Goal: Task Accomplishment & Management: Use online tool/utility

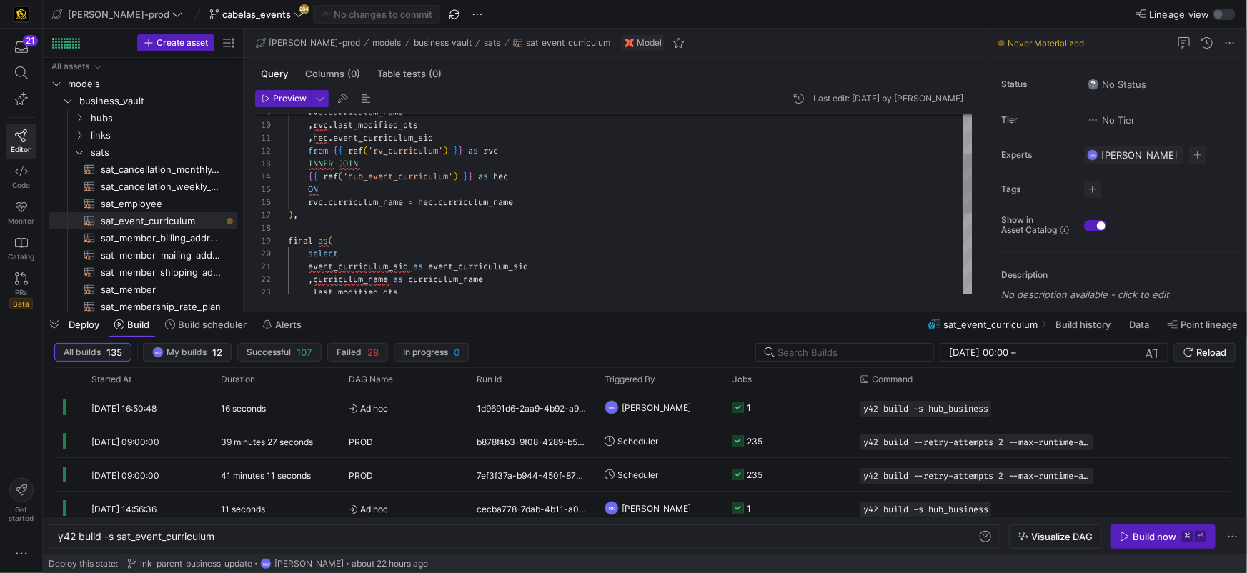
scroll to position [39, 25]
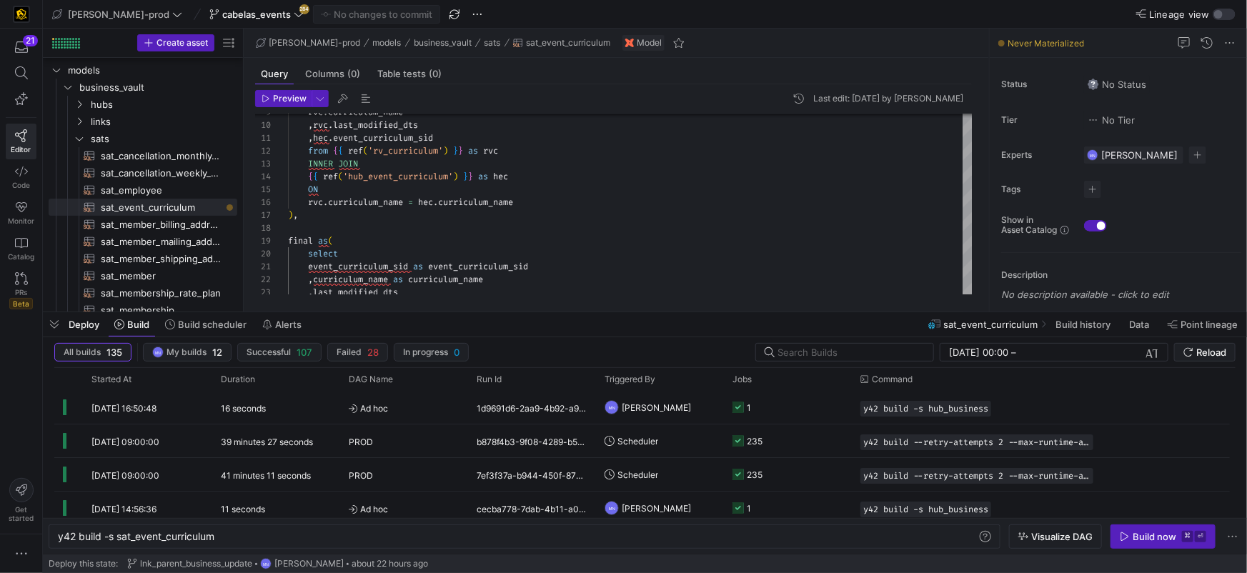
click at [39, 177] on div "21 Editor Code Monitor Catalog PRs Beta" at bounding box center [21, 175] width 42 height 292
click at [19, 172] on icon at bounding box center [21, 171] width 13 height 13
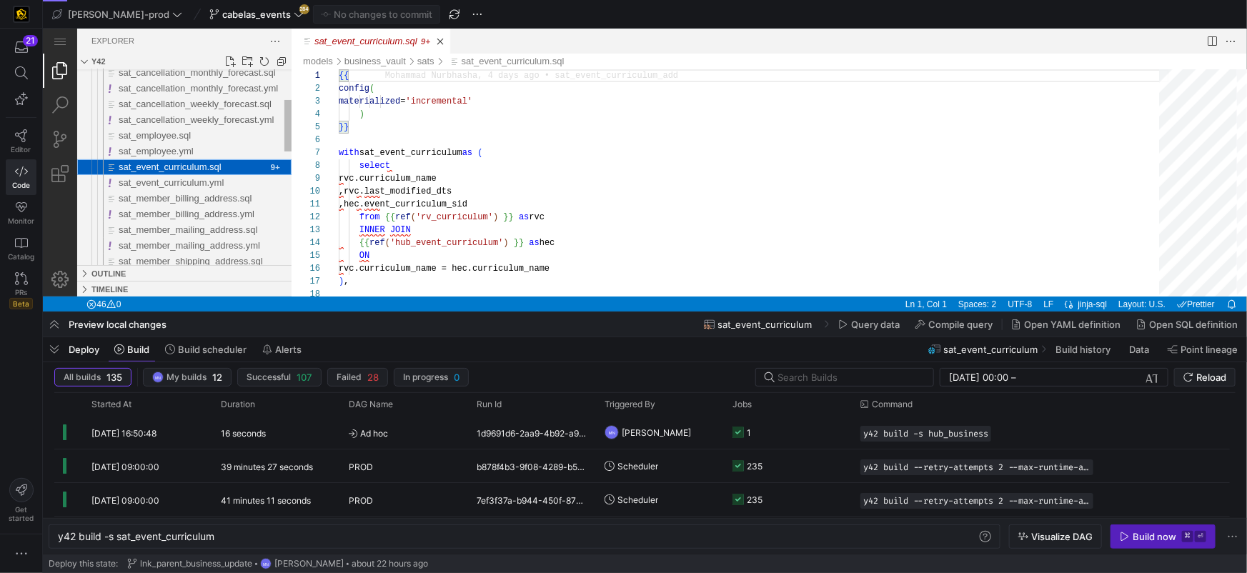
click at [190, 162] on span "sat_event_curriculum.sql" at bounding box center [169, 166] width 103 height 11
click at [213, 189] on span "sat_event_curriculum.yml" at bounding box center [170, 184] width 105 height 11
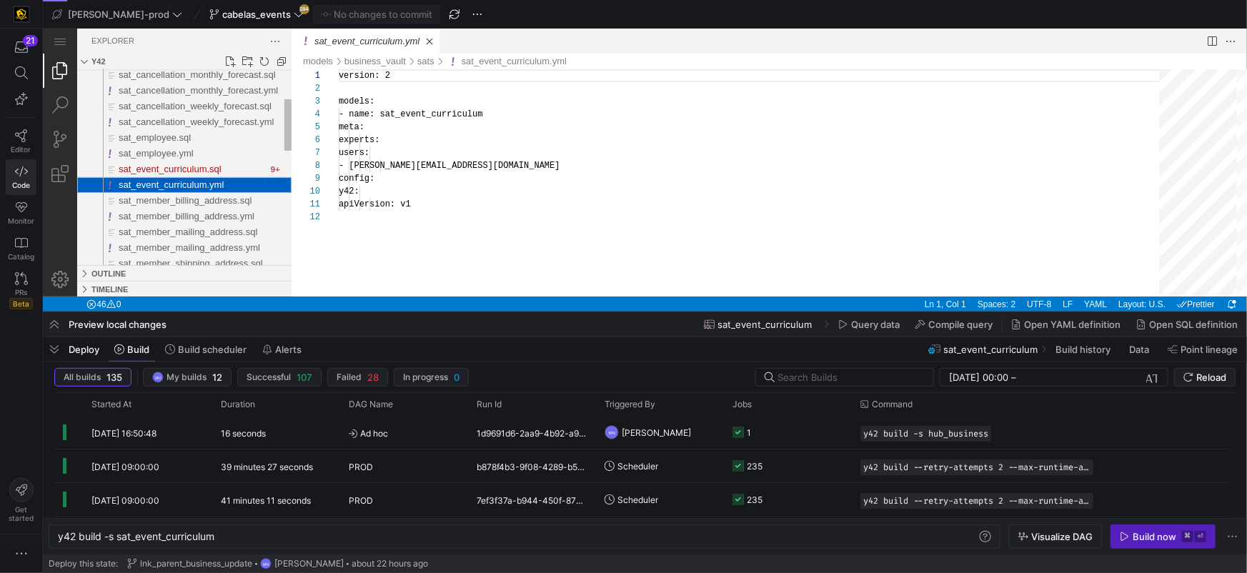
scroll to position [129, 0]
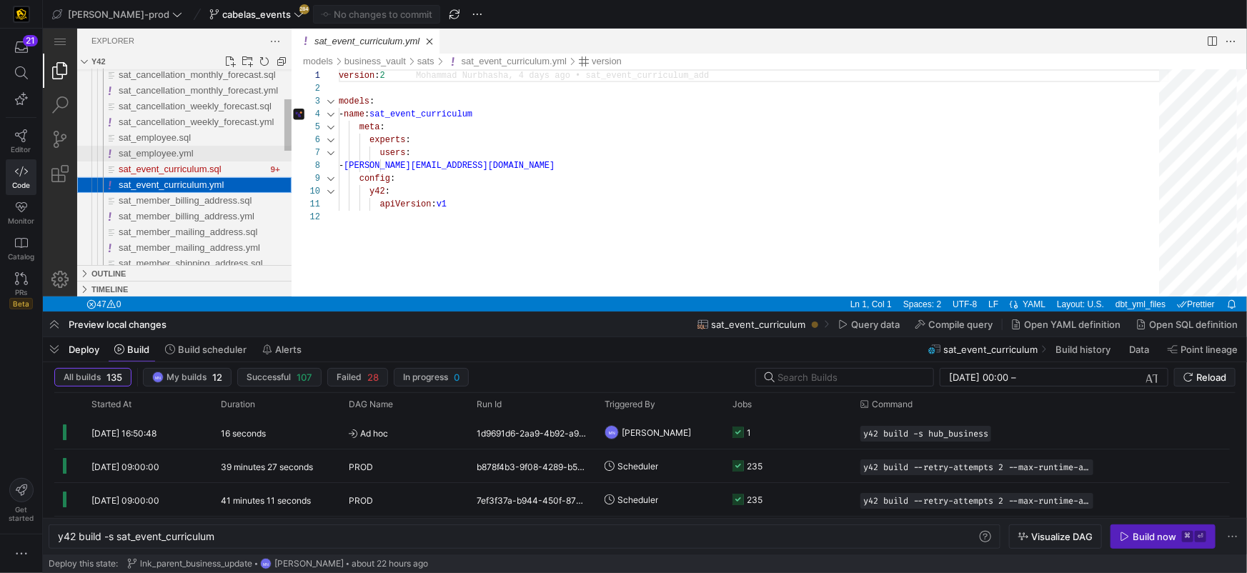
click at [161, 152] on span "sat_employee.yml" at bounding box center [155, 152] width 75 height 11
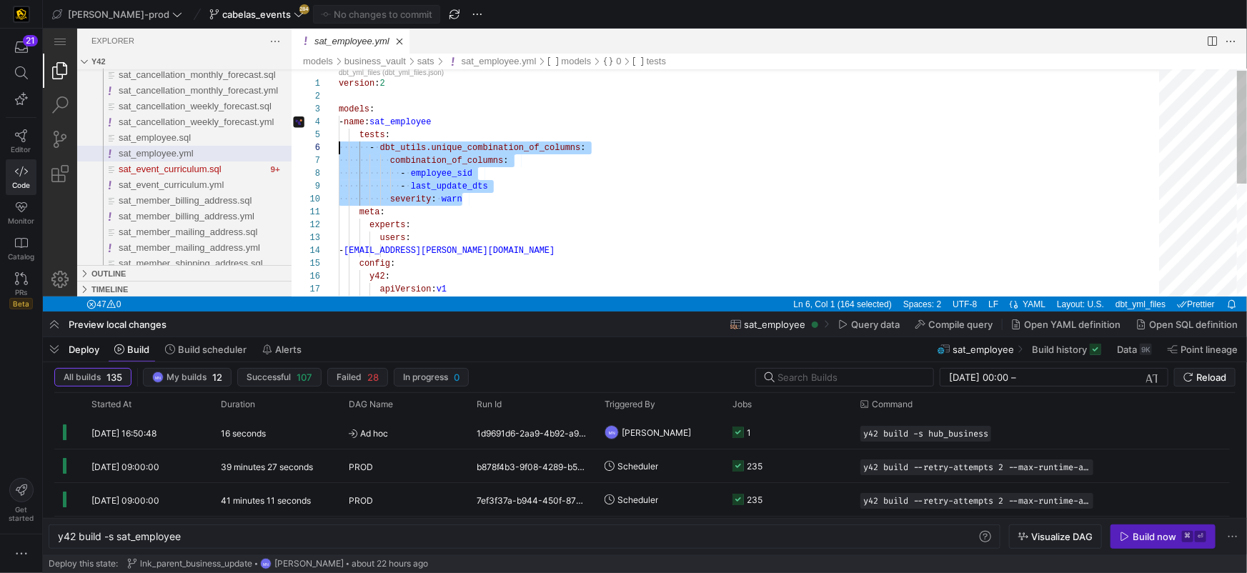
scroll to position [51, 0]
drag, startPoint x: 461, startPoint y: 197, endPoint x: 317, endPoint y: 133, distance: 157.4
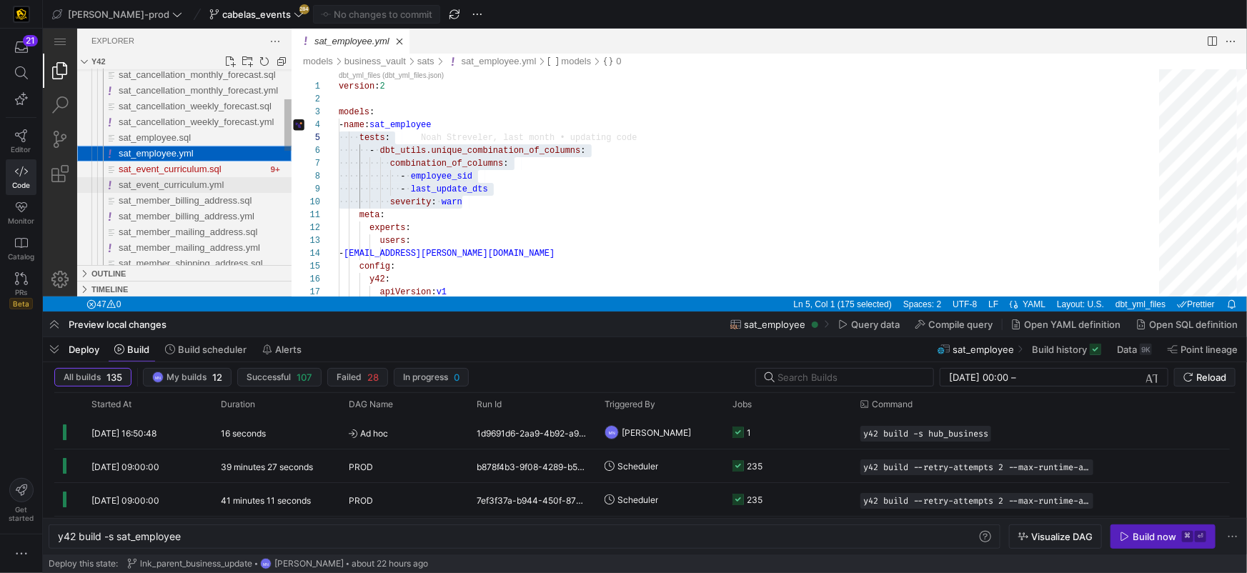
click at [184, 182] on span "sat_event_curriculum.yml" at bounding box center [170, 184] width 105 height 11
type textarea "y42 build -s sat_event_curriculum"
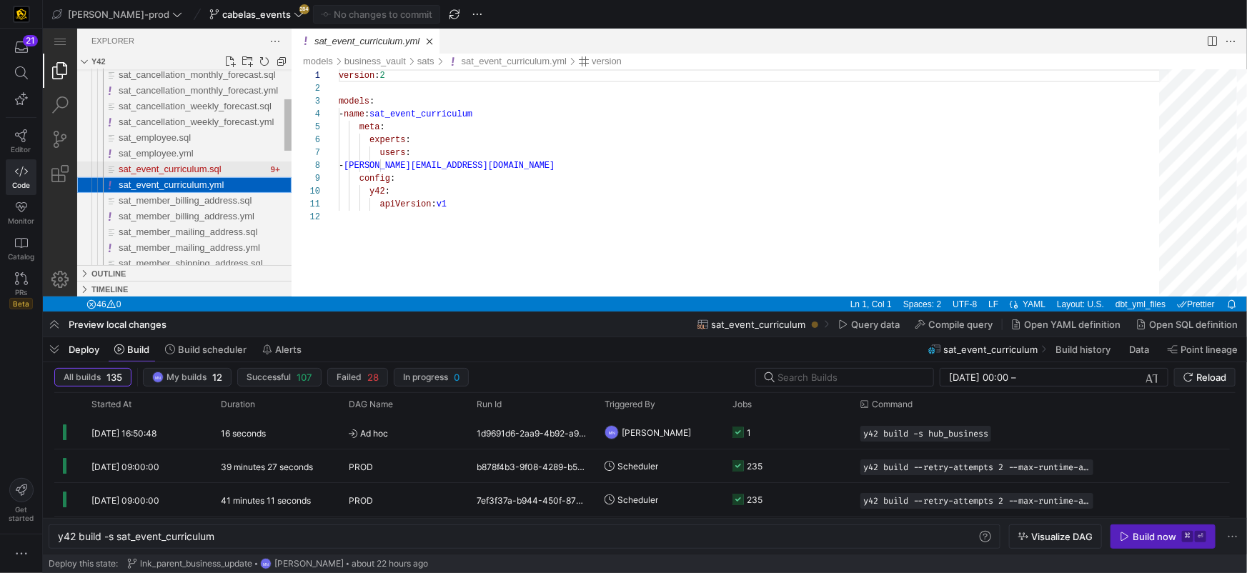
scroll to position [129, 0]
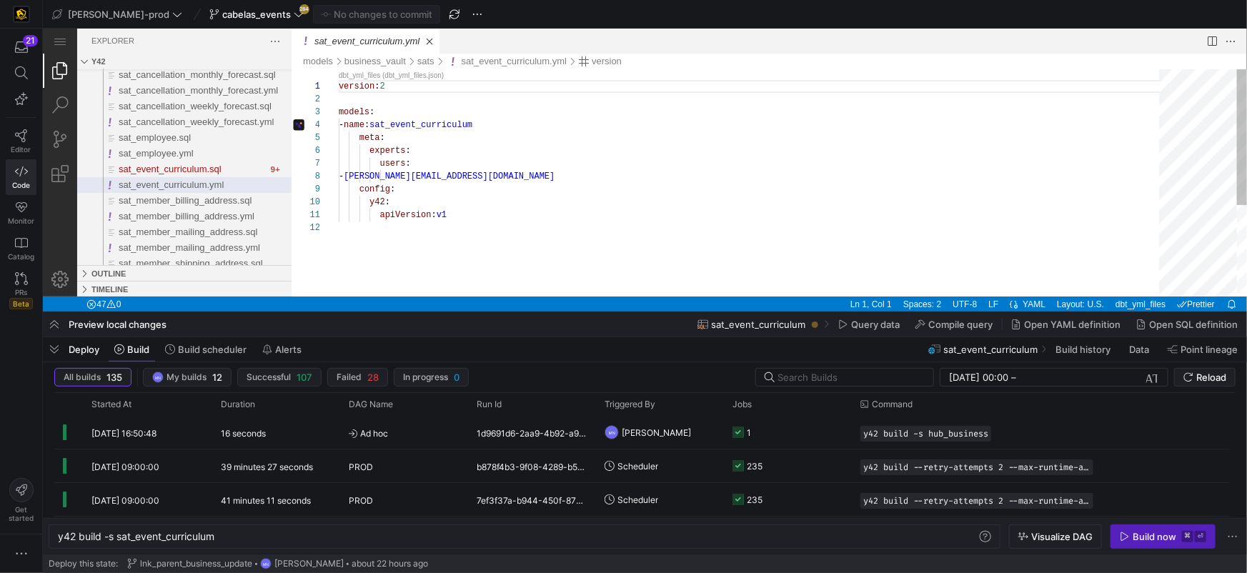
click at [537, 121] on div "- name : sat_event_curriculum" at bounding box center [753, 124] width 830 height 13
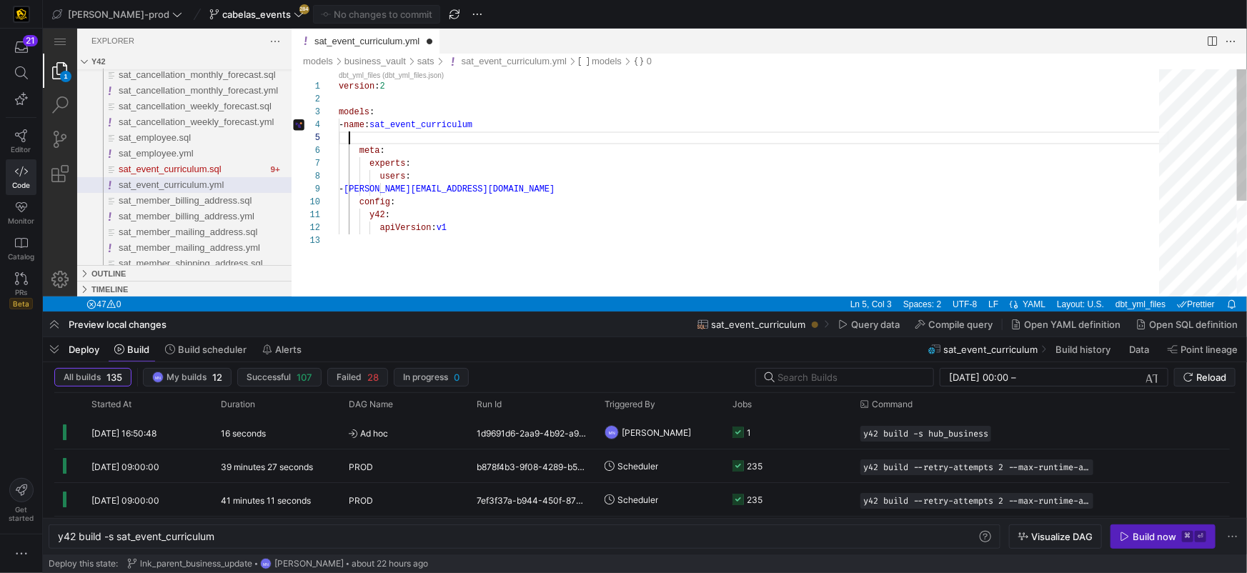
paste textarea "tests: - dbt_utils.unique_combination_of_columns: combination_of_columns: - emp…"
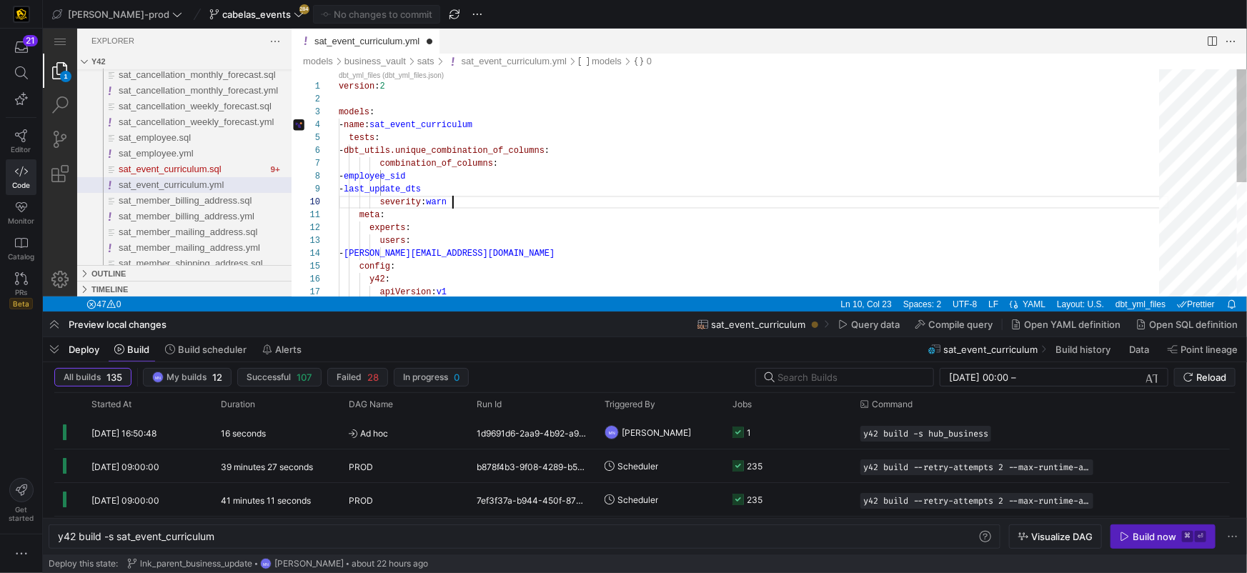
scroll to position [115, 114]
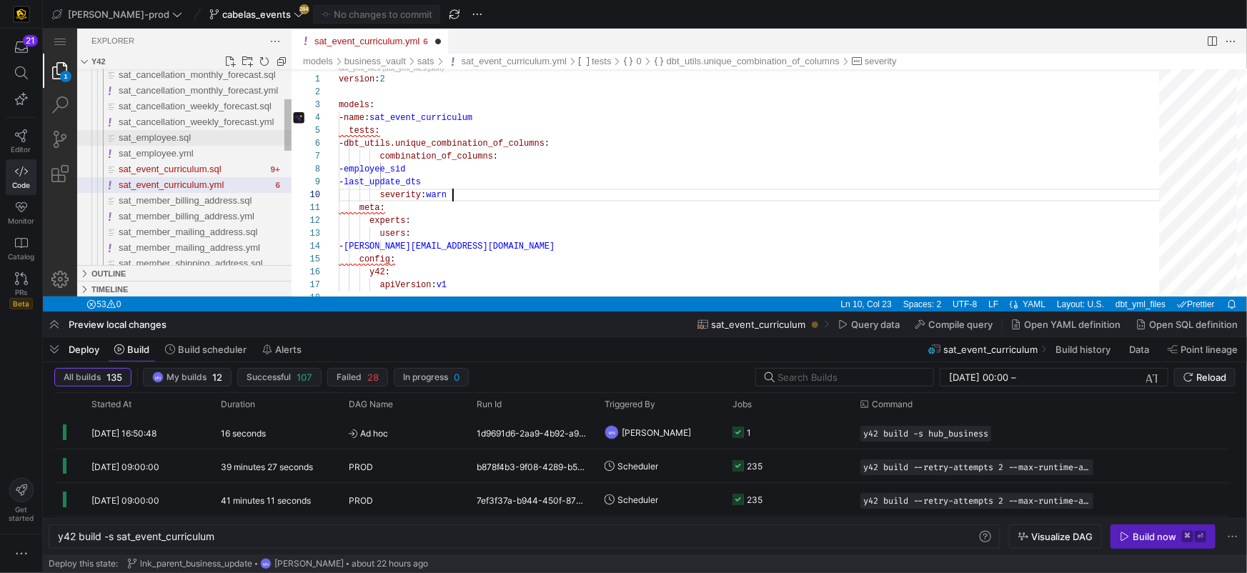
type textarea "version: 2 models: - name: sat_event_curriculum tests: - dbt_utils.unique_combi…"
click at [194, 136] on div "sat_employee.sql" at bounding box center [204, 137] width 173 height 16
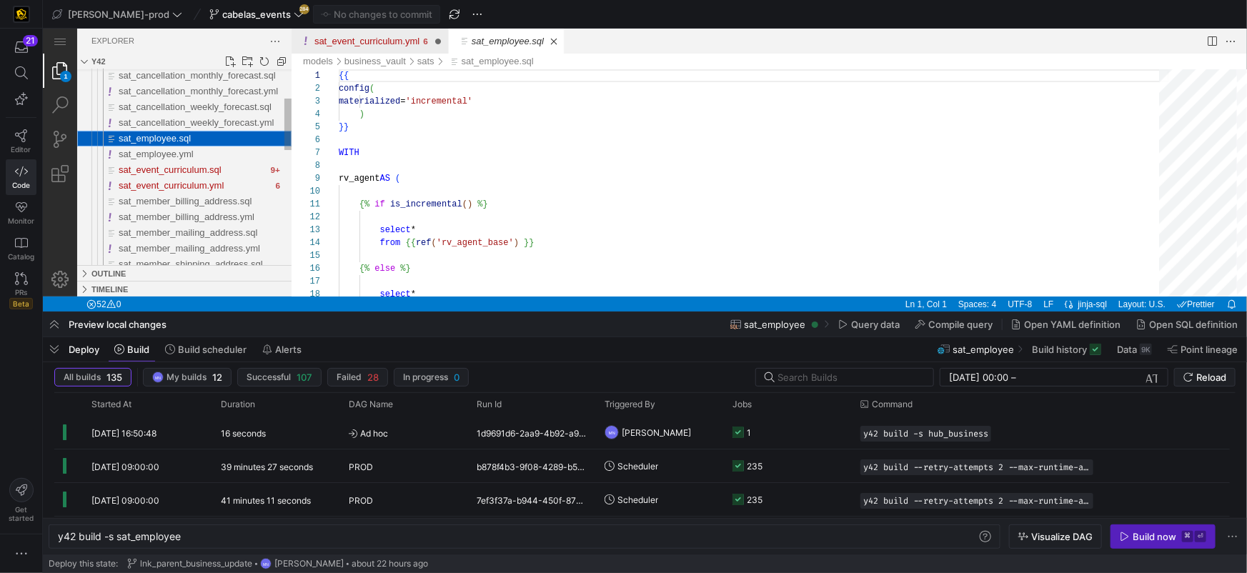
scroll to position [129, 0]
click at [186, 152] on span "sat_employee.yml" at bounding box center [155, 153] width 75 height 11
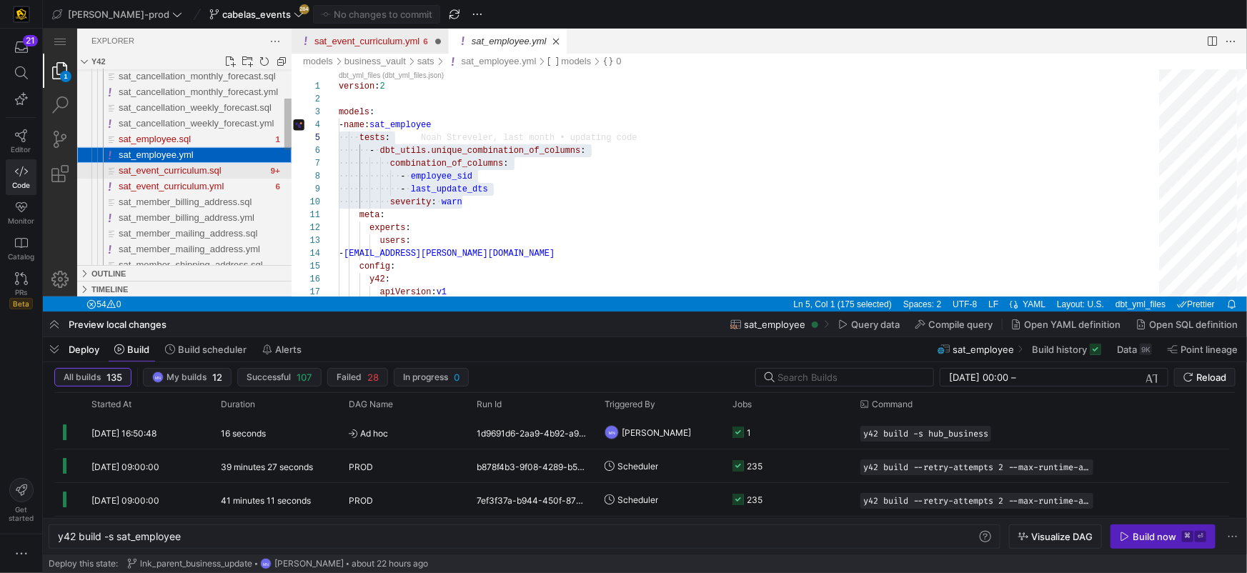
click at [184, 172] on span "sat_event_curriculum.sql" at bounding box center [169, 169] width 103 height 11
type textarea "y42 build -s sat_event_curriculum"
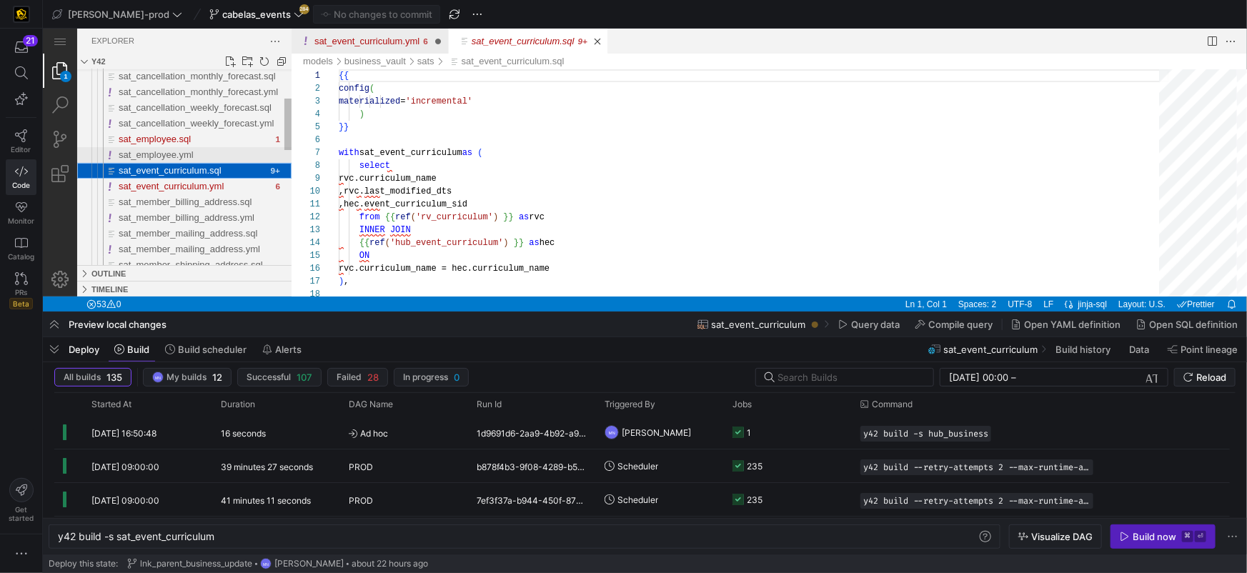
scroll to position [129, 0]
drag, startPoint x: 211, startPoint y: 184, endPoint x: 257, endPoint y: 163, distance: 51.2
click at [212, 184] on span "sat_event_curriculum.yml" at bounding box center [170, 185] width 105 height 11
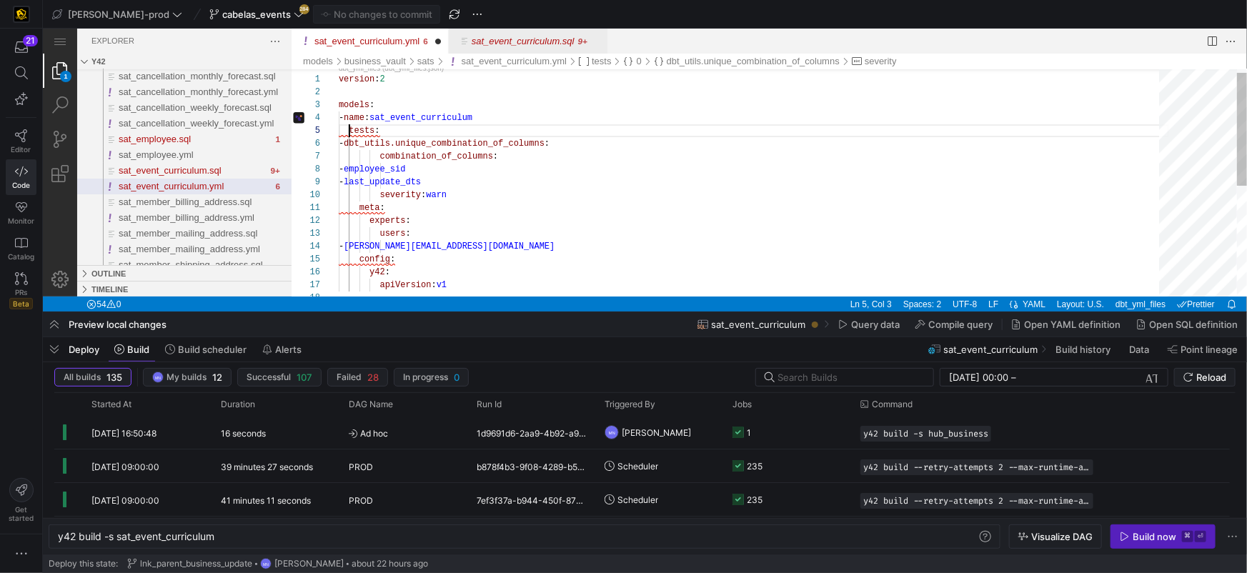
scroll to position [51, 10]
drag, startPoint x: 349, startPoint y: 130, endPoint x: 482, endPoint y: 124, distance: 133.0
click at [351, 129] on span "tests" at bounding box center [361, 130] width 26 height 10
click at [704, 104] on div "version : 2 models : - name : sat_event_curriculum tests : - dbt_utils.unique_c…" at bounding box center [753, 289] width 830 height 457
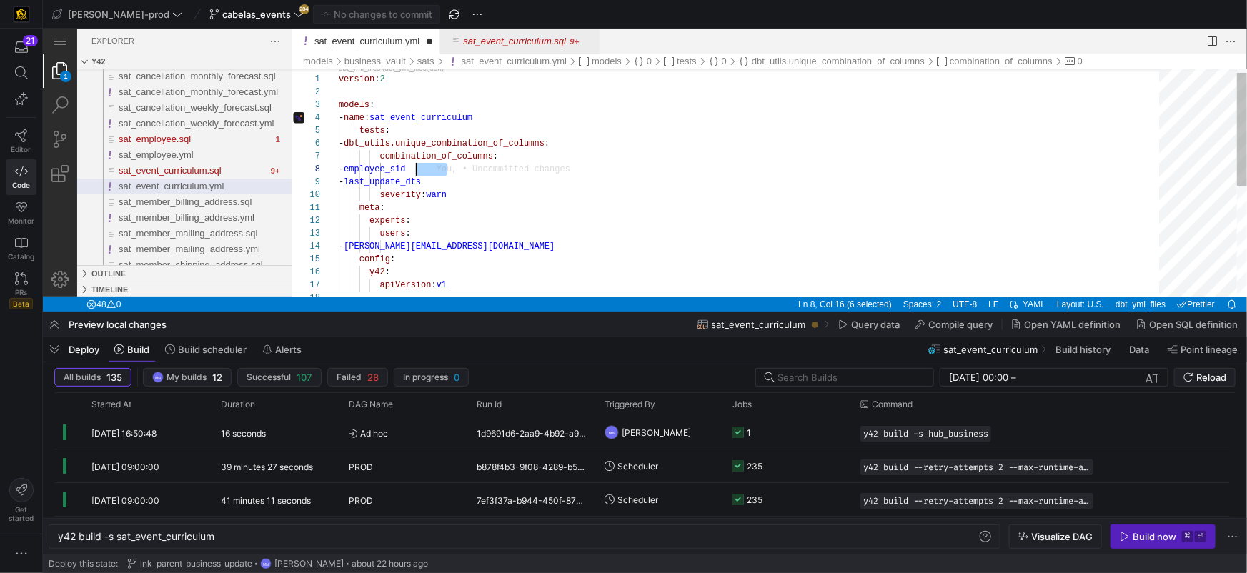
scroll to position [89, 61]
drag, startPoint x: 445, startPoint y: 169, endPoint x: 444, endPoint y: 222, distance: 52.9
click at [402, 167] on span "curriculum_sid" at bounding box center [379, 169] width 72 height 10
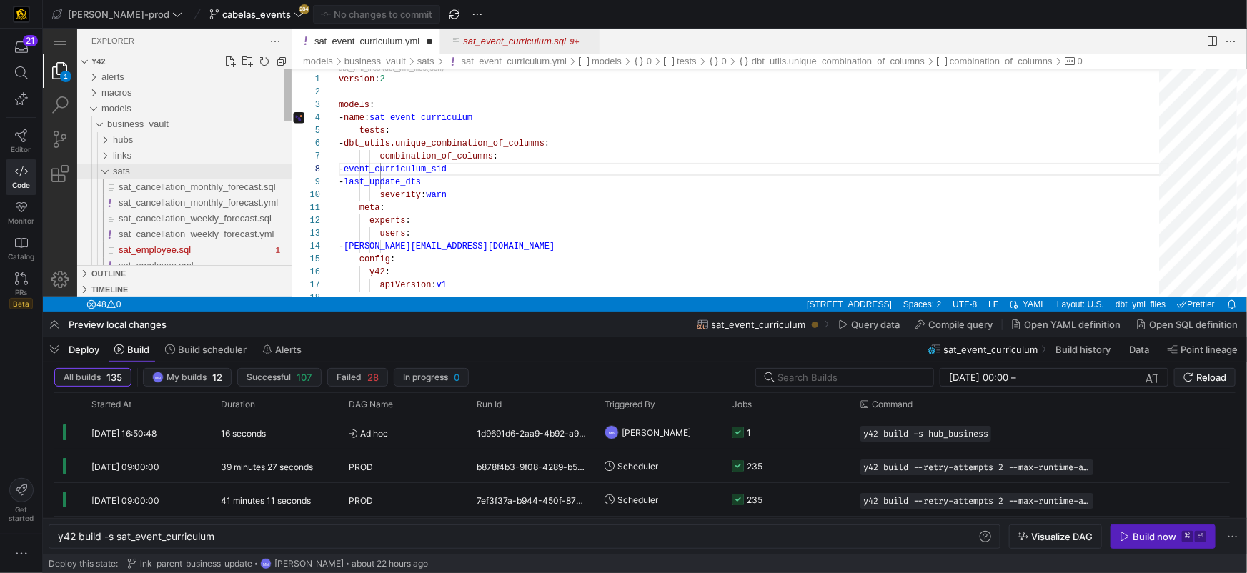
type textarea "version: 2 models: - name: sat_event_curriculum tests: - dbt_utils.unique_combi…"
click at [100, 169] on div "sats" at bounding box center [97, 171] width 33 height 16
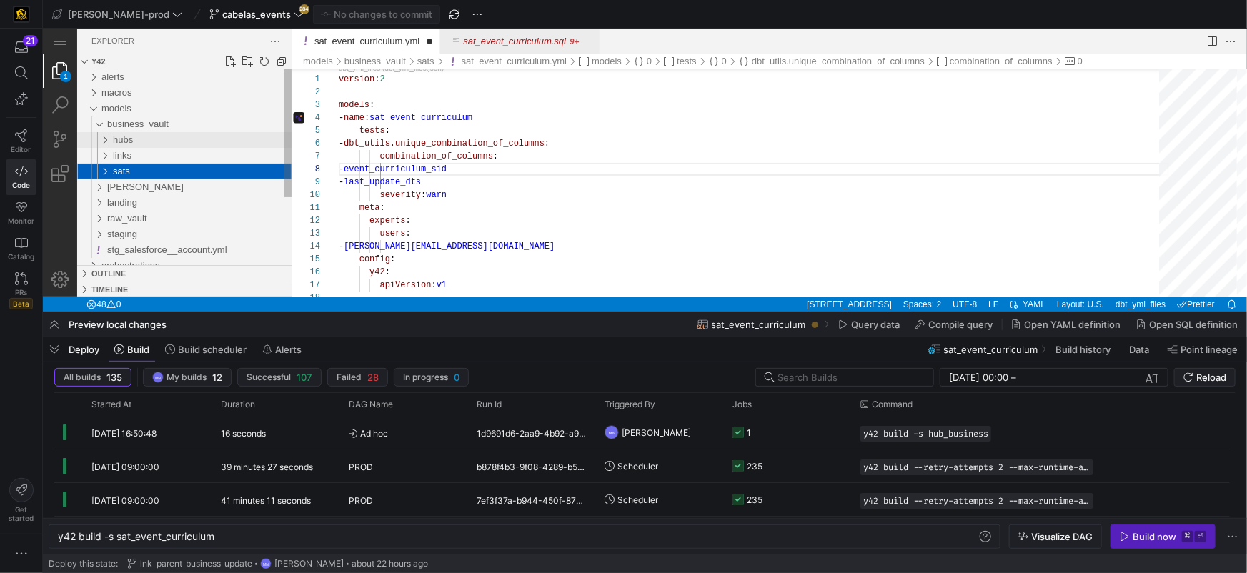
click at [106, 139] on div "hubs" at bounding box center [97, 139] width 33 height 16
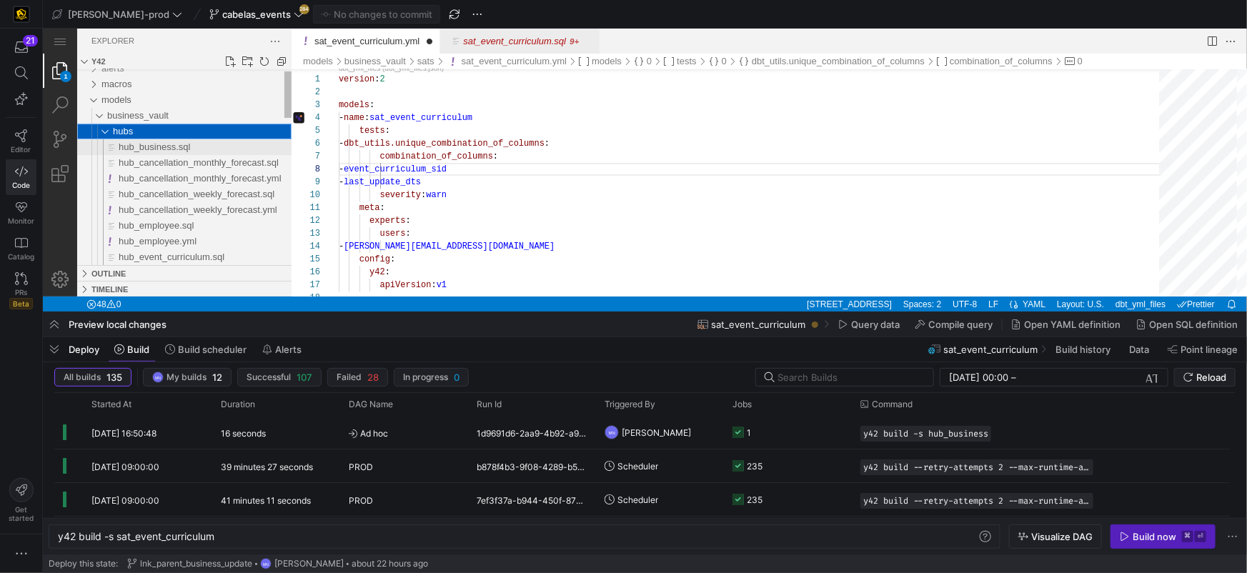
click at [163, 146] on span "hub_business.sql" at bounding box center [153, 146] width 71 height 11
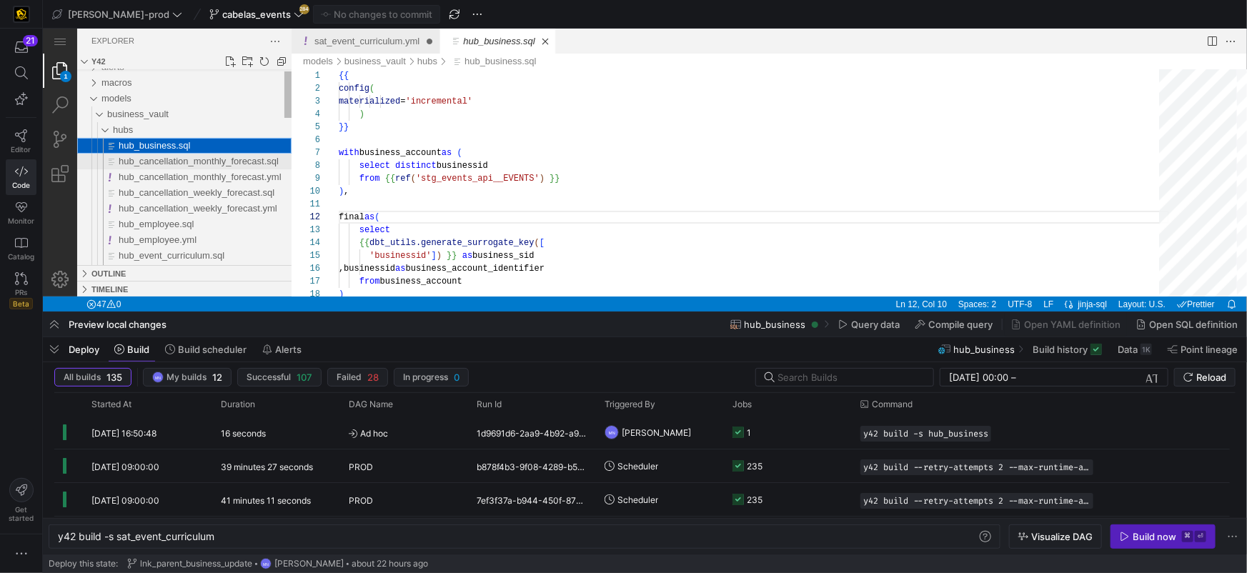
scroll to position [129, 46]
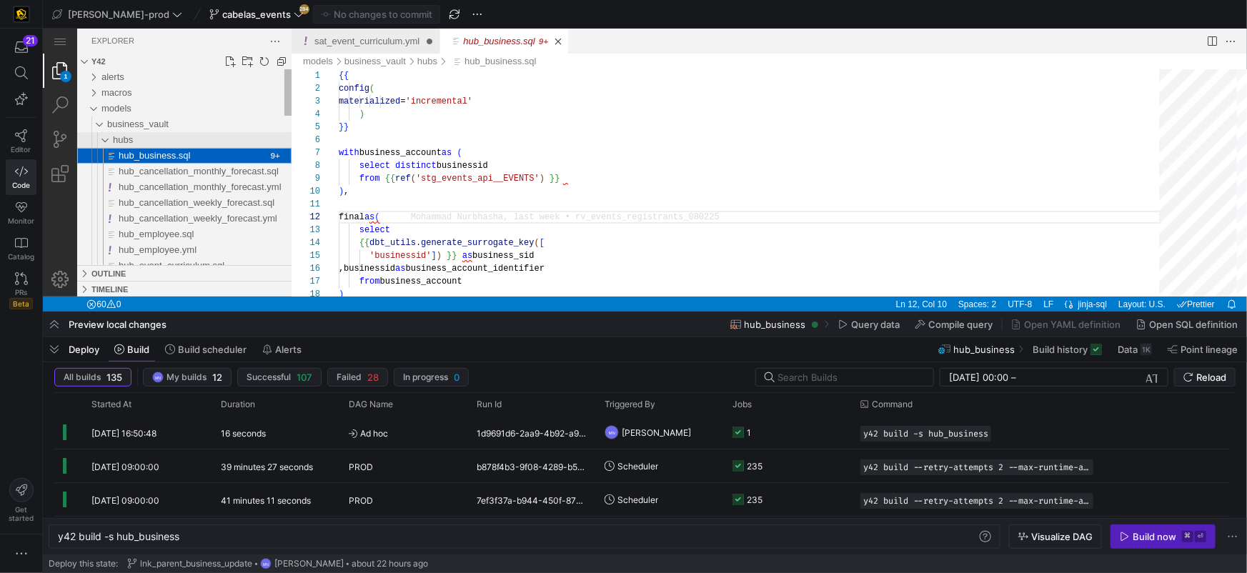
click at [183, 141] on div "hubs" at bounding box center [201, 139] width 179 height 16
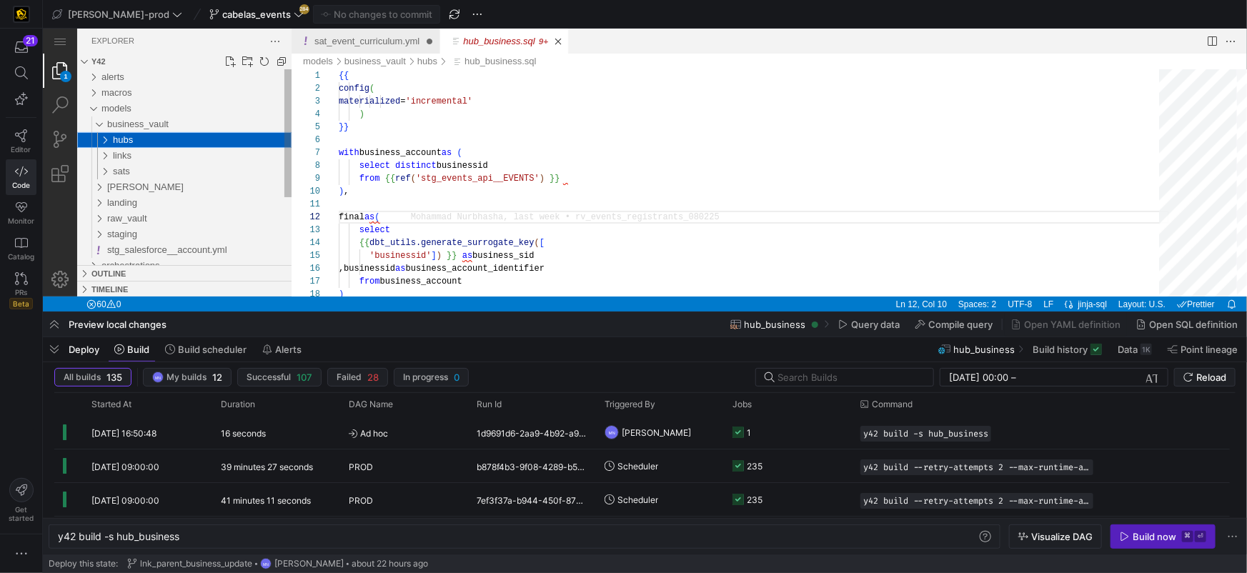
click at [184, 141] on div "hubs" at bounding box center [201, 139] width 179 height 16
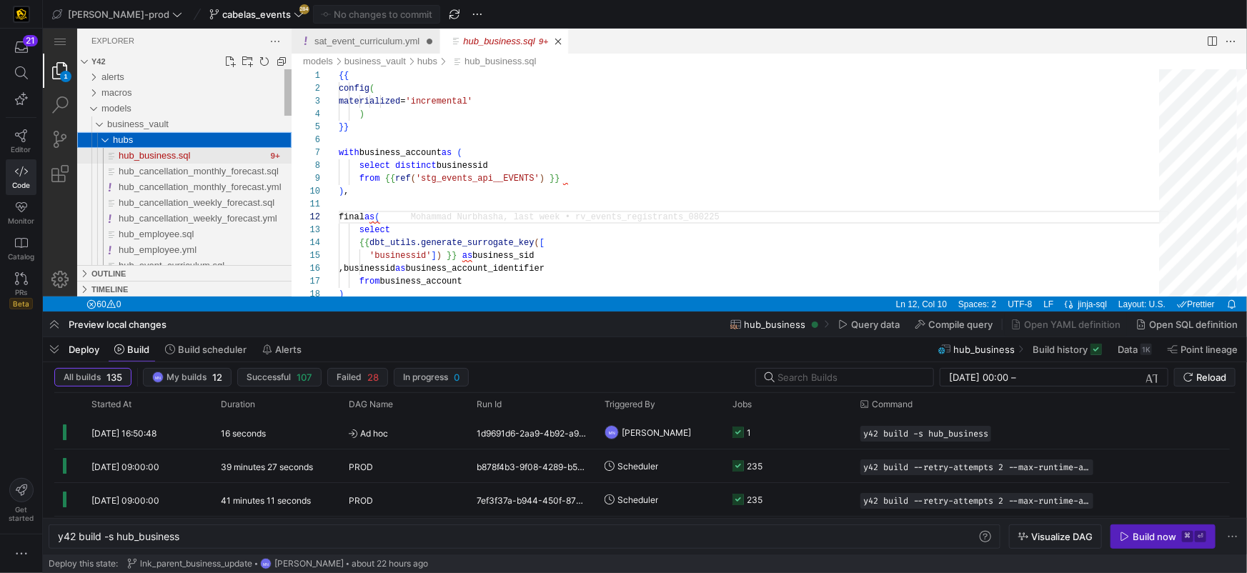
click at [256, 154] on div "hub_business.sql" at bounding box center [192, 155] width 149 height 16
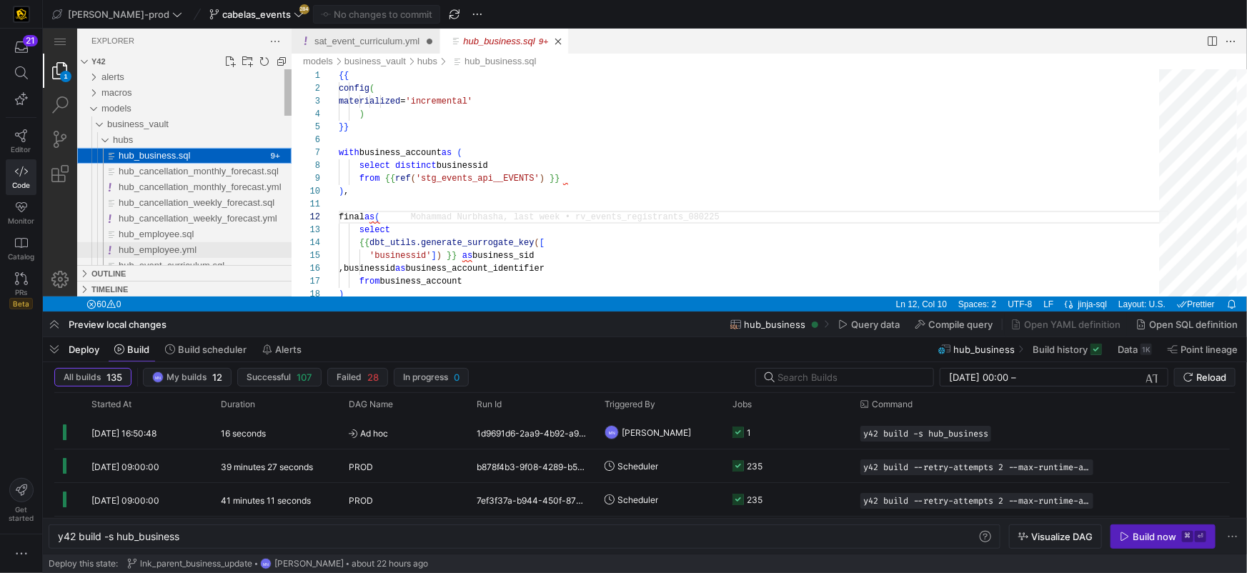
click at [161, 252] on span "hub_employee.yml" at bounding box center [157, 249] width 78 height 11
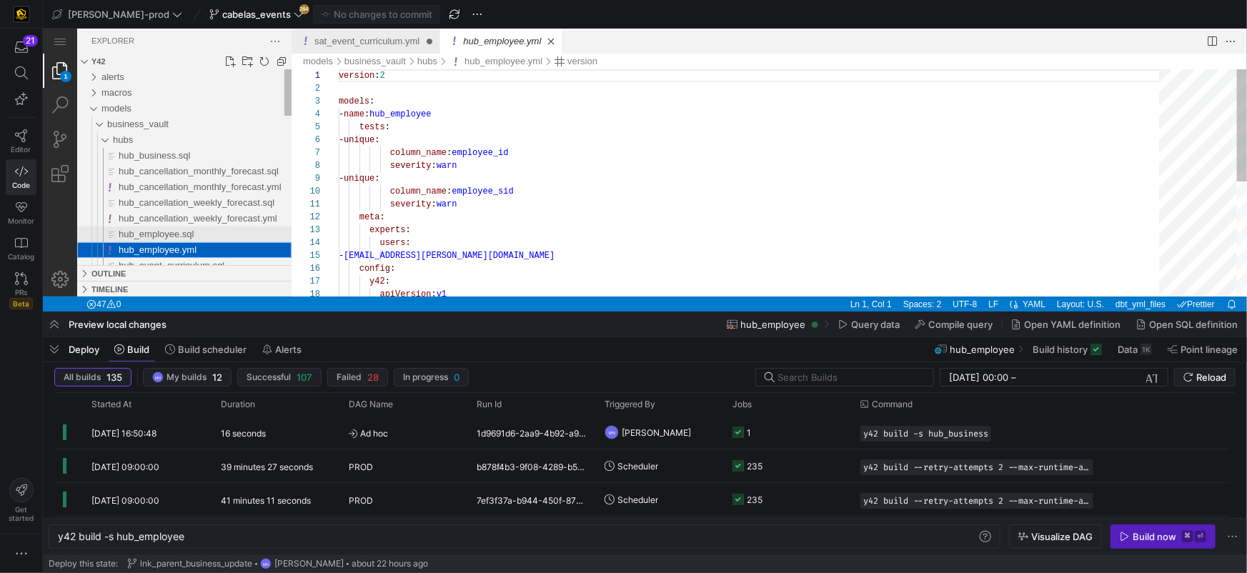
scroll to position [129, 0]
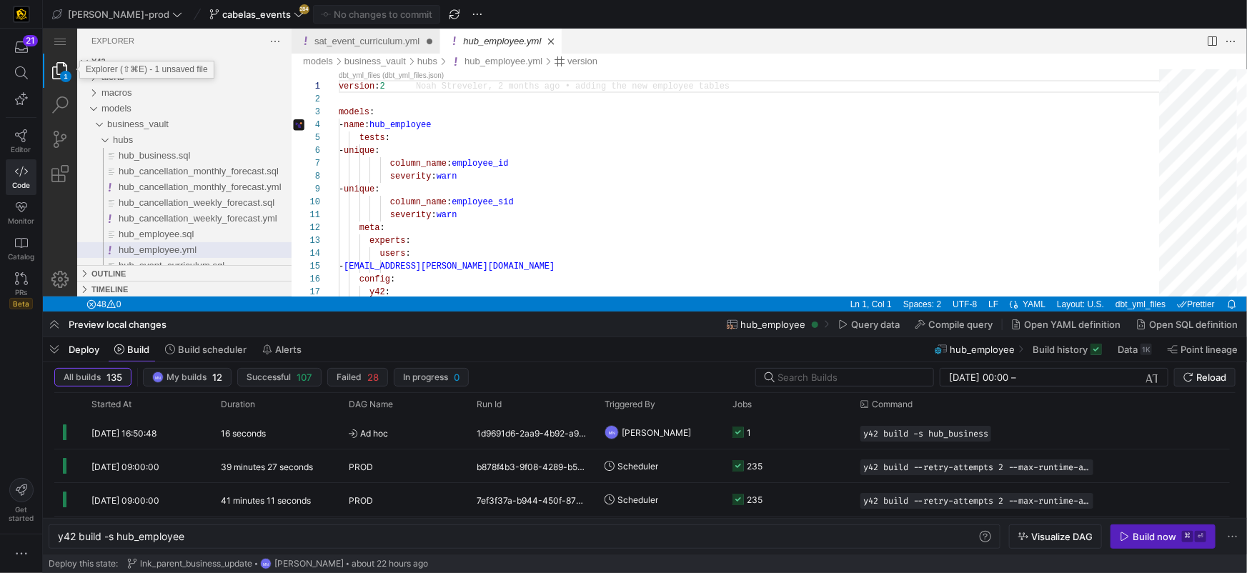
click at [68, 73] on div "1" at bounding box center [64, 75] width 11 height 11
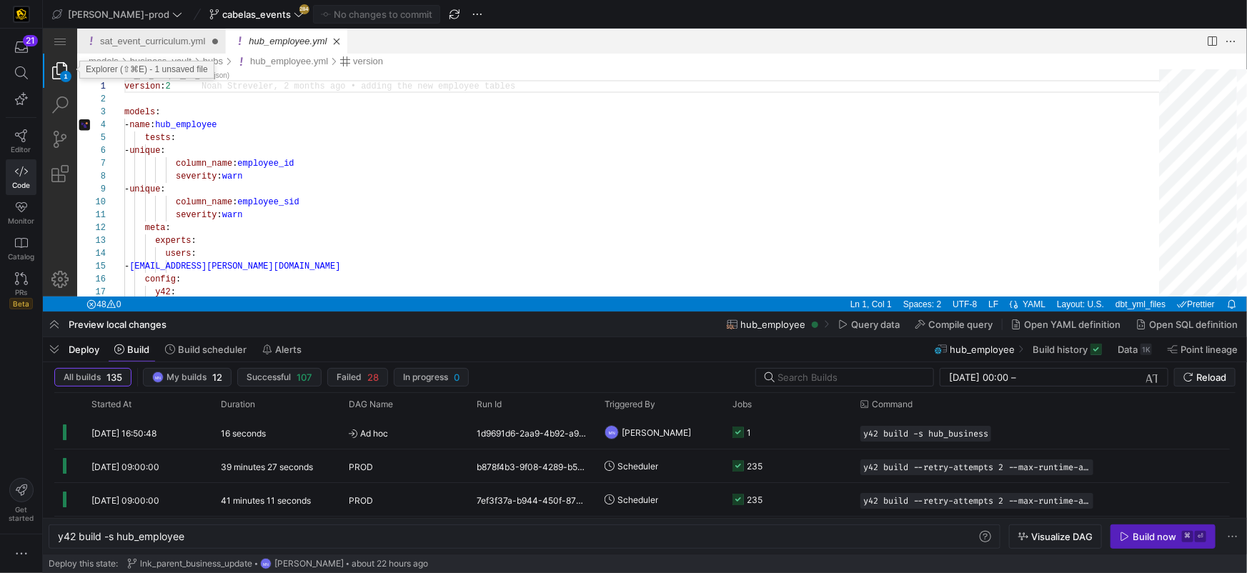
click at [68, 73] on div "1" at bounding box center [64, 75] width 11 height 11
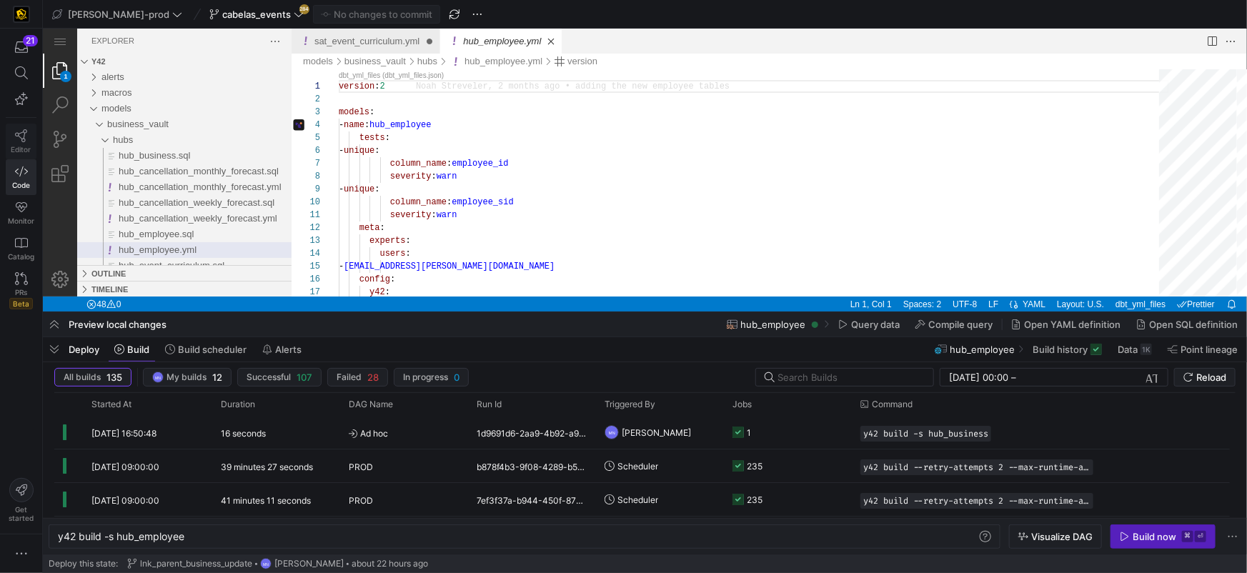
click at [26, 132] on icon at bounding box center [21, 135] width 13 height 13
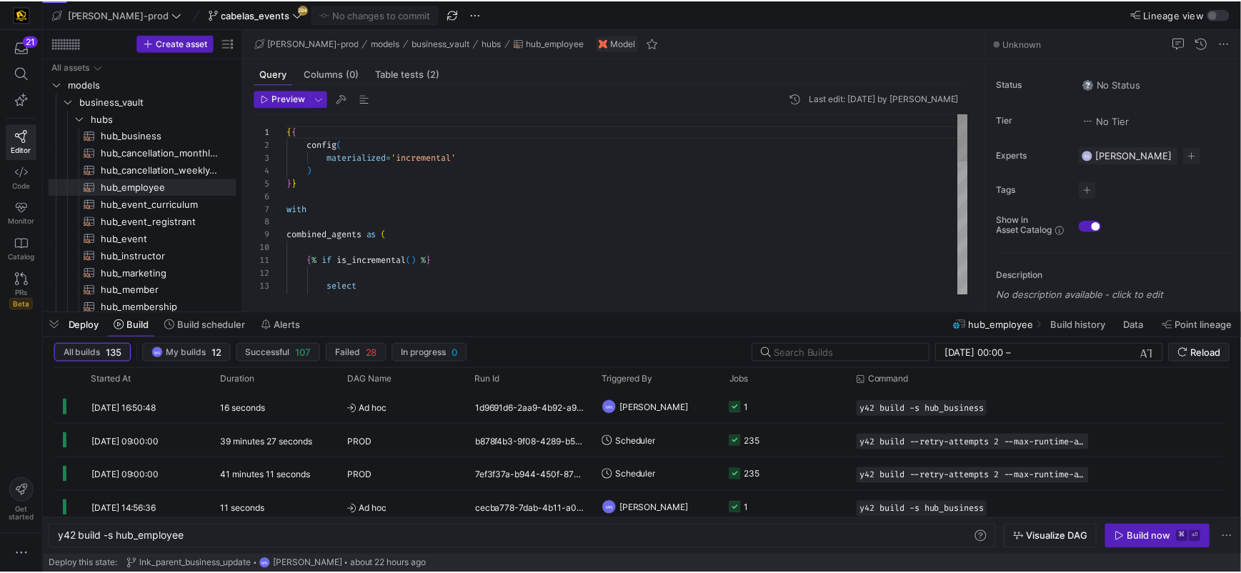
scroll to position [129, 0]
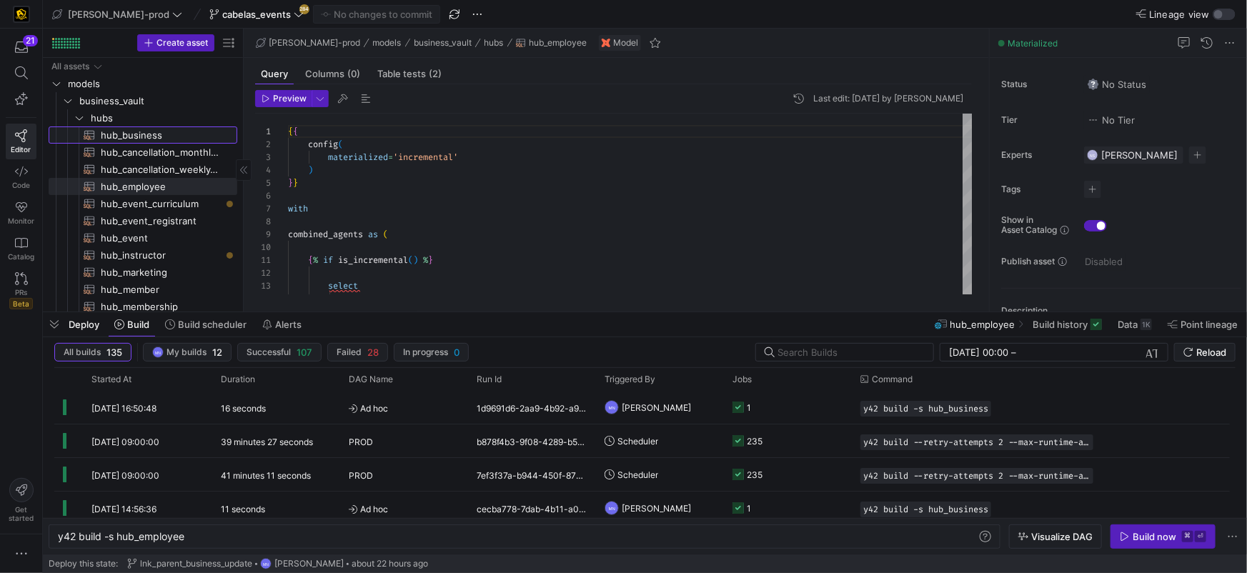
click at [144, 135] on span "hub_business​​​​​​​​​​" at bounding box center [161, 135] width 120 height 16
type textarea "y42 build -s hub_business"
type textarea "{{ config( materialized='incremental' ) }} with business_account as ( select di…"
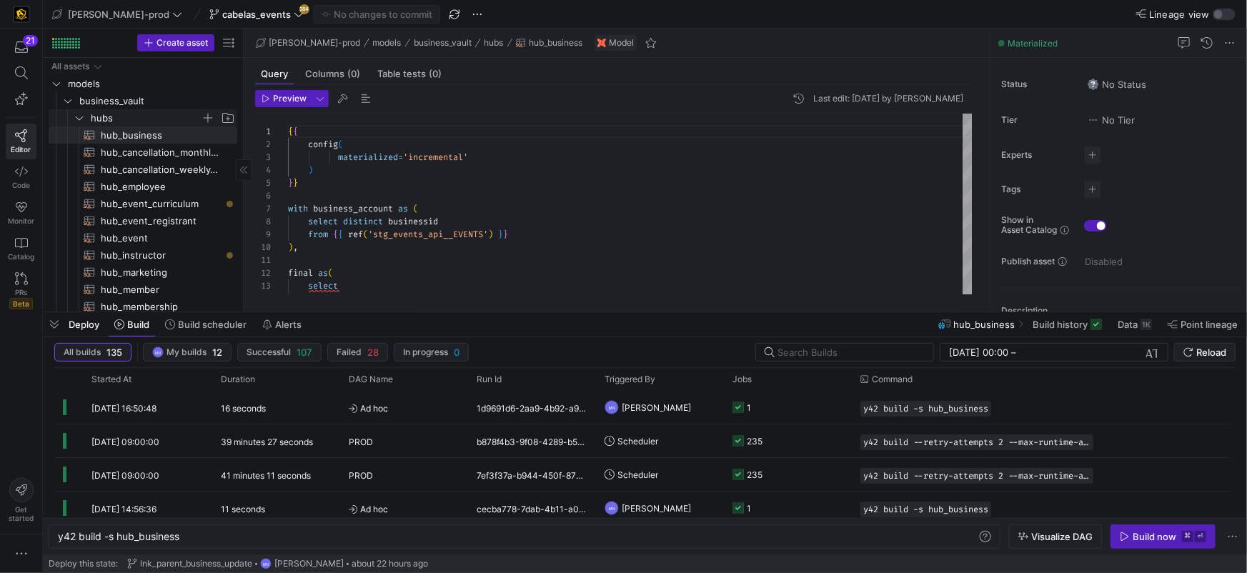
click at [140, 121] on span "hubs" at bounding box center [146, 118] width 110 height 16
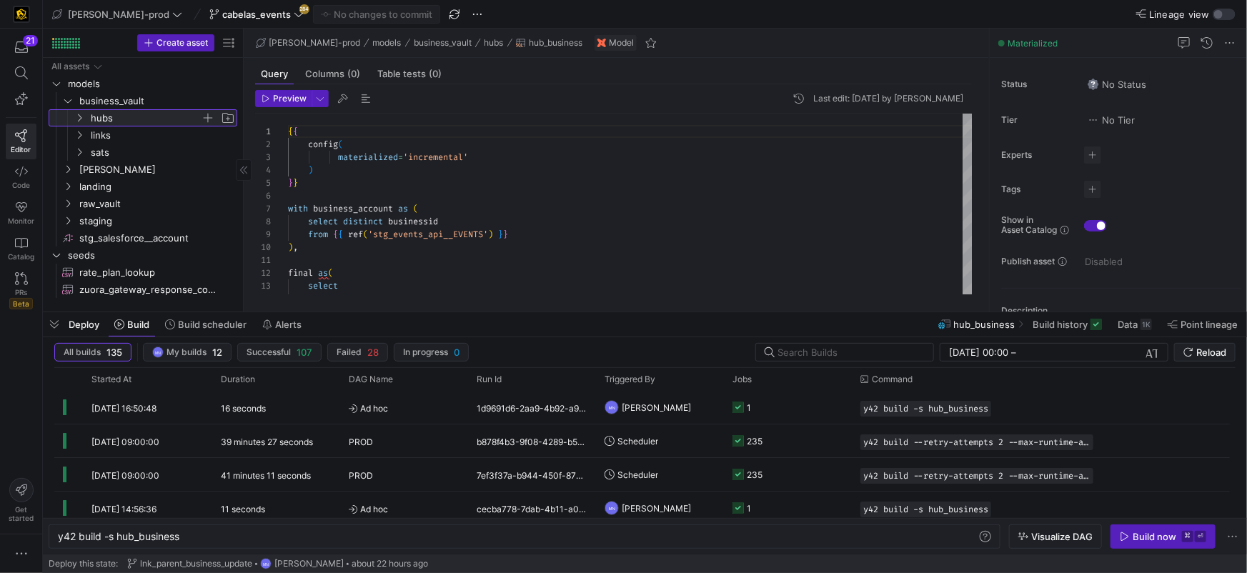
click at [82, 118] on icon at bounding box center [79, 118] width 10 height 9
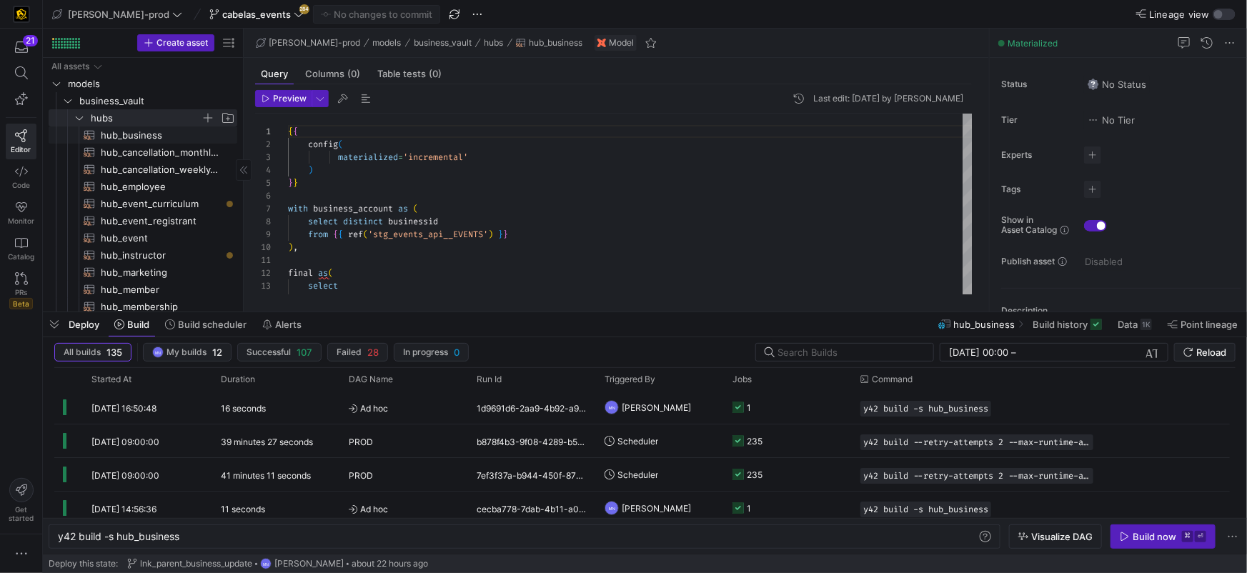
click at [172, 136] on span "hub_business​​​​​​​​​​" at bounding box center [161, 135] width 120 height 16
click at [207, 117] on span "Press SPACE to select this row." at bounding box center [208, 118] width 14 height 14
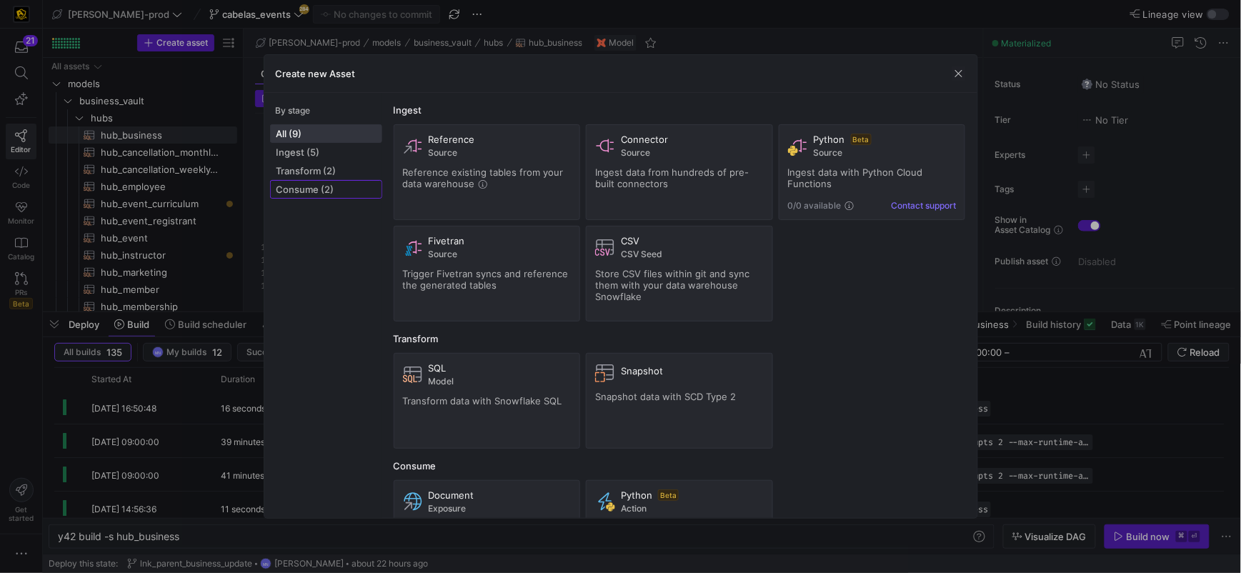
click at [325, 189] on span "Consume (2)" at bounding box center [326, 189] width 99 height 11
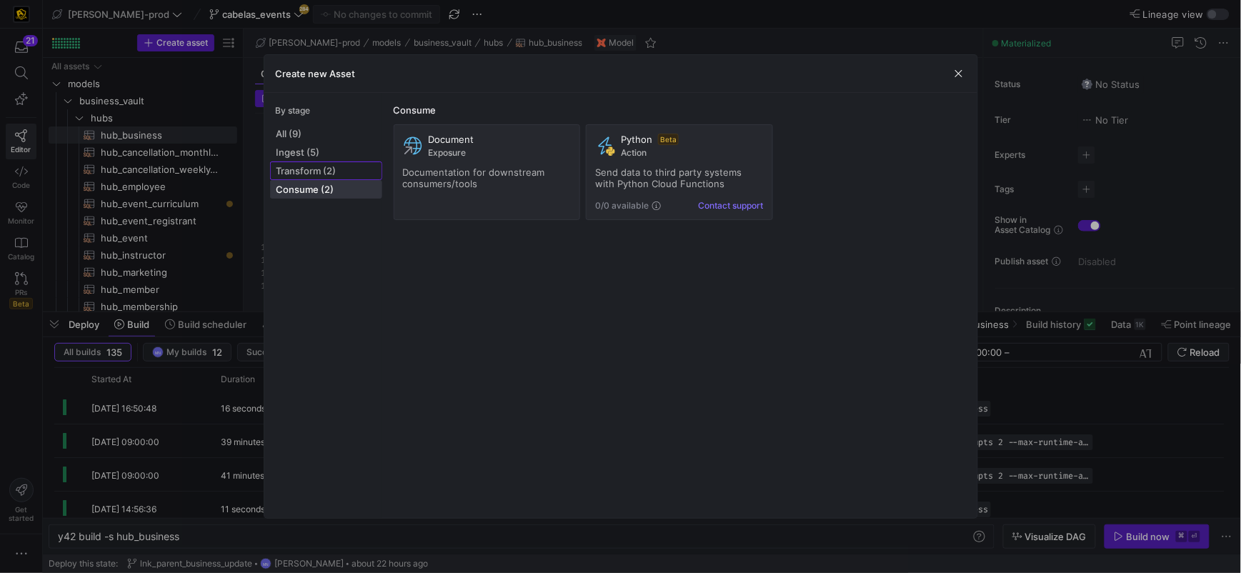
click at [322, 173] on span "Transform (2)" at bounding box center [326, 170] width 99 height 11
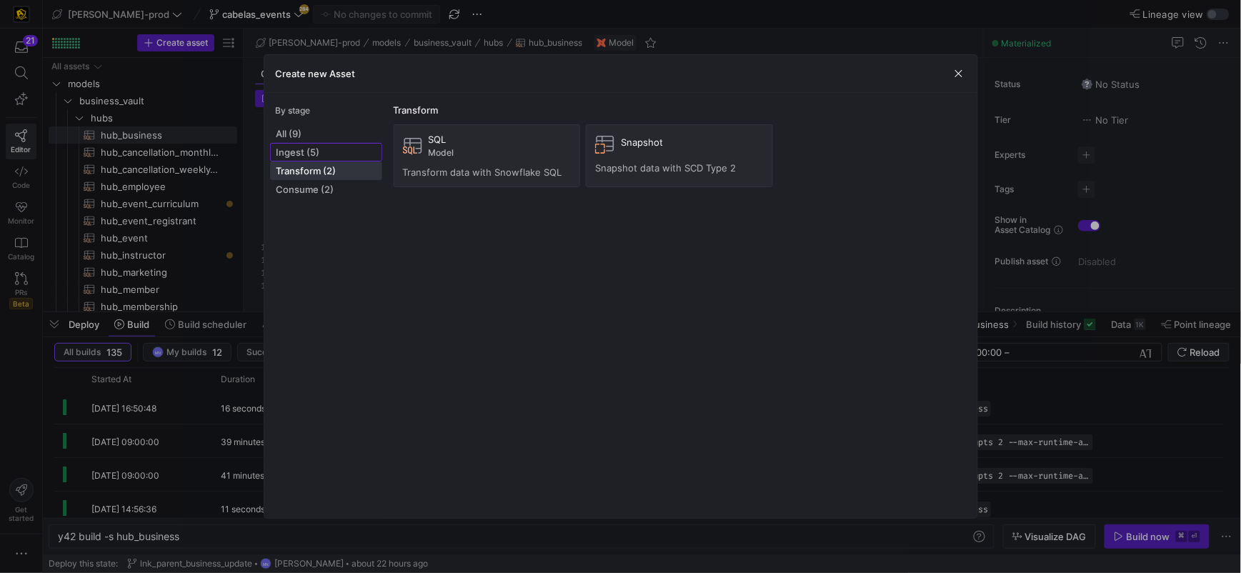
click at [294, 148] on span "Ingest (5)" at bounding box center [326, 151] width 99 height 11
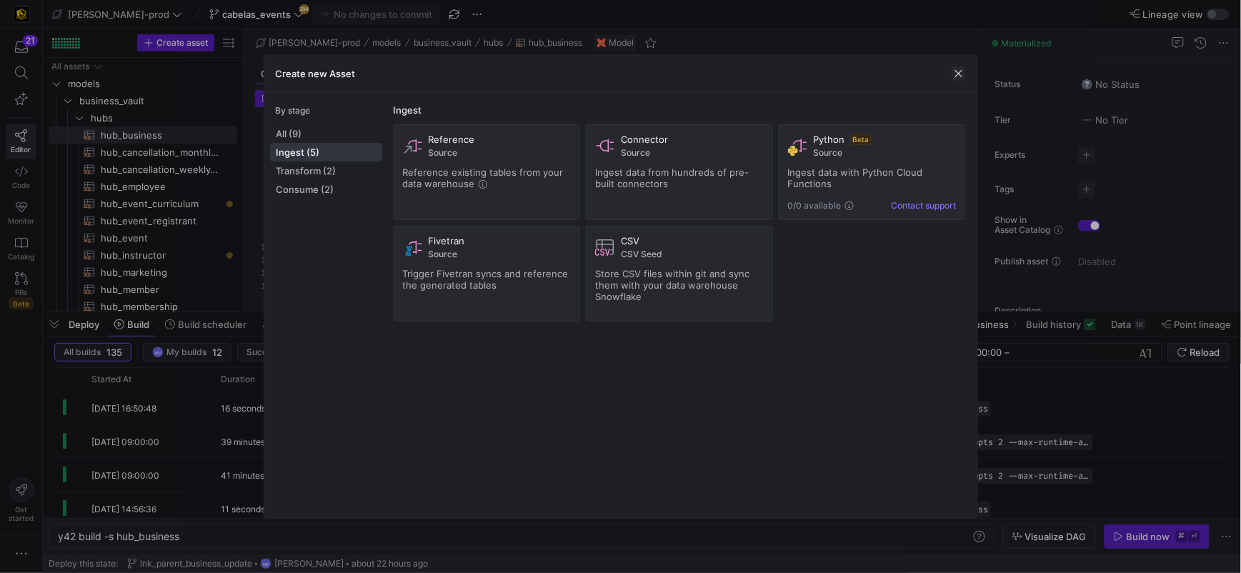
drag, startPoint x: 958, startPoint y: 75, endPoint x: 795, endPoint y: 74, distance: 162.2
click at [957, 75] on span "button" at bounding box center [959, 73] width 14 height 14
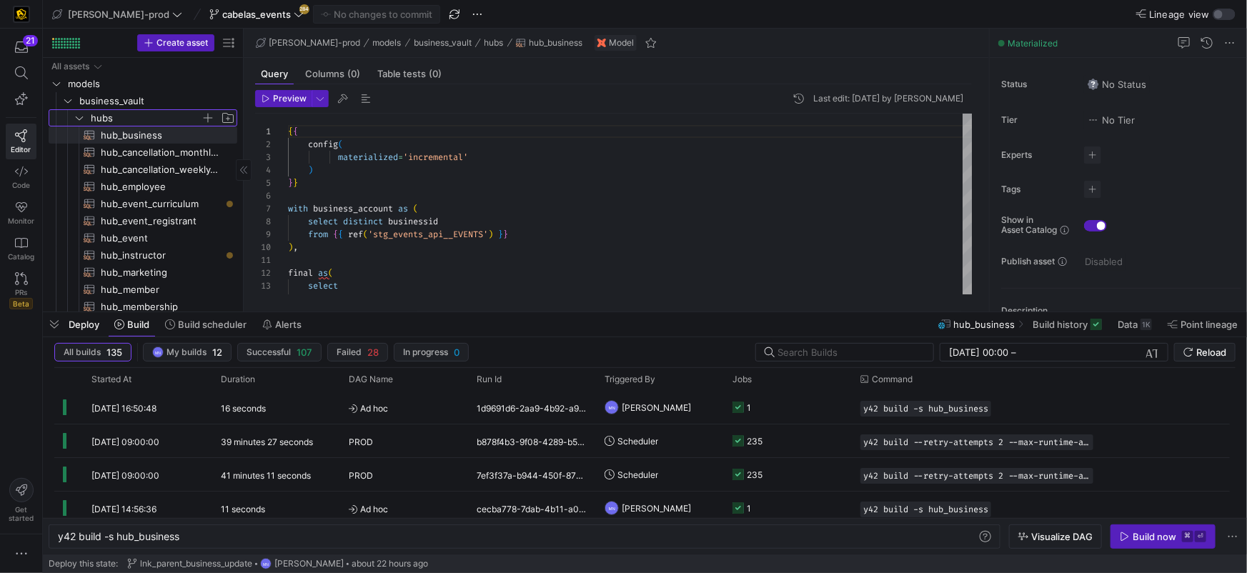
click at [181, 119] on span "hubs" at bounding box center [146, 118] width 110 height 16
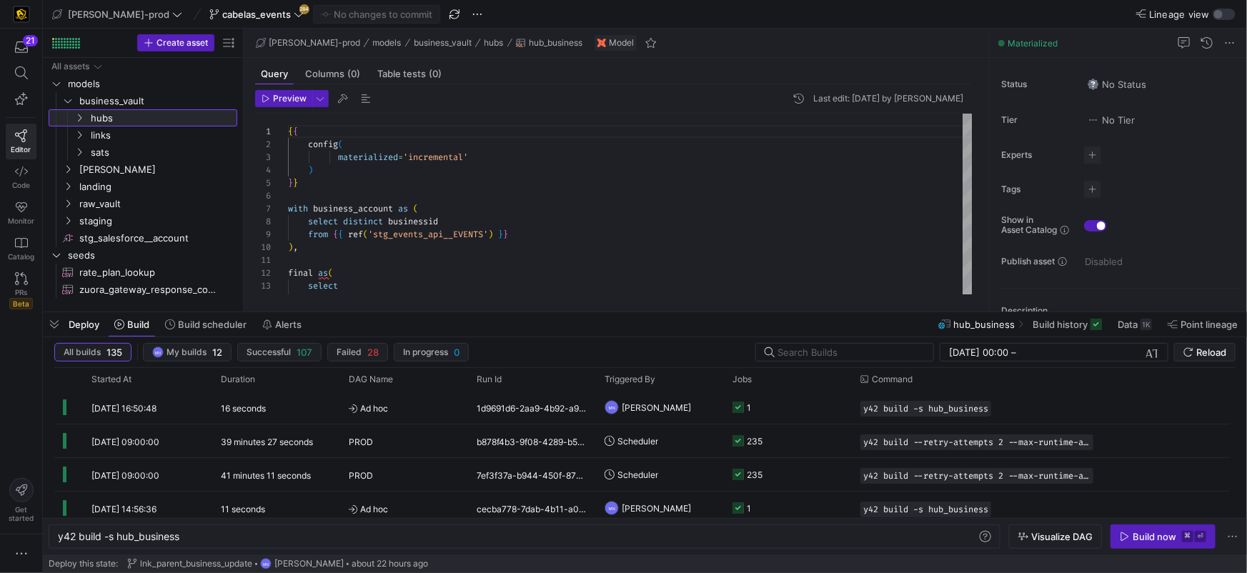
drag, startPoint x: 81, startPoint y: 118, endPoint x: 174, endPoint y: 119, distance: 92.9
click at [82, 118] on icon at bounding box center [79, 118] width 10 height 9
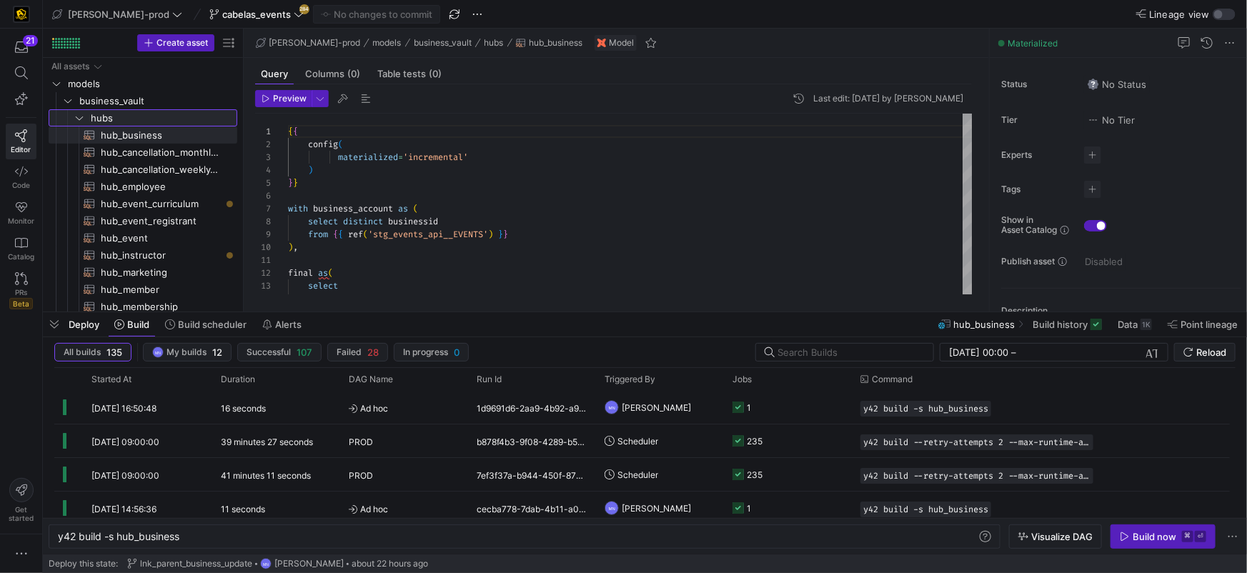
click at [0, 0] on span "button" at bounding box center [0, 0] width 0 height 0
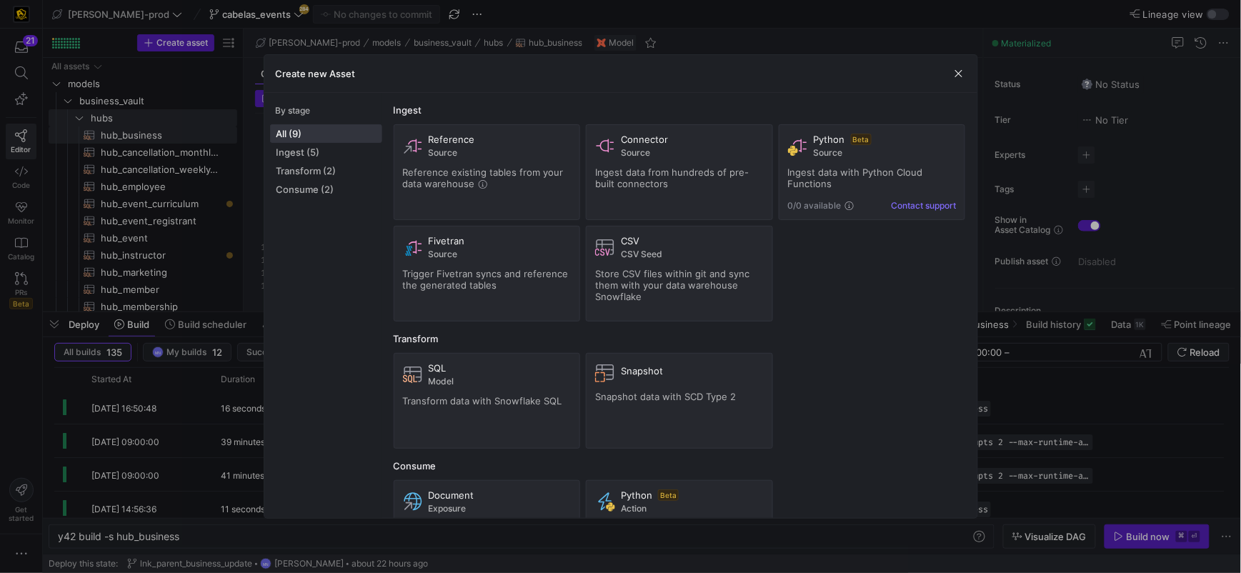
click at [359, 78] on div "Create new Asset" at bounding box center [620, 74] width 713 height 38
click at [136, 154] on div at bounding box center [620, 286] width 1241 height 573
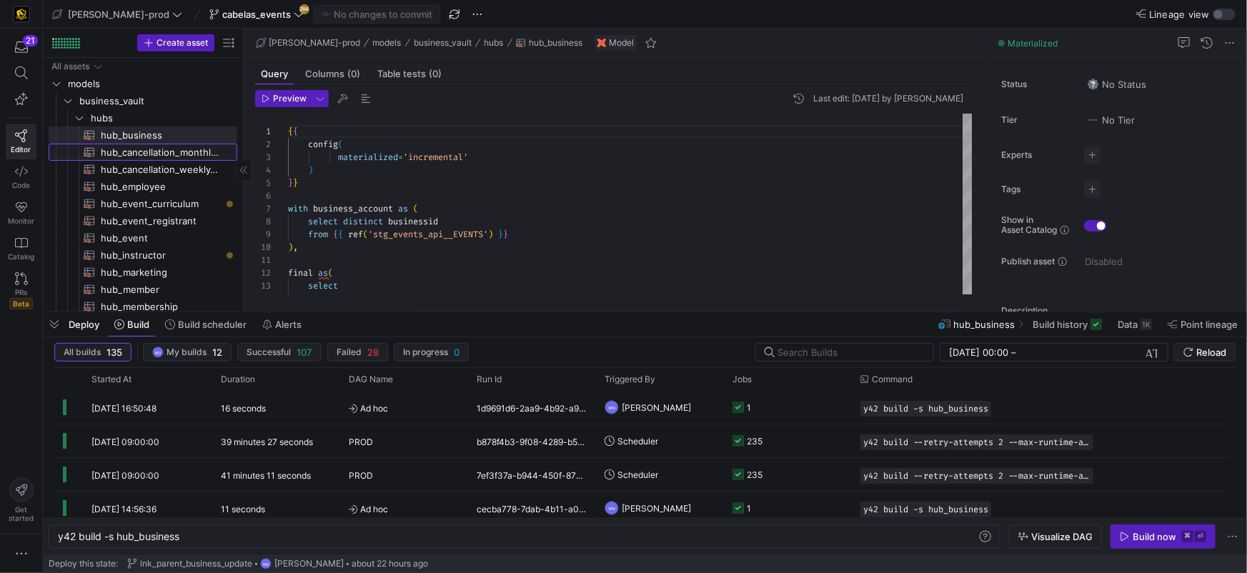
click at [137, 154] on span "hub_cancellation_monthly_forecast​​​​​​​​​​" at bounding box center [161, 152] width 120 height 16
type textarea "y42 build -s hub_cancellation_monthly_forecast"
type textarea "{{ config( materialized='incremental' ) }} with h_stage as ( select * from {{ r…"
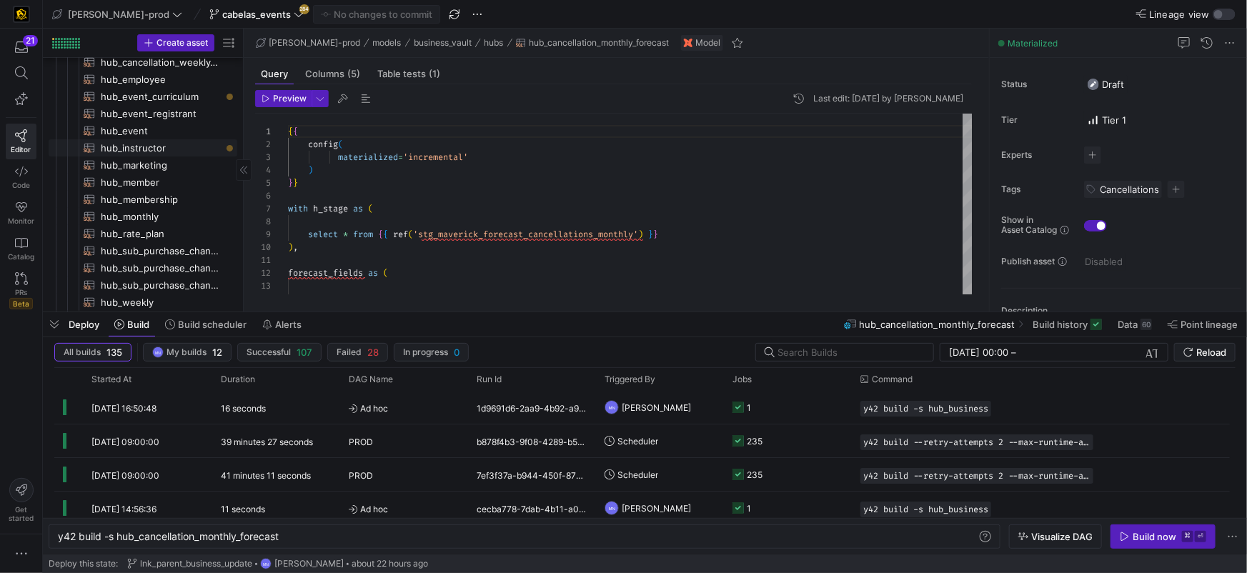
scroll to position [107, 0]
click at [26, 171] on icon at bounding box center [21, 171] width 13 height 13
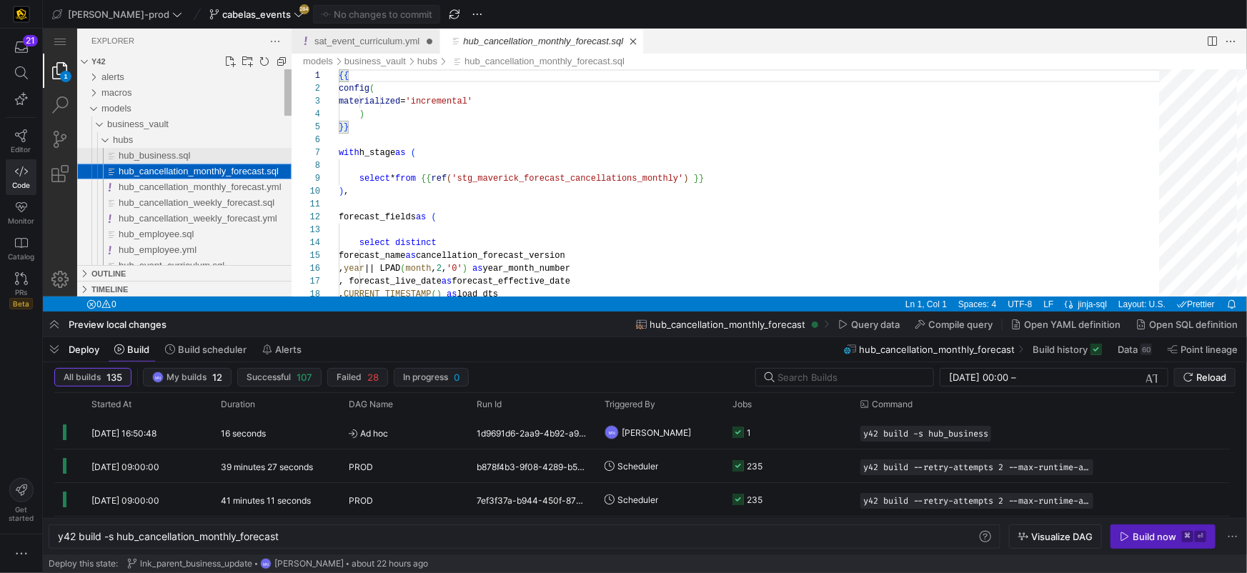
click at [164, 157] on span "hub_business.sql" at bounding box center [153, 154] width 71 height 11
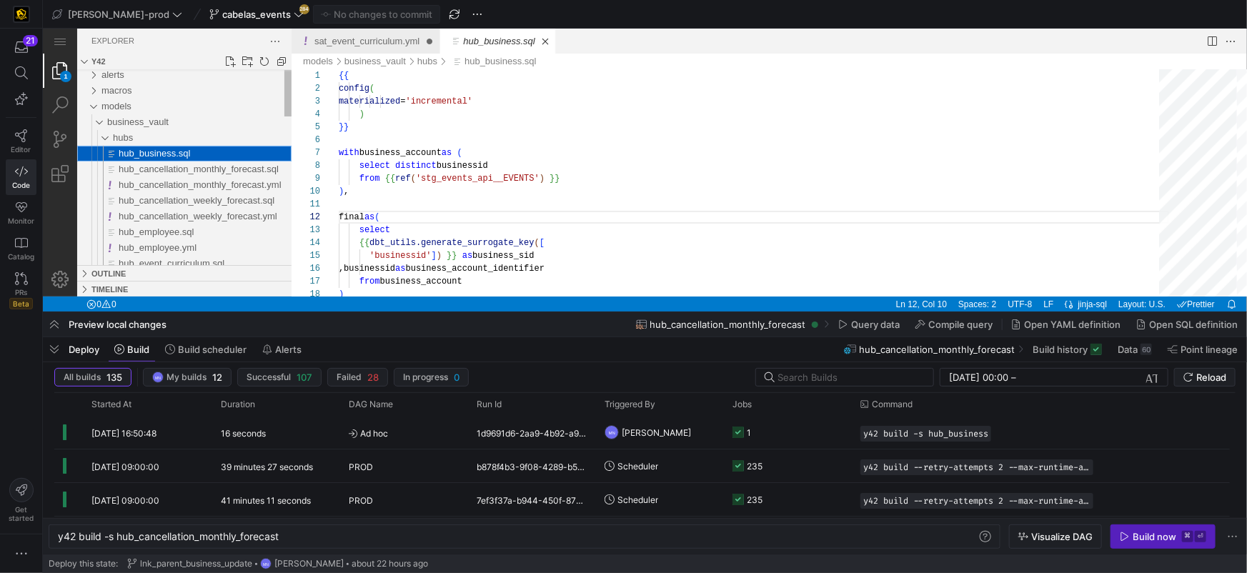
type textarea "y42 build -s hub_business"
click at [233, 58] on link "New File..." at bounding box center [229, 61] width 14 height 14
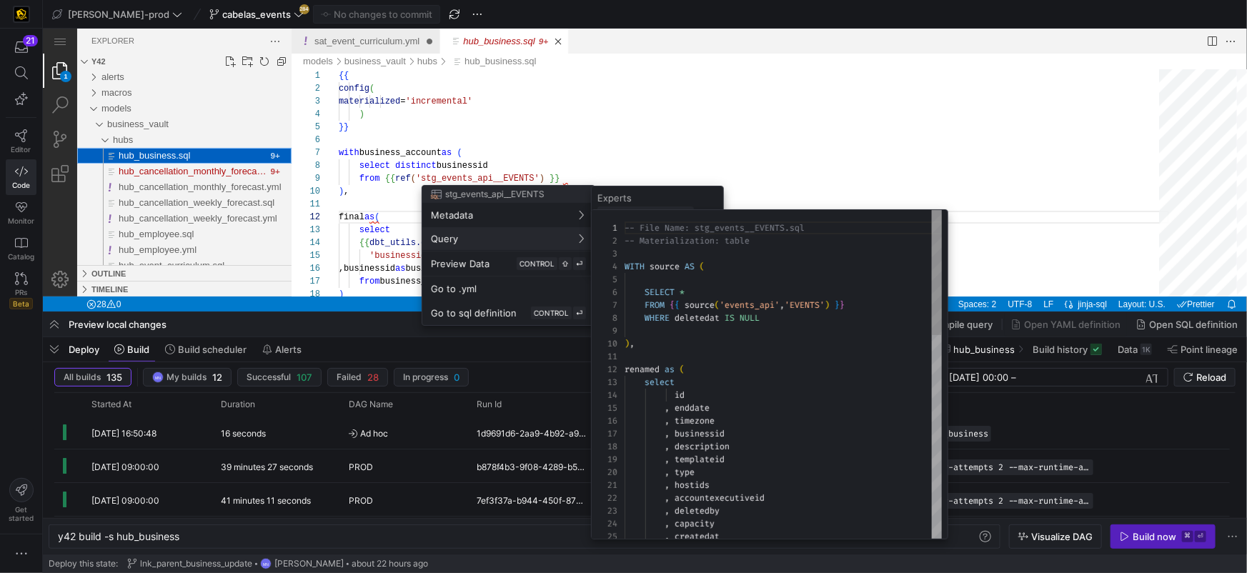
scroll to position [129, 0]
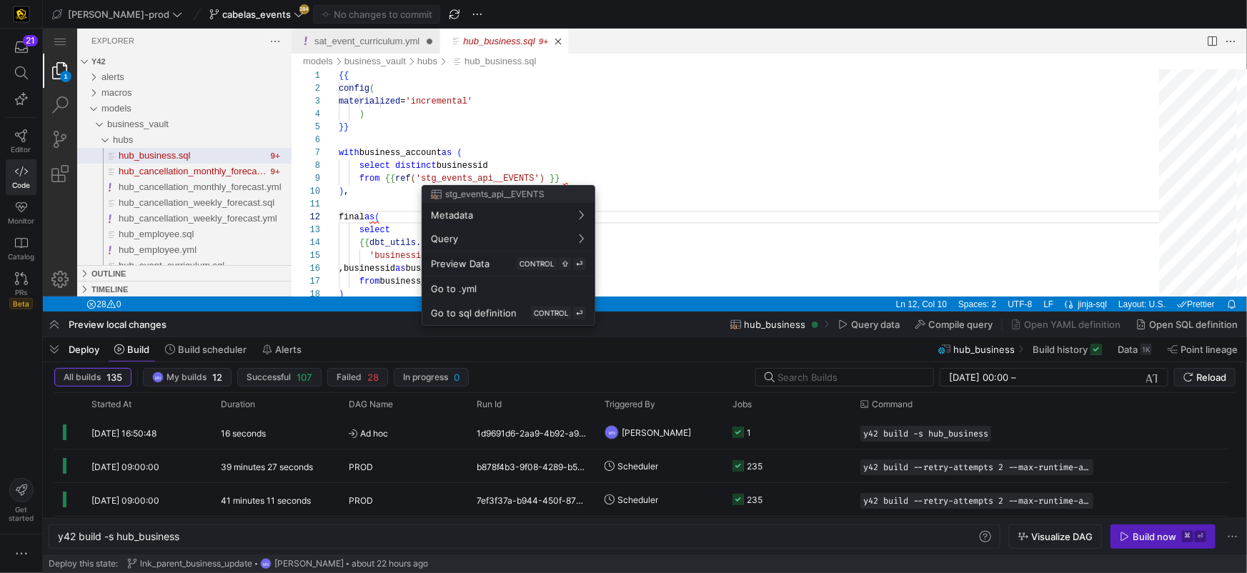
click at [173, 154] on div at bounding box center [623, 286] width 1247 height 573
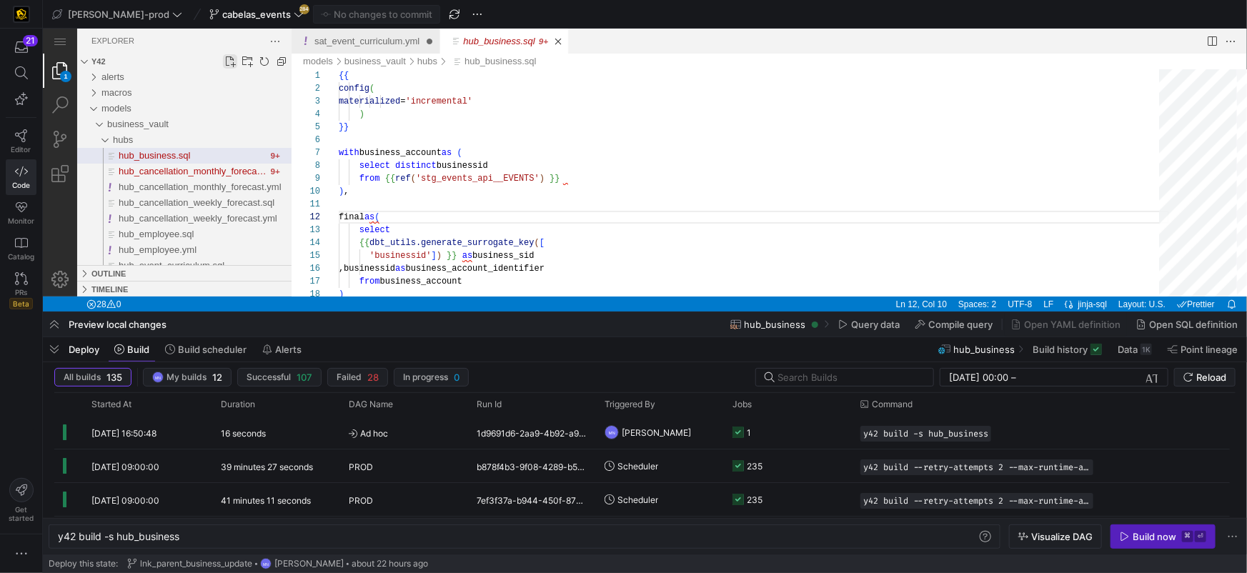
click at [225, 61] on link "New File..." at bounding box center [229, 61] width 14 height 14
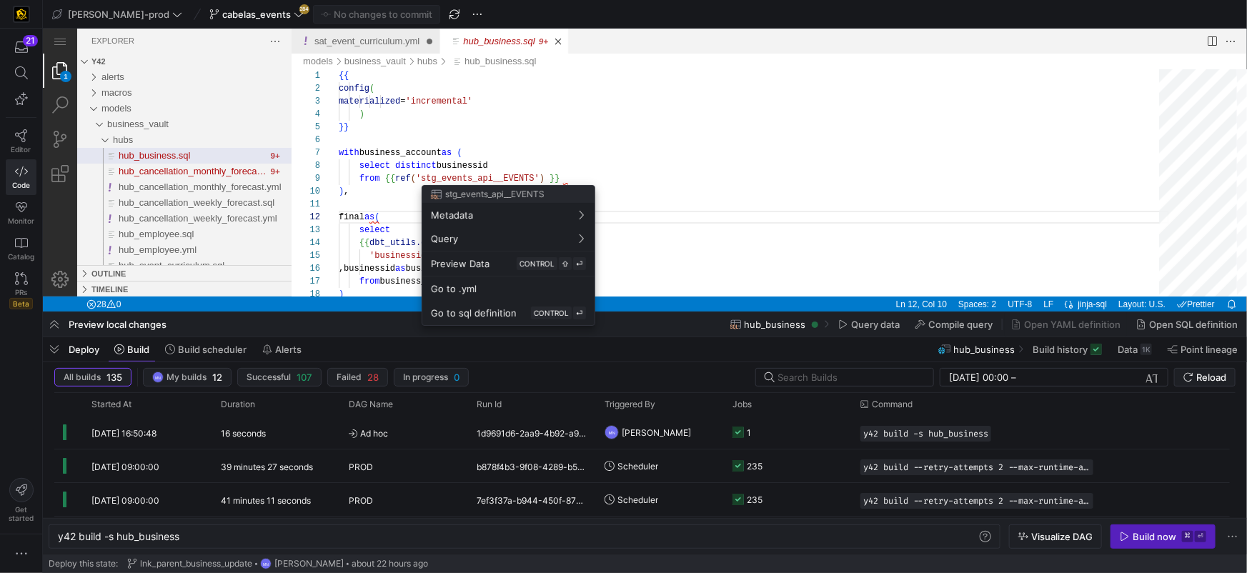
click at [149, 150] on div at bounding box center [623, 286] width 1247 height 573
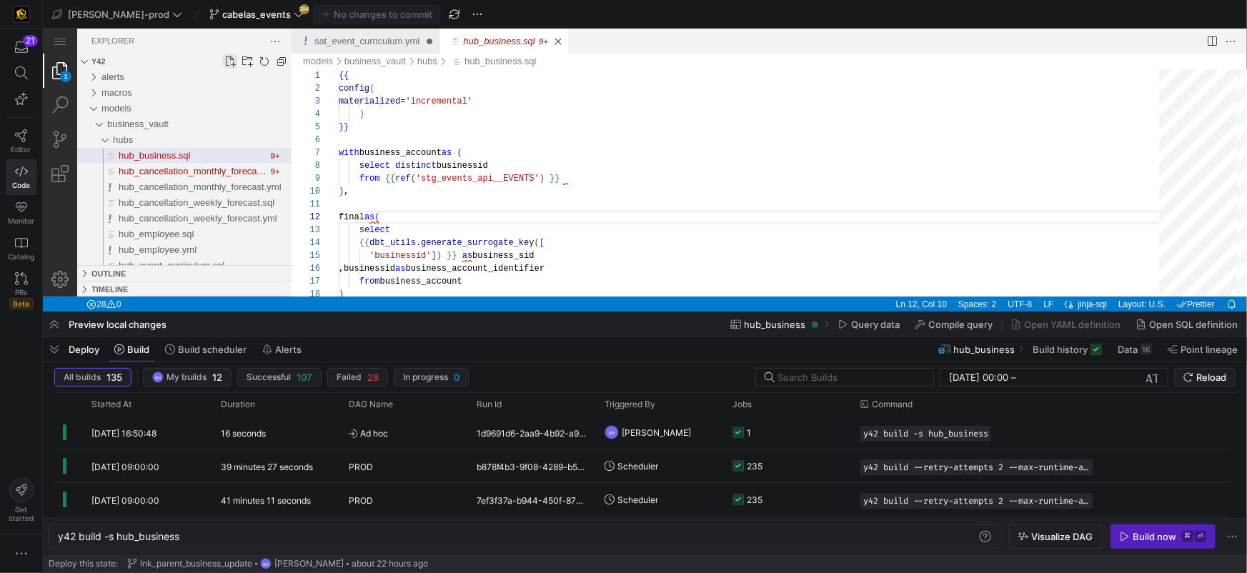
click at [233, 61] on link "New File..." at bounding box center [229, 61] width 14 height 14
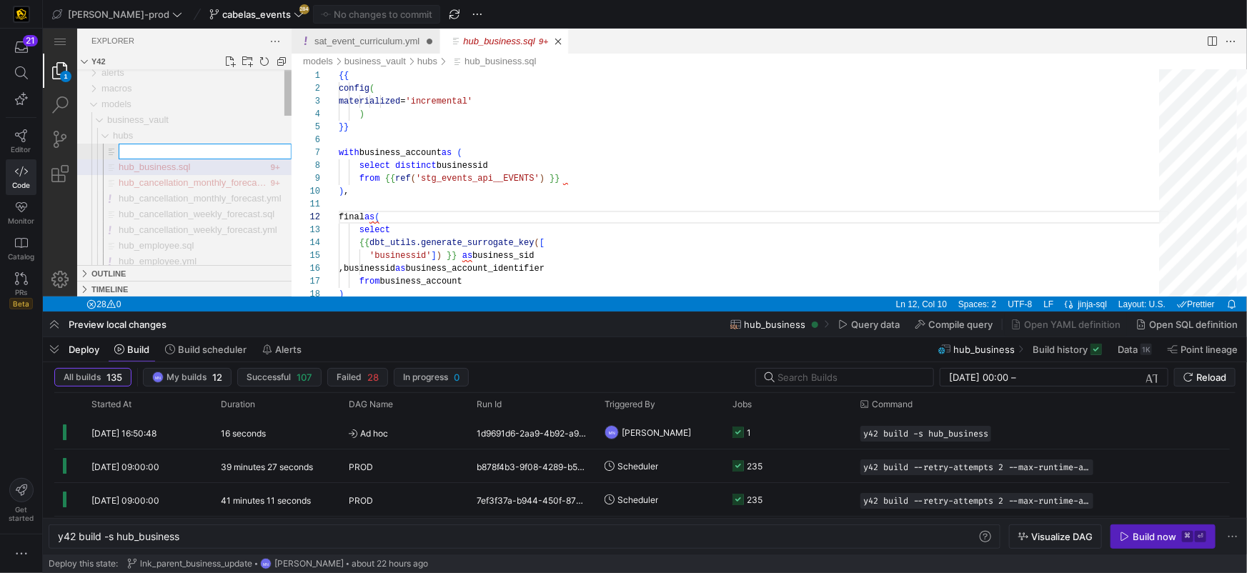
click at [157, 156] on input "Type file name. Press Enter to confirm or Escape to cancel." at bounding box center [205, 151] width 172 height 14
type input "hub_business.yml"
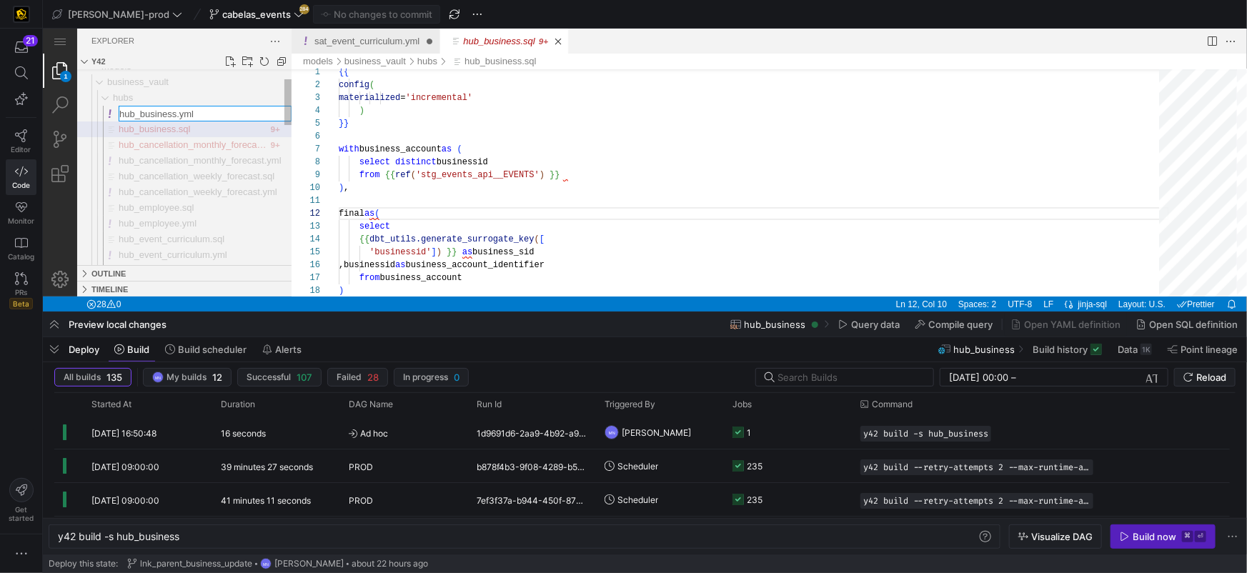
click at [212, 133] on div "hub_business.sql" at bounding box center [192, 129] width 149 height 16
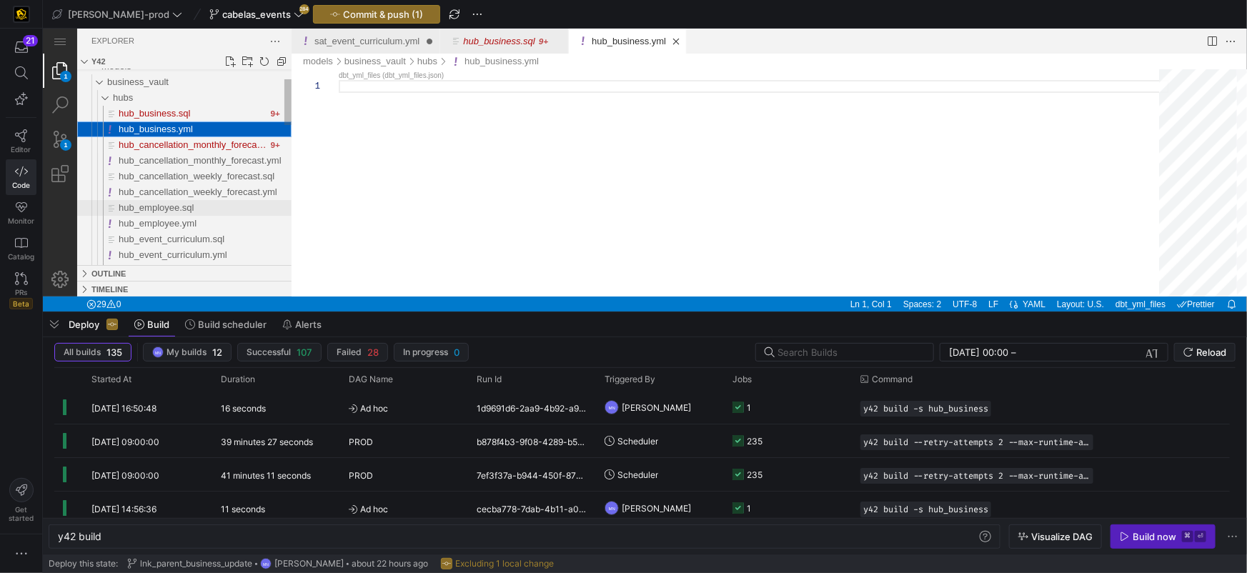
click at [172, 209] on span "hub_employee.sql" at bounding box center [156, 207] width 76 height 11
type textarea "y42 build -s hub_employee"
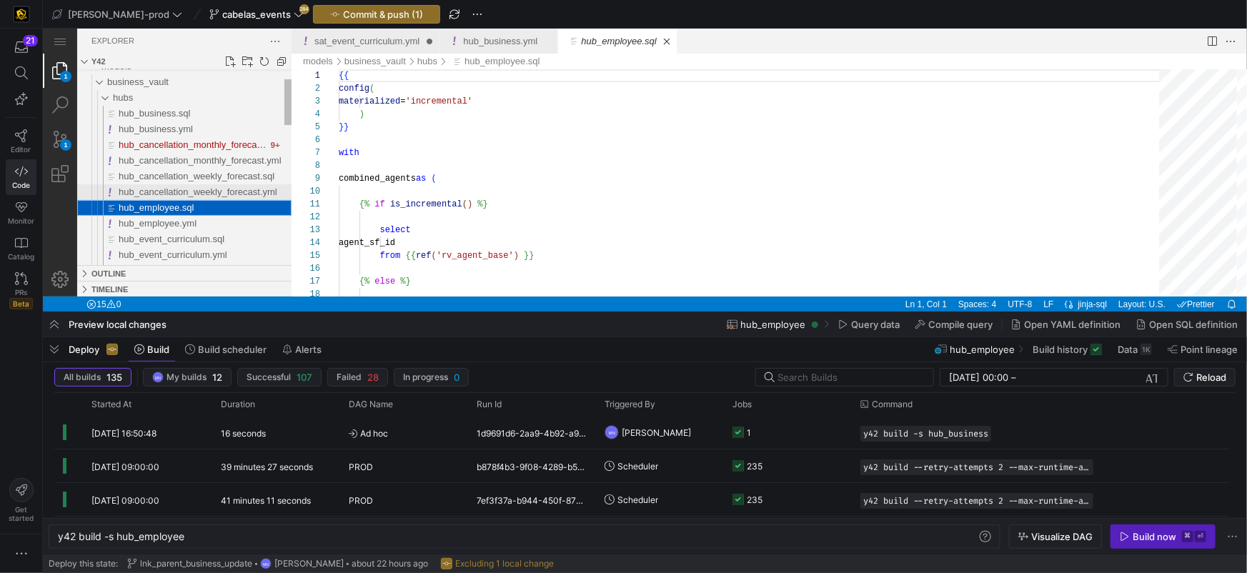
scroll to position [129, 0]
drag, startPoint x: 202, startPoint y: 217, endPoint x: 238, endPoint y: 213, distance: 36.6
click at [201, 217] on div "hub_employee.yml" at bounding box center [204, 223] width 173 height 16
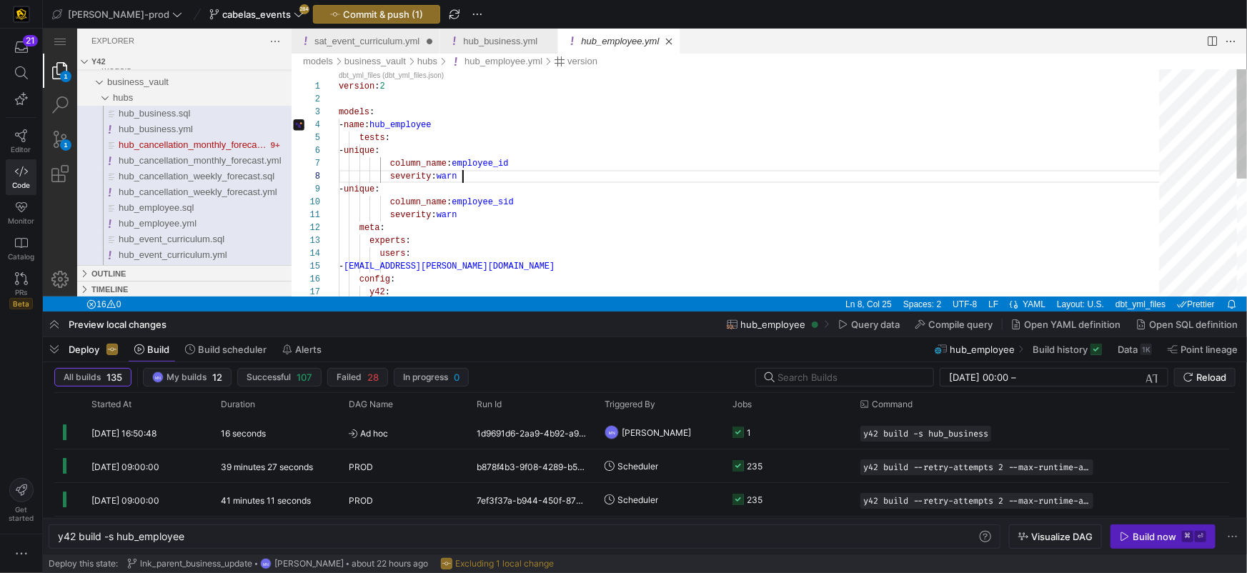
drag, startPoint x: 577, startPoint y: 180, endPoint x: 595, endPoint y: 180, distance: 17.2
click at [577, 180] on div "severity : warn" at bounding box center [753, 175] width 830 height 13
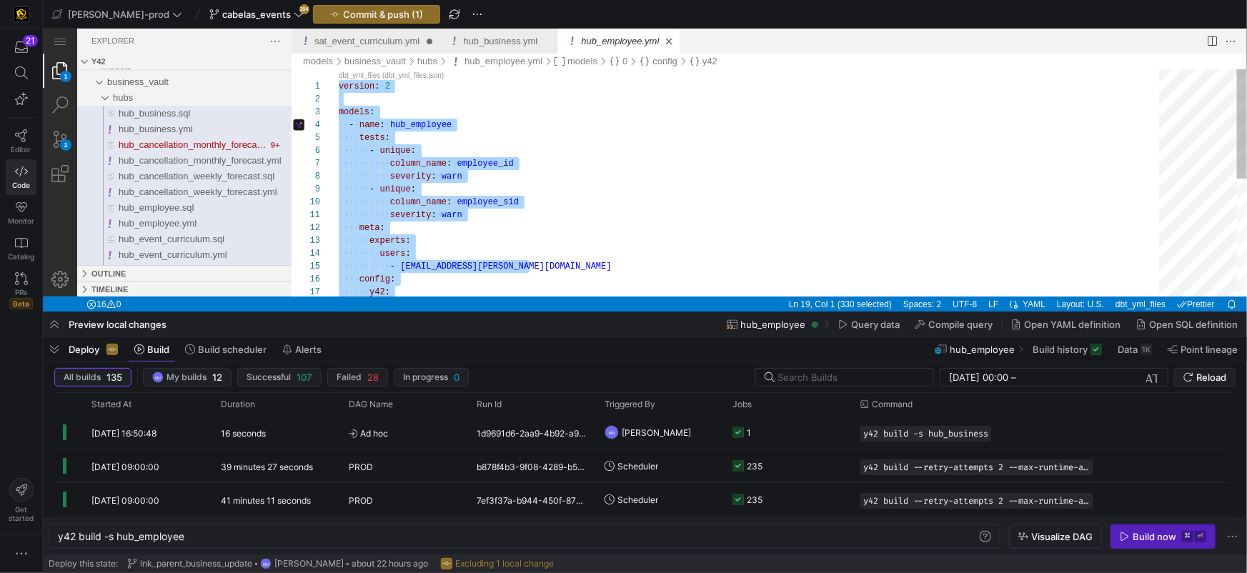
type textarea "version: 2 models: - name: hub_employee tests: - unique: column_name: employee_…"
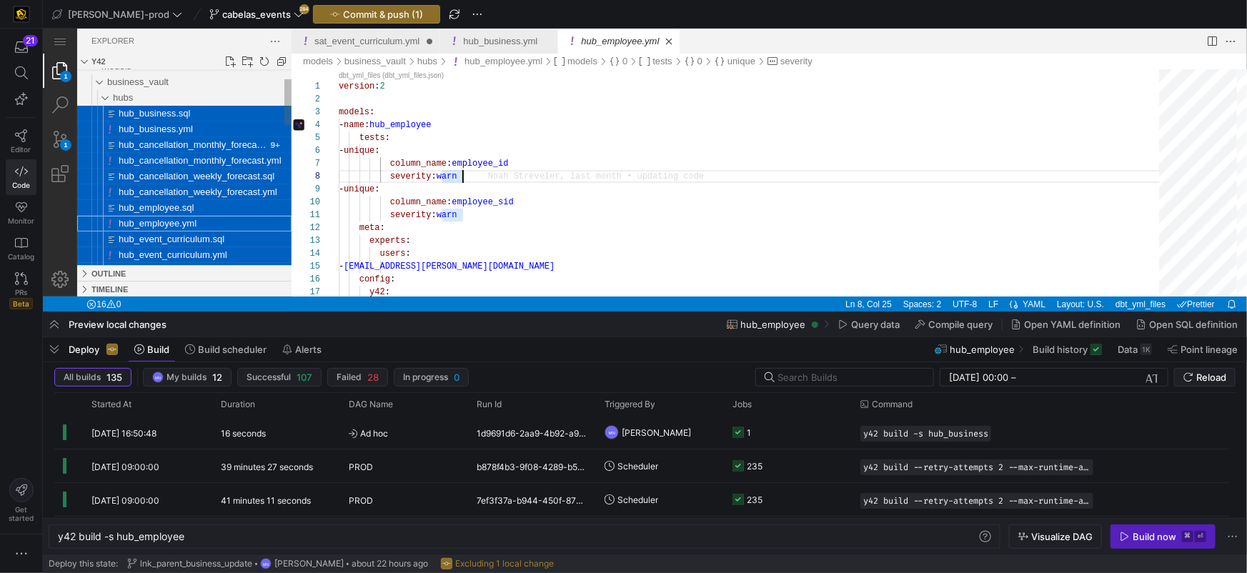
drag, startPoint x: 155, startPoint y: 114, endPoint x: 219, endPoint y: 119, distance: 64.5
click at [156, 114] on span "hub_business.sql" at bounding box center [153, 112] width 71 height 11
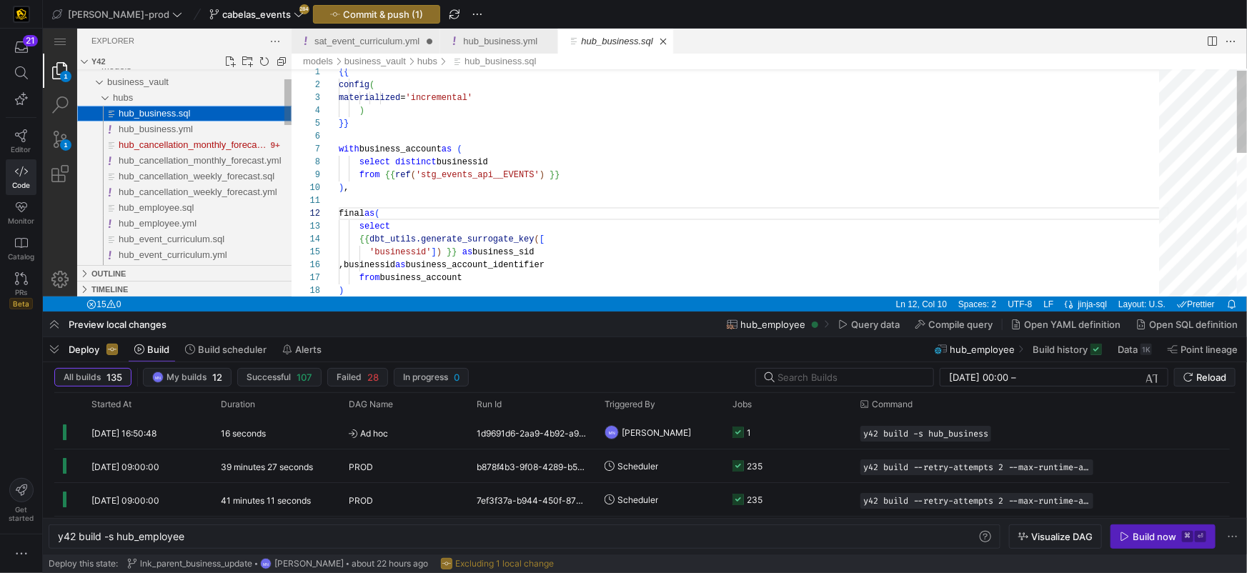
scroll to position [129, 46]
drag, startPoint x: 184, startPoint y: 128, endPoint x: 413, endPoint y: 126, distance: 229.4
click at [153, 124] on span "hub_business.yml" at bounding box center [155, 128] width 74 height 11
type textarea "y42 build"
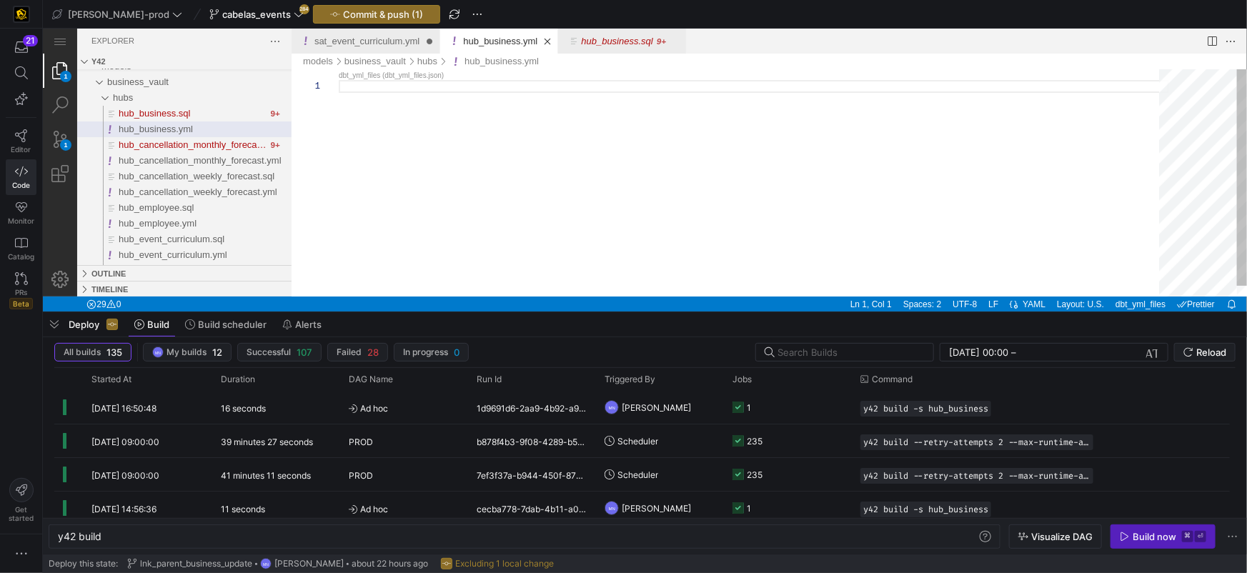
click at [416, 112] on div "hub_business.yml" at bounding box center [753, 188] width 830 height 238
paste textarea "severity: warn meta: experts: users: - [PERSON_NAME][EMAIL_ADDRESS][PERSON_NAME…"
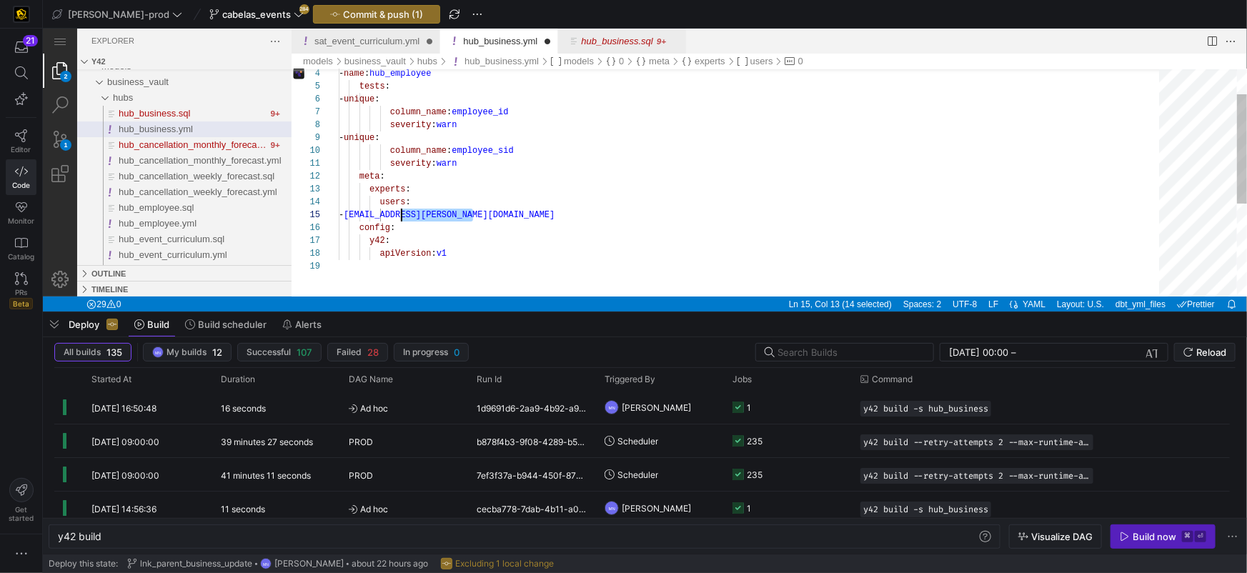
scroll to position [51, 61]
drag, startPoint x: 472, startPoint y: 214, endPoint x: 399, endPoint y: 216, distance: 72.2
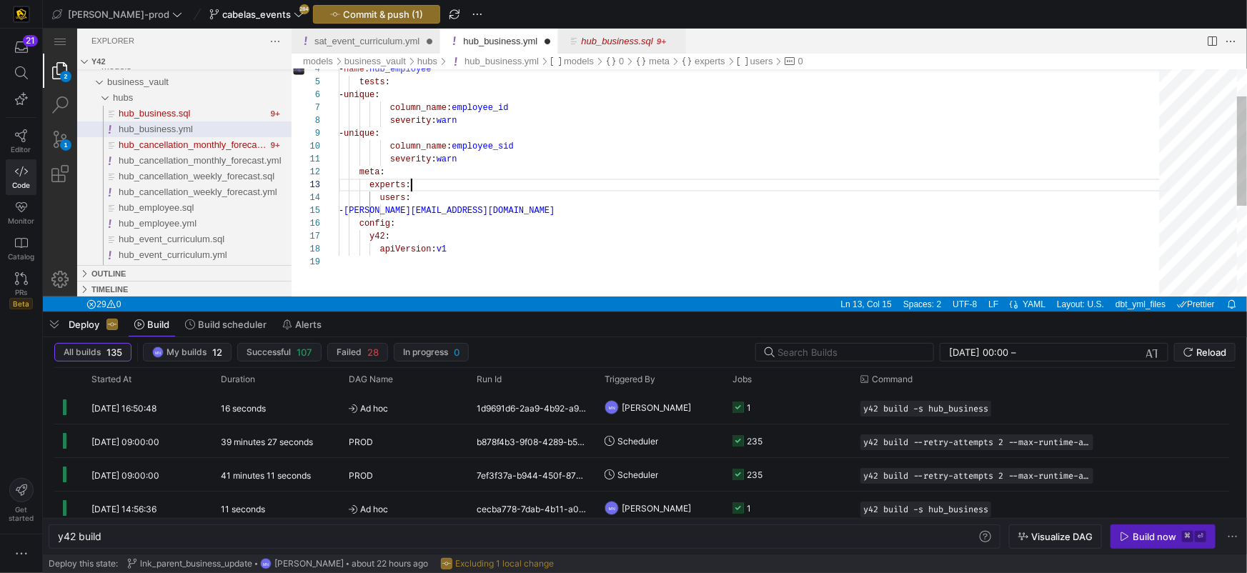
scroll to position [25, 71]
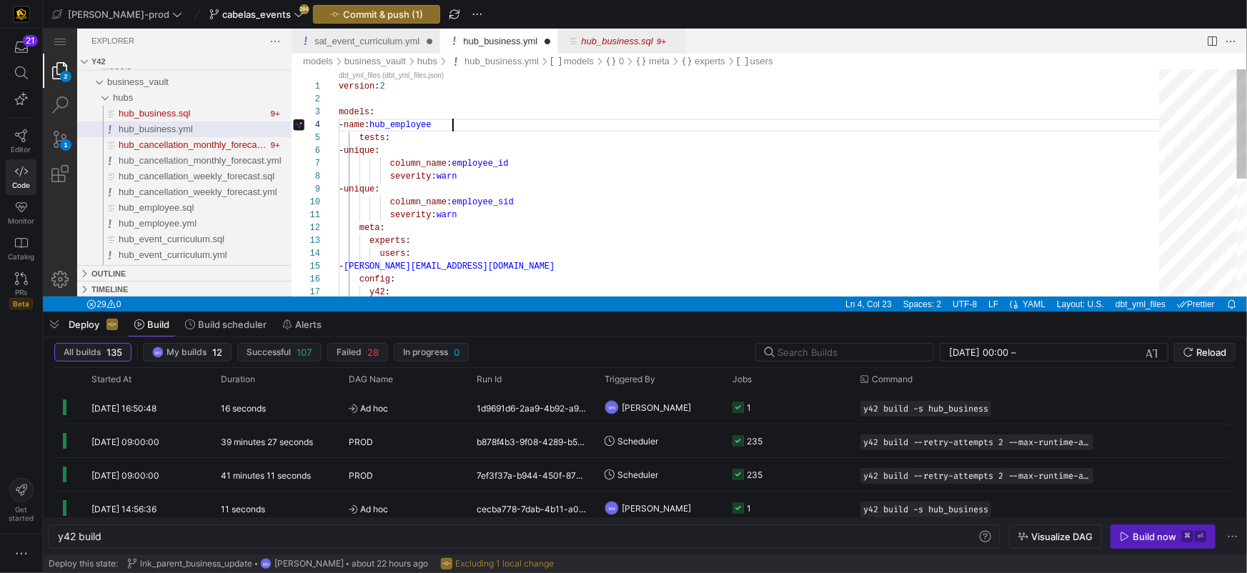
click at [465, 124] on div "- name : hub_employee tests : - unique : column_name : employee_id severity : w…" at bounding box center [753, 304] width 830 height 470
drag, startPoint x: 497, startPoint y: 166, endPoint x: 457, endPoint y: 169, distance: 39.5
drag, startPoint x: 498, startPoint y: 205, endPoint x: 494, endPoint y: 250, distance: 45.2
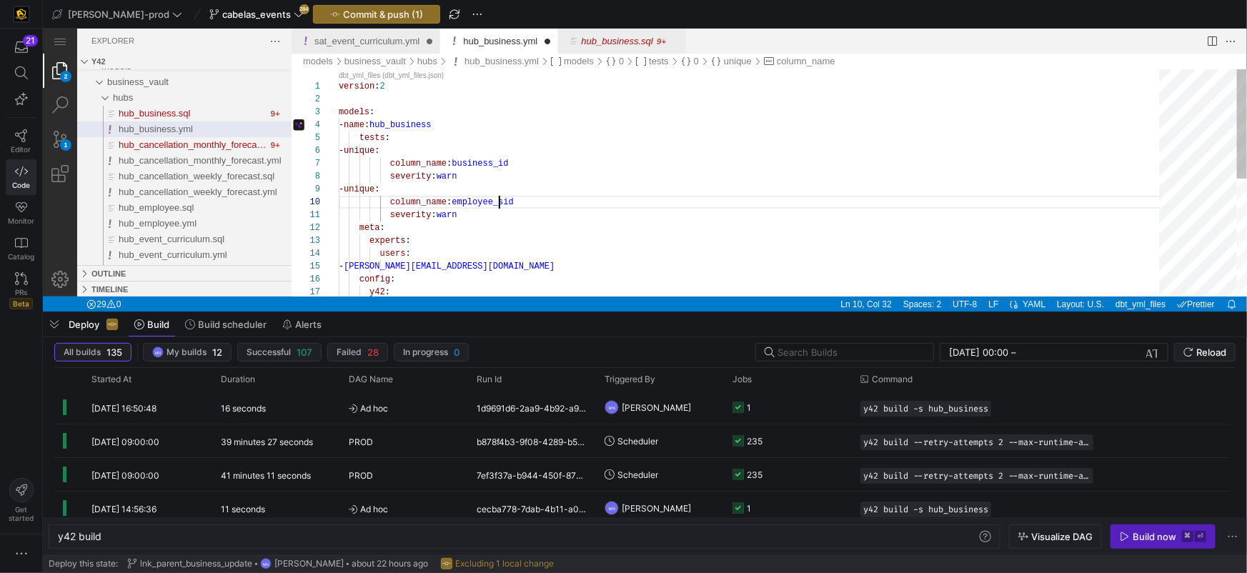
click at [498, 204] on div "4 5 6 7 8 9 10 11 12 13 14 15 16 17 3 1 2 - name : hub_business tests : - uniqu…" at bounding box center [768, 182] width 955 height 227
drag, startPoint x: 572, startPoint y: 189, endPoint x: 563, endPoint y: 196, distance: 10.7
click at [572, 189] on div "- unique :" at bounding box center [753, 188] width 830 height 13
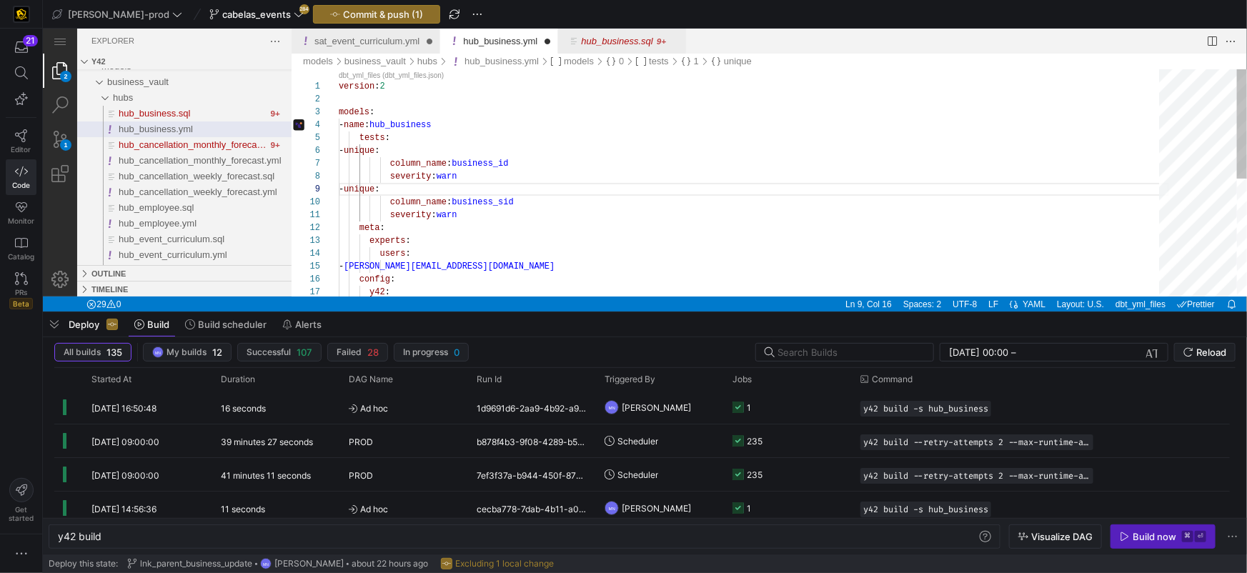
drag, startPoint x: 503, startPoint y: 200, endPoint x: 535, endPoint y: 234, distance: 47.0
click at [503, 201] on div "4 5 6 7 8 9 10 11 12 13 14 15 16 17 3 1 2 - name : hub_business tests : - uniqu…" at bounding box center [768, 182] width 955 height 227
click at [552, 209] on div "severity : warn" at bounding box center [753, 214] width 830 height 13
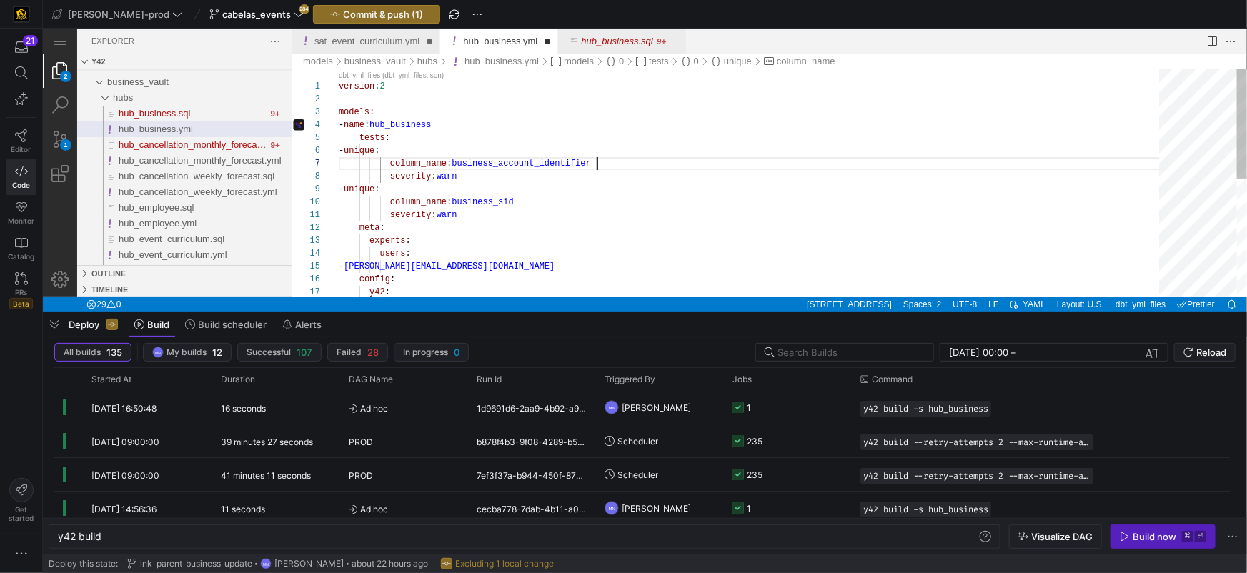
scroll to position [0, 124]
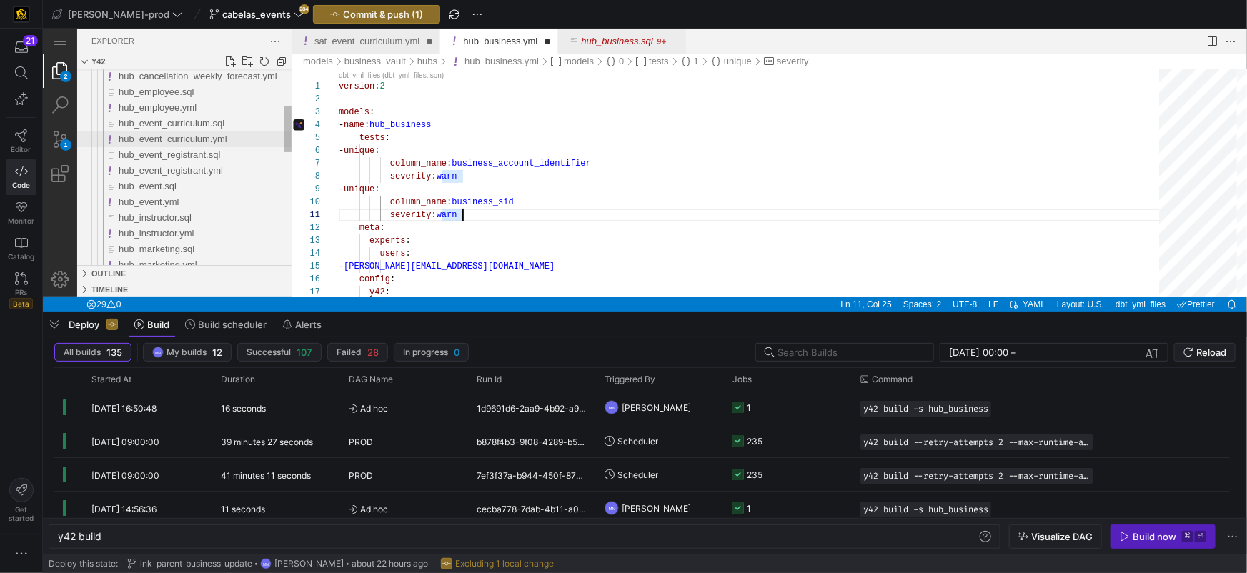
type textarea "severity: warn meta: experts: users: - [PERSON_NAME][EMAIL_ADDRESS][DOMAIN_NAME…"
click at [173, 141] on span "hub_event_curriculum.yml" at bounding box center [172, 138] width 109 height 11
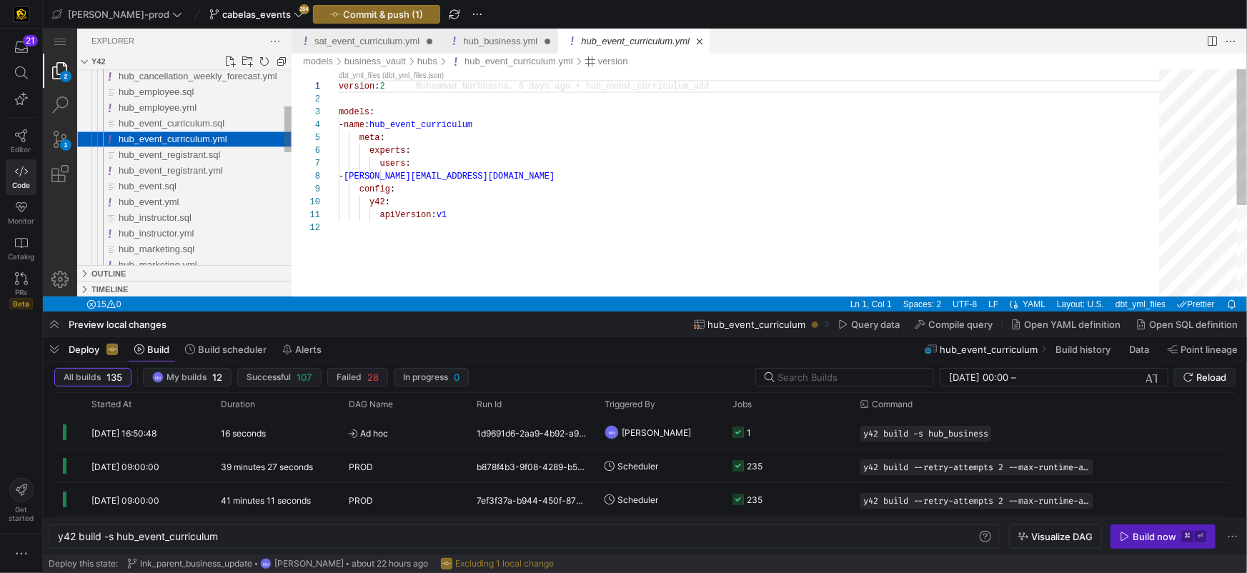
scroll to position [129, 0]
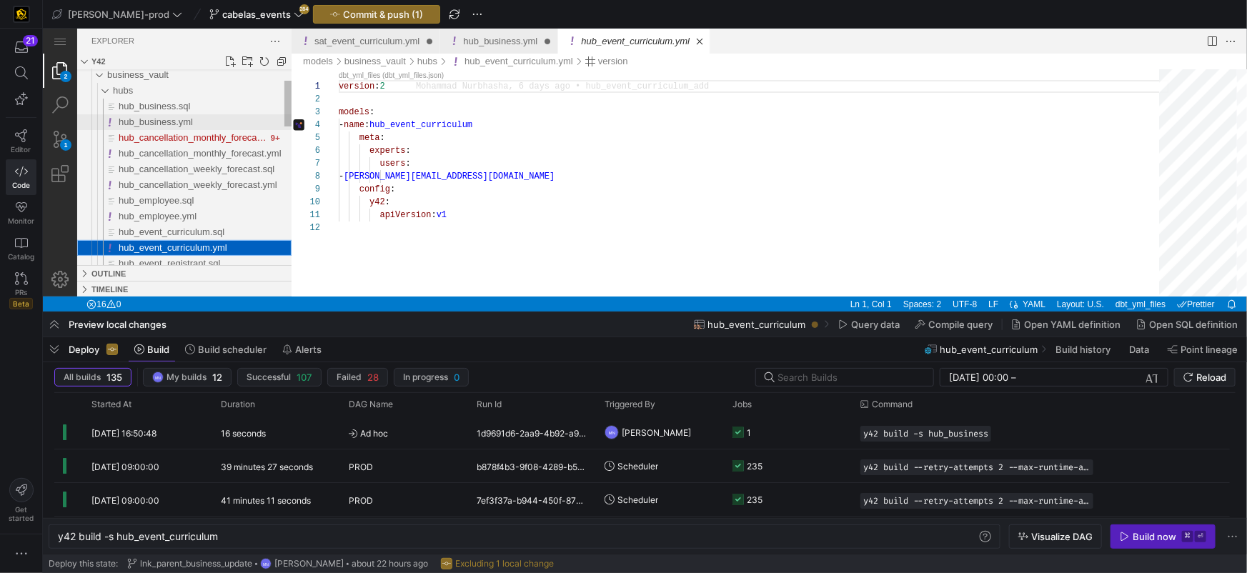
click at [163, 116] on span "hub_business.yml" at bounding box center [155, 121] width 74 height 11
type textarea "y42 build"
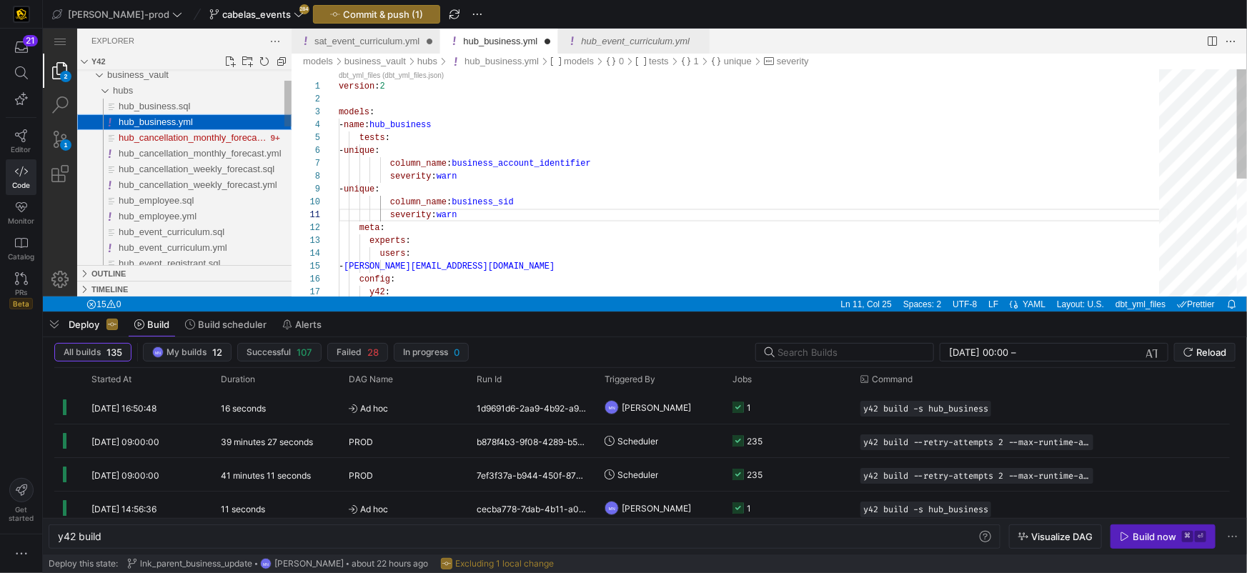
scroll to position [102, 124]
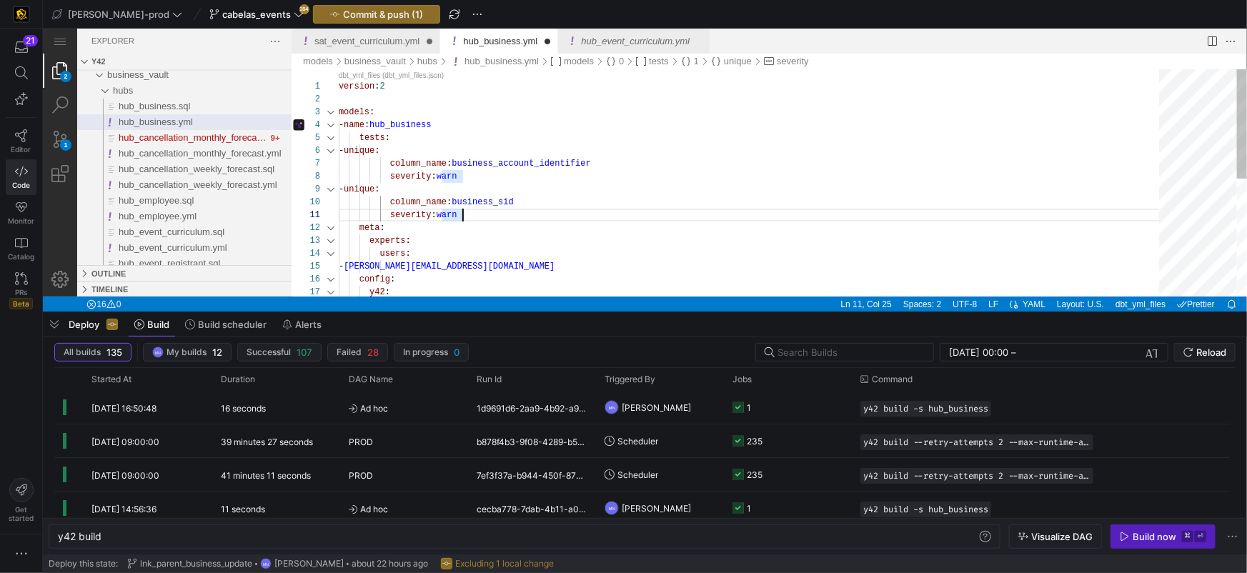
type textarea "version: 2 models: - name: hub_business tests: - unique: column_name: business_…"
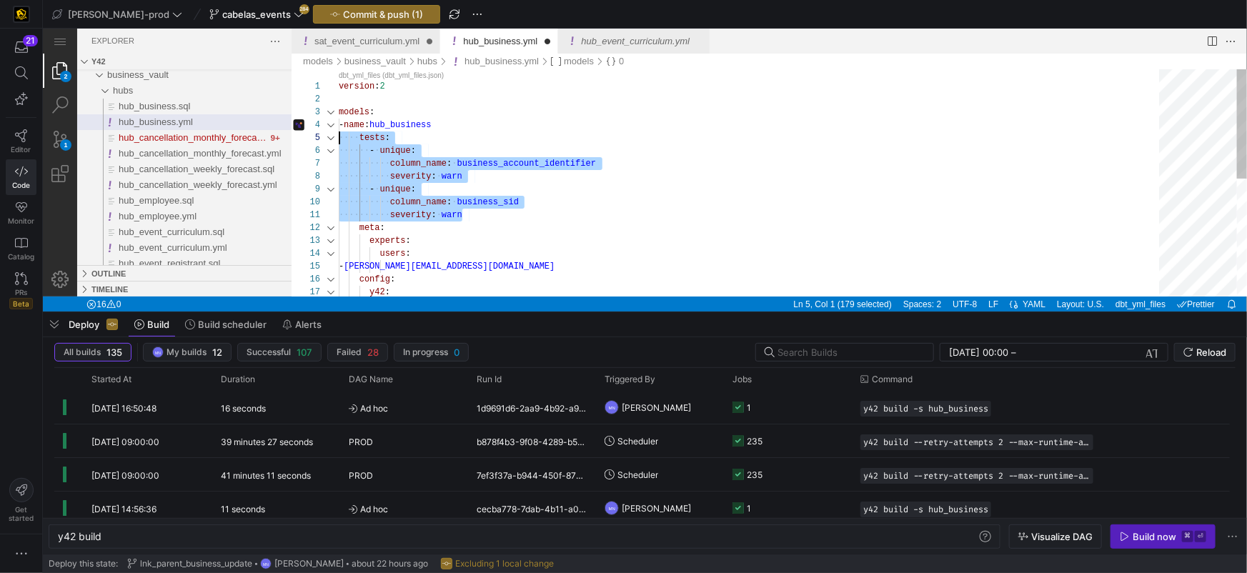
scroll to position [51, 0]
drag, startPoint x: 480, startPoint y: 214, endPoint x: 319, endPoint y: 139, distance: 178.1
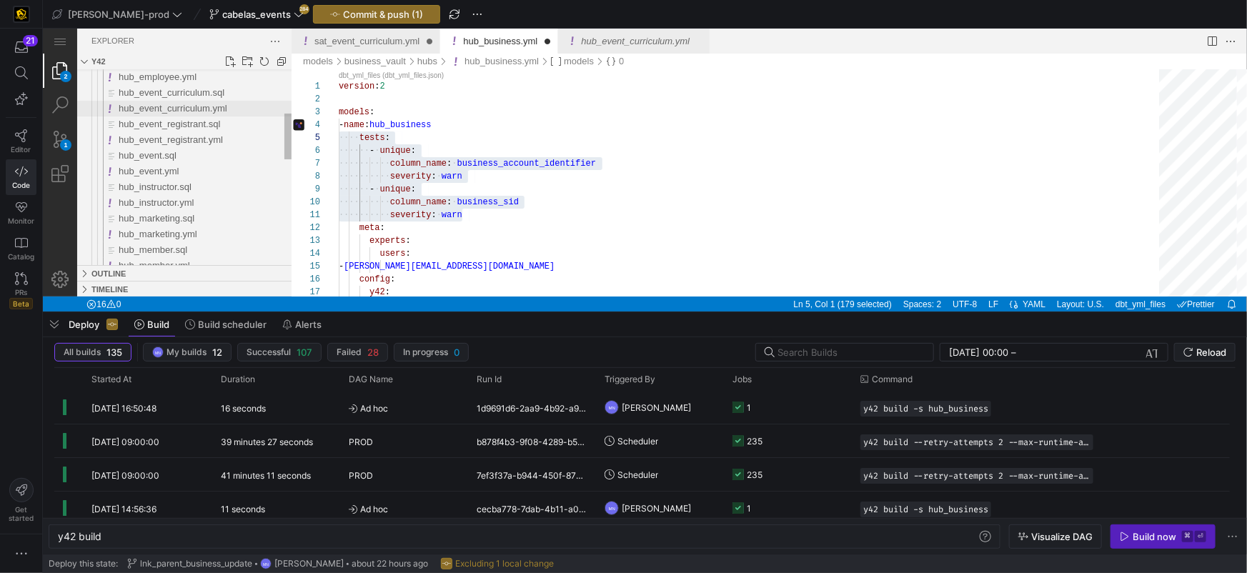
click at [197, 107] on span "hub_event_curriculum.yml" at bounding box center [172, 107] width 109 height 11
type textarea "y42 build -s hub_event_curriculum"
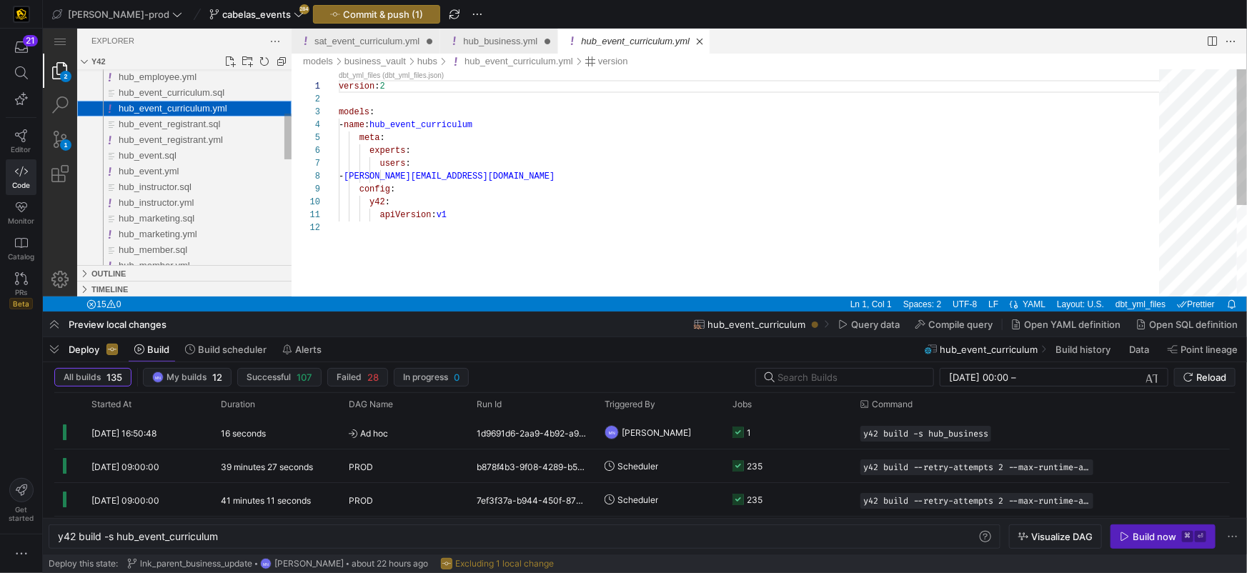
scroll to position [129, 0]
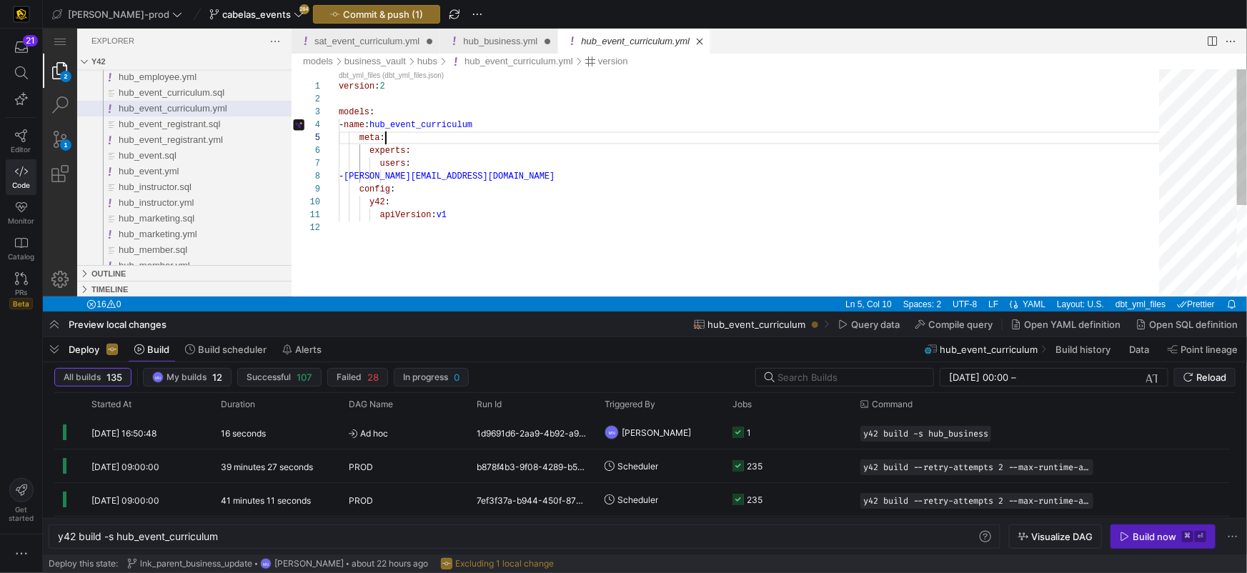
click at [549, 138] on div "version : 2 models : - name : hub_event_curriculum meta : experts : users : - […" at bounding box center [753, 258] width 830 height 379
click at [541, 128] on div "version : 2 models : - name : hub_event_curriculum meta : experts : users : - […" at bounding box center [753, 258] width 830 height 379
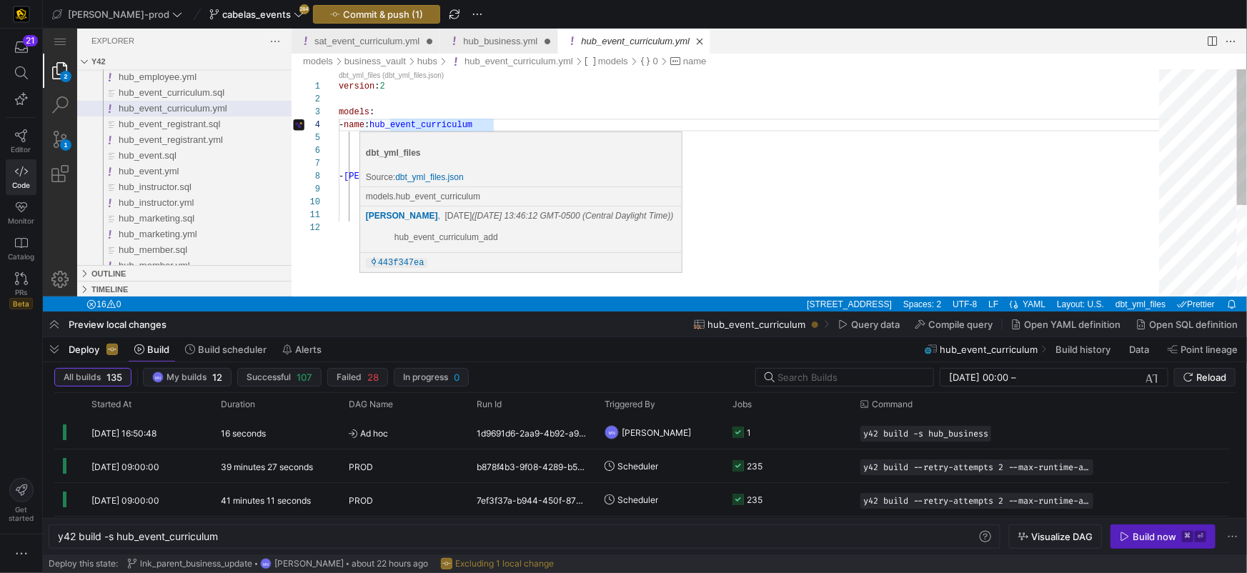
scroll to position [51, 10]
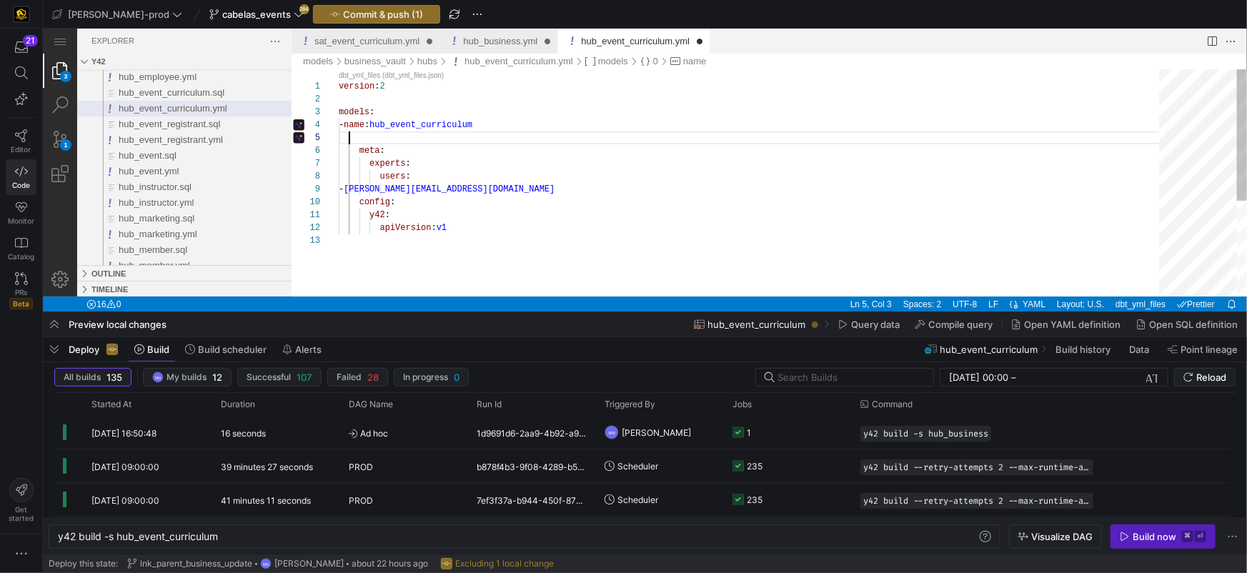
paste textarea "severity: warn meta: experts: users: - [PERSON_NAME][EMAIL_ADDRESS][DOMAIN_NAME…"
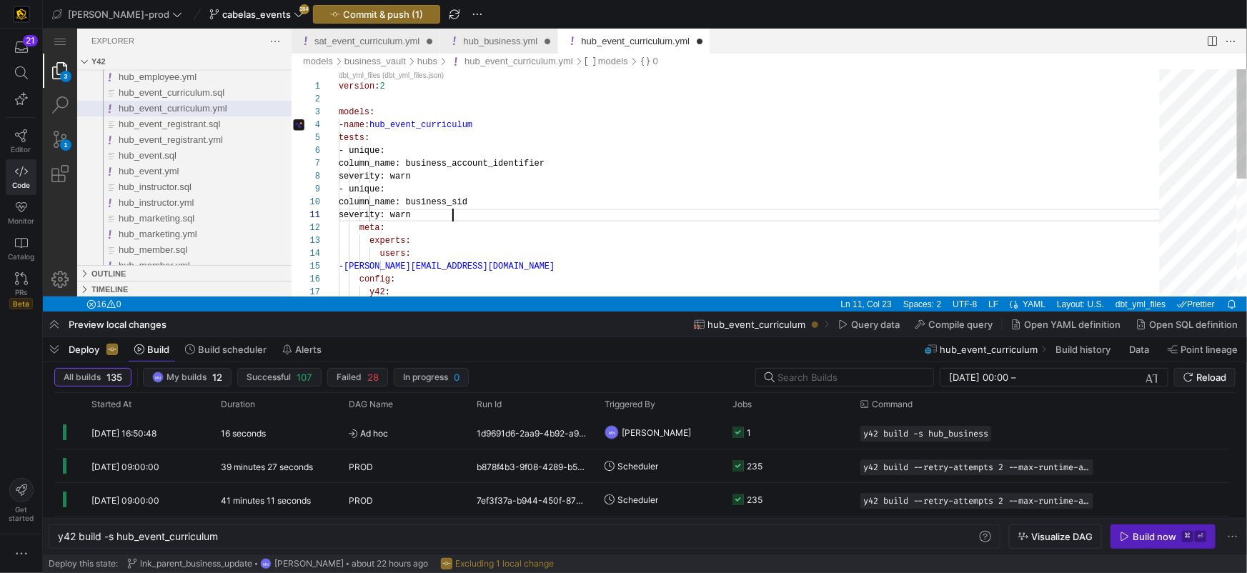
scroll to position [0, 114]
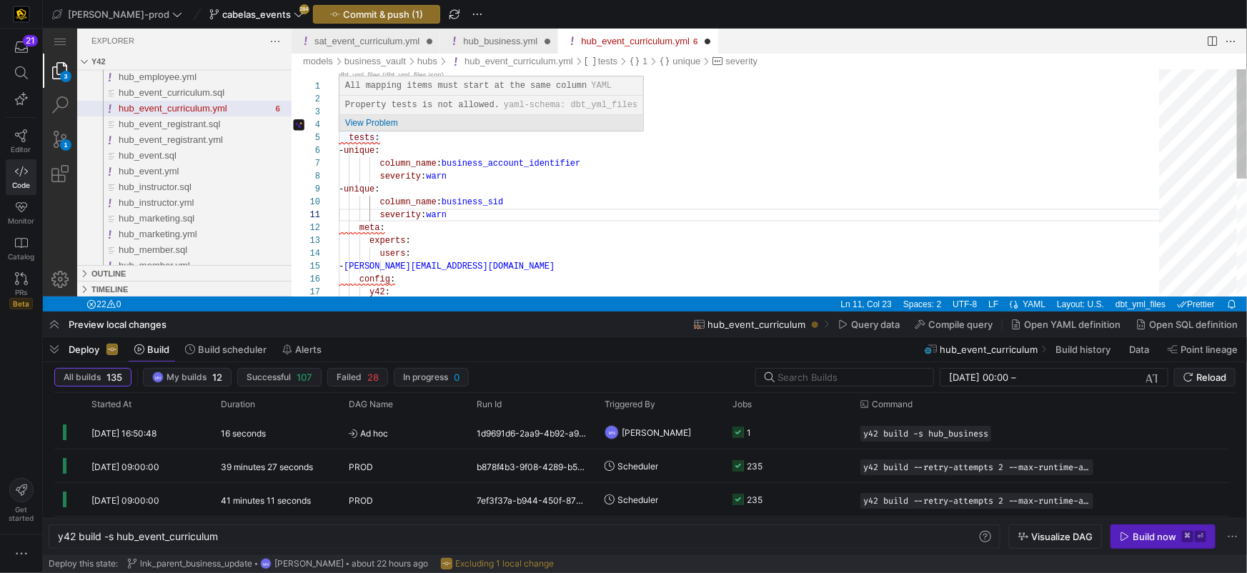
click at [348, 134] on div "1 2 3 4 12 13 5 6 7 8 9 10 11 14 15 16 17 version : 2 models : - name : hub_eve…" at bounding box center [768, 182] width 955 height 227
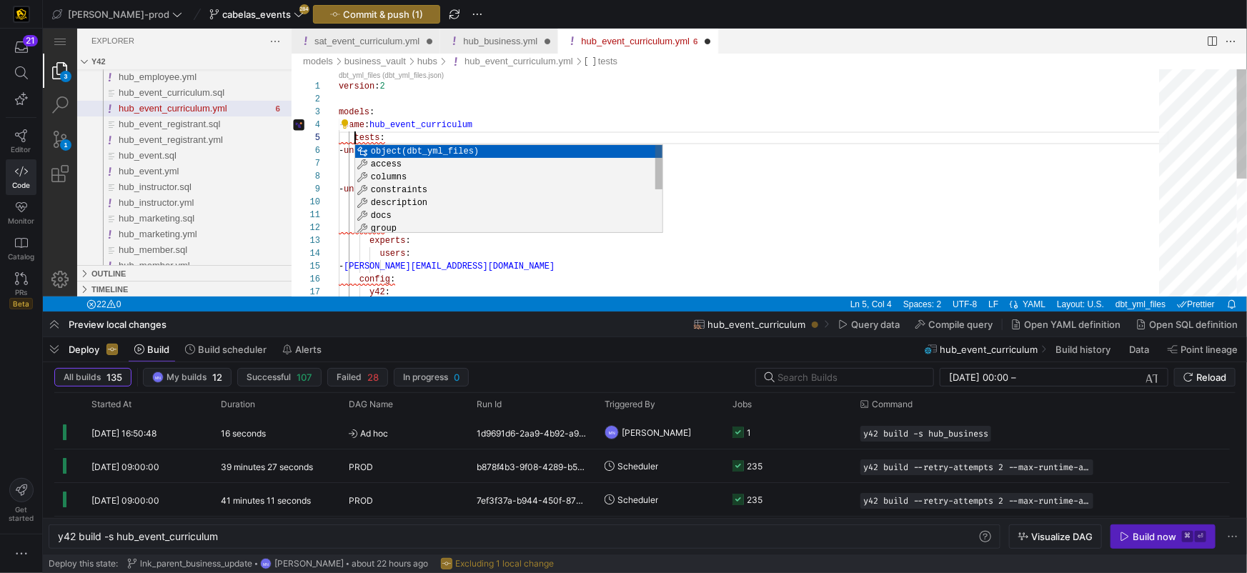
scroll to position [51, 21]
click at [751, 92] on div "version : 2 models : - name : hub_event_curriculum meta : experts : tests : - u…" at bounding box center [753, 304] width 830 height 470
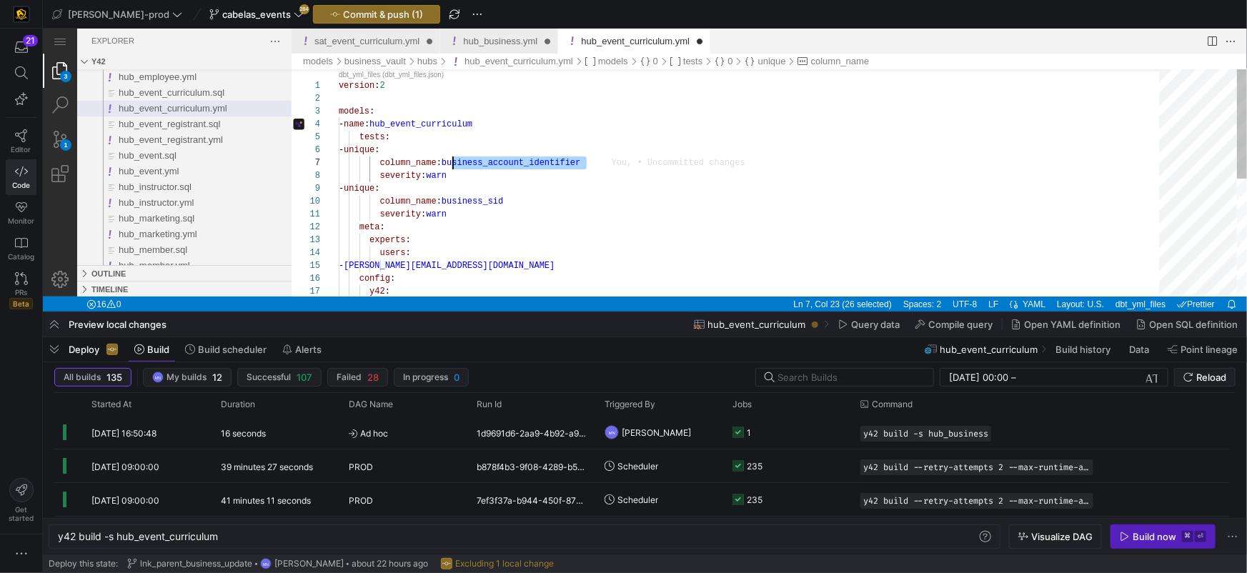
scroll to position [77, 108]
drag, startPoint x: 577, startPoint y: 162, endPoint x: 462, endPoint y: 187, distance: 117.7
click at [484, 197] on span "business_sid" at bounding box center [471, 198] width 61 height 10
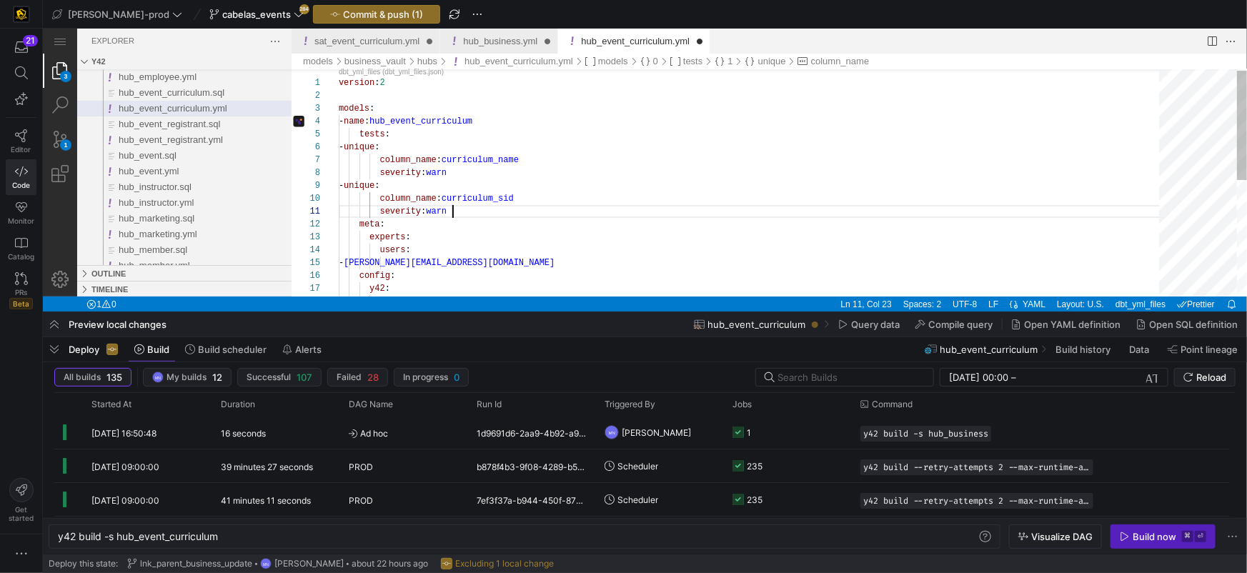
click at [574, 214] on div "version : 2 models : - name : hub_event_curriculum meta : experts : tests : - u…" at bounding box center [753, 300] width 830 height 470
click at [449, 195] on span "curriculum_sid" at bounding box center [477, 198] width 72 height 10
click at [525, 125] on div "version : 2 models : - name : hub_event_curriculum meta : experts : tests : - u…" at bounding box center [753, 300] width 830 height 470
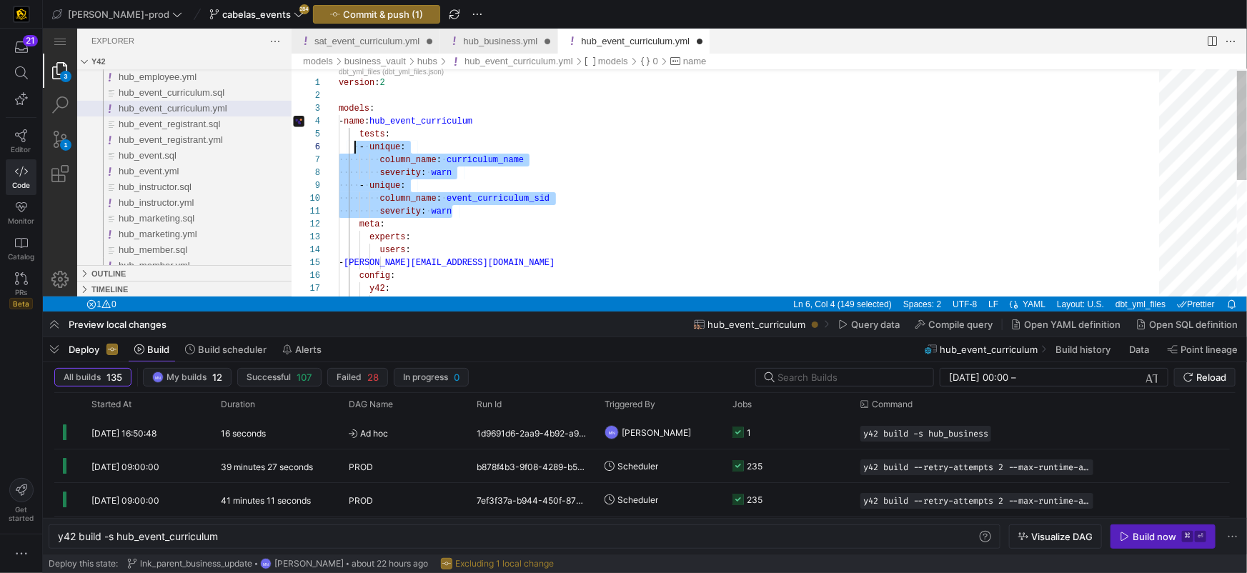
scroll to position [51, 0]
drag, startPoint x: 460, startPoint y: 206, endPoint x: 334, endPoint y: 137, distance: 143.9
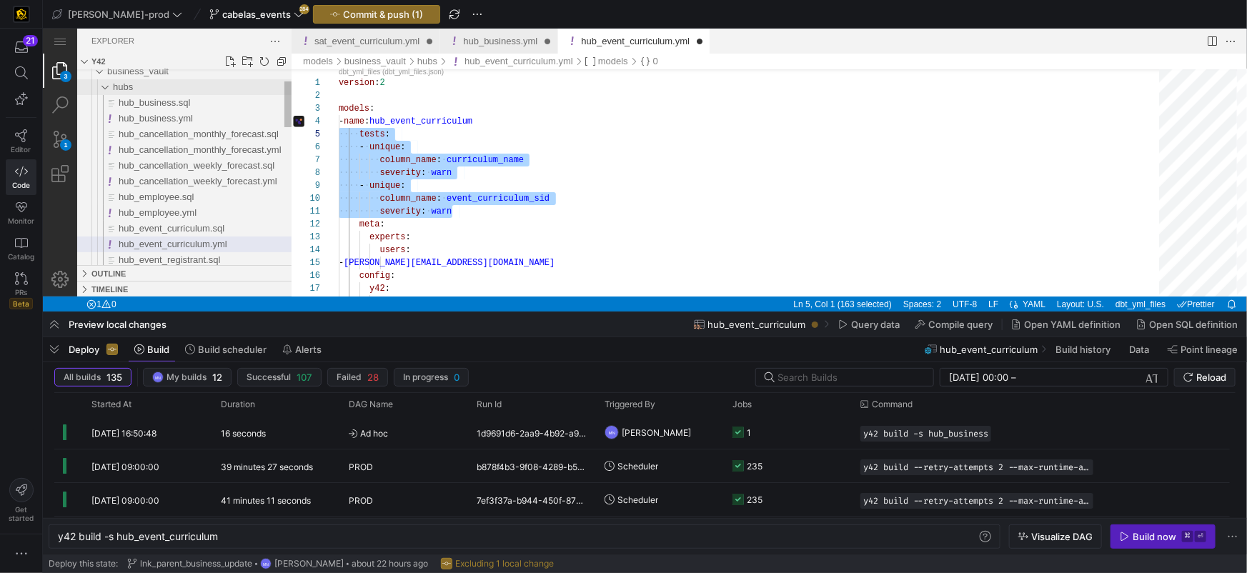
type textarea "version: 2 models: - name: hub_event_curriculum tests: - unique: column_name: c…"
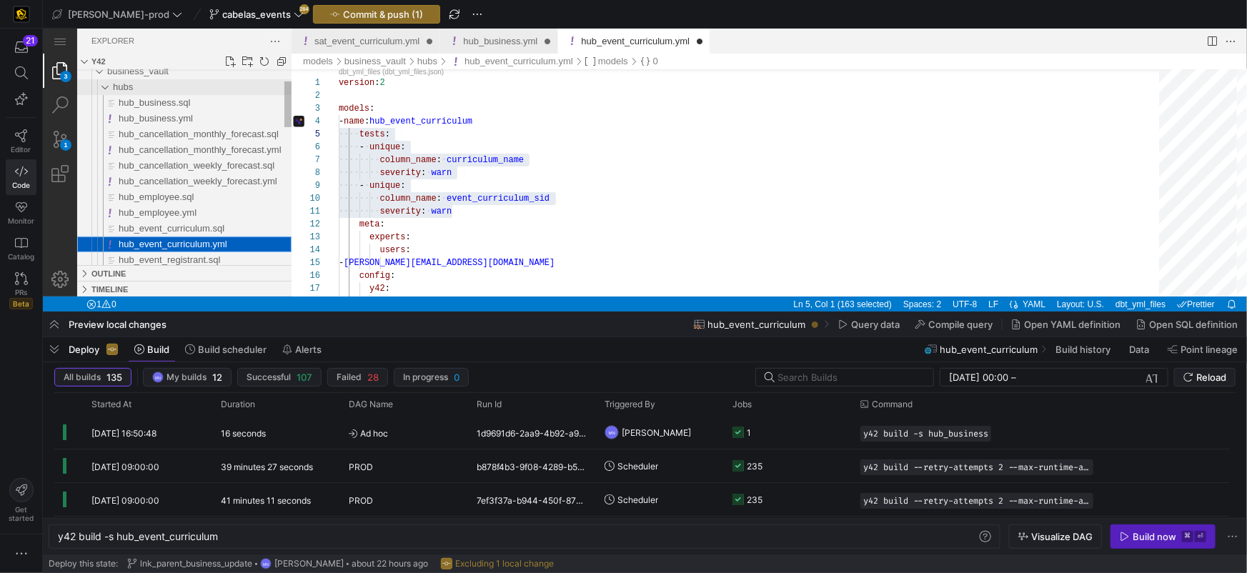
click at [99, 86] on div "hubs" at bounding box center [97, 87] width 33 height 16
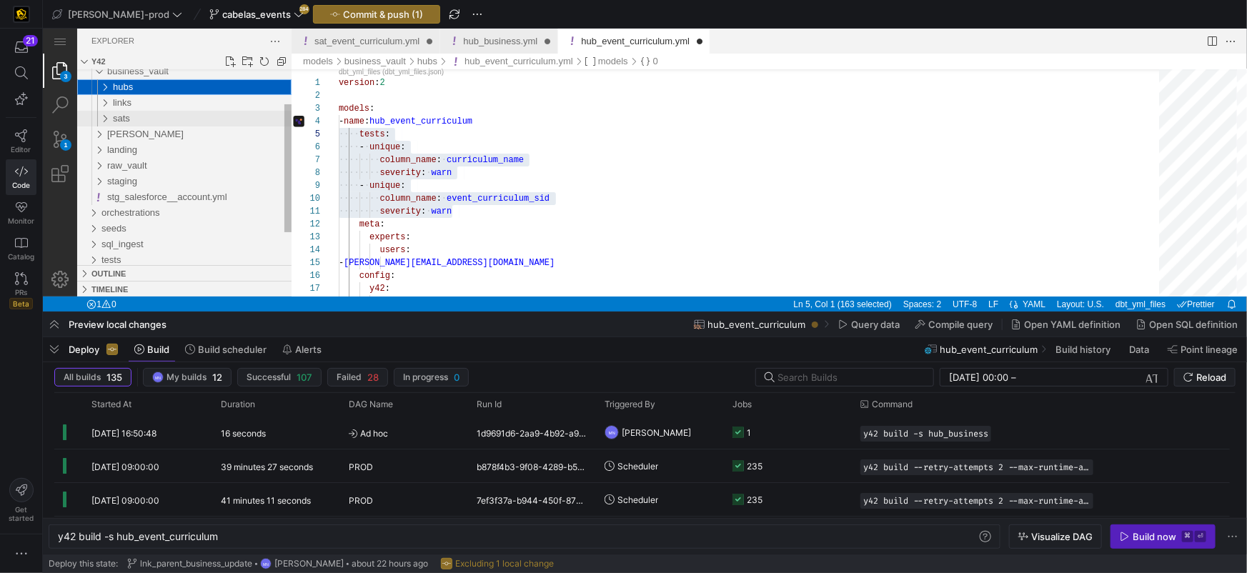
click at [104, 117] on div "sats" at bounding box center [97, 118] width 33 height 16
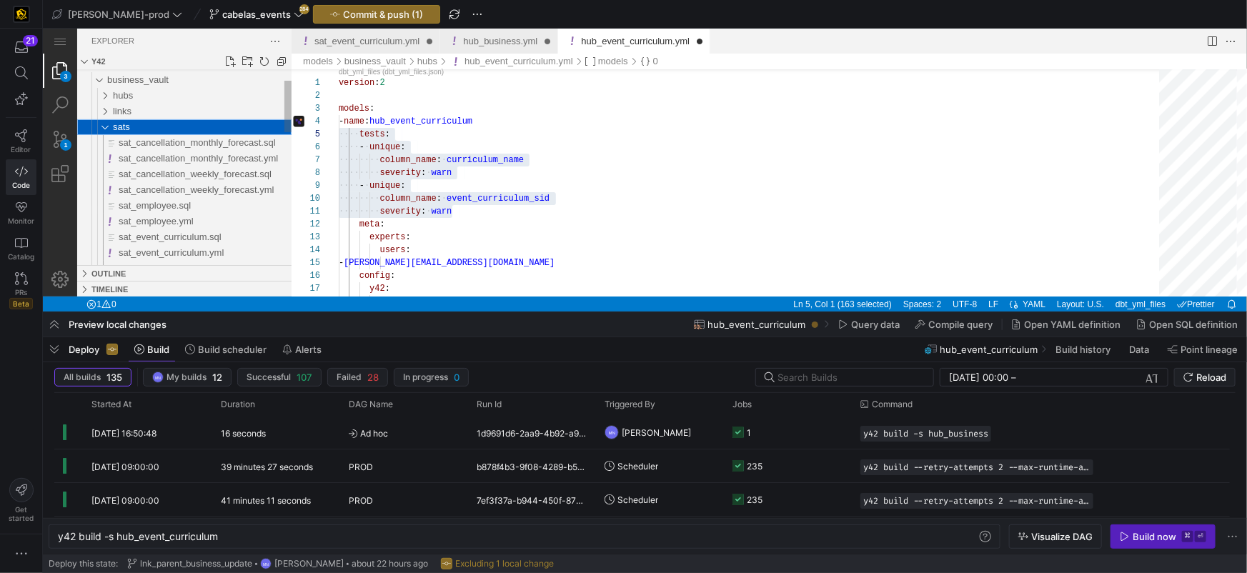
click at [102, 125] on div "sats" at bounding box center [97, 127] width 33 height 16
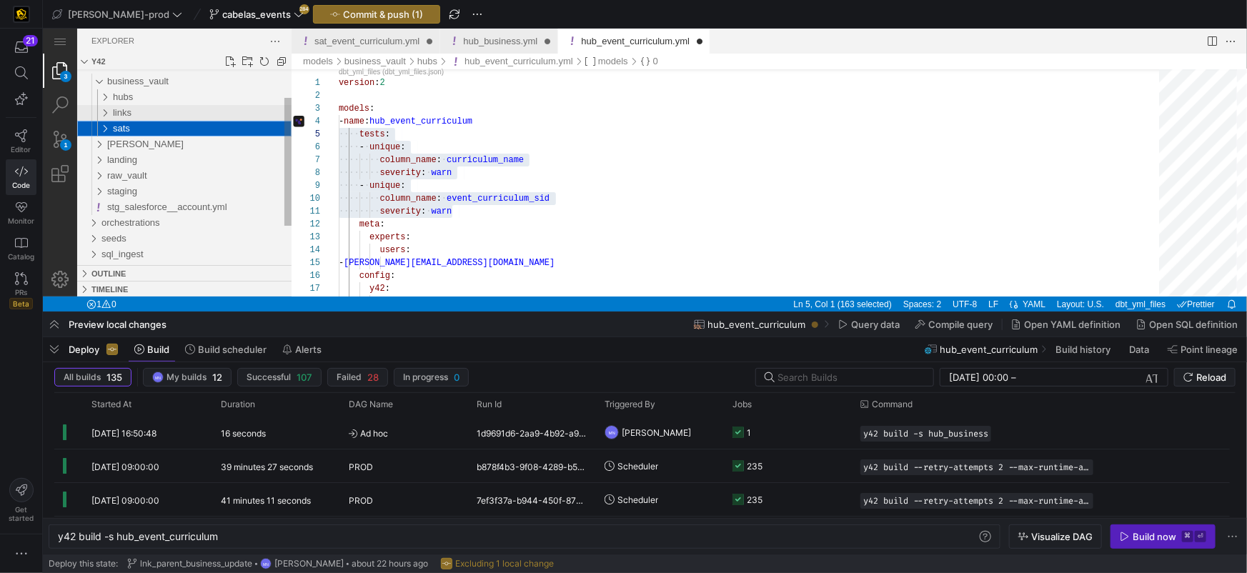
click at [102, 108] on div "links" at bounding box center [97, 112] width 33 height 16
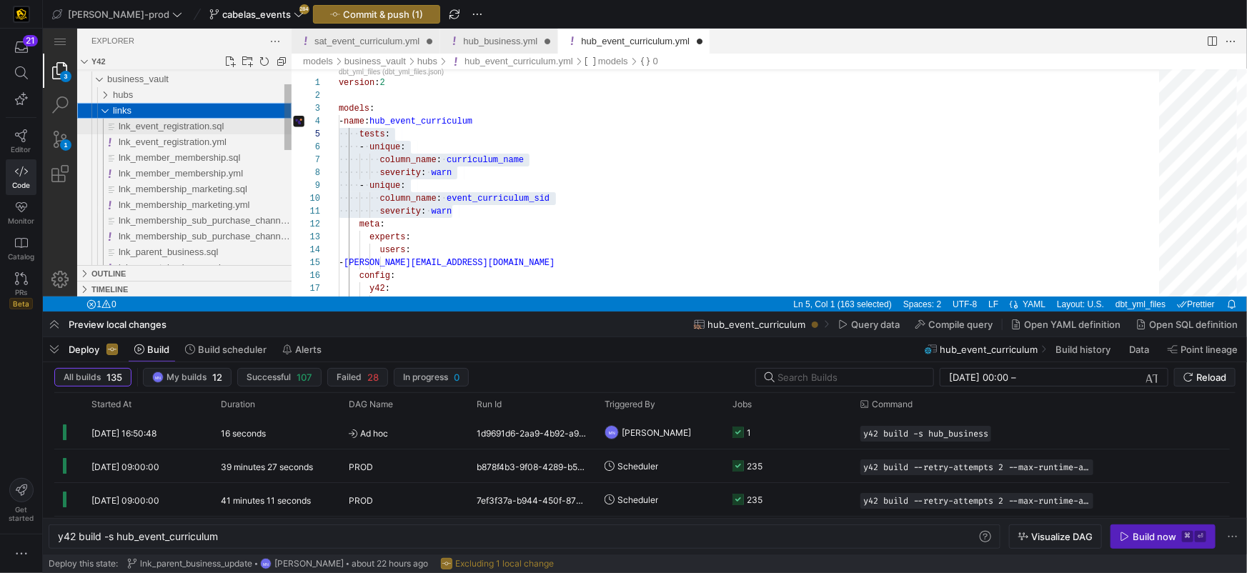
click at [162, 127] on span "lnk_event_registration.sql" at bounding box center [170, 125] width 105 height 11
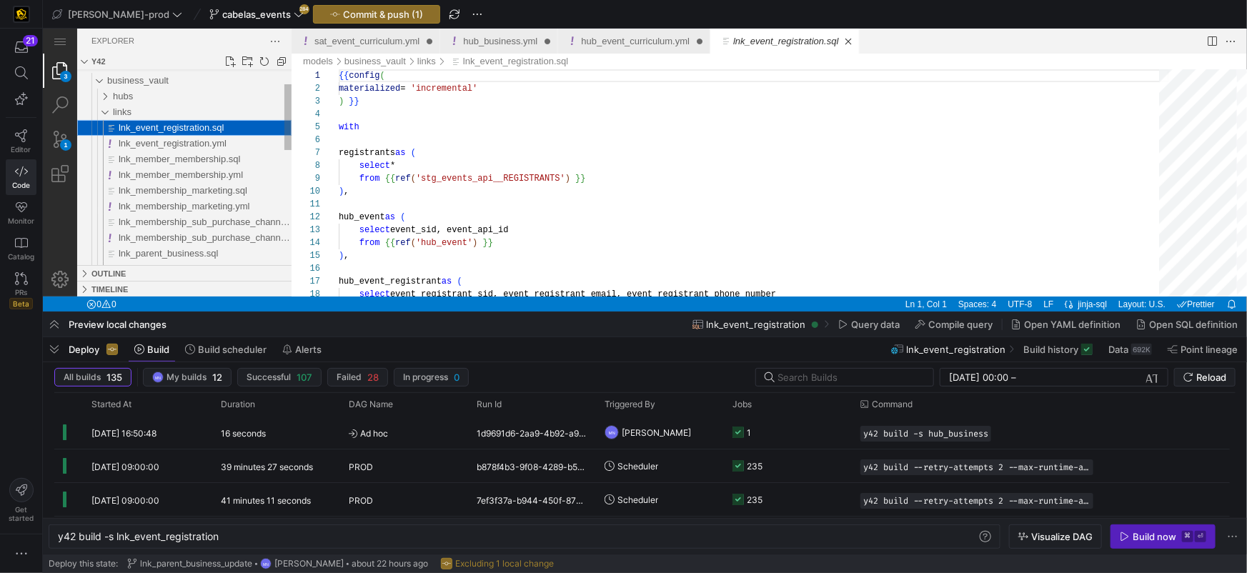
scroll to position [129, 0]
click at [249, 142] on div "lnk_event_registration.yml" at bounding box center [204, 143] width 173 height 16
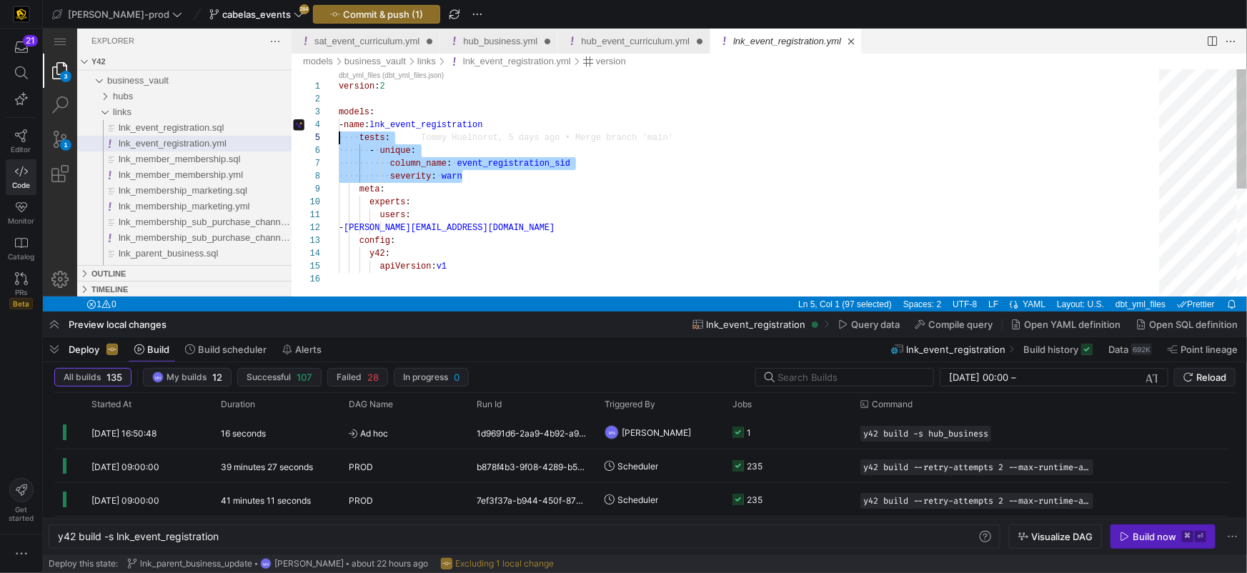
scroll to position [51, 0]
drag, startPoint x: 457, startPoint y: 169, endPoint x: 336, endPoint y: 136, distance: 125.9
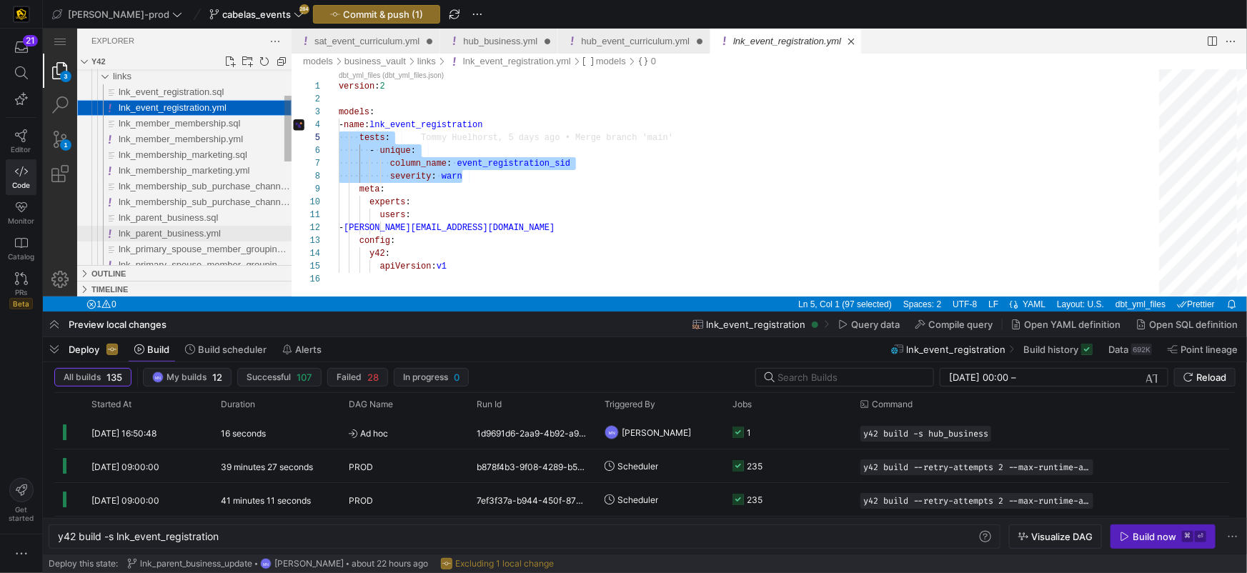
click at [186, 232] on span "lnk_parent_business.yml" at bounding box center [169, 232] width 102 height 11
type textarea "y42 build -s lnk_parent_business"
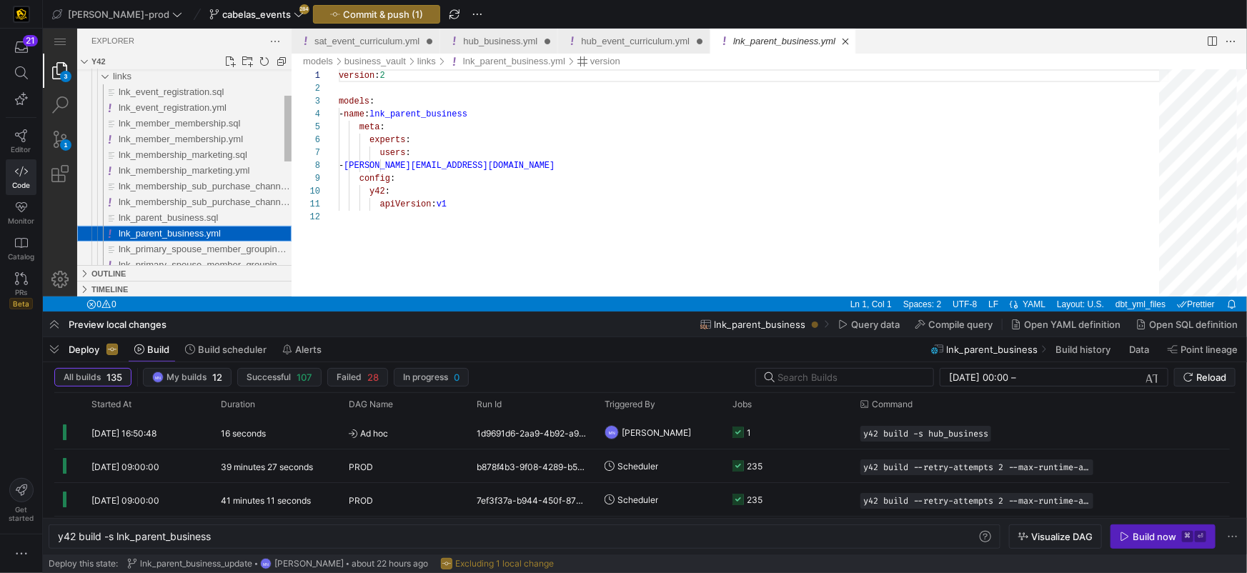
scroll to position [129, 0]
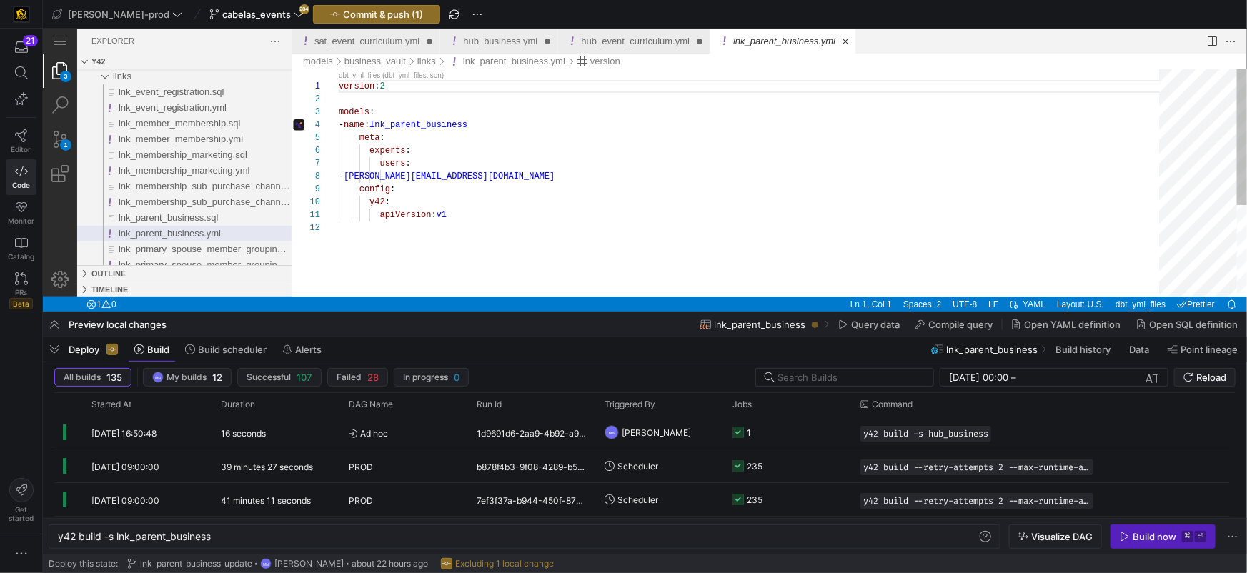
drag, startPoint x: 507, startPoint y: 122, endPoint x: 513, endPoint y: 127, distance: 8.1
click at [507, 122] on div "- name : lnk_parent_business" at bounding box center [753, 124] width 830 height 13
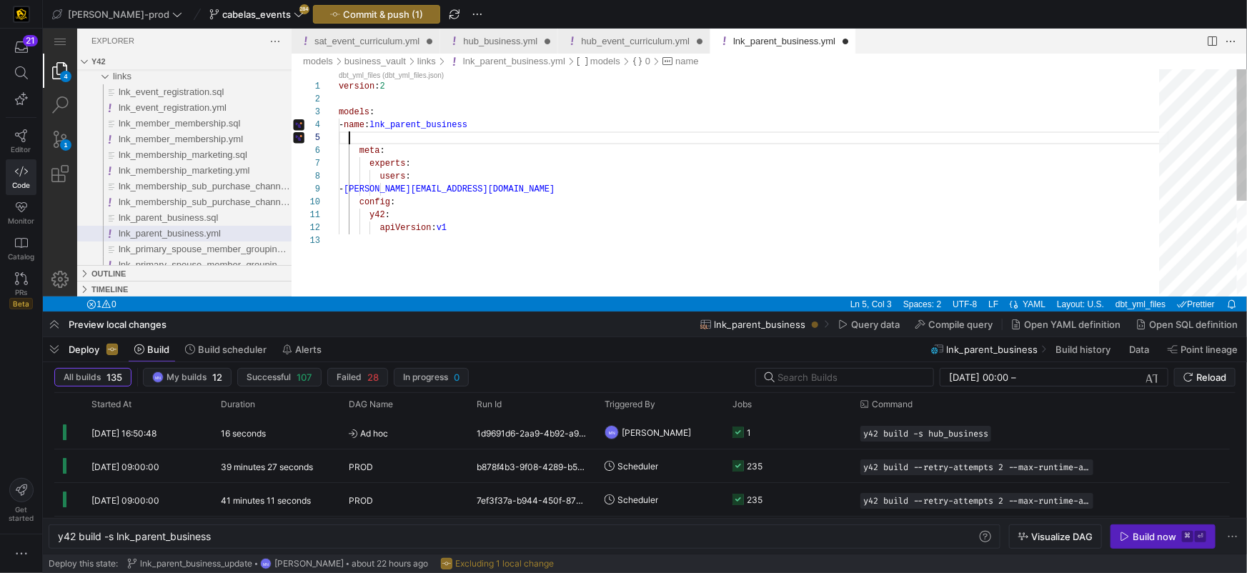
paste textarea "tests: - unique: column_name: event_registration_sid severity: warn meta: exper…"
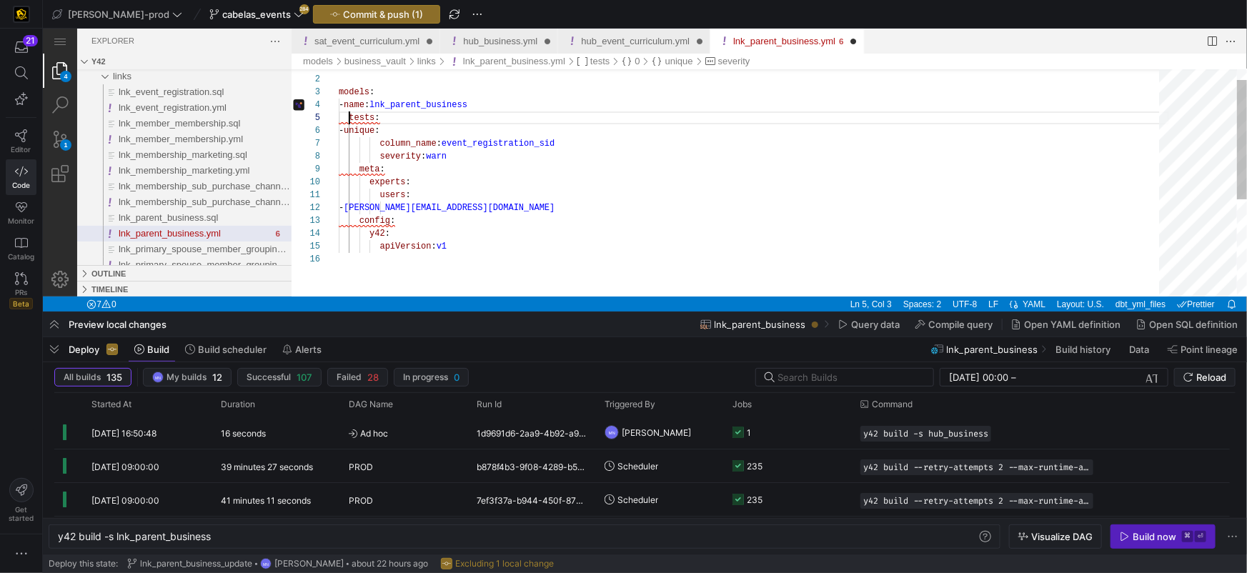
scroll to position [51, 10]
drag, startPoint x: 349, startPoint y: 121, endPoint x: 369, endPoint y: 144, distance: 30.9
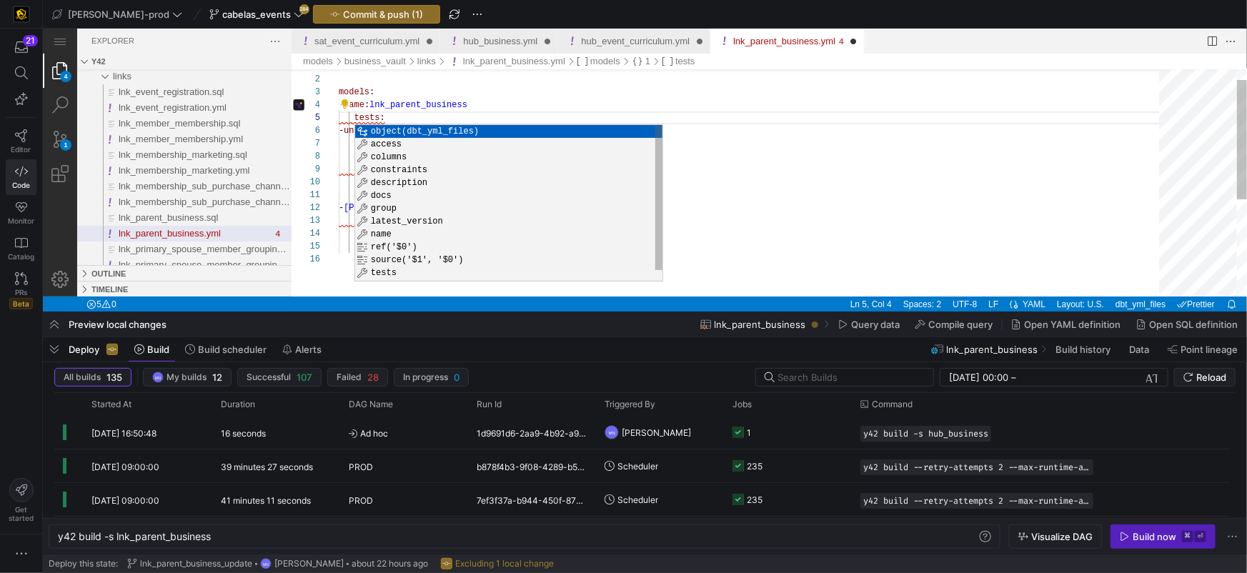
scroll to position [51, 21]
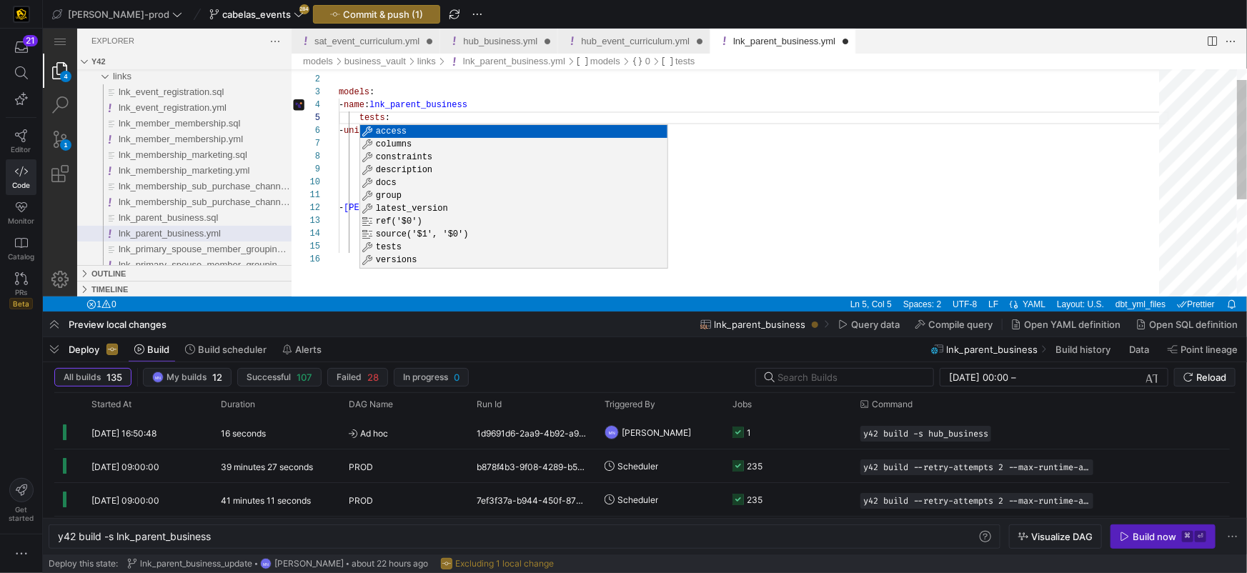
click at [559, 89] on div "models :" at bounding box center [753, 91] width 830 height 13
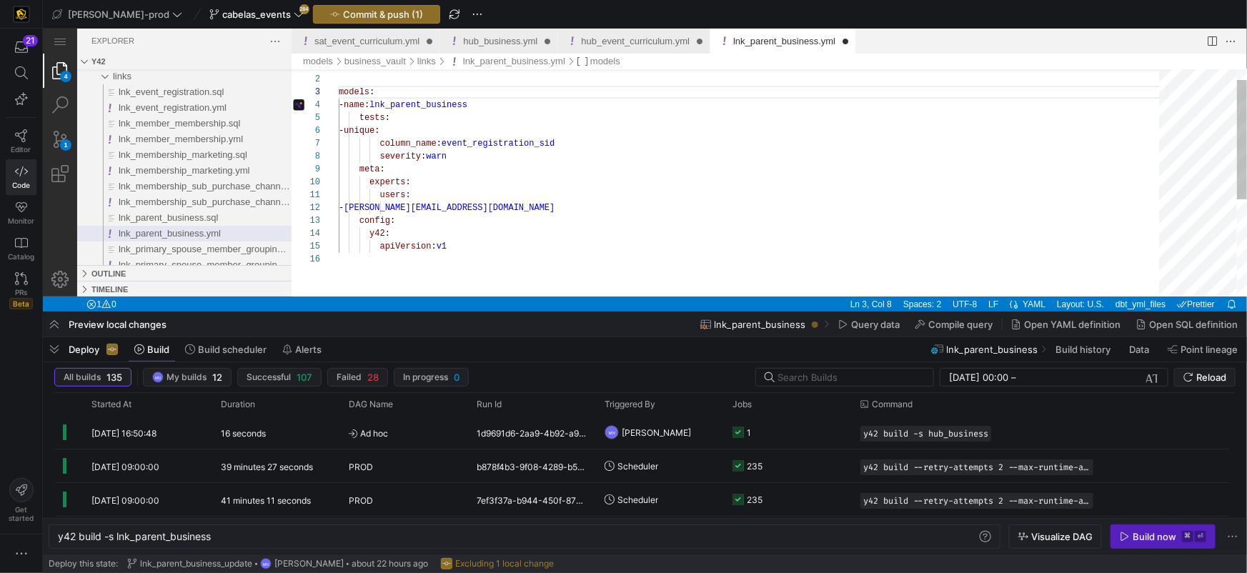
click at [530, 151] on div "version : 2 models : - name : lnk_parent_business meta : experts : users : - [P…" at bounding box center [753, 264] width 830 height 431
click at [510, 144] on div "version : 2 models : - name : lnk_parent_business meta : experts : users : - [P…" at bounding box center [753, 264] width 830 height 431
paste textarea "PARENT_OFFICIAL_PARTNER_LINK_SID"
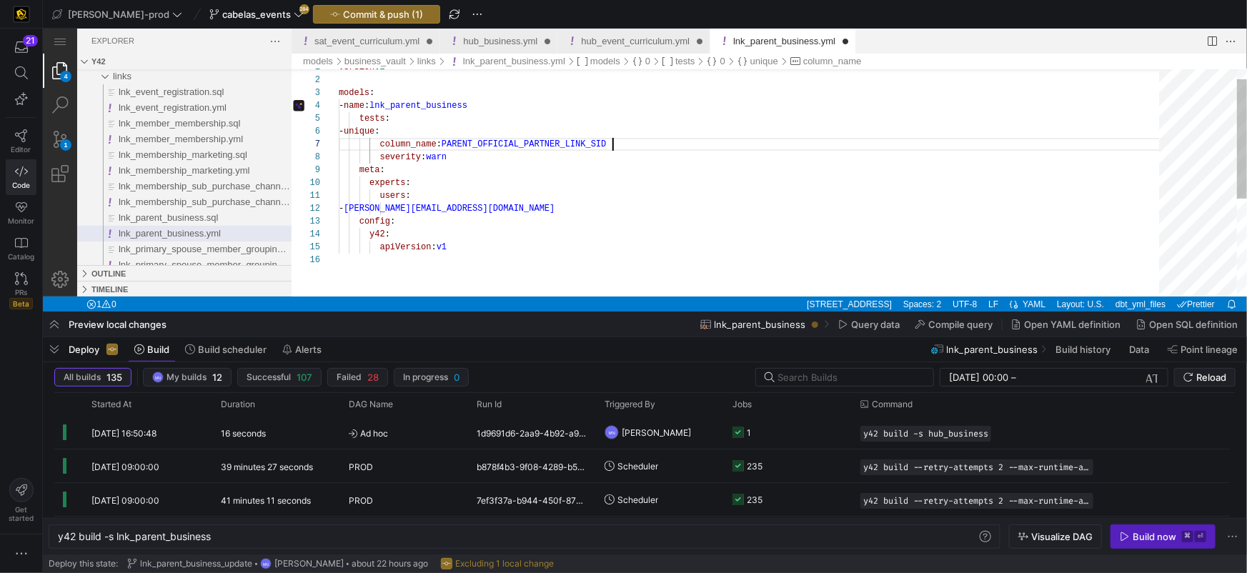
scroll to position [77, 272]
click at [441, 143] on span ":" at bounding box center [438, 144] width 5 height 10
drag, startPoint x: 598, startPoint y: 162, endPoint x: 656, endPoint y: 150, distance: 59.1
click at [599, 162] on div "severity : warn" at bounding box center [753, 156] width 830 height 13
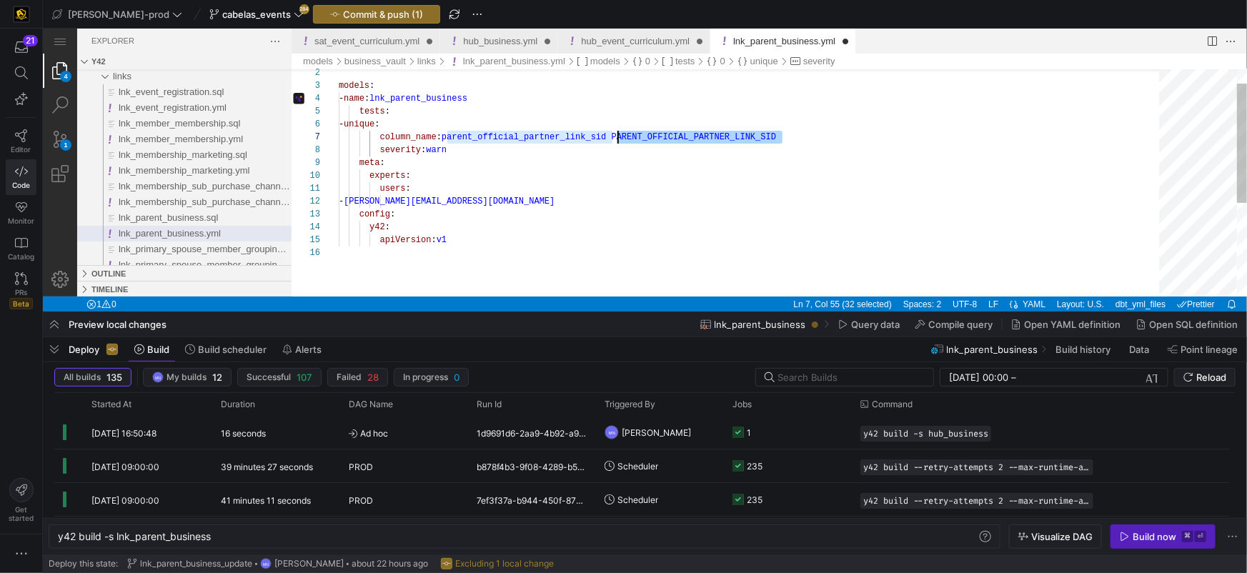
scroll to position [77, 279]
drag, startPoint x: 761, startPoint y: 143, endPoint x: 599, endPoint y: 187, distance: 168.2
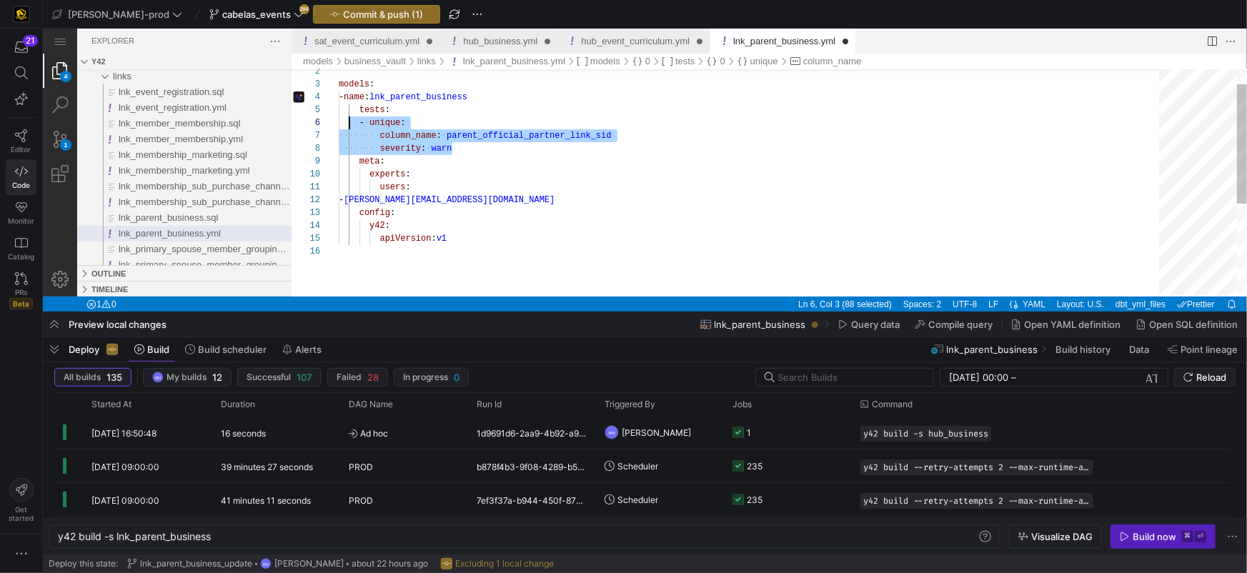
scroll to position [64, 4]
drag, startPoint x: 450, startPoint y: 140, endPoint x: 342, endPoint y: 120, distance: 110.5
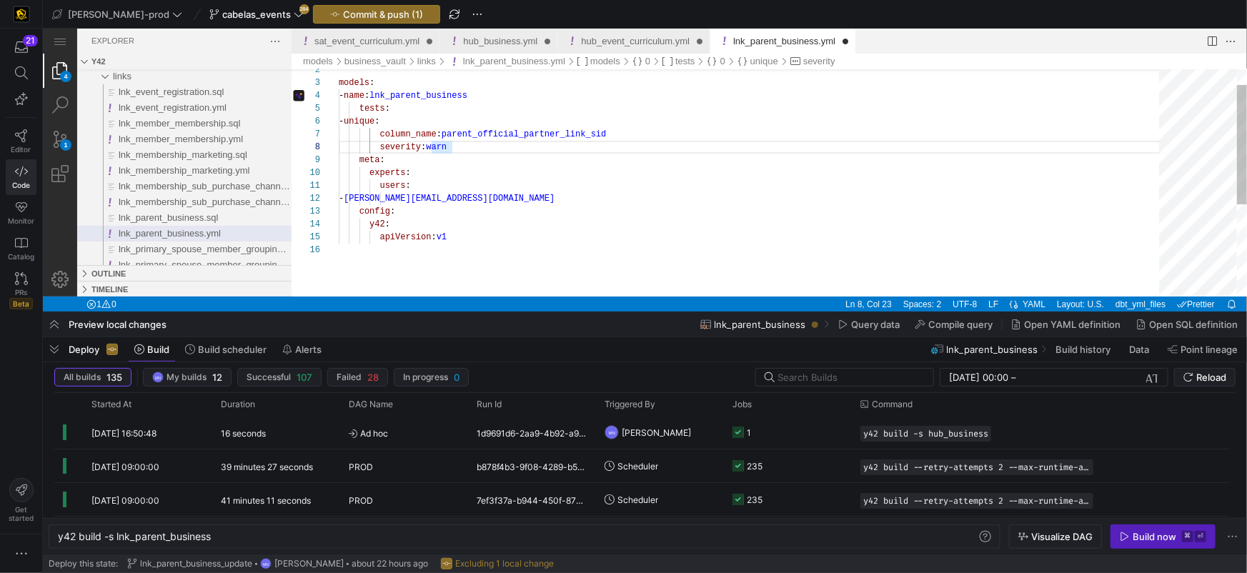
scroll to position [103, 41]
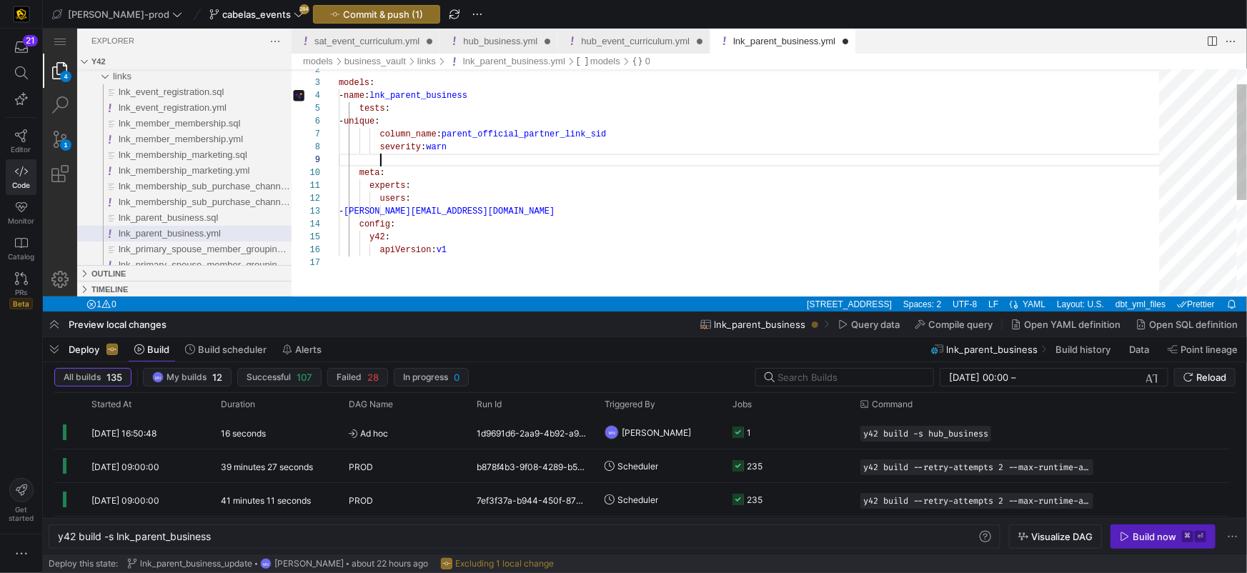
paste textarea "severity: warn meta: experts: users: - [PERSON_NAME][EMAIL_ADDRESS][DOMAIN_NAME…"
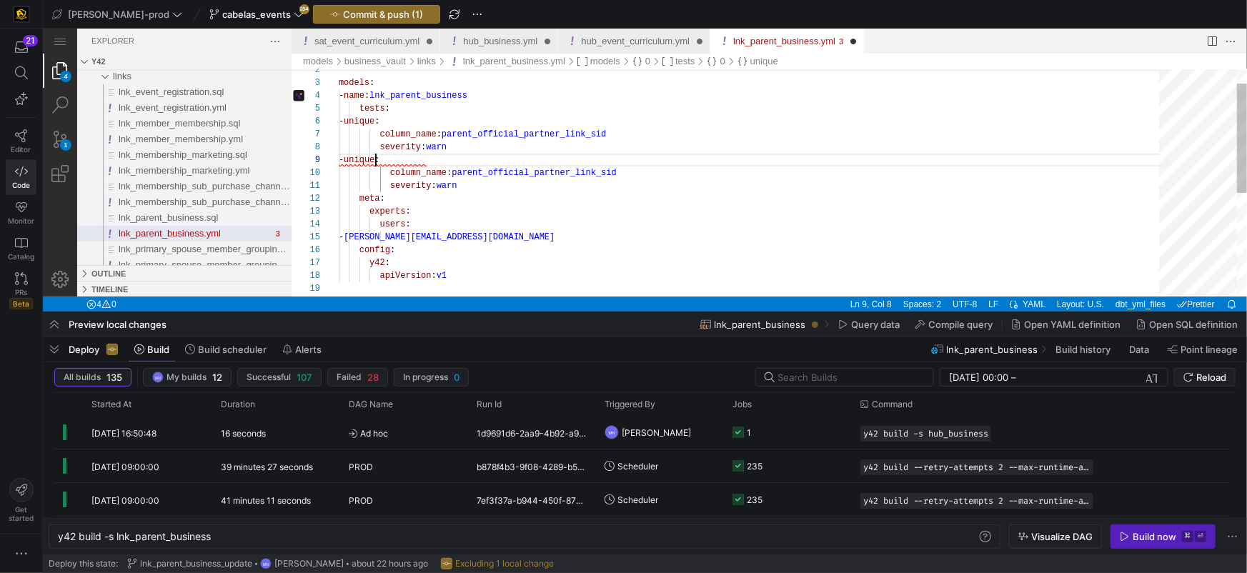
scroll to position [103, 36]
drag, startPoint x: 374, startPoint y: 157, endPoint x: 392, endPoint y: 194, distance: 40.6
click at [374, 157] on div "2 3 4 12 13 14 15 16 5 6 7 8 17 9 10 11 18 19 models : - name : lnk_parent_busi…" at bounding box center [768, 182] width 955 height 227
click at [402, 210] on div "models : - name : lnk_parent_business meta : experts : users : - [PERSON_NAME][…" at bounding box center [753, 274] width 830 height 470
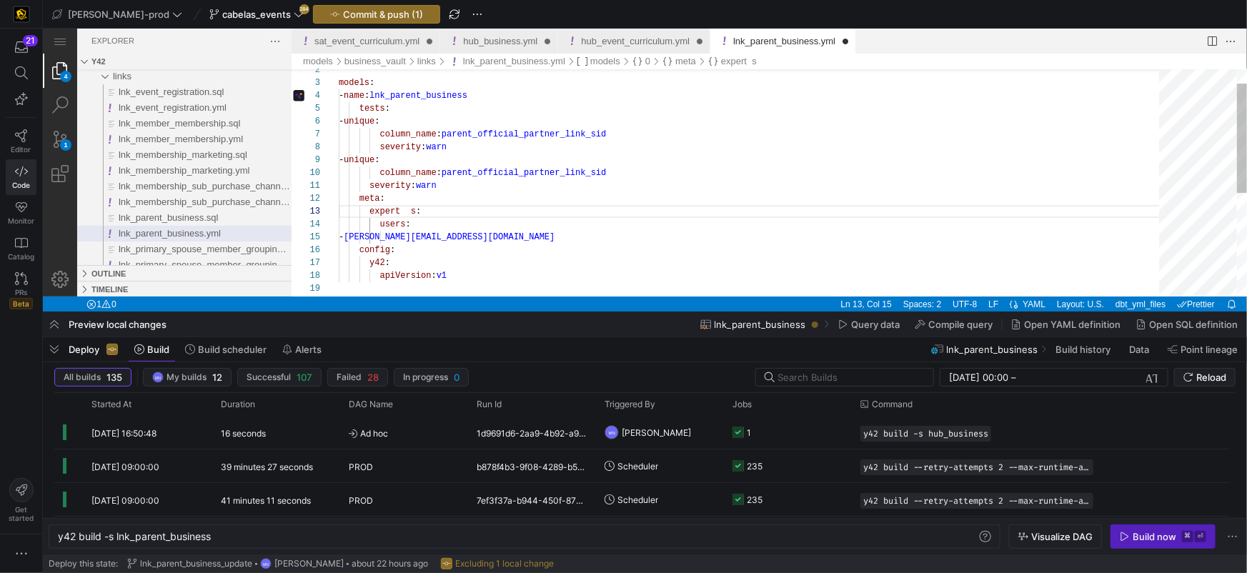
scroll to position [25, 61]
drag, startPoint x: 369, startPoint y: 186, endPoint x: 504, endPoint y: 192, distance: 135.2
click at [477, 174] on span "parent_official_partner_link_sid" at bounding box center [523, 172] width 164 height 10
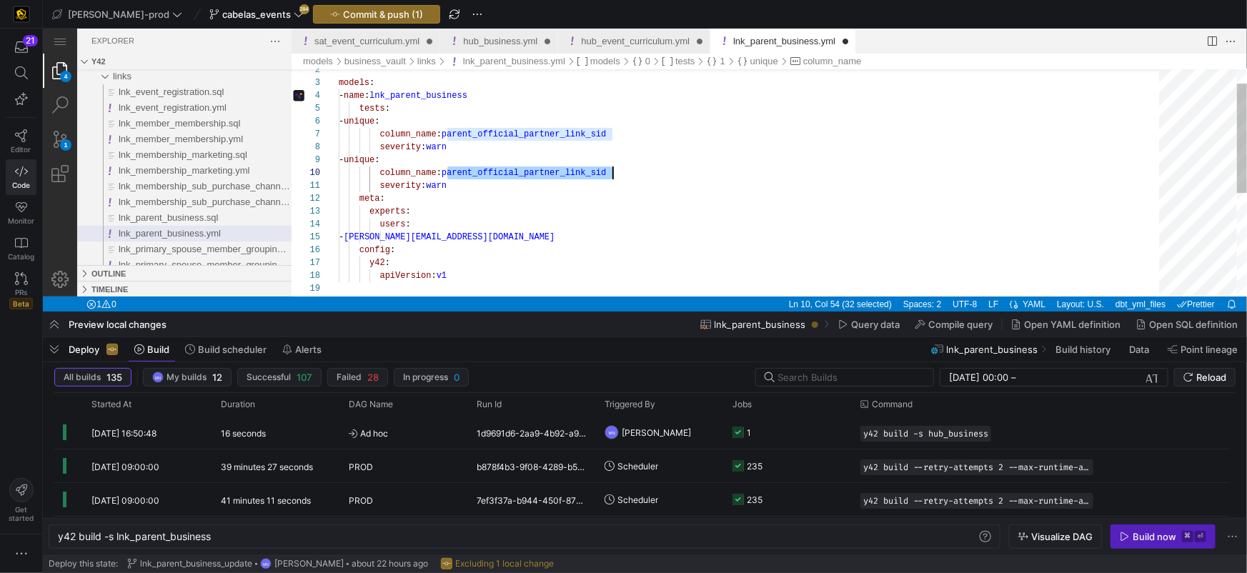
scroll to position [115, 272]
click at [477, 174] on span "parent_official_partner_link_sid" at bounding box center [523, 172] width 164 height 10
click at [569, 172] on span "parent_official_partner_link_sid" at bounding box center [523, 172] width 164 height 10
click at [592, 171] on div "models : - name : lnk_parent_business meta : experts : users : - [PERSON_NAME][…" at bounding box center [753, 274] width 830 height 470
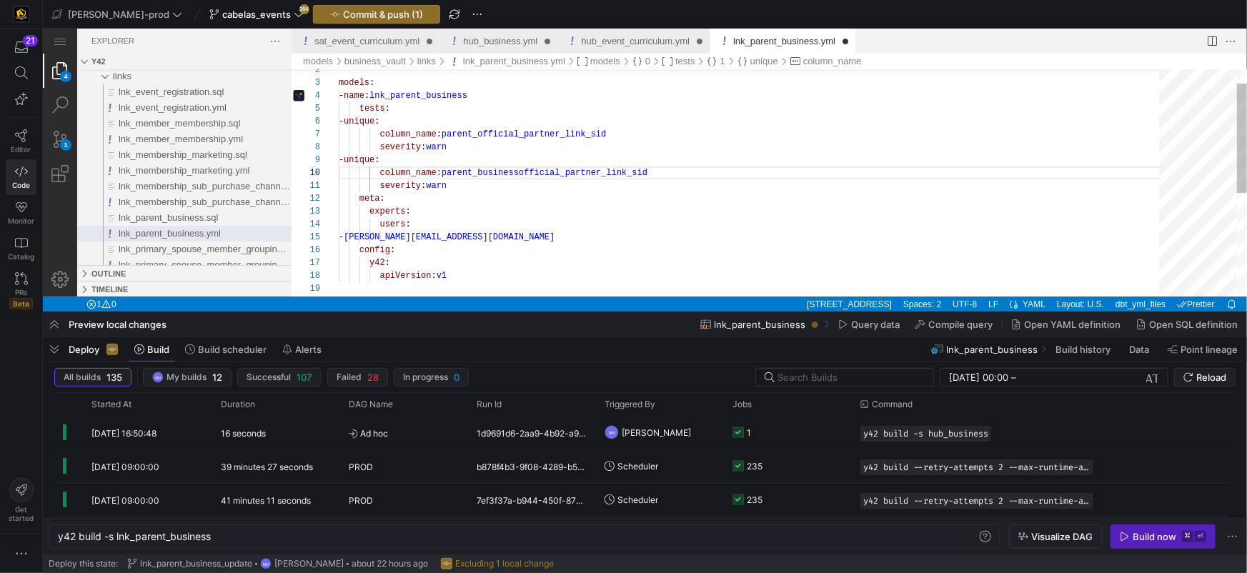
drag, startPoint x: 631, startPoint y: 172, endPoint x: 625, endPoint y: 204, distance: 32.8
click at [632, 172] on span "parent_businessofficial_partner_link_sid" at bounding box center [544, 172] width 206 height 10
click at [566, 224] on div "users :" at bounding box center [753, 223] width 830 height 13
click at [563, 169] on div "models : - name : lnk_parent_business meta : experts : users : - [PERSON_NAME][…" at bounding box center [753, 274] width 830 height 470
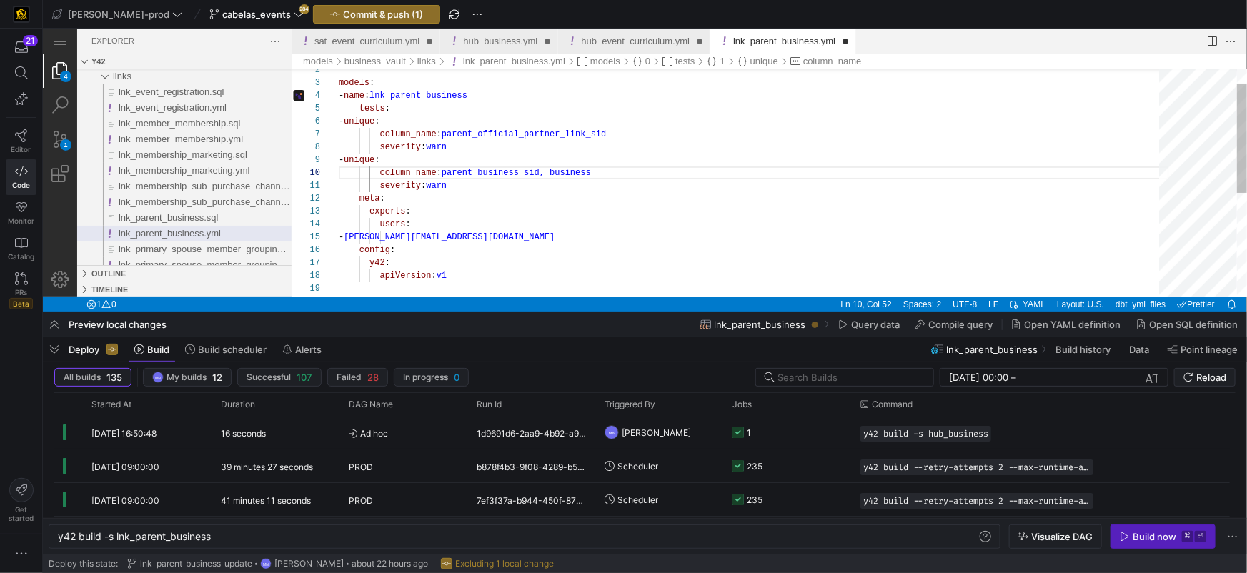
scroll to position [115, 278]
click at [532, 201] on div "models : - name : lnk_parent_business meta : experts : users : - [PERSON_NAME][…" at bounding box center [753, 274] width 830 height 470
type textarea "severity: warn meta: experts: users: - [PERSON_NAME][EMAIL_ADDRESS][DOMAIN_NAME…"
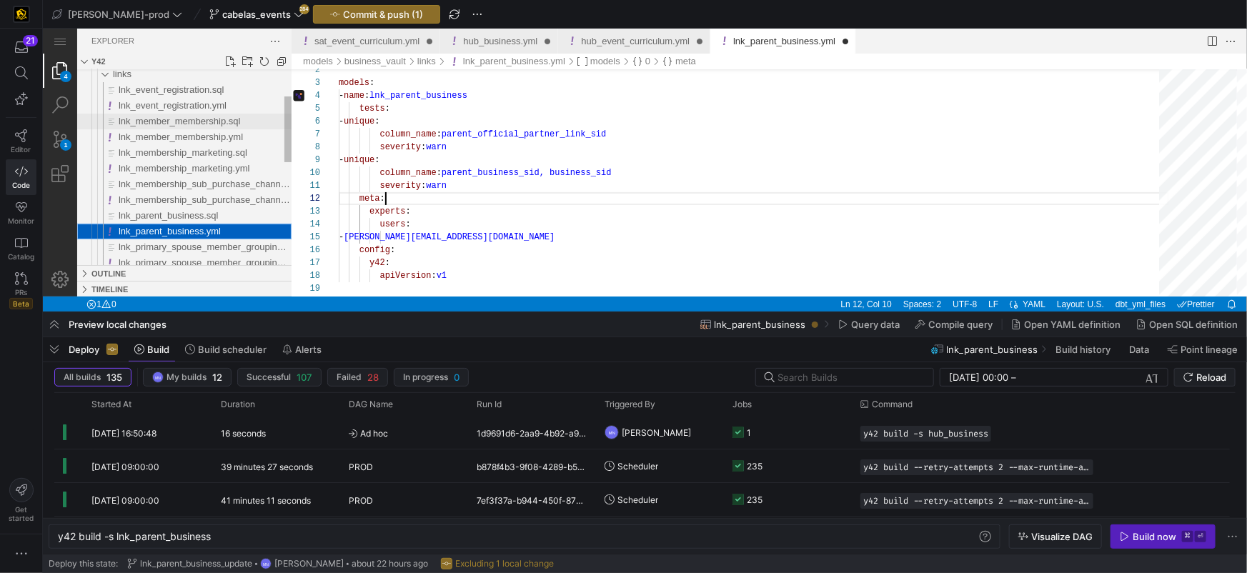
click at [197, 124] on span "lnk_member_membership.sql" at bounding box center [179, 120] width 122 height 11
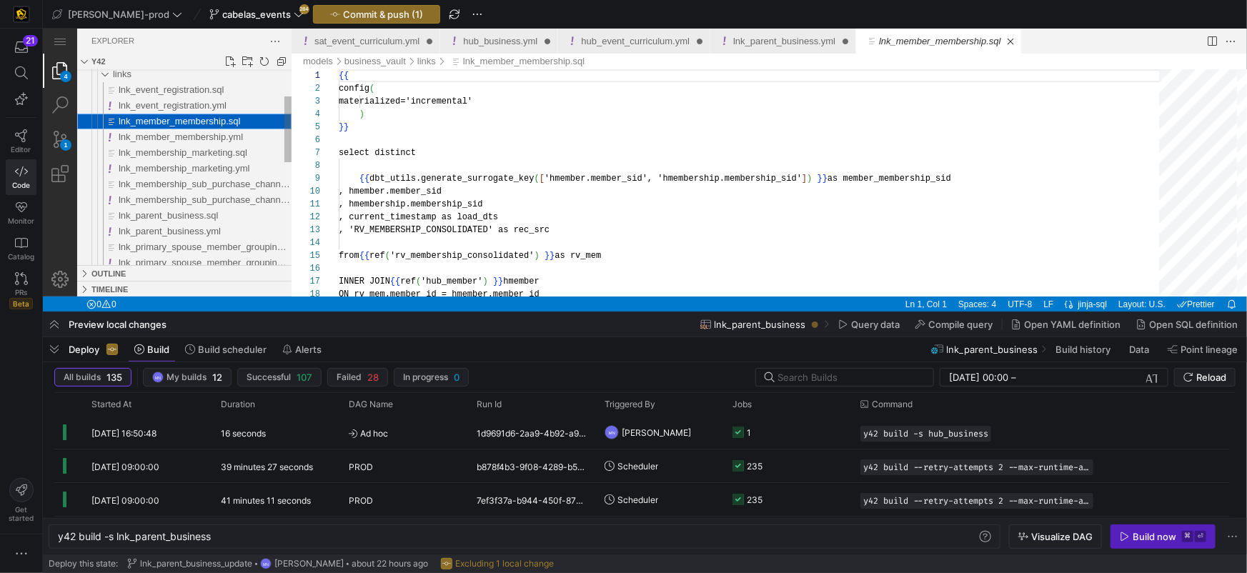
type textarea "y42 build -s lnk_member_membership"
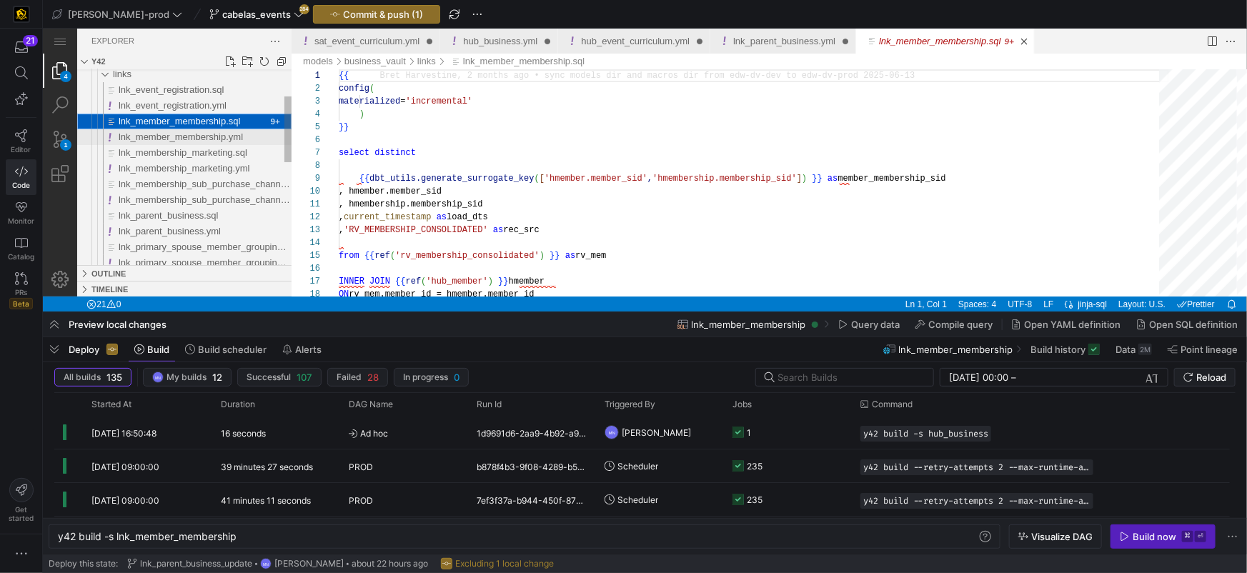
click at [191, 136] on span "lnk_member_membership.yml" at bounding box center [180, 136] width 124 height 11
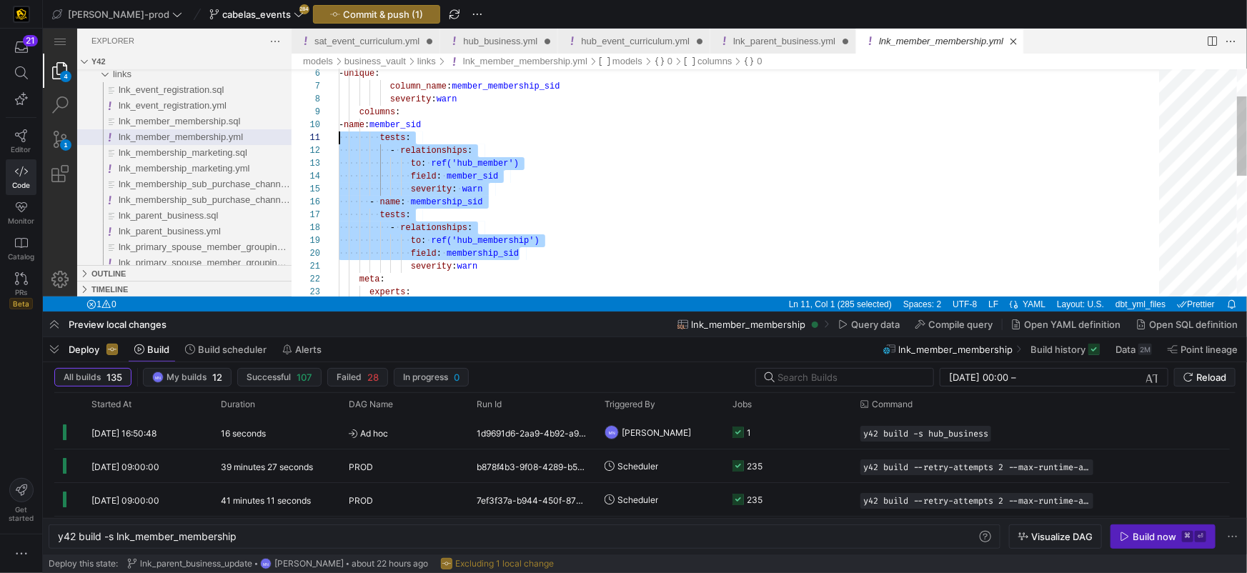
scroll to position [115, 0]
drag, startPoint x: 518, startPoint y: 259, endPoint x: 307, endPoint y: 119, distance: 253.7
click at [338, 119] on div "- unique : column_name : member_membership_sid severity : warn columns : ·‌·‌·‌…" at bounding box center [753, 316] width 830 height 650
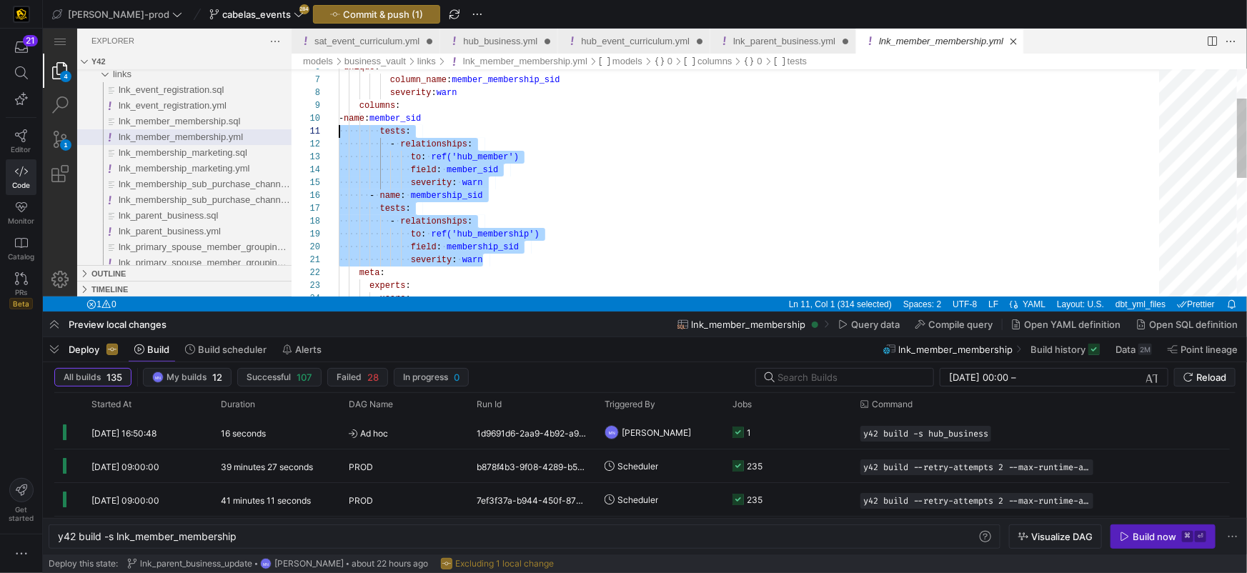
scroll to position [0, 0]
type textarea "version: 2 models: - name: lnk_member_membership tests: - unique: column_name: …"
drag, startPoint x: 500, startPoint y: 258, endPoint x: 311, endPoint y: 111, distance: 238.9
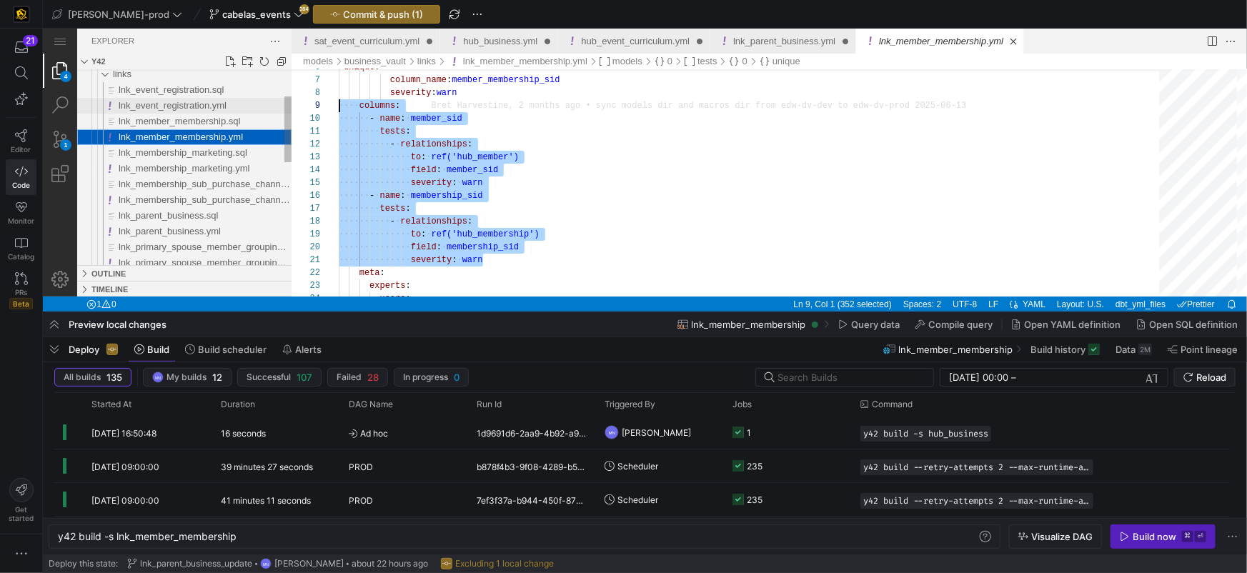
click at [193, 102] on span "lnk_event_registration.yml" at bounding box center [172, 104] width 108 height 11
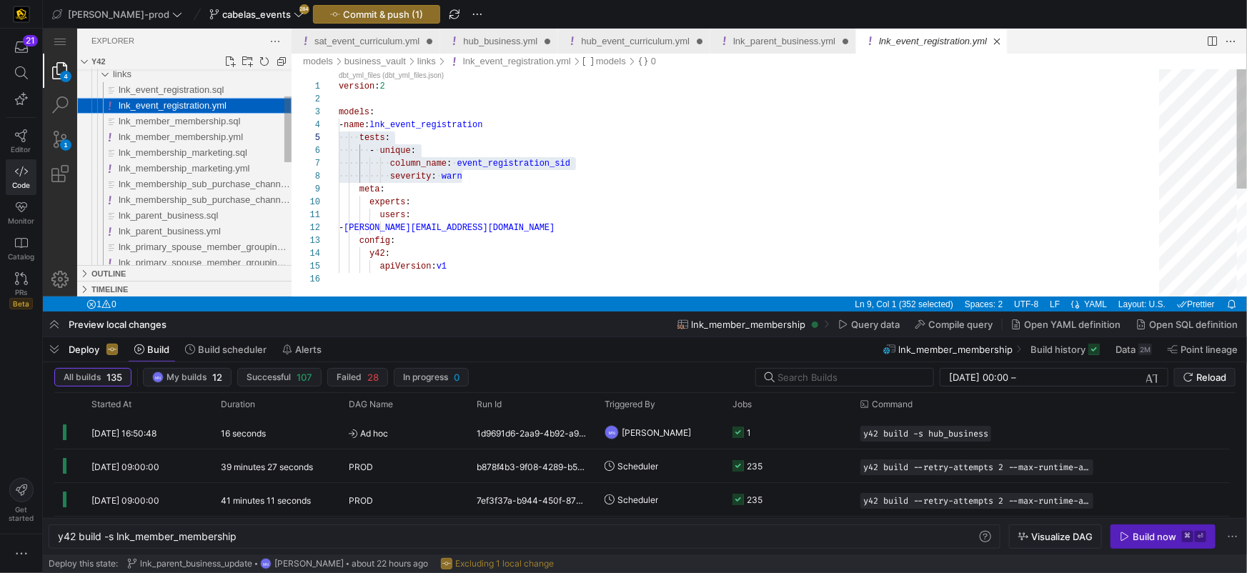
scroll to position [129, 0]
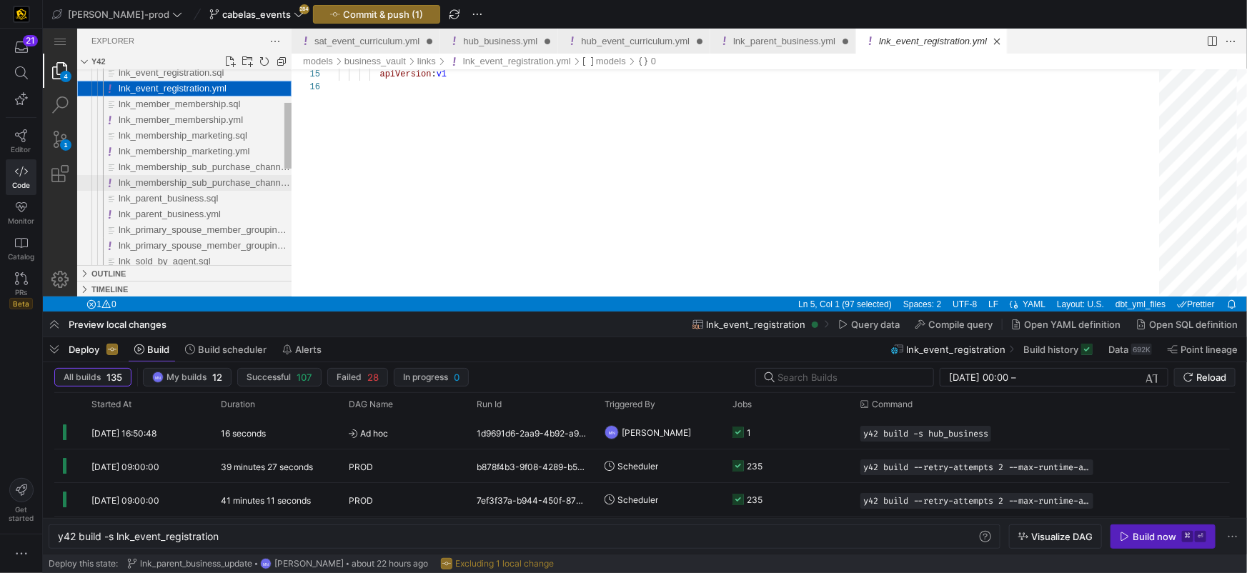
click at [204, 181] on span "lnk_membership_sub_purchase_channel.yml" at bounding box center [211, 182] width 187 height 11
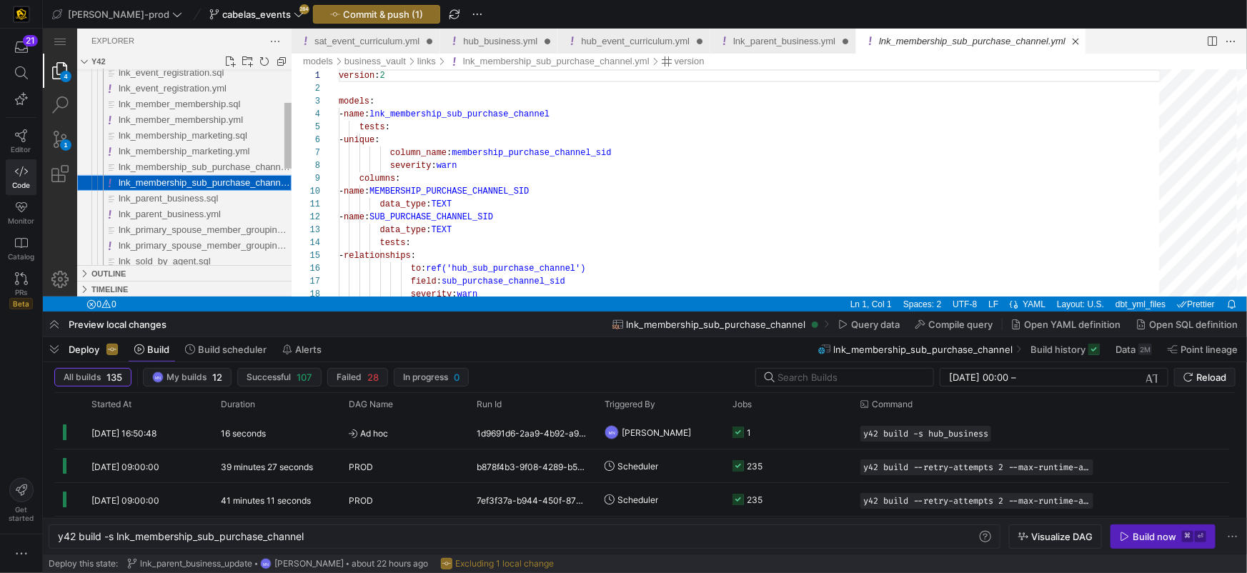
scroll to position [129, 0]
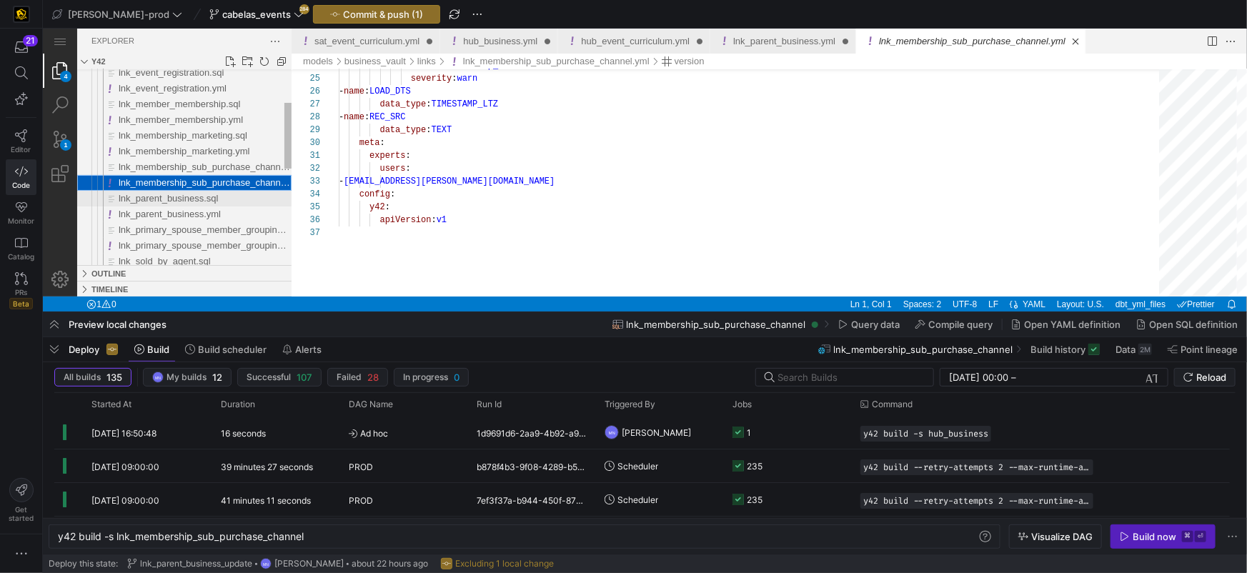
click at [204, 197] on span "lnk_parent_business.sql" at bounding box center [167, 197] width 99 height 11
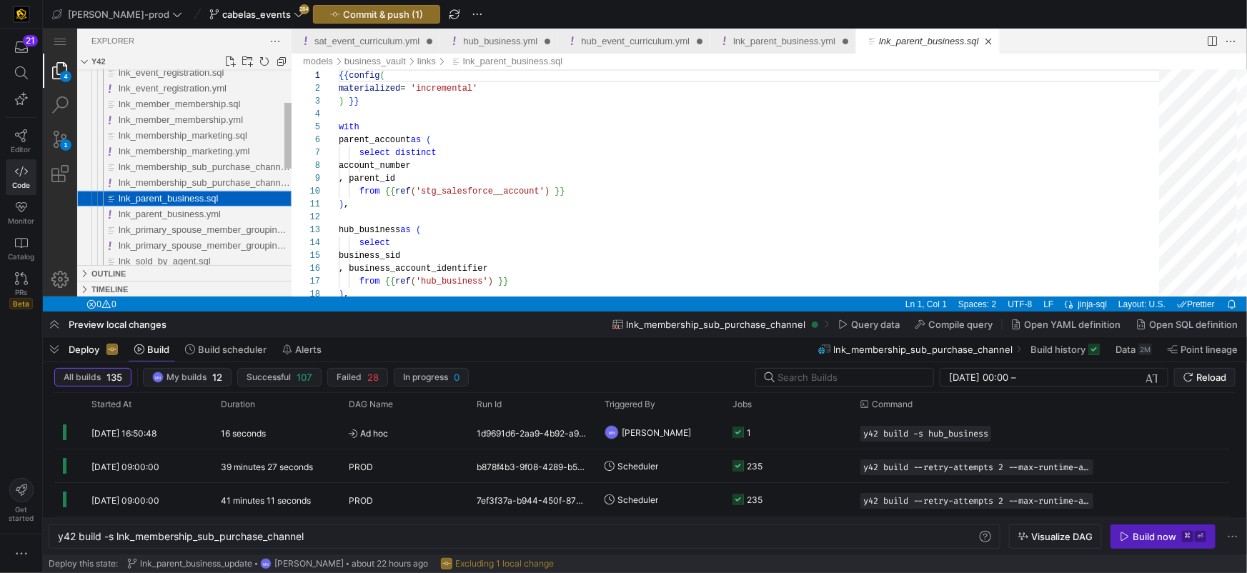
type textarea "y42 build -s lnk_parent_business"
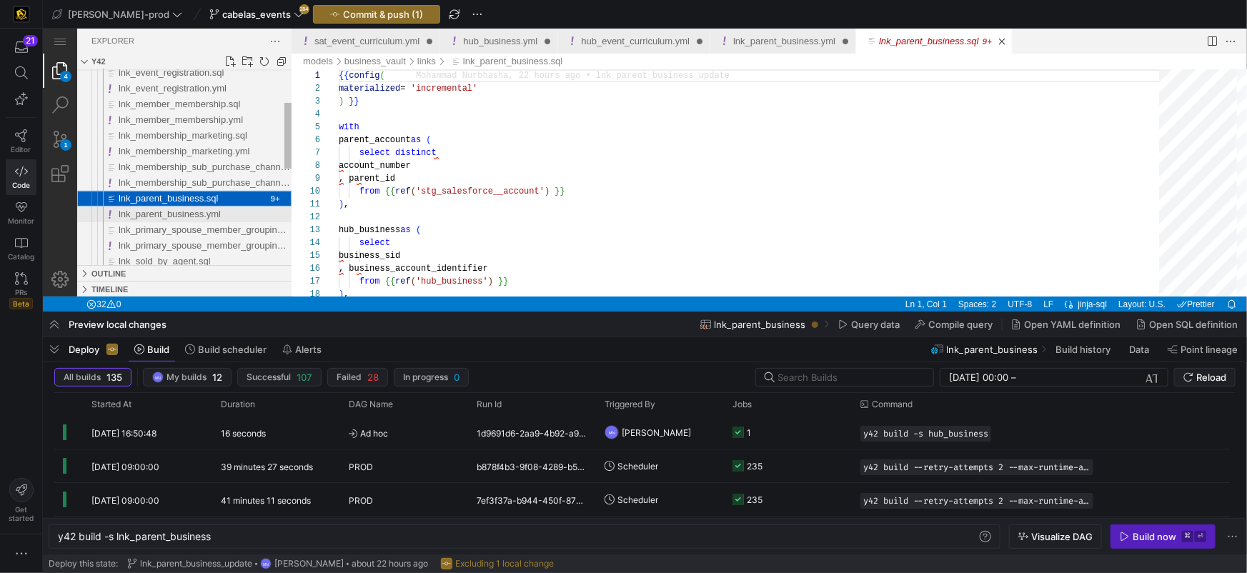
click at [199, 214] on span "lnk_parent_business.yml" at bounding box center [169, 213] width 102 height 11
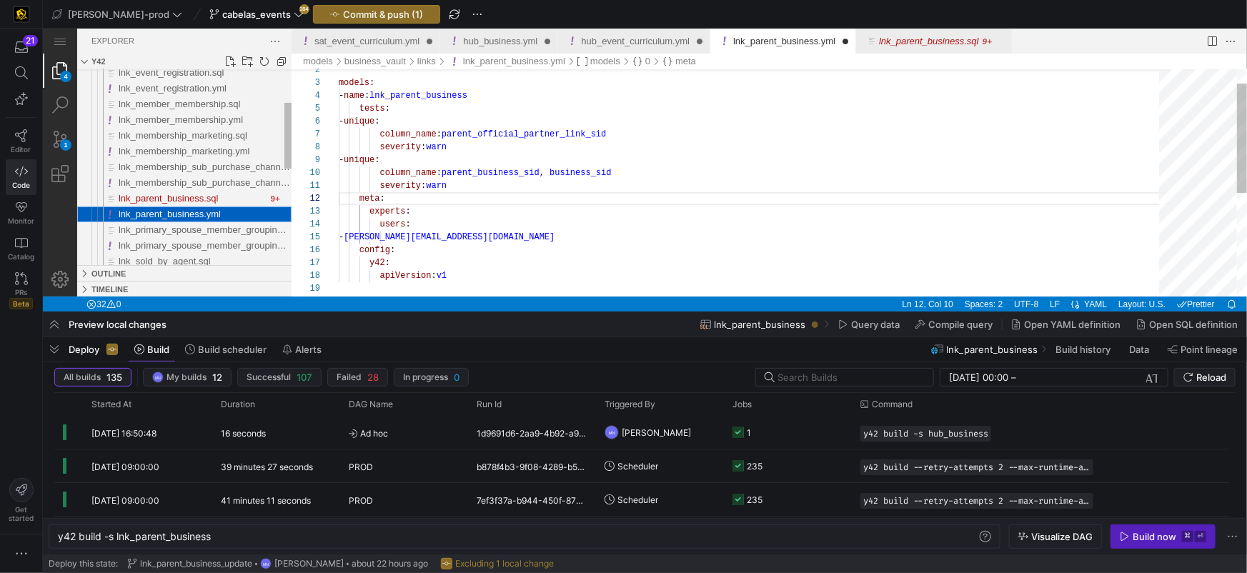
scroll to position [102, 46]
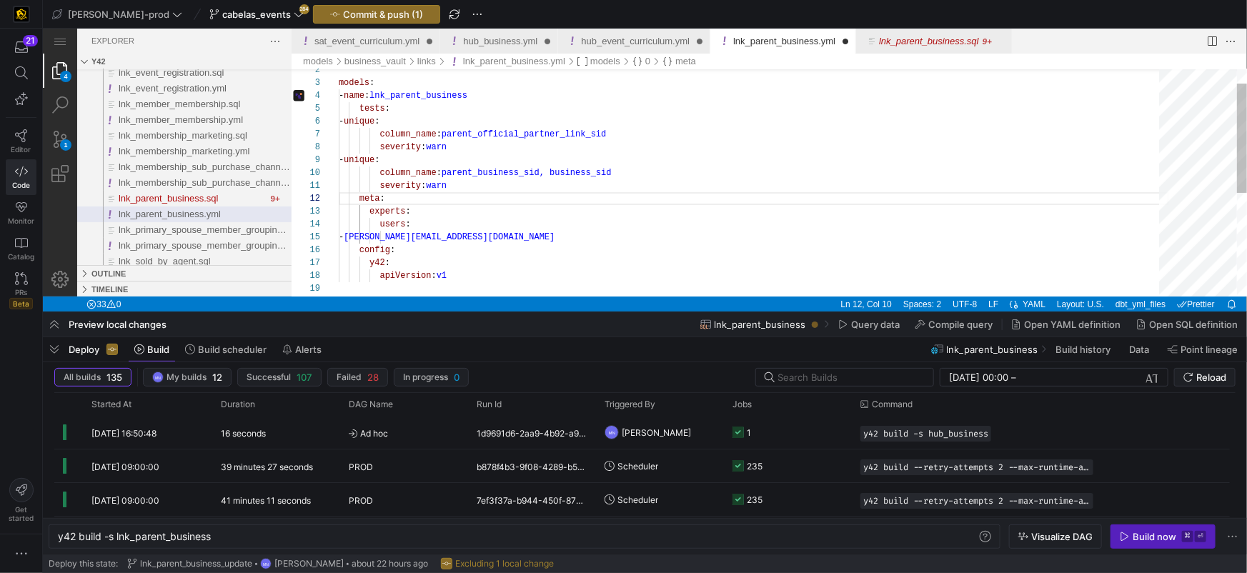
click at [628, 249] on div "config :" at bounding box center [753, 249] width 830 height 13
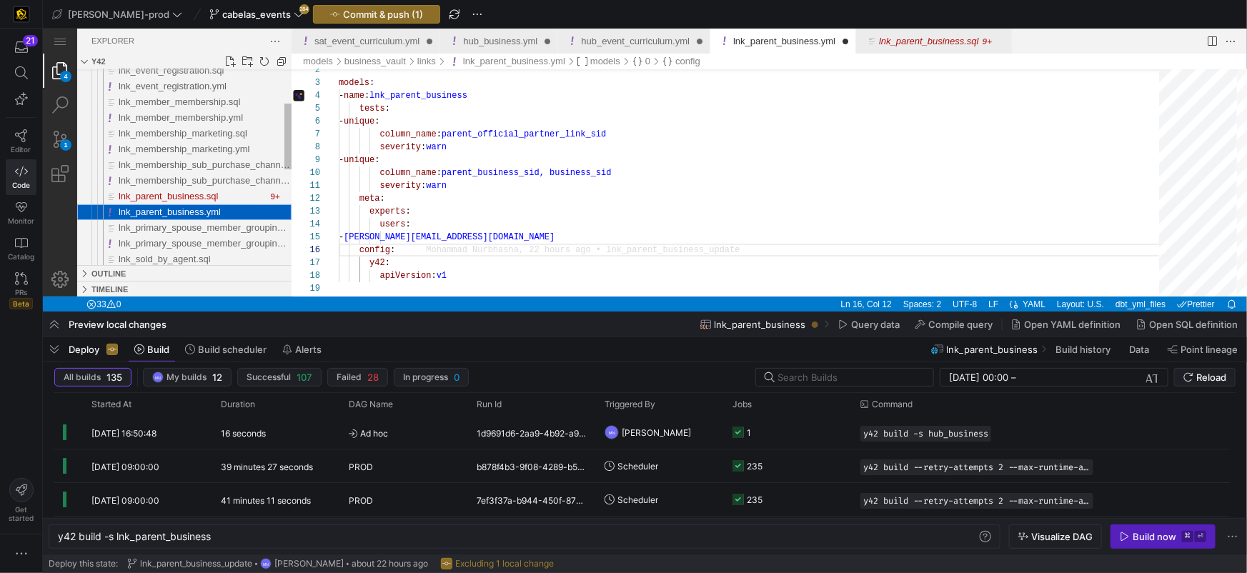
click at [137, 214] on span "lnk_parent_business.yml" at bounding box center [169, 211] width 102 height 11
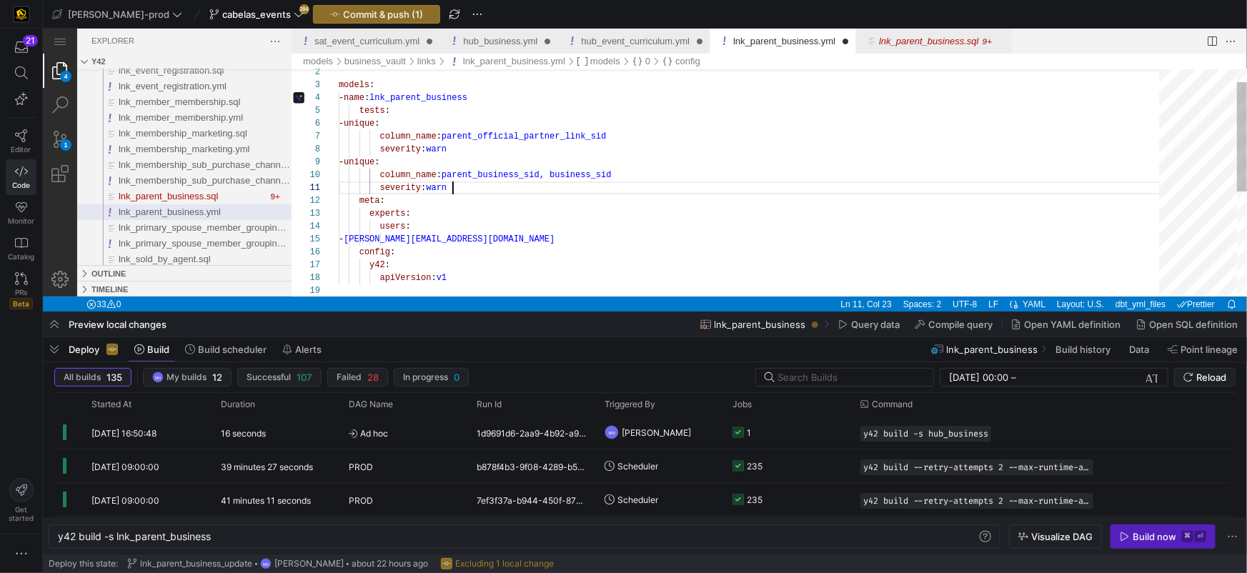
scroll to position [0, 114]
click at [468, 191] on div "tests : - unique : column_name : parent_official_partner_link_sid severity : wa…" at bounding box center [753, 276] width 830 height 470
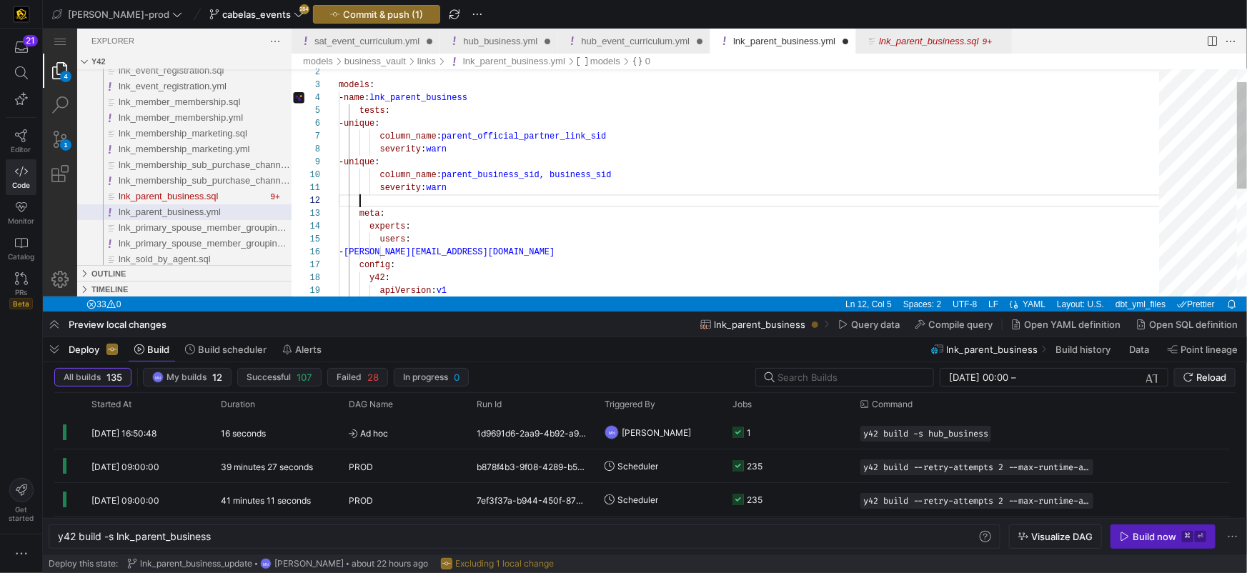
scroll to position [13, 21]
paste textarea "- relationships: to: ref('hub_membership') field: membership_sid severity: warn…"
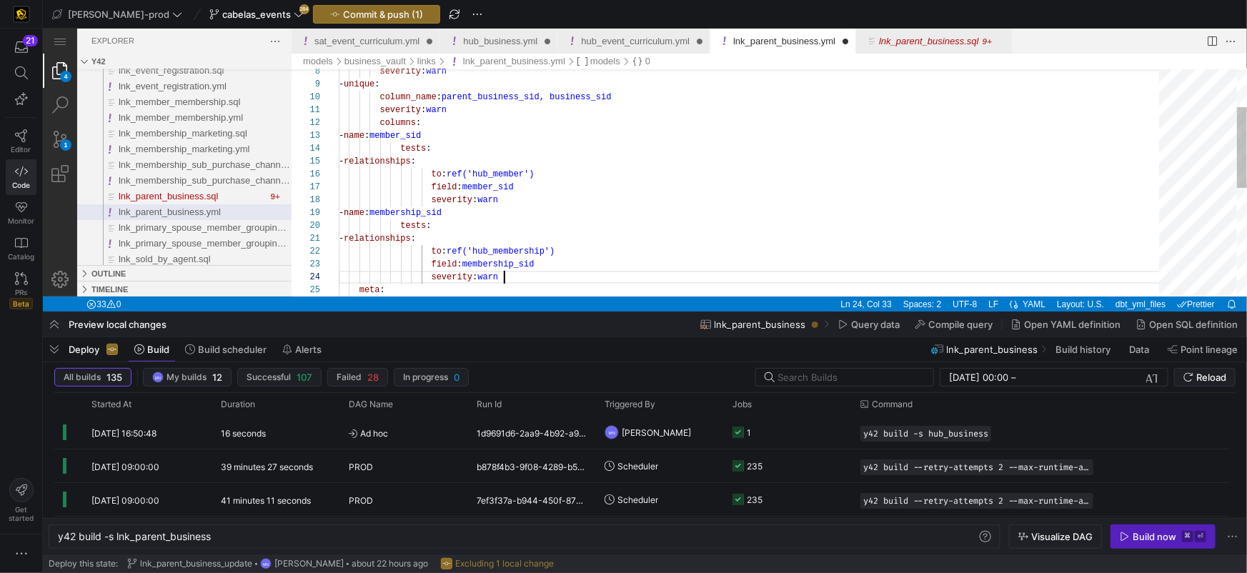
scroll to position [39, 164]
drag, startPoint x: 379, startPoint y: 120, endPoint x: 377, endPoint y: 135, distance: 15.3
click at [379, 120] on div "severity : warn - unique : column_name : parent_business_sid, business_sid seve…" at bounding box center [753, 282] width 830 height 637
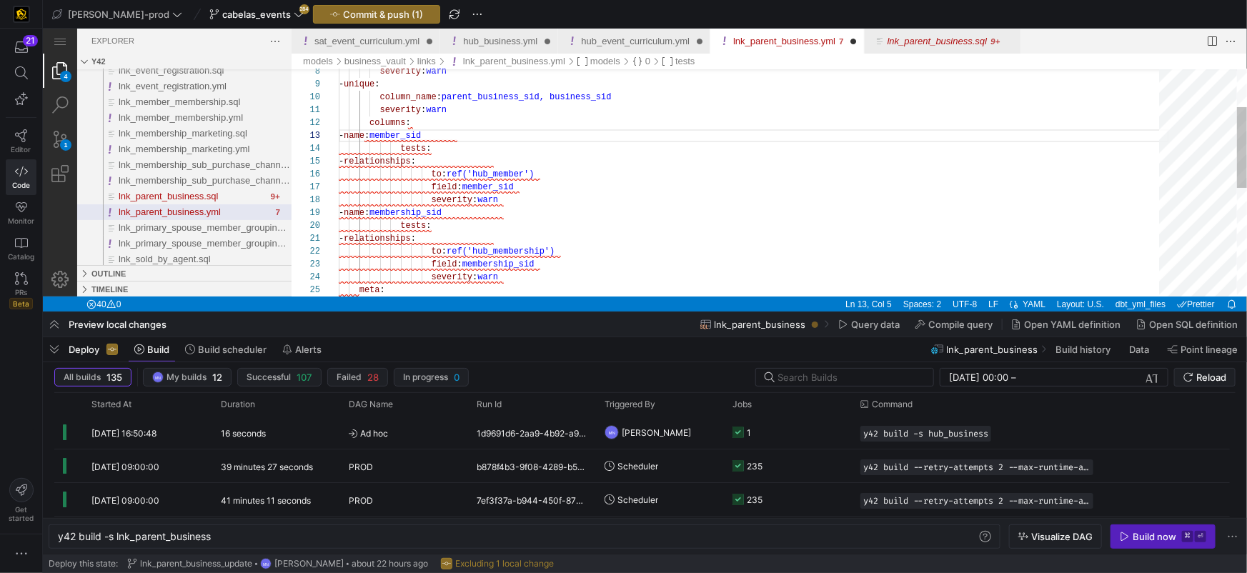
scroll to position [25, 25]
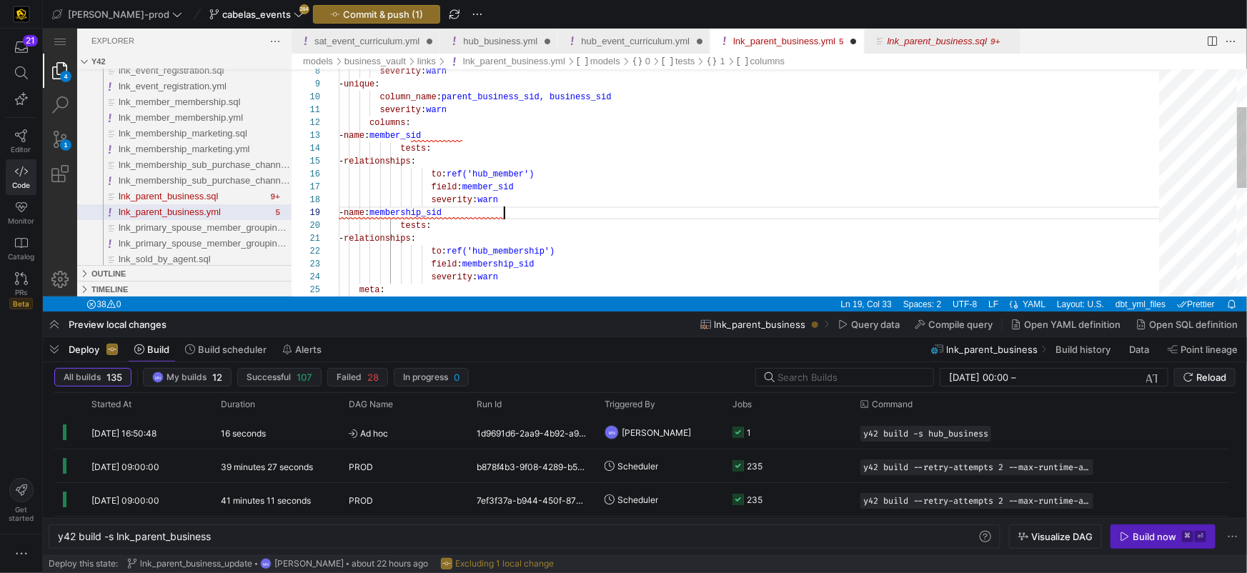
click at [613, 209] on div "- name : membership_sid" at bounding box center [753, 212] width 830 height 13
click at [400, 150] on div "8 9 10 11 12 13 14 15 16 17 18 19 20 21 22 23 24 25 severity : warn - unique : …" at bounding box center [768, 182] width 955 height 227
drag, startPoint x: 408, startPoint y: 160, endPoint x: 419, endPoint y: 173, distance: 17.2
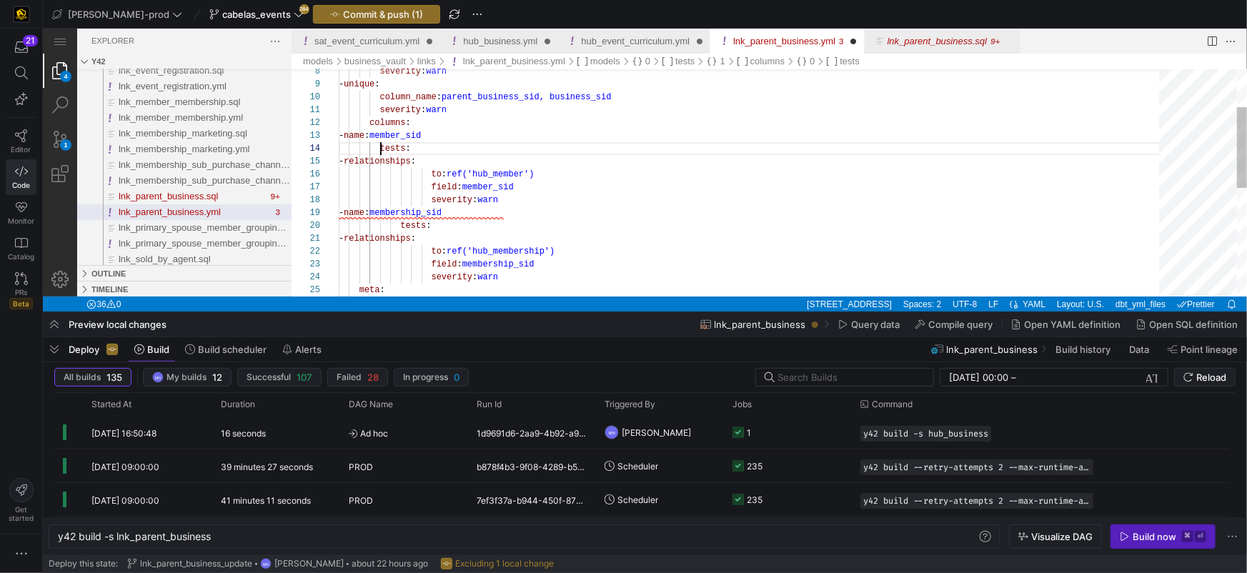
click at [343, 160] on span "-" at bounding box center [340, 161] width 5 height 10
click at [431, 174] on div "8 9 10 11 12 13 14 15 16 17 18 19 20 21 22 23 24 25 severity : warn - unique : …" at bounding box center [768, 182] width 955 height 227
click at [430, 190] on span "field : member_sid" at bounding box center [425, 187] width 175 height 10
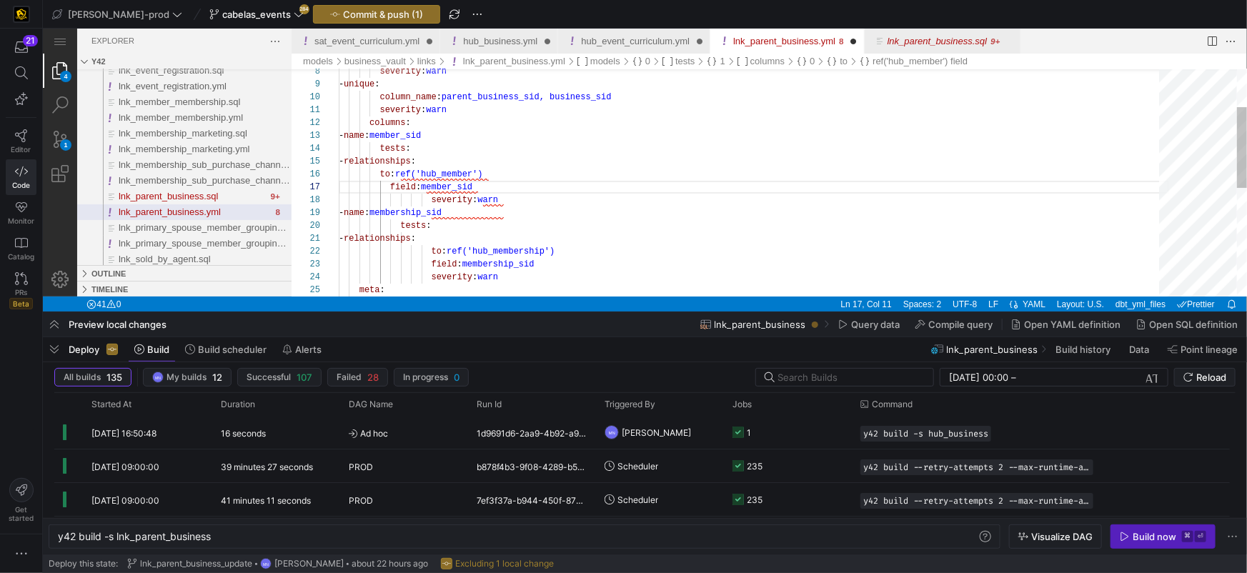
scroll to position [77, 41]
drag, startPoint x: 431, startPoint y: 202, endPoint x: 444, endPoint y: 204, distance: 13.2
click at [430, 202] on div "8 9 10 11 12 13 14 15 16 17 18 19 20 21 22 23 24 25 severity : warn - unique : …" at bounding box center [768, 182] width 955 height 227
drag, startPoint x: 387, startPoint y: 210, endPoint x: 530, endPoint y: 192, distance: 143.3
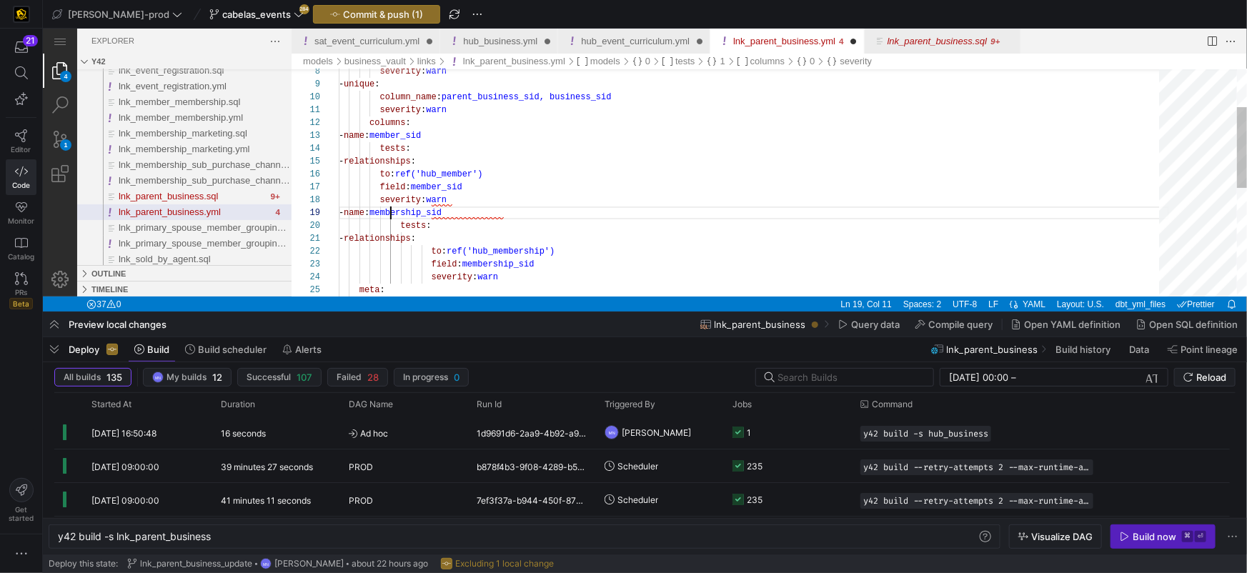
click at [387, 210] on div "severity : warn - unique : column_name : parent_business_sid, business_sid seve…" at bounding box center [753, 282] width 830 height 637
drag, startPoint x: 411, startPoint y: 237, endPoint x: 493, endPoint y: 206, distance: 88.0
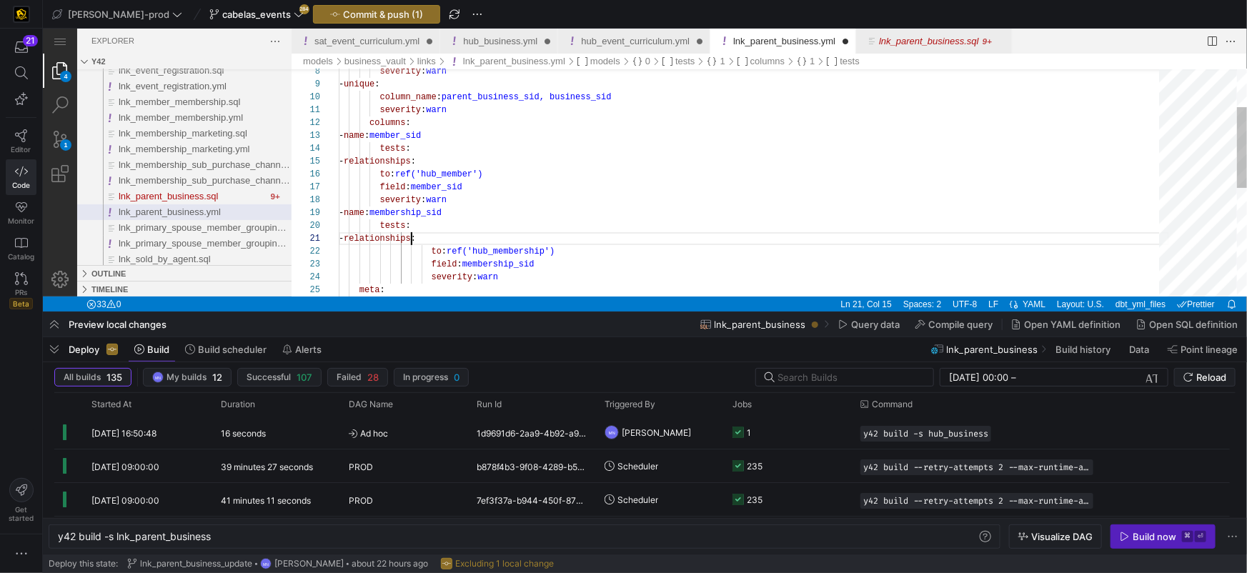
click at [343, 237] on span "-" at bounding box center [340, 238] width 5 height 10
drag, startPoint x: 432, startPoint y: 249, endPoint x: 445, endPoint y: 243, distance: 14.4
click at [432, 249] on span "to" at bounding box center [436, 251] width 10 height 10
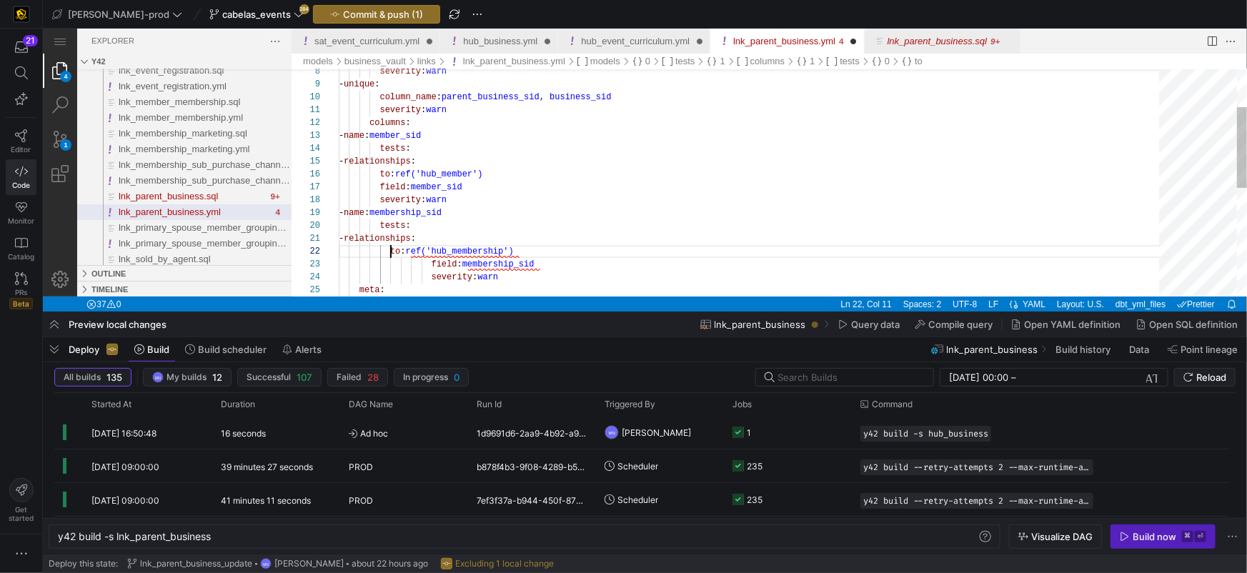
click at [430, 261] on div "8 9 10 11 12 13 14 15 16 17 18 19 20 21 22 23 24 25 severity : warn - unique : …" at bounding box center [768, 182] width 955 height 227
drag, startPoint x: 431, startPoint y: 277, endPoint x: 505, endPoint y: 257, distance: 76.8
click at [431, 277] on div "8 9 10 11 12 13 14 15 16 17 18 19 20 21 22 23 24 25 severity : warn - unique : …" at bounding box center [768, 182] width 955 height 227
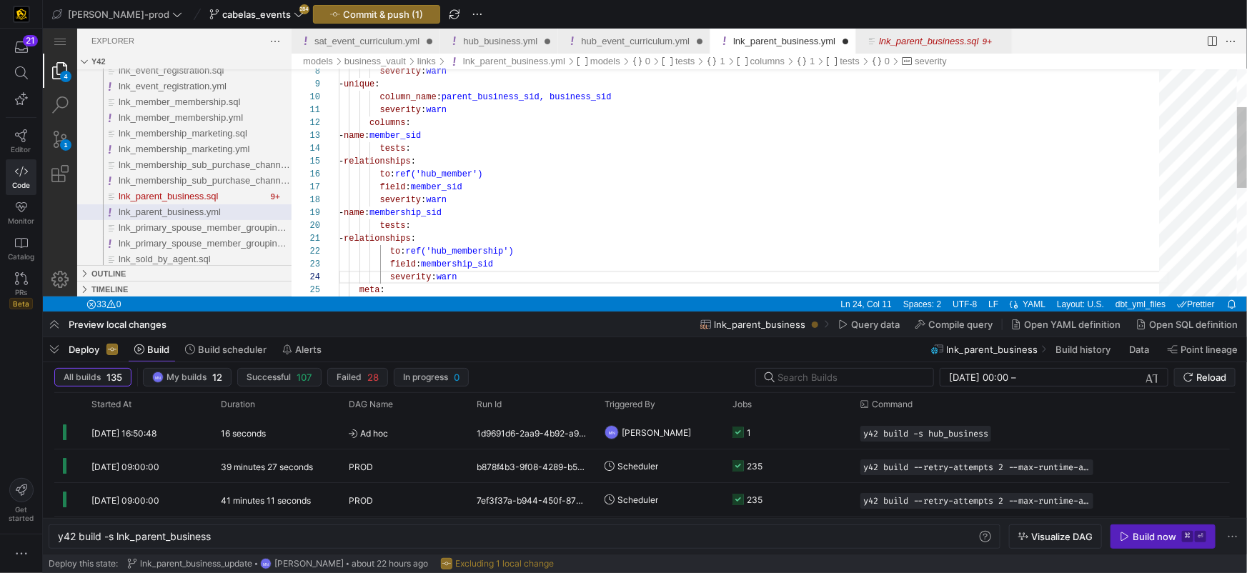
click at [575, 242] on div "- relationships :" at bounding box center [753, 238] width 830 height 13
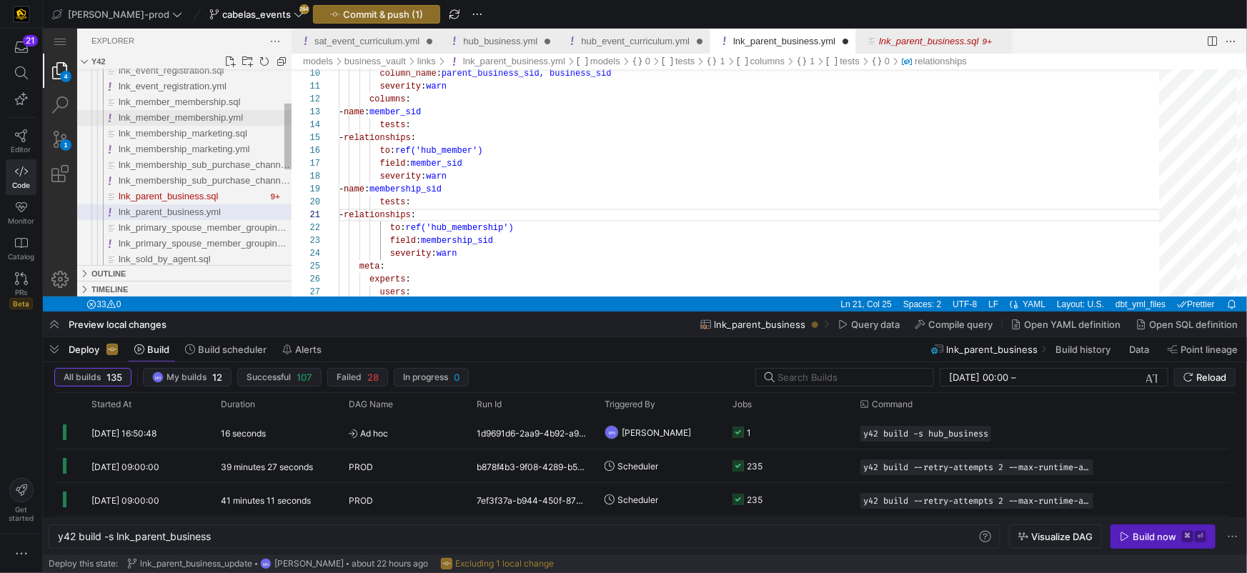
type textarea "- relationships: to: ref('hub_membership') field: membership_sid severity: warn…"
click at [199, 119] on span "lnk_member_membership.yml" at bounding box center [180, 116] width 124 height 11
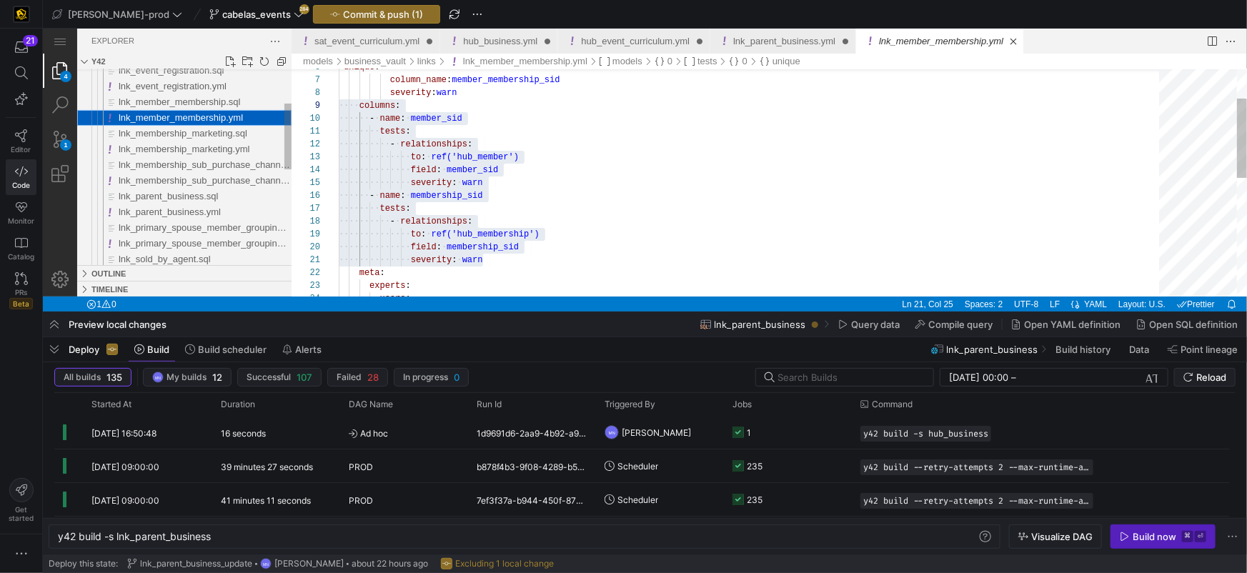
scroll to position [257, 0]
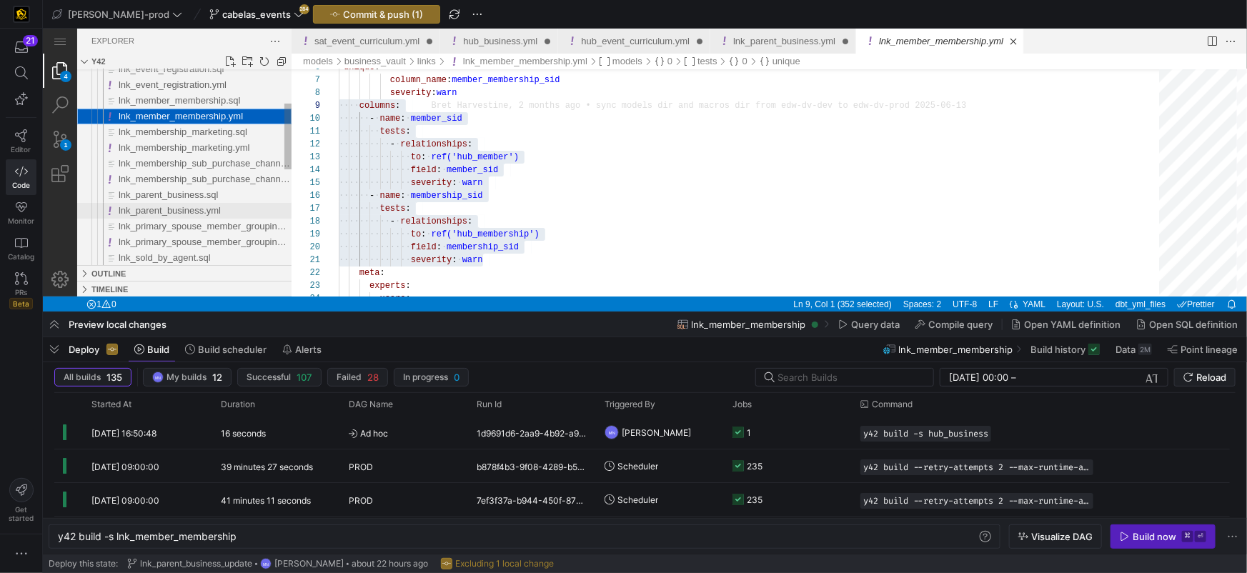
click at [202, 209] on span "lnk_parent_business.yml" at bounding box center [169, 209] width 102 height 11
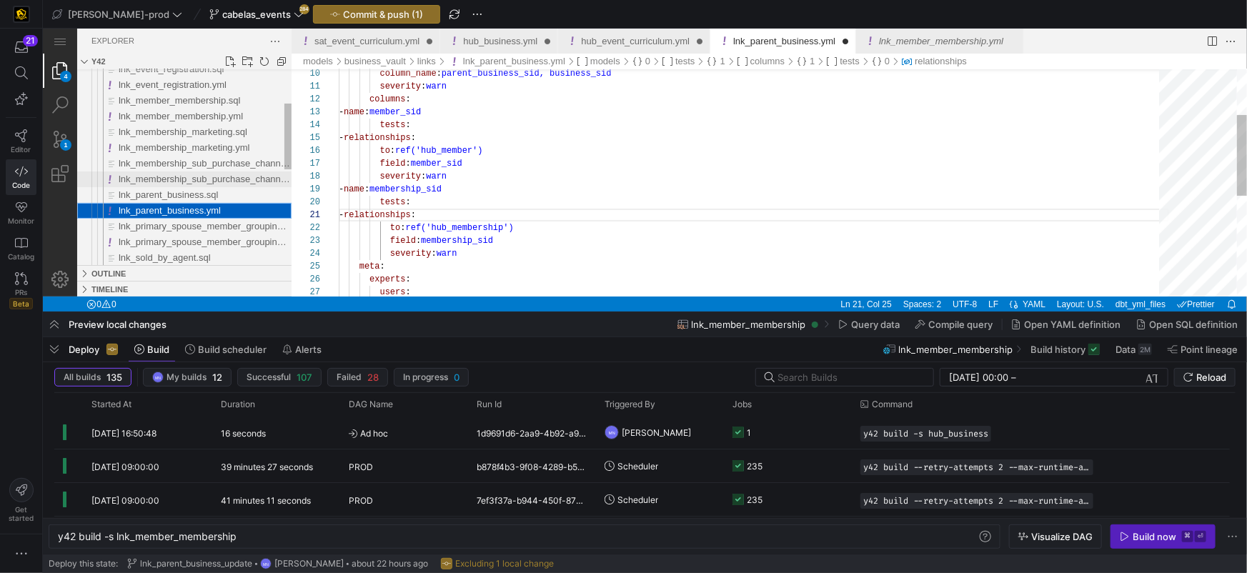
type textarea "y42 build -s lnk_parent_business"
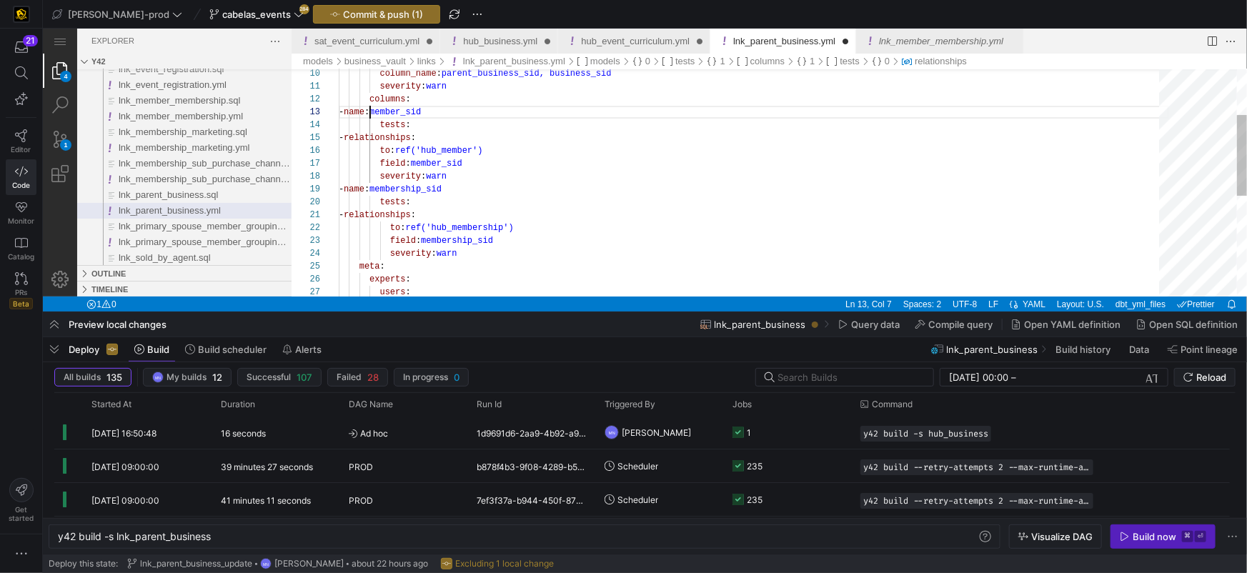
drag, startPoint x: 369, startPoint y: 112, endPoint x: 397, endPoint y: 154, distance: 49.6
click at [382, 124] on div "column_name : parent_business_sid, business_sid severity : warn columns : - nam…" at bounding box center [753, 258] width 830 height 637
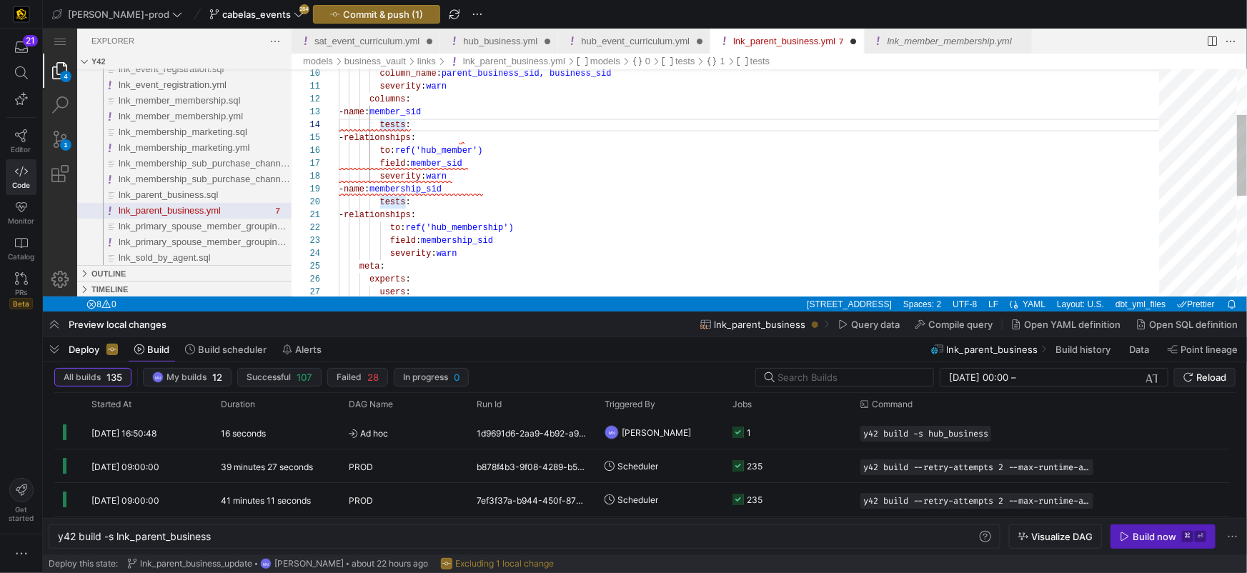
scroll to position [39, 51]
click at [532, 190] on div "column_name : parent_business_sid, business_sid severity : warn columns : - nam…" at bounding box center [753, 258] width 830 height 637
drag, startPoint x: 379, startPoint y: 138, endPoint x: 444, endPoint y: 142, distance: 65.9
click at [343, 138] on span "-" at bounding box center [340, 137] width 5 height 10
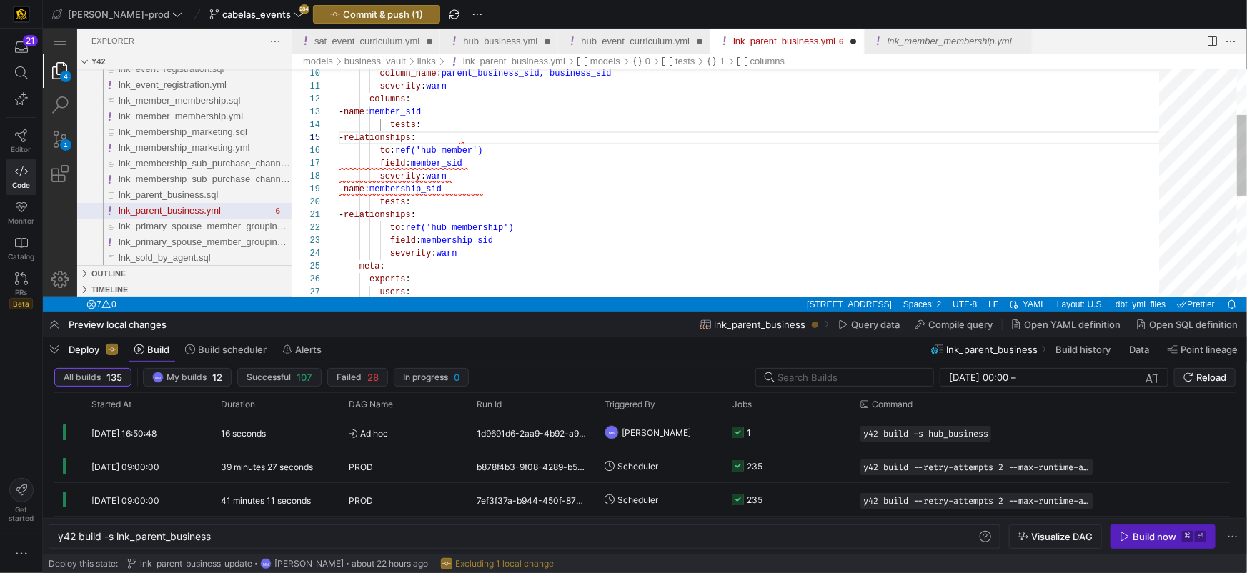
scroll to position [51, 51]
drag, startPoint x: 374, startPoint y: 149, endPoint x: 442, endPoint y: 153, distance: 68.0
click at [374, 149] on div "column_name : parent_business_sid, business_sid severity : warn columns : - nam…" at bounding box center [753, 258] width 830 height 637
drag, startPoint x: 381, startPoint y: 162, endPoint x: 452, endPoint y: 162, distance: 71.5
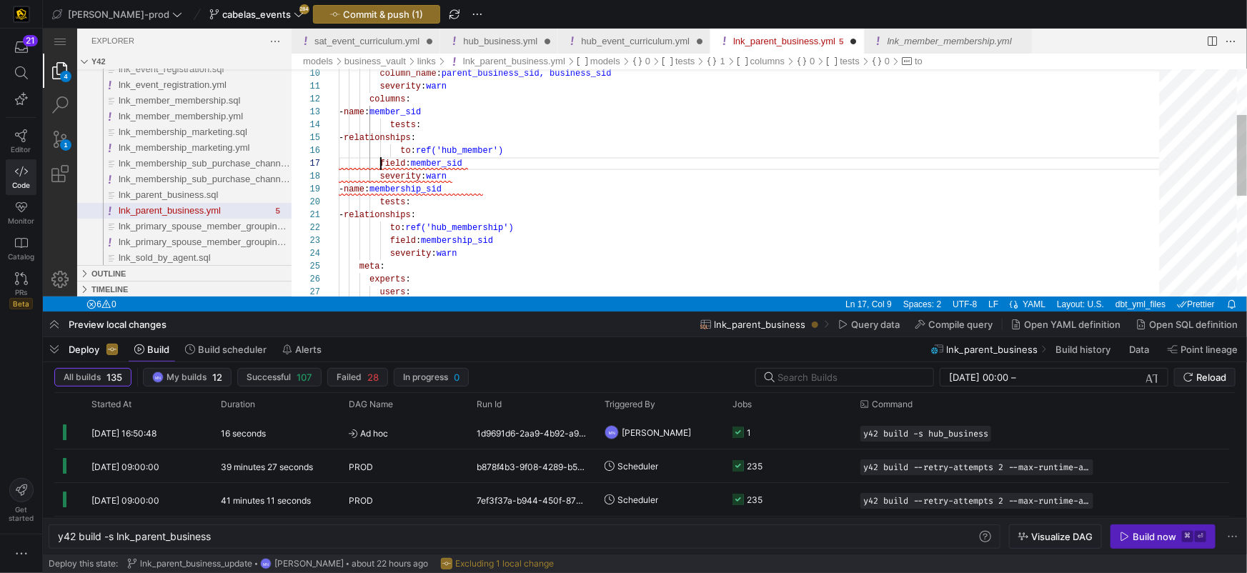
click at [381, 162] on span "field" at bounding box center [392, 163] width 26 height 10
drag, startPoint x: 381, startPoint y: 174, endPoint x: 430, endPoint y: 172, distance: 49.4
click at [381, 174] on div "column_name : parent_business_sid, business_sid severity : warn columns : - nam…" at bounding box center [753, 258] width 830 height 637
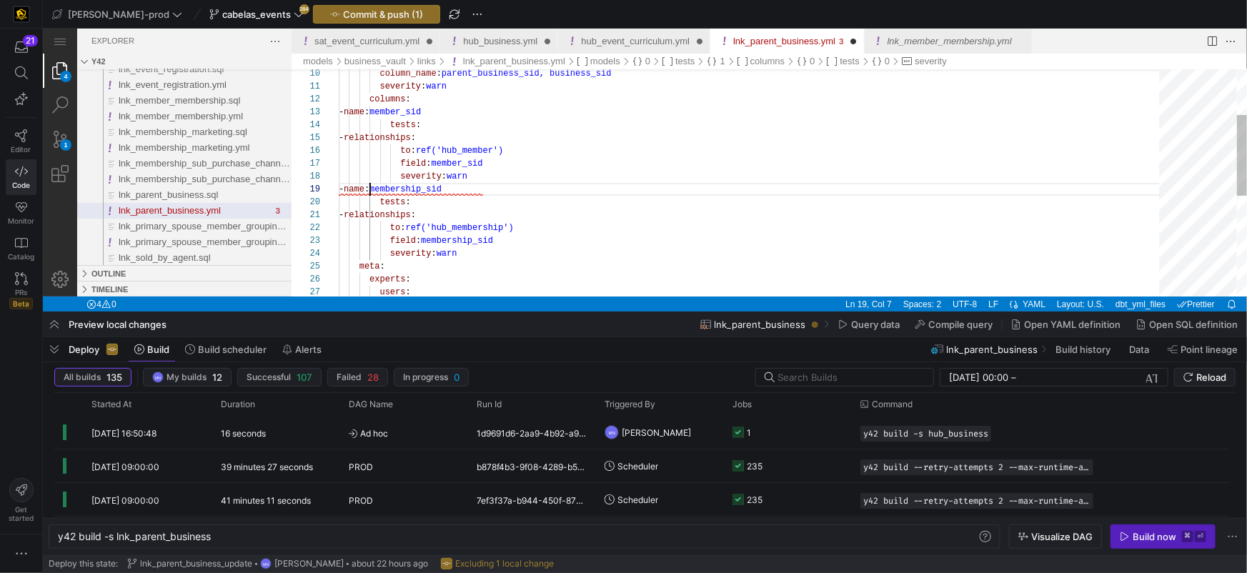
drag, startPoint x: 368, startPoint y: 191, endPoint x: 382, endPoint y: 201, distance: 17.4
click at [368, 191] on div "10 11 12 13 14 15 16 17 18 19 20 21 22 23 24 25 26 27 column_name : parent_busi…" at bounding box center [768, 182] width 955 height 227
click at [381, 203] on span "tests" at bounding box center [392, 202] width 26 height 10
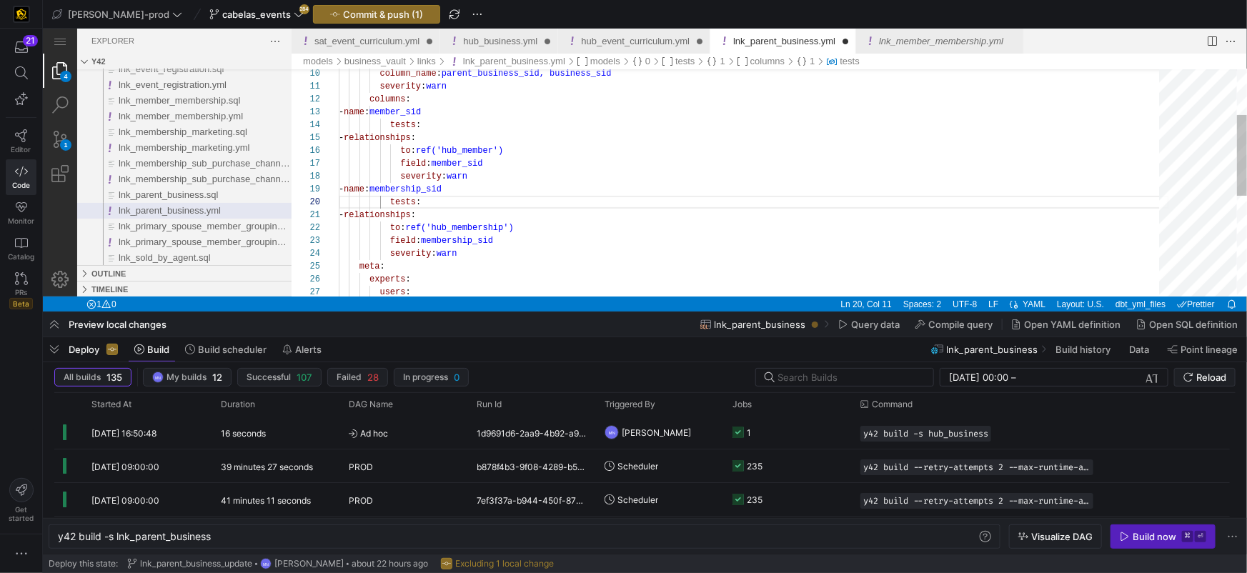
click at [380, 216] on div "column_name : parent_business_sid, business_sid severity : warn columns : - nam…" at bounding box center [753, 258] width 830 height 637
click at [390, 226] on div "column_name : parent_business_sid, business_sid severity : warn columns : - nam…" at bounding box center [753, 258] width 830 height 637
click at [391, 239] on span "field" at bounding box center [402, 240] width 26 height 10
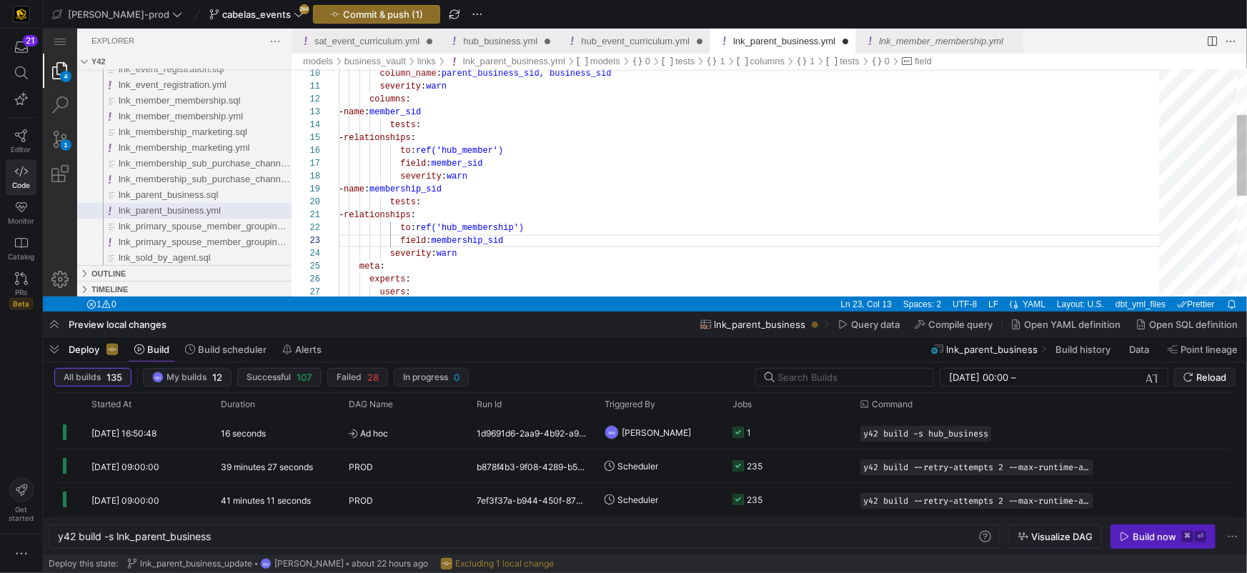
click at [389, 250] on div "column_name : parent_business_sid, business_sid severity : warn columns : - nam…" at bounding box center [753, 258] width 830 height 637
drag, startPoint x: 451, startPoint y: 111, endPoint x: 446, endPoint y: 116, distance: 7.6
click at [420, 111] on span "member_sid" at bounding box center [394, 111] width 51 height 10
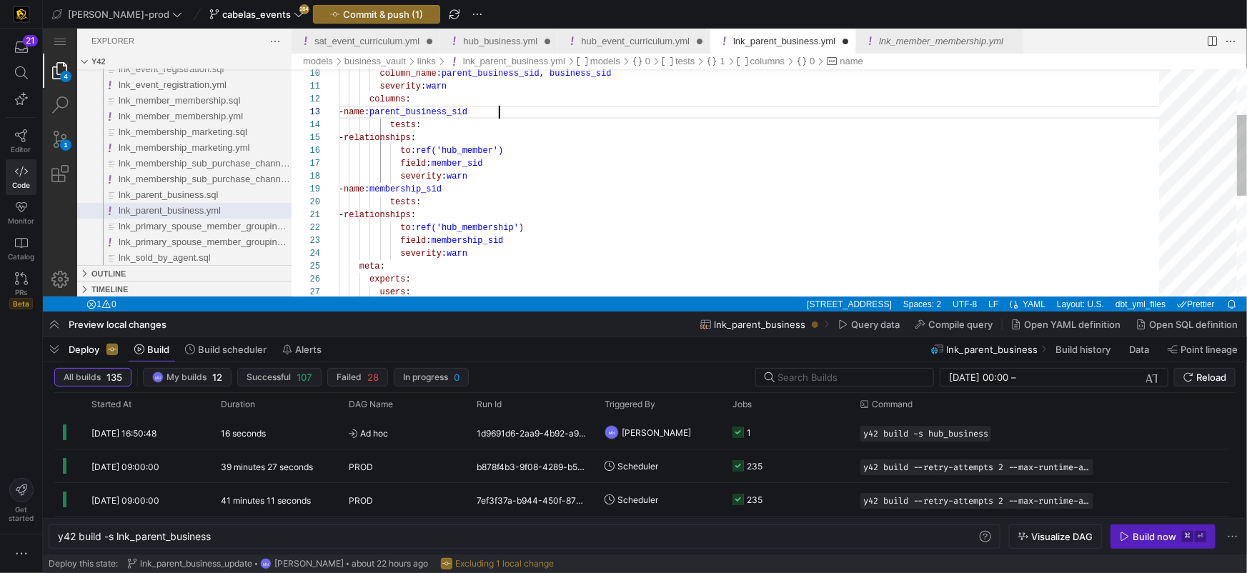
click at [497, 148] on div "column_name : parent_business_sid, business_sid severity : warn columns : - nam…" at bounding box center [753, 258] width 830 height 637
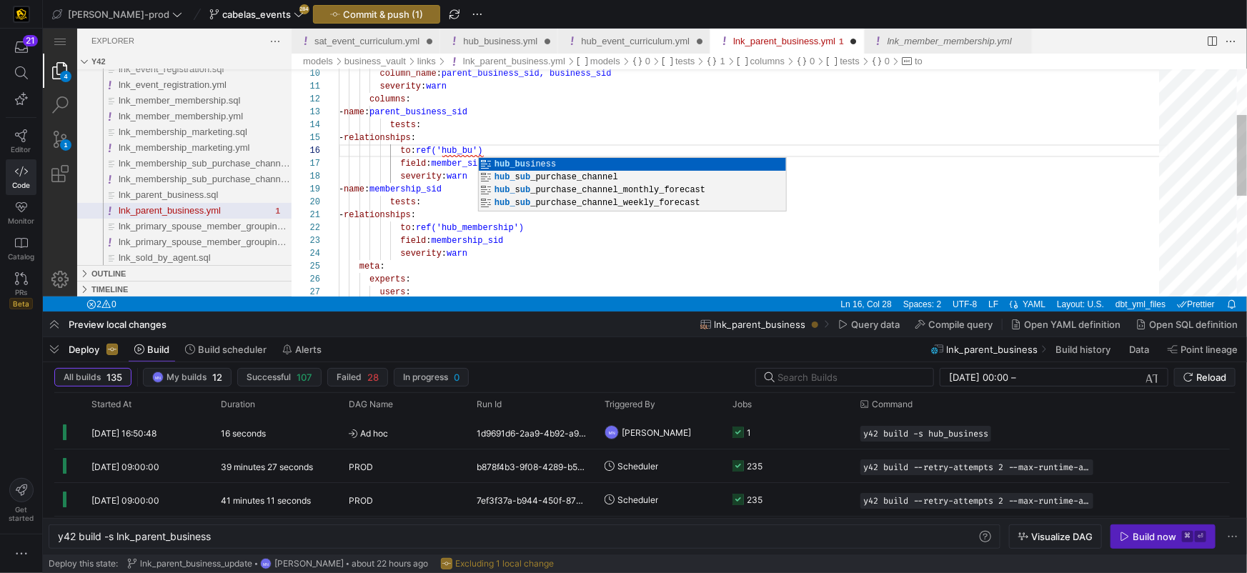
scroll to position [64, 170]
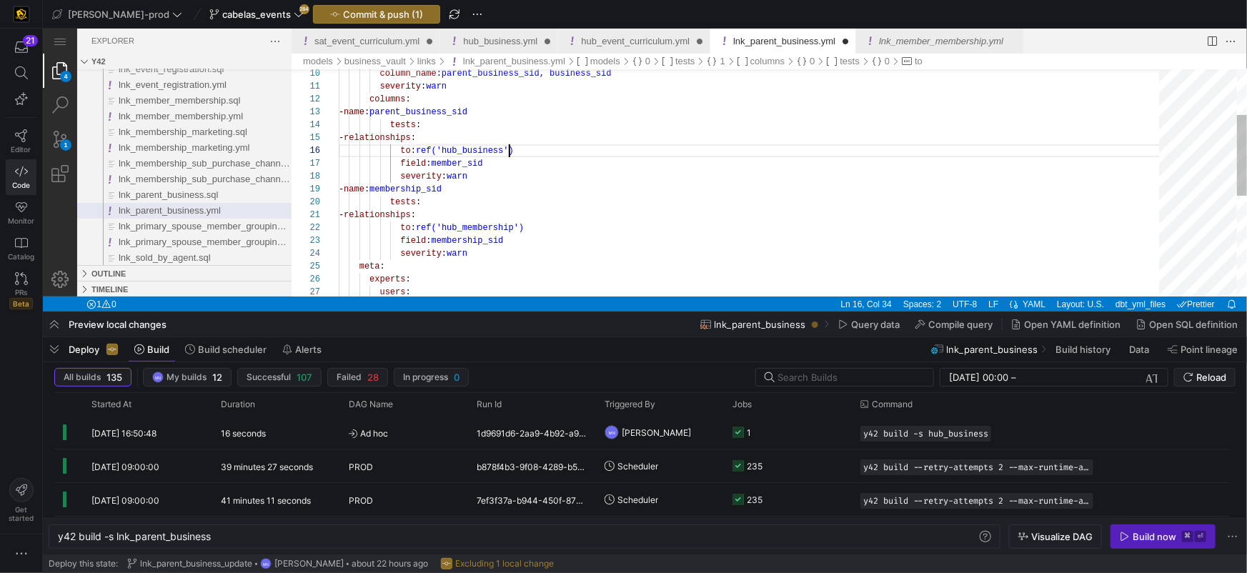
click at [465, 162] on span "member_sid" at bounding box center [456, 163] width 51 height 10
drag, startPoint x: 474, startPoint y: 190, endPoint x: 485, endPoint y: 259, distance: 70.1
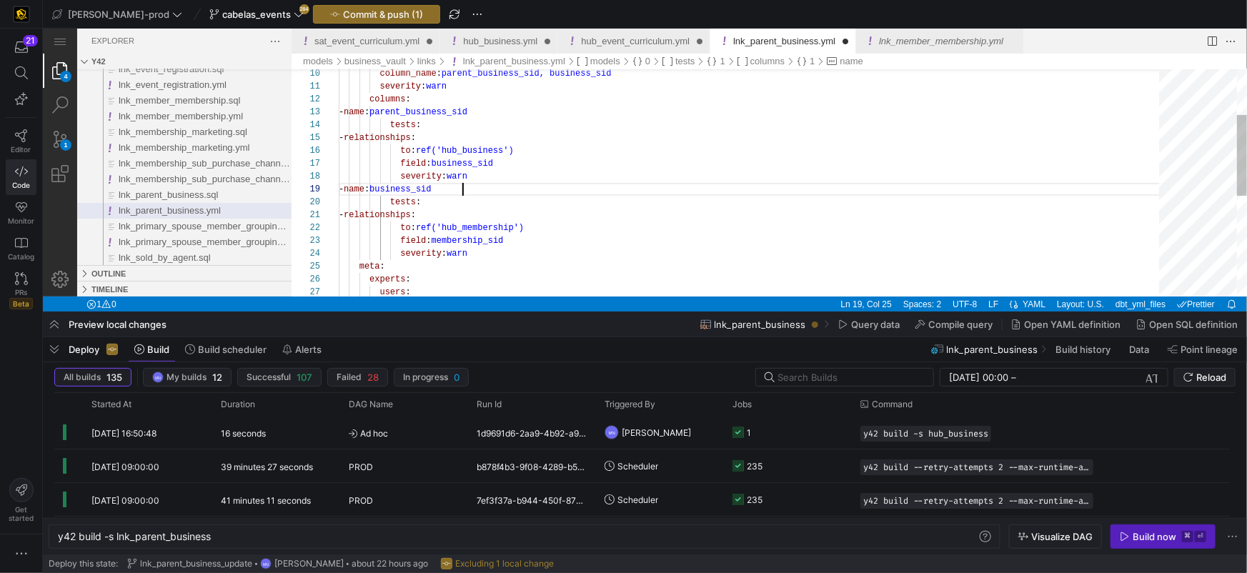
click at [477, 146] on div "column_name : parent_business_sid, business_sid severity : warn columns : - nam…" at bounding box center [753, 258] width 830 height 637
click at [478, 146] on div "10 11 12 13 14 15 16 17 18 19 20 21 22 23 24 25 26 27 column_name : parent_busi…" at bounding box center [768, 182] width 955 height 227
click at [472, 227] on div "column_name : parent_business_sid, business_sid severity : warn columns : - nam…" at bounding box center [753, 257] width 830 height 637
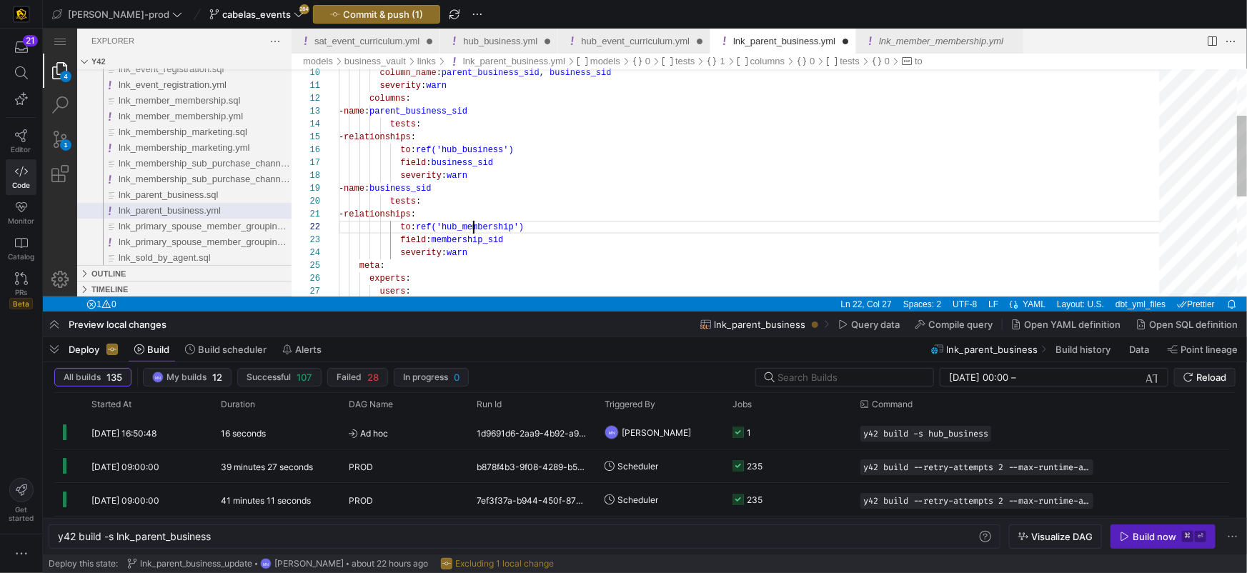
scroll to position [13, 181]
paste textarea "business"
click at [468, 164] on div "column_name : parent_business_sid, business_sid severity : warn columns : - nam…" at bounding box center [753, 256] width 830 height 637
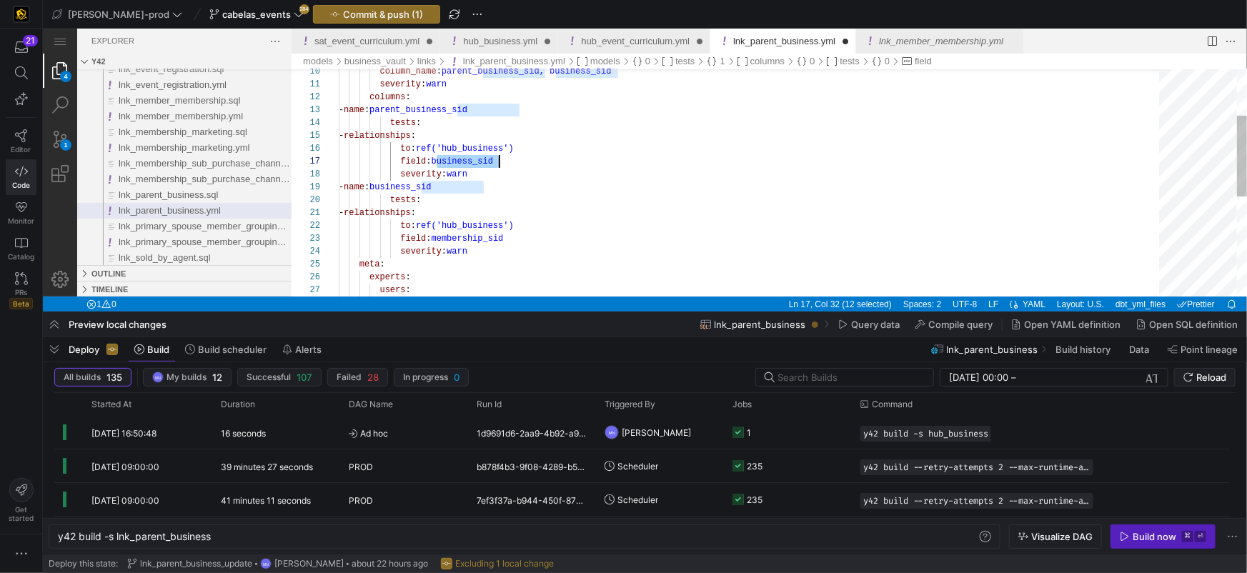
click at [462, 237] on div "column_name : parent_business_sid, business_sid severity : warn columns : - nam…" at bounding box center [753, 256] width 830 height 637
click at [462, 237] on div "10 11 12 13 14 15 16 17 18 19 20 21 22 23 24 25 26 27 column_name : parent_busi…" at bounding box center [768, 182] width 955 height 227
paste textarea "business"
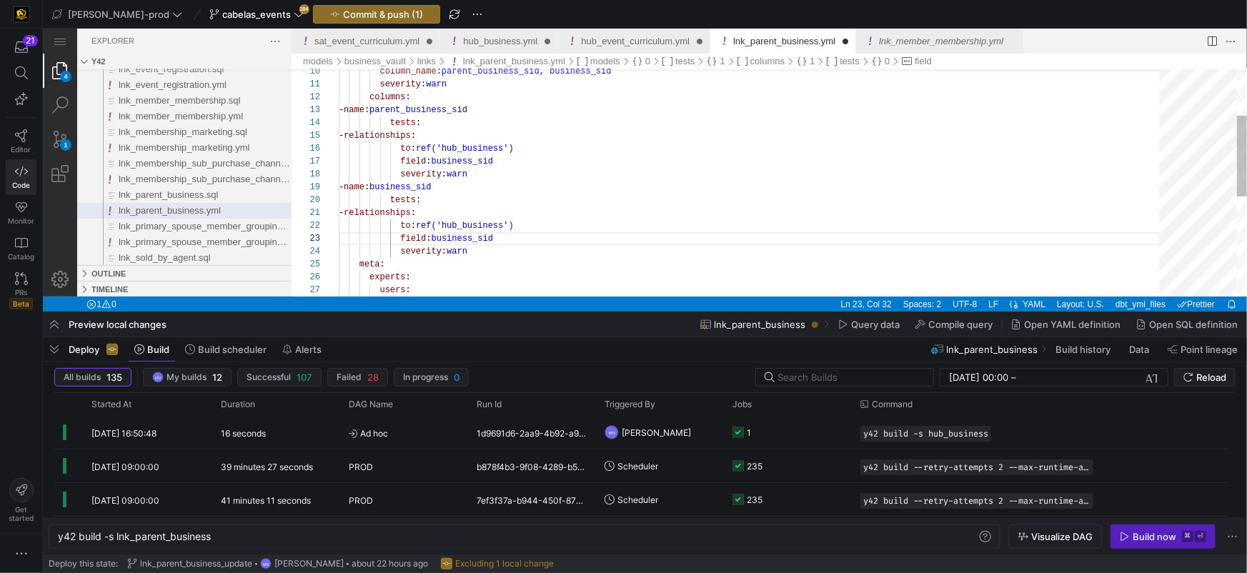
click at [644, 236] on div "field : business_sid" at bounding box center [753, 238] width 830 height 13
type textarea "- relationships: to: ref('hub_business') field: business_sid severity: warn met…"
click at [169, 195] on span "lnk_parent_business.sql" at bounding box center [167, 194] width 99 height 11
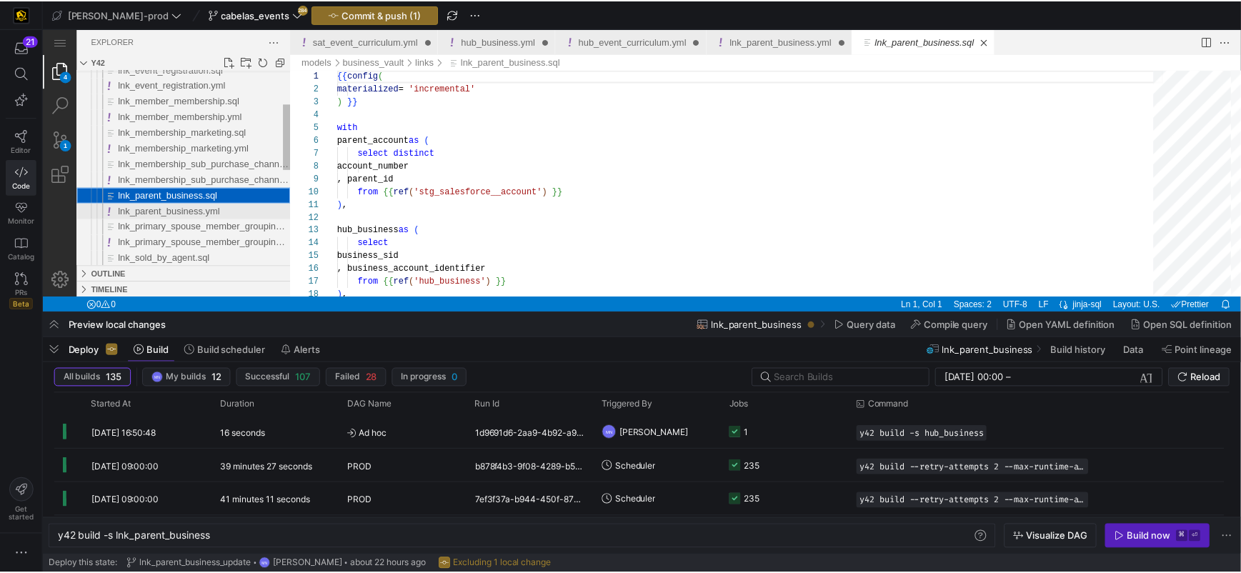
scroll to position [129, 0]
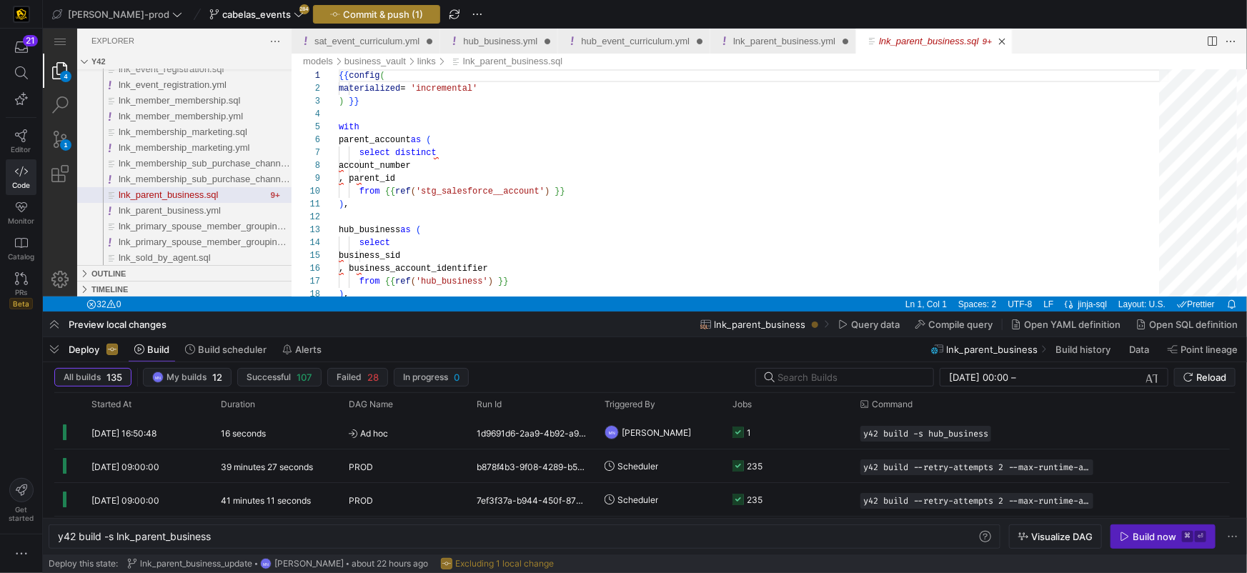
click at [341, 7] on span "button" at bounding box center [377, 14] width 126 height 17
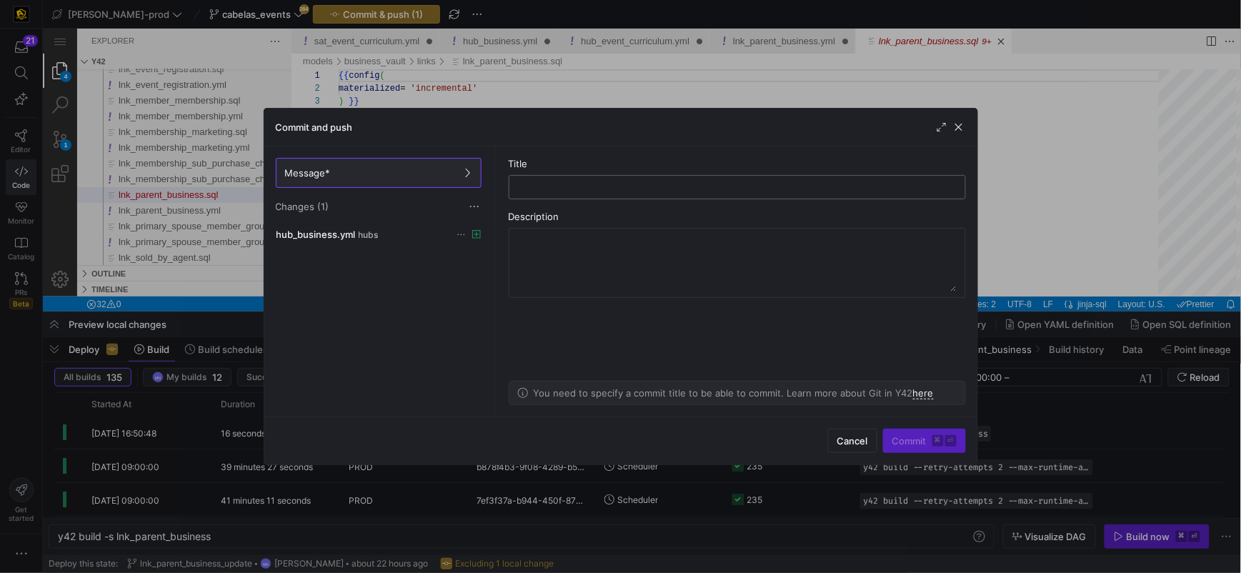
click at [566, 187] on input "text" at bounding box center [737, 187] width 433 height 11
type input "update"
click at [520, 188] on div "update" at bounding box center [737, 187] width 439 height 23
click at [522, 189] on input "update" at bounding box center [737, 187] width 433 height 11
click at [319, 207] on span "Changes (1)" at bounding box center [303, 206] width 54 height 11
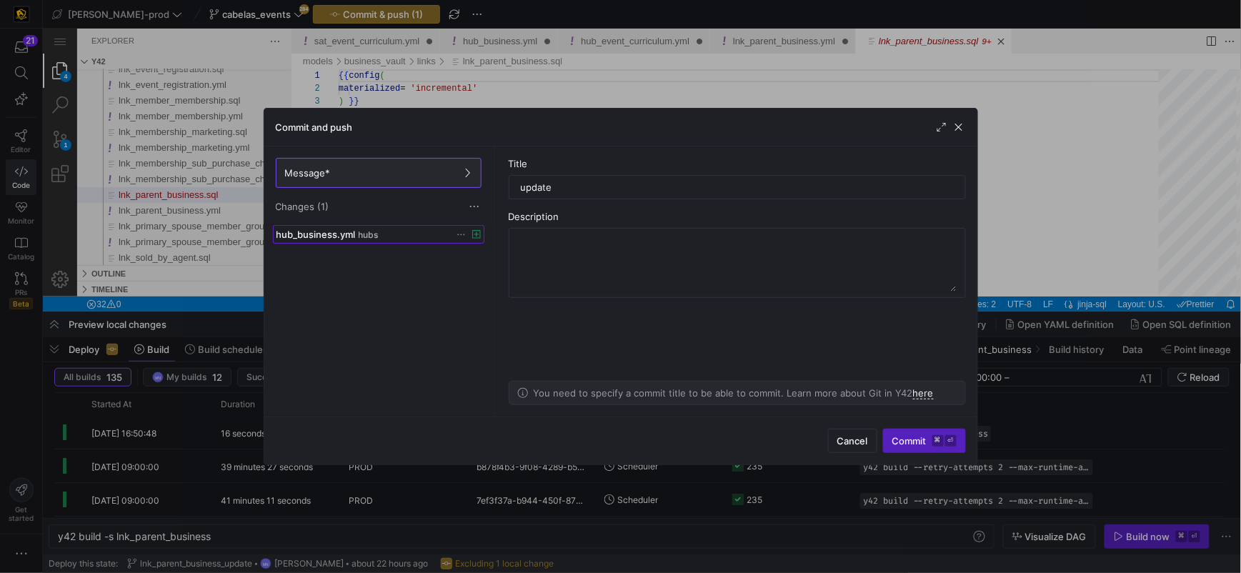
click at [324, 237] on span "hub_business.yml" at bounding box center [316, 234] width 79 height 11
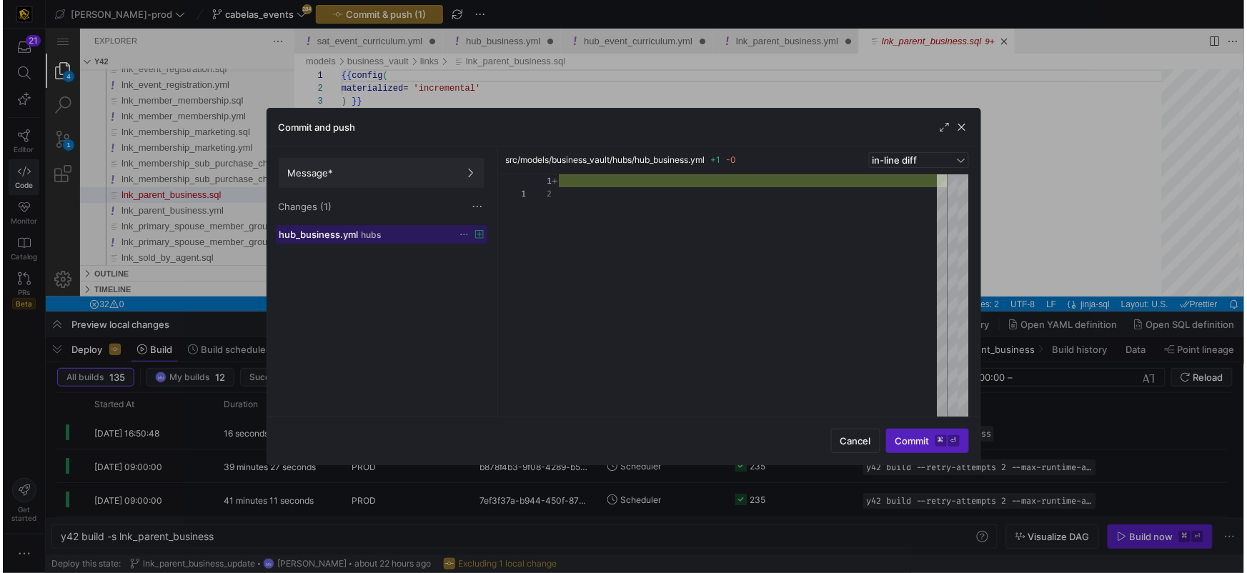
scroll to position [12, 0]
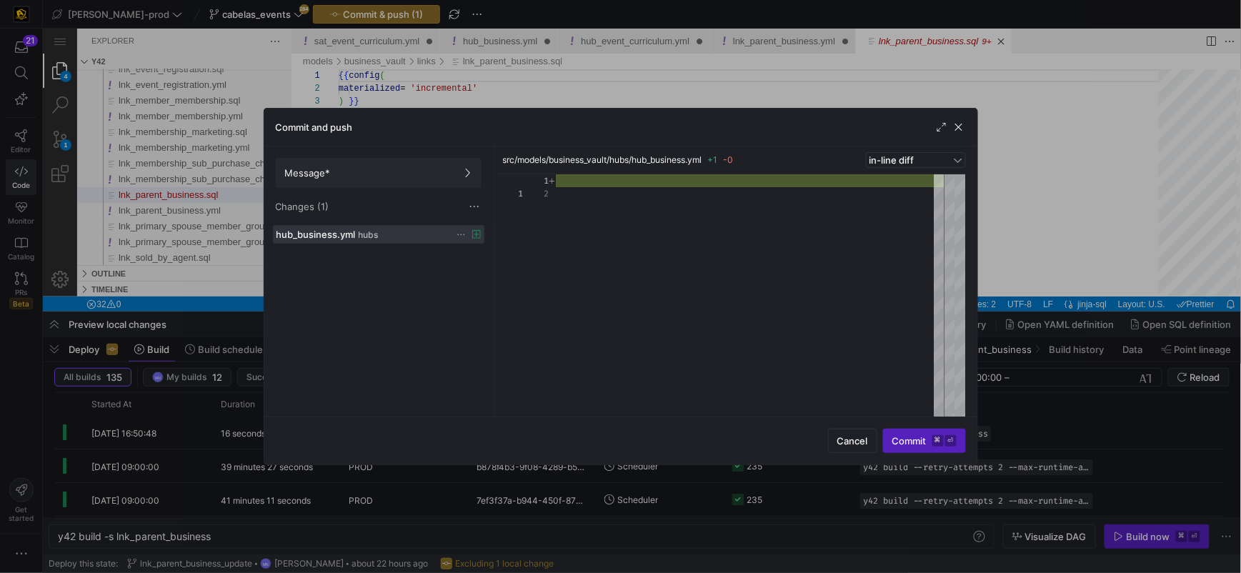
click at [315, 208] on span "Changes (1)" at bounding box center [303, 206] width 54 height 11
click at [298, 207] on span "Changes (1)" at bounding box center [303, 206] width 54 height 11
click at [442, 203] on div "Changes (1)" at bounding box center [379, 206] width 206 height 14
click at [402, 175] on span "Message*" at bounding box center [378, 172] width 187 height 11
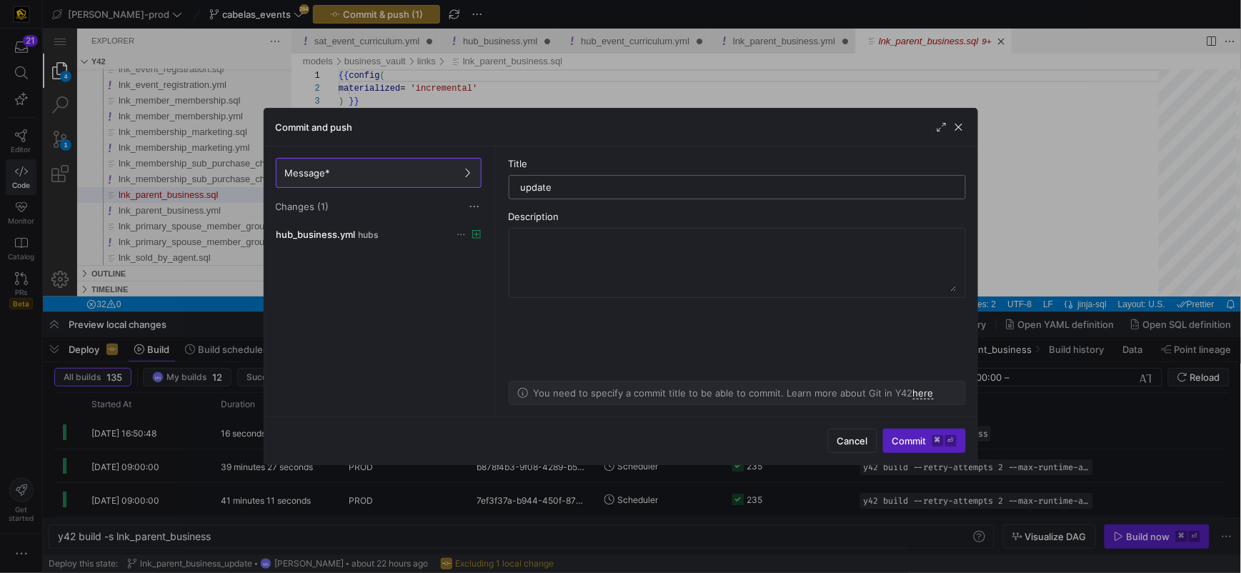
click at [521, 189] on input "update" at bounding box center [737, 187] width 433 height 11
click at [676, 192] on input "hub_business_yml_addupdate" at bounding box center [737, 187] width 433 height 11
type input "hub_business_yml_add"
click at [902, 438] on span "Commit ⌘ ⏎" at bounding box center [925, 440] width 64 height 11
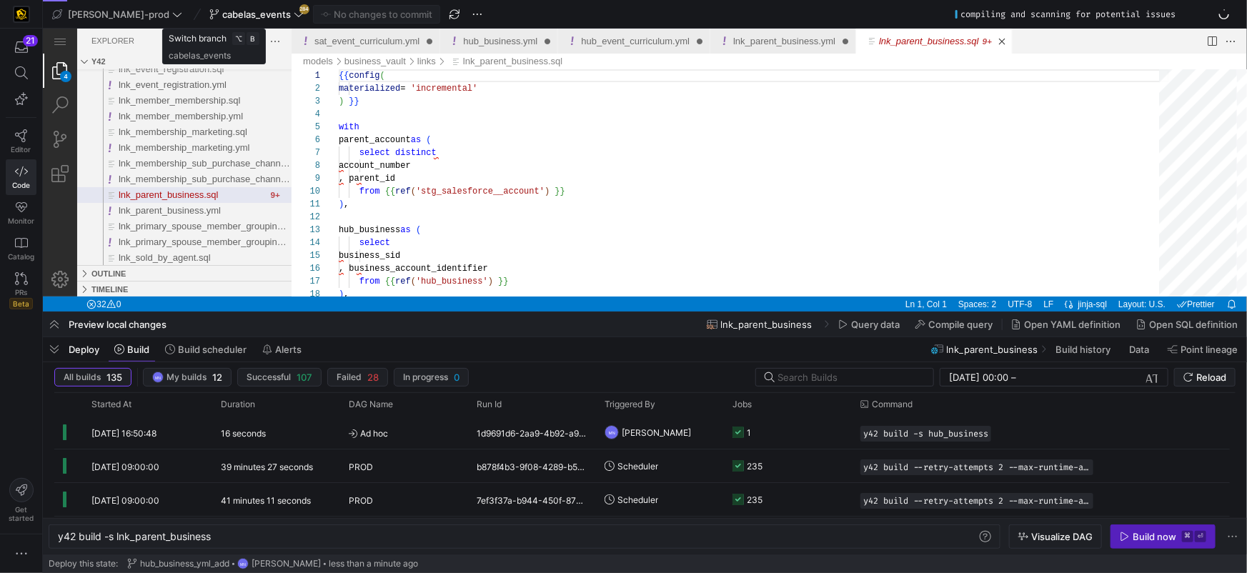
click at [294, 12] on icon at bounding box center [299, 14] width 10 height 10
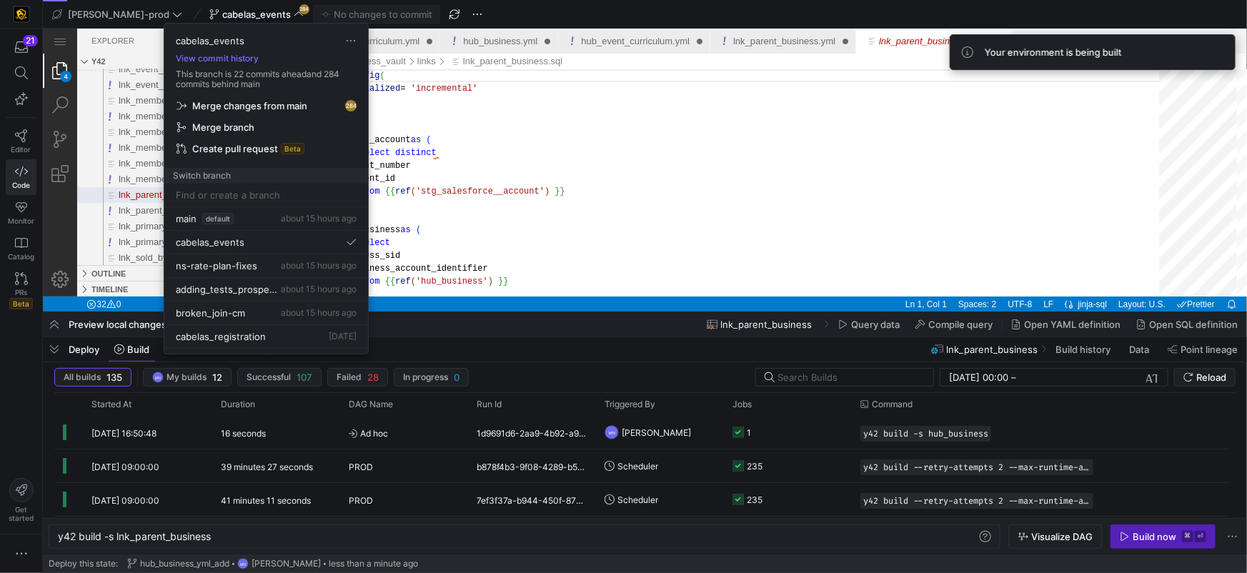
click at [257, 109] on span "Merge changes from main" at bounding box center [249, 105] width 115 height 11
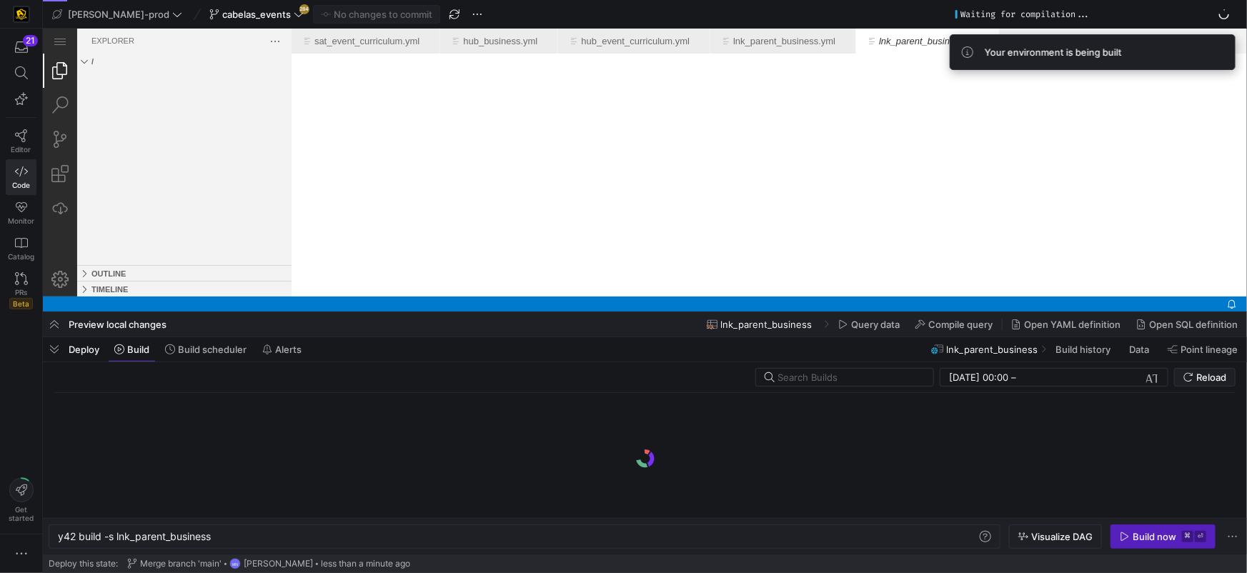
scroll to position [0, 0]
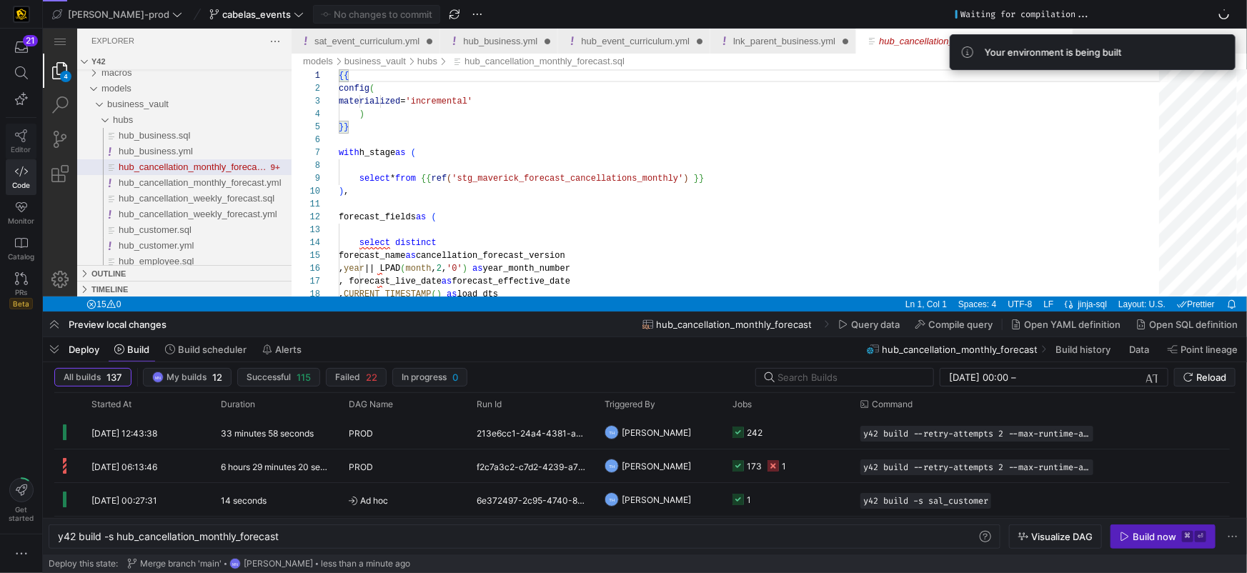
click at [15, 131] on icon at bounding box center [21, 135] width 13 height 13
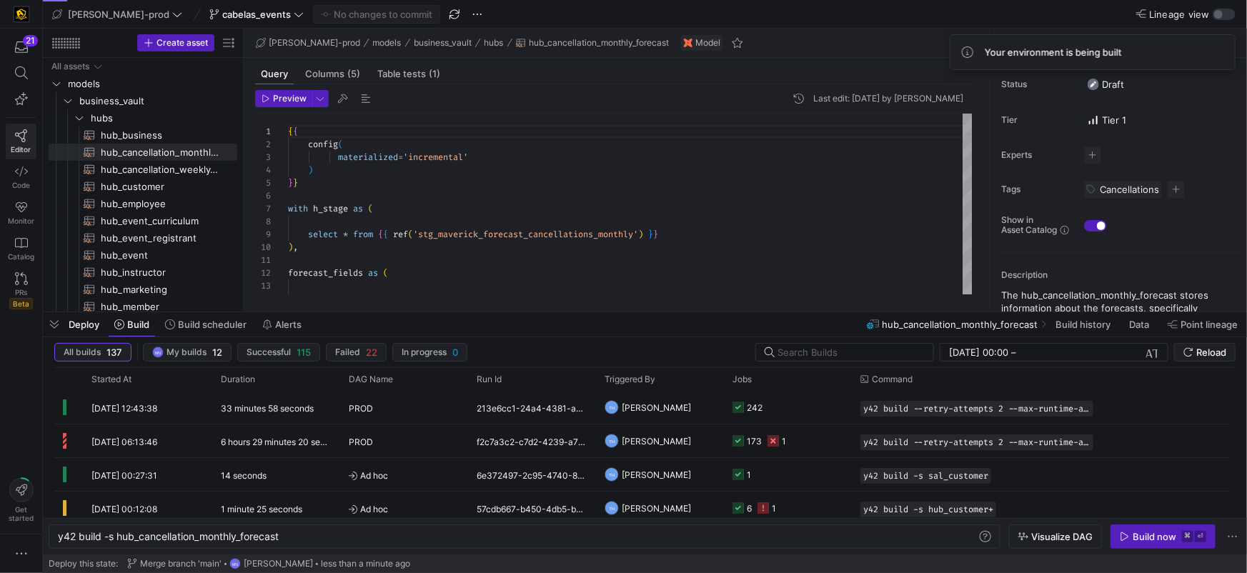
scroll to position [129, 0]
click at [169, 133] on span "hub_business​​​​​​​​​​" at bounding box center [161, 135] width 120 height 16
type textarea "y42 build -s hub_business"
type textarea "{{ config( materialized='incremental' ) }} with business_account as ( select di…"
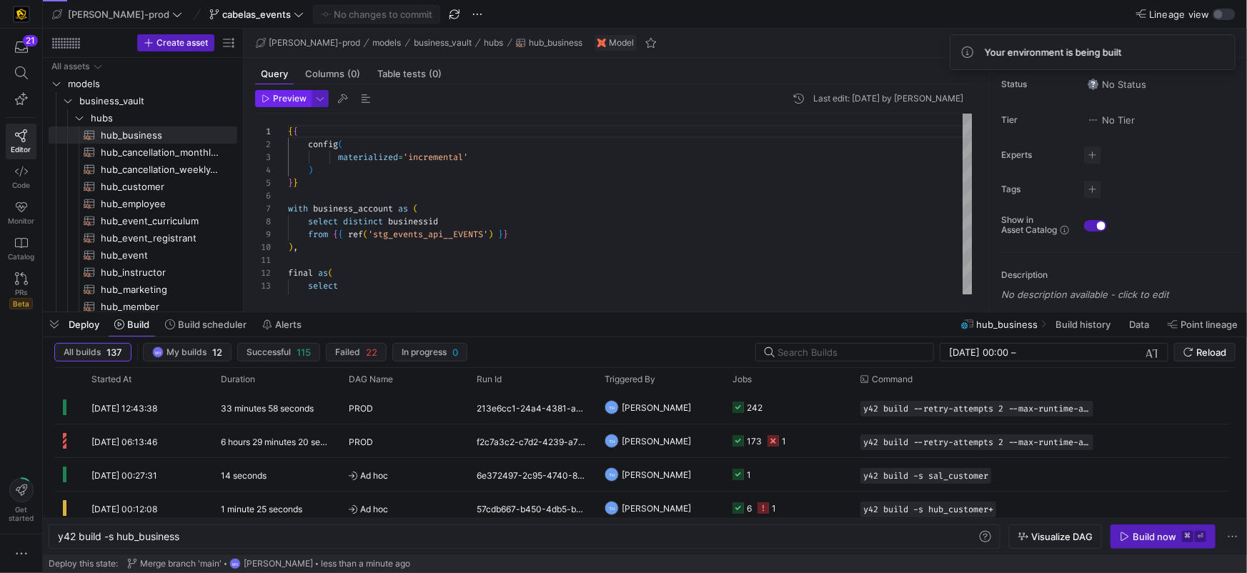
click at [268, 101] on icon "button" at bounding box center [266, 98] width 9 height 9
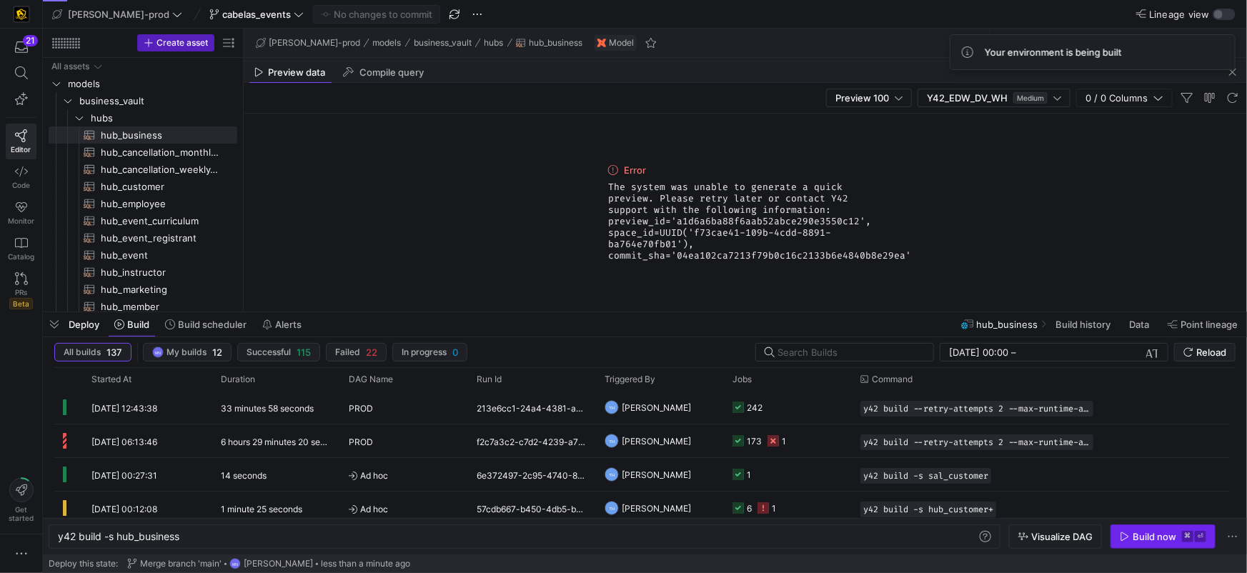
click at [1148, 537] on div "Build now" at bounding box center [1155, 536] width 44 height 11
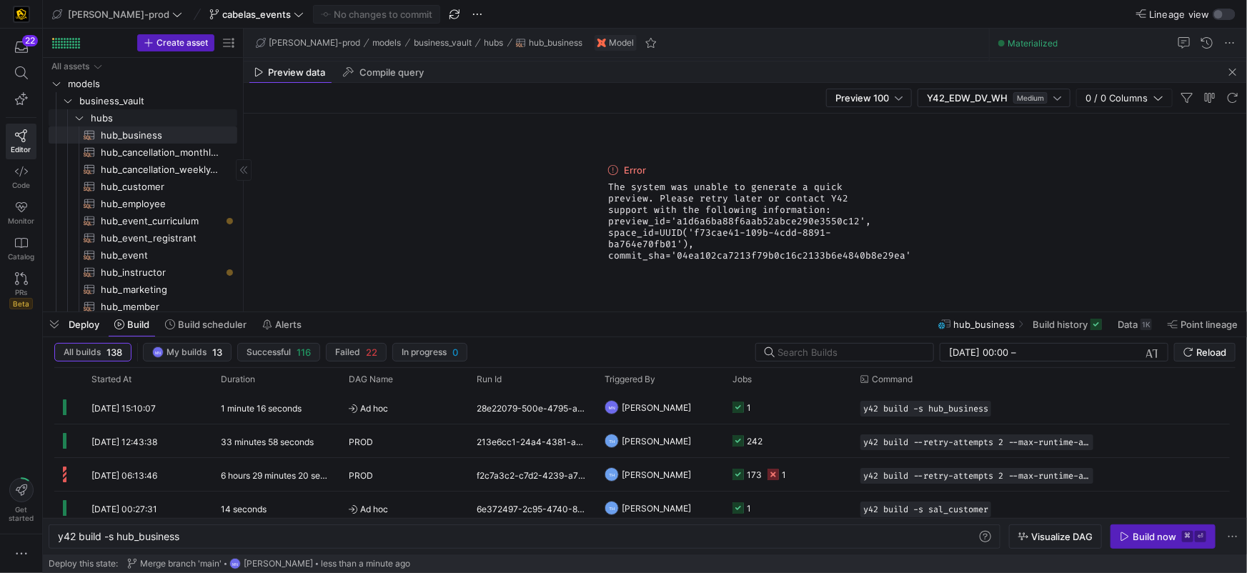
click at [71, 116] on div "Press SPACE to select this row." at bounding box center [60, 117] width 23 height 17
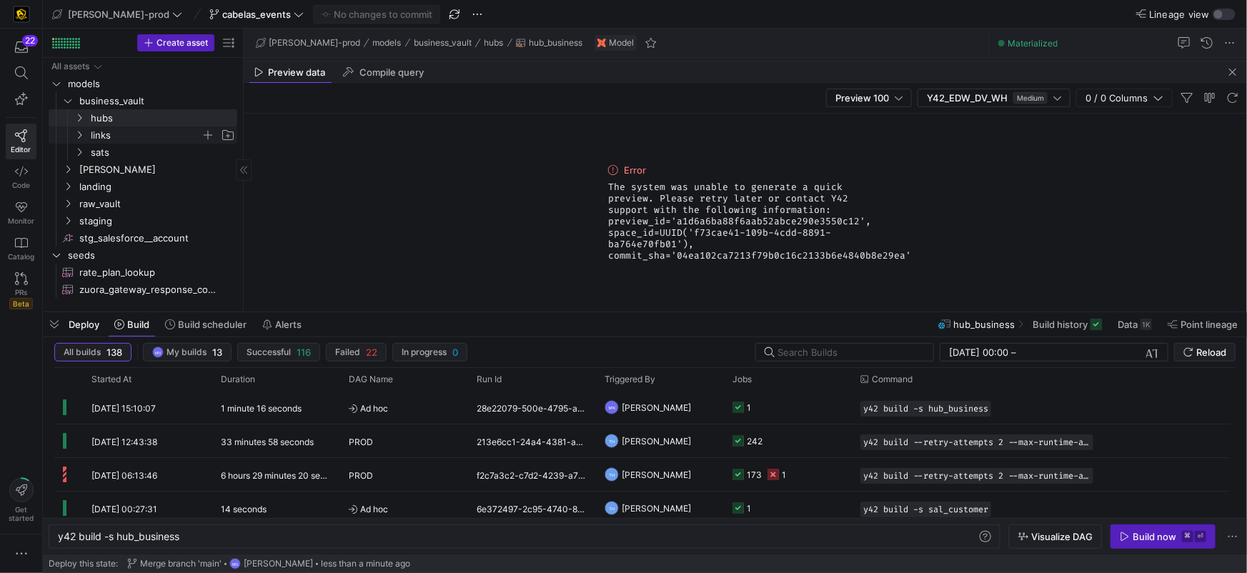
click at [79, 137] on icon "Press SPACE to select this row." at bounding box center [80, 135] width 4 height 8
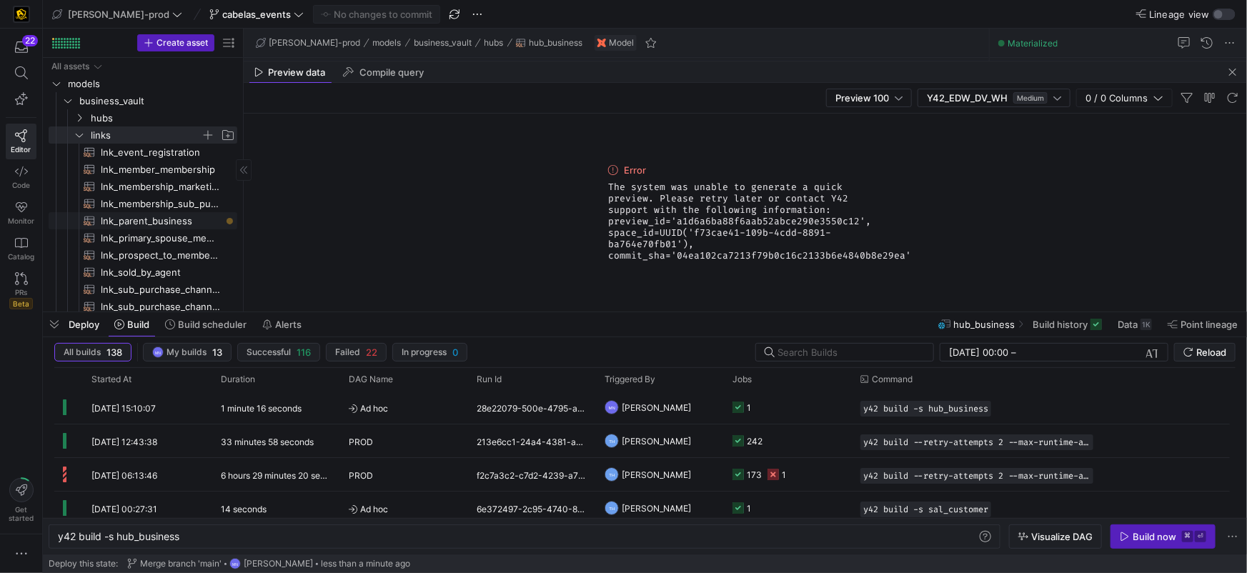
click at [146, 218] on span "lnk_parent_business​​​​​​​​​​" at bounding box center [161, 221] width 120 height 16
type textarea "y42 build -s lnk_parent_business"
type textarea "{{ config( materialized = 'incremental' ) }} with parent_account as ( select di…"
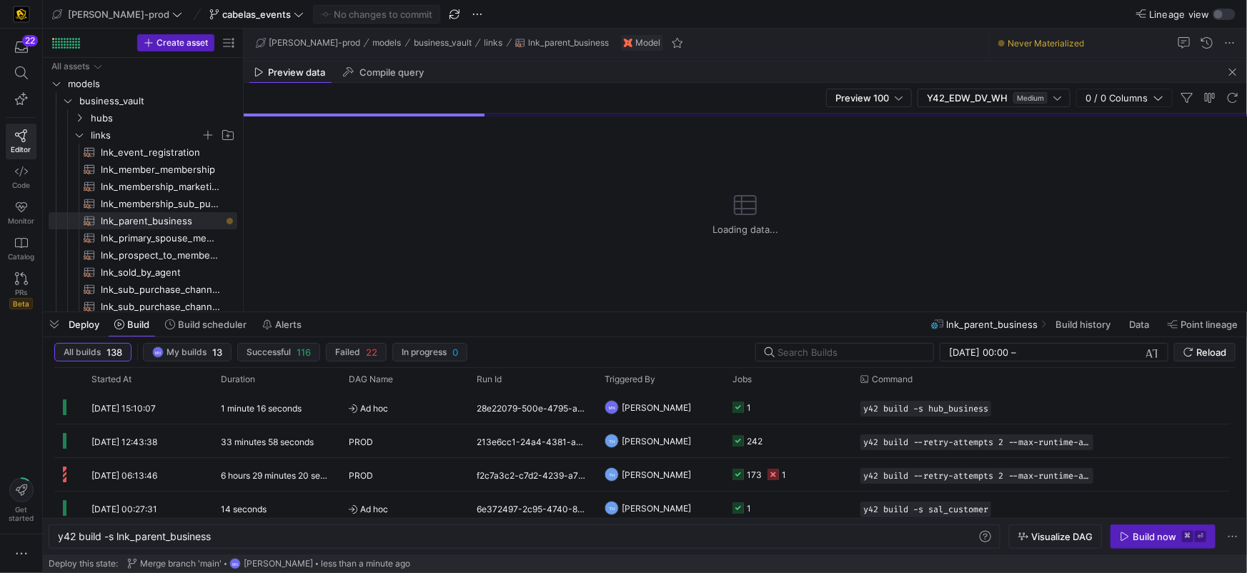
click at [1152, 536] on div "Build now" at bounding box center [1155, 536] width 44 height 11
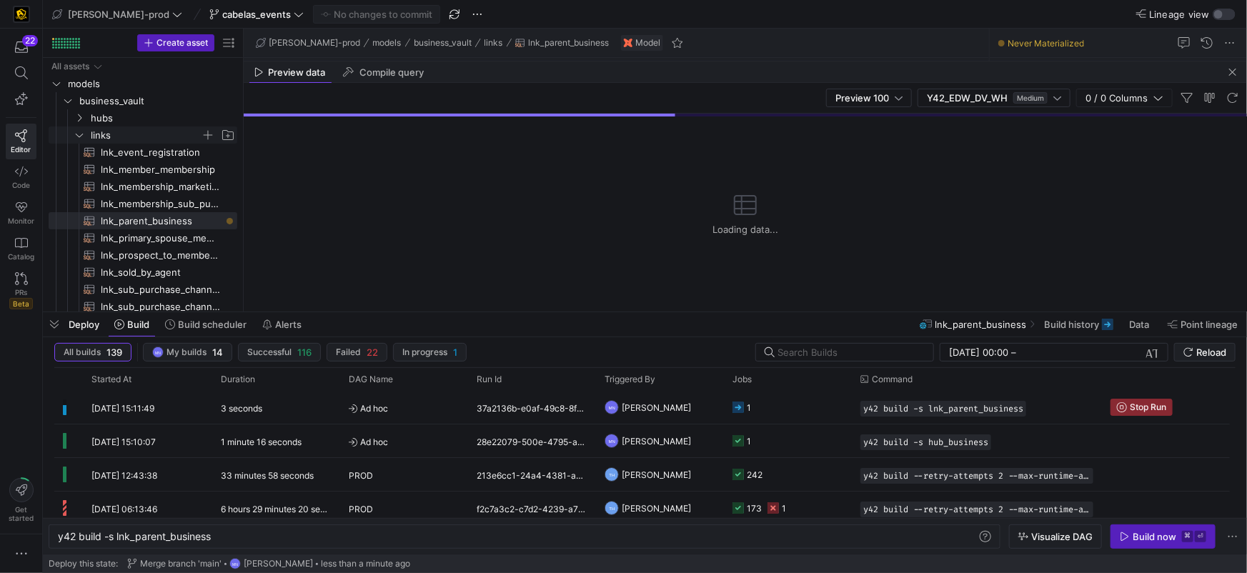
click at [84, 134] on icon "Press SPACE to select this row." at bounding box center [79, 135] width 10 height 9
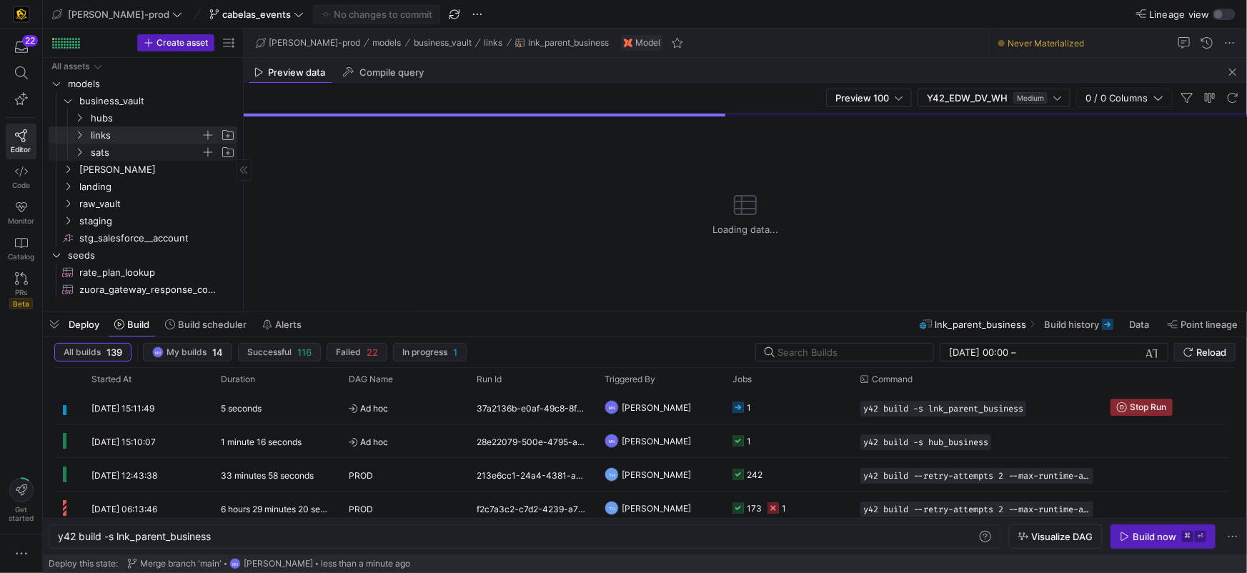
click at [81, 150] on icon "Press SPACE to select this row." at bounding box center [79, 152] width 10 height 9
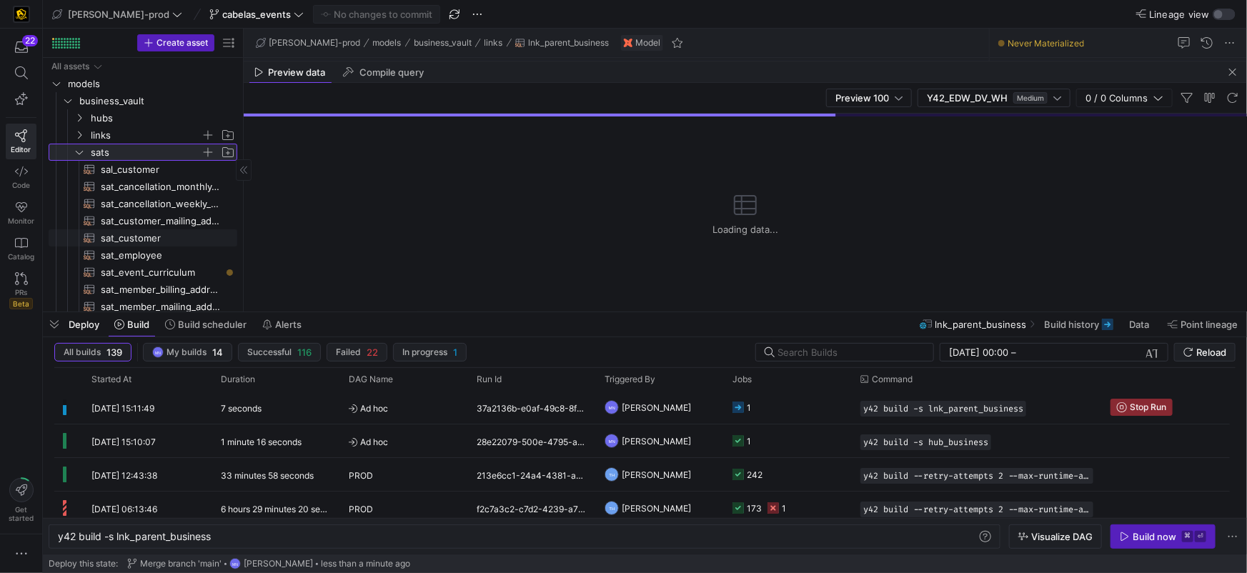
scroll to position [21, 0]
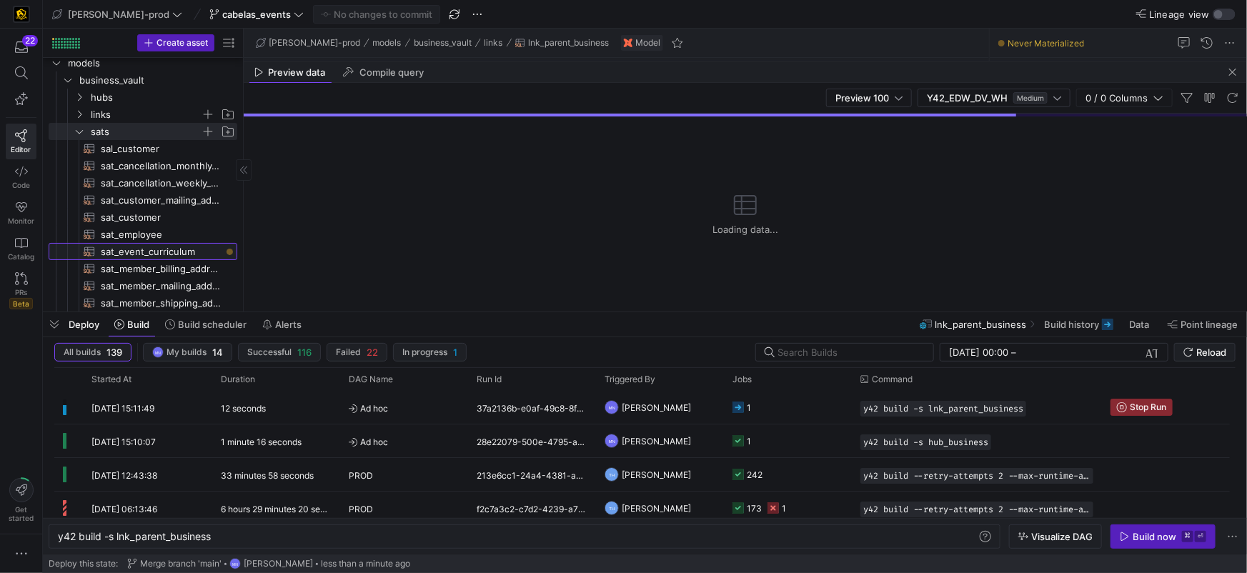
click at [176, 248] on span "sat_event_curriculum​​​​​​​​​​" at bounding box center [161, 252] width 120 height 16
type textarea "y42 build -s sat_event_curriculum"
type textarea "{{ config( materialized='incremental' ) }} with sat_event_curriculum as ( selec…"
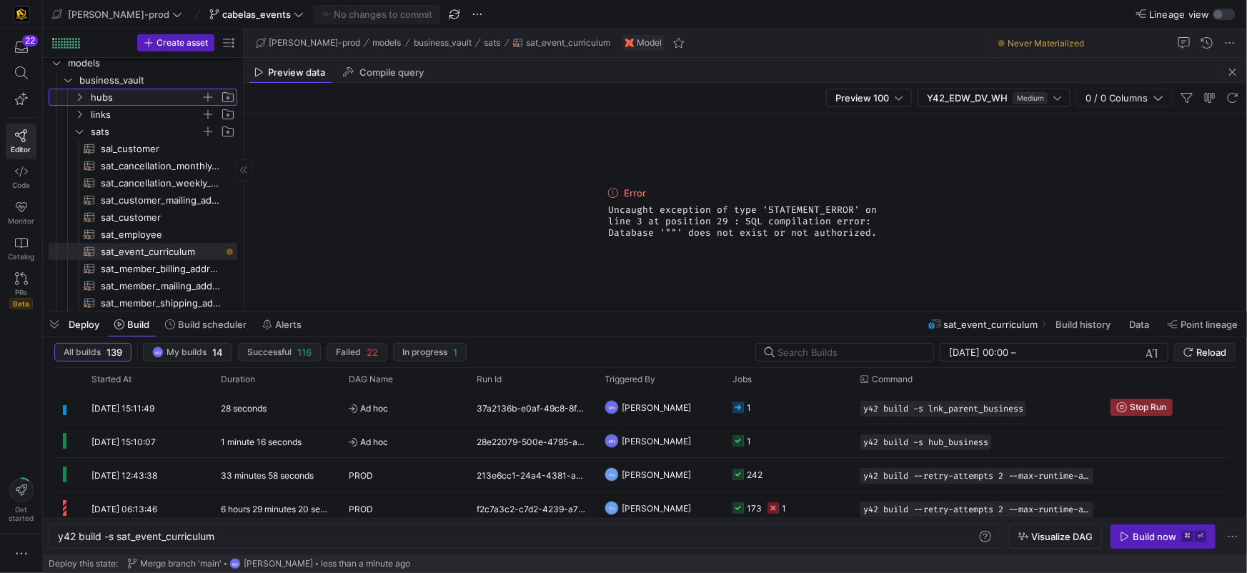
click at [81, 94] on icon "Press SPACE to select this row." at bounding box center [79, 97] width 10 height 9
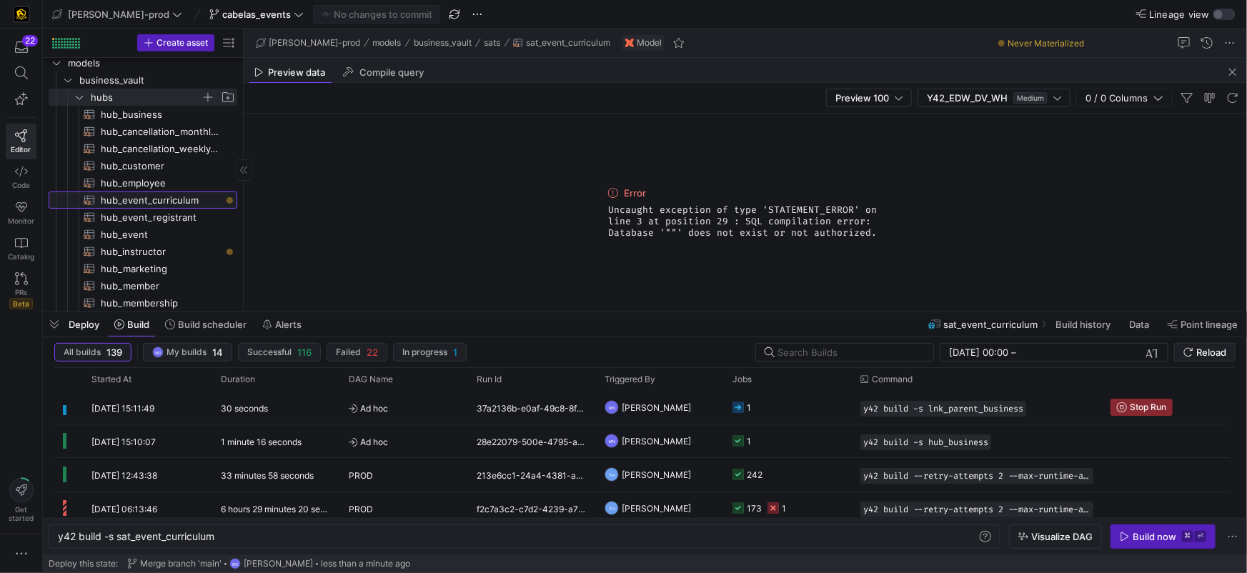
click at [154, 194] on span "hub_event_curriculum​​​​​​​​​​" at bounding box center [161, 200] width 120 height 16
type textarea "y42 build -s hub_event_curriculum"
type textarea "{{ config( materialized='incremental' ) }} with hub_event_curriculum as ( selec…"
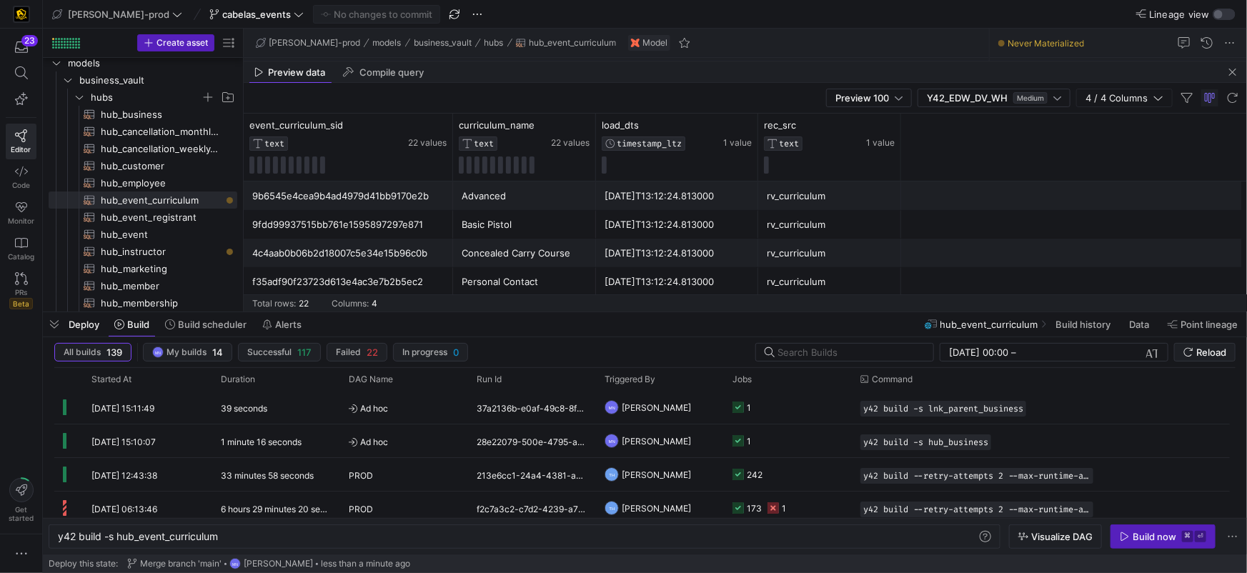
click at [1143, 535] on div "Build now" at bounding box center [1155, 536] width 44 height 11
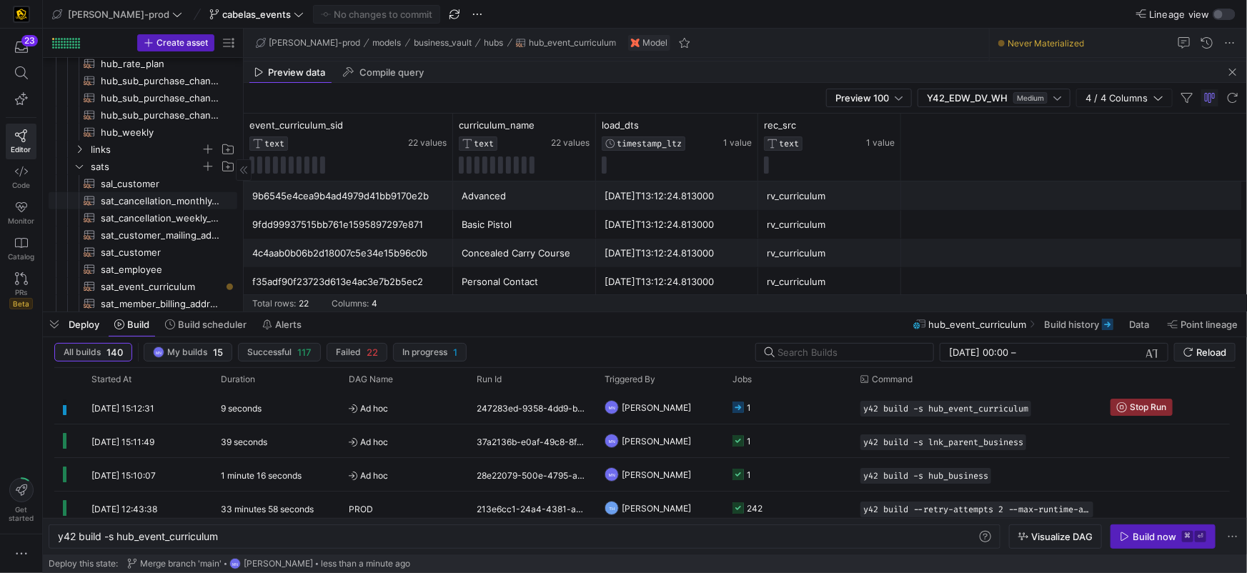
scroll to position [312, 0]
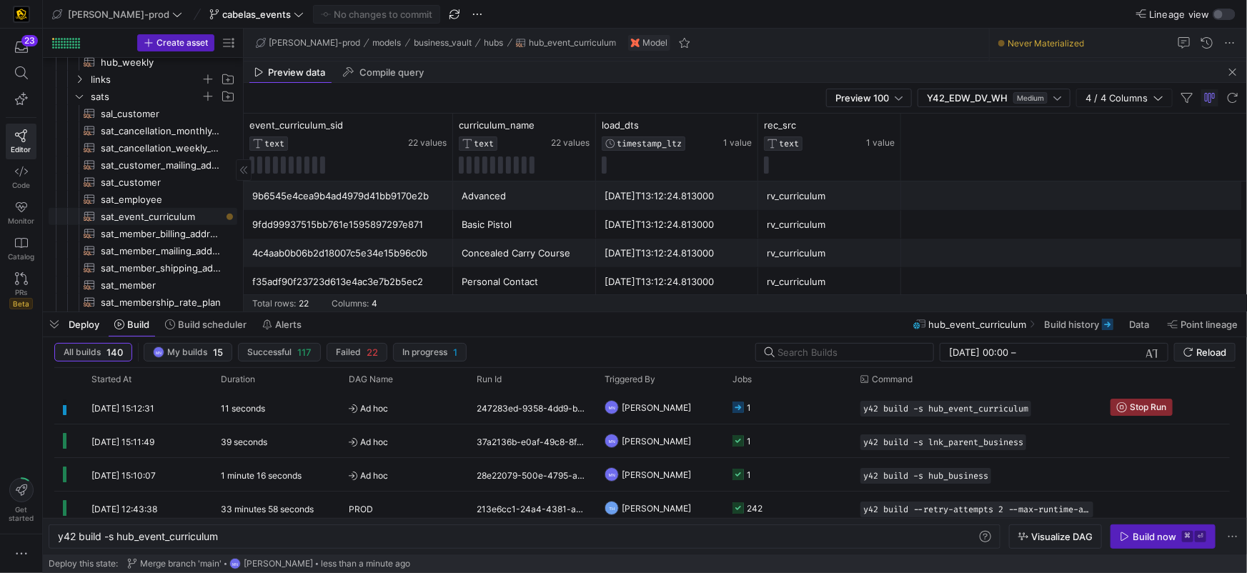
click at [132, 219] on span "sat_event_curriculum​​​​​​​​​​" at bounding box center [161, 217] width 120 height 16
type textarea "y42 build -s sat_event_curriculum"
type textarea "{{ config( materialized='incremental' ) }} with sat_event_curriculum as ( selec…"
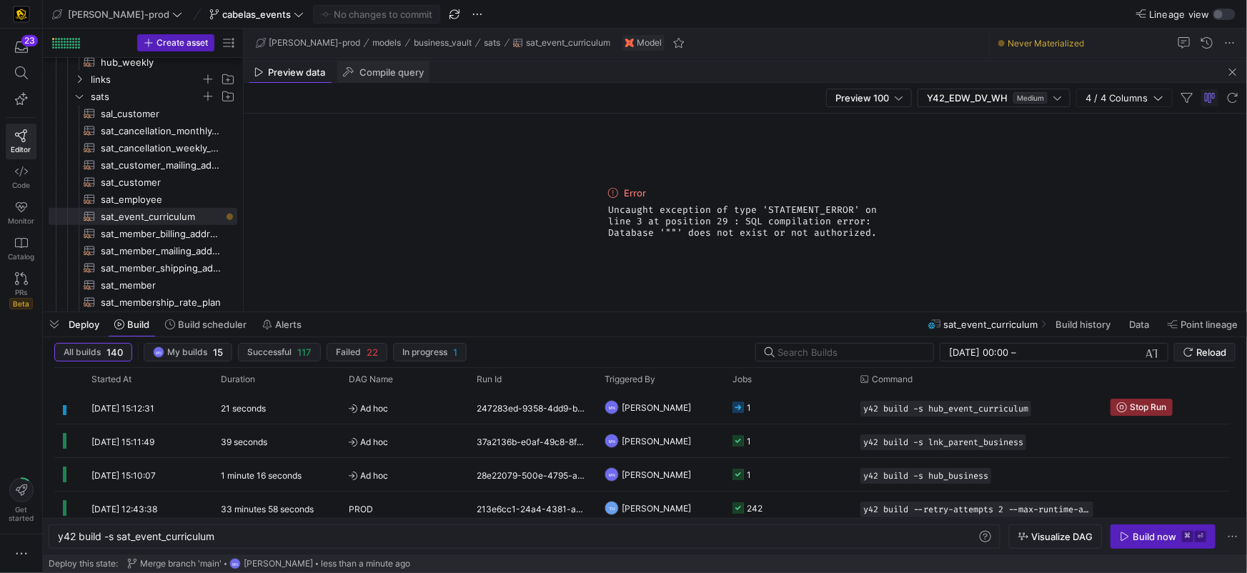
click at [398, 77] on span "Compile query" at bounding box center [391, 72] width 64 height 9
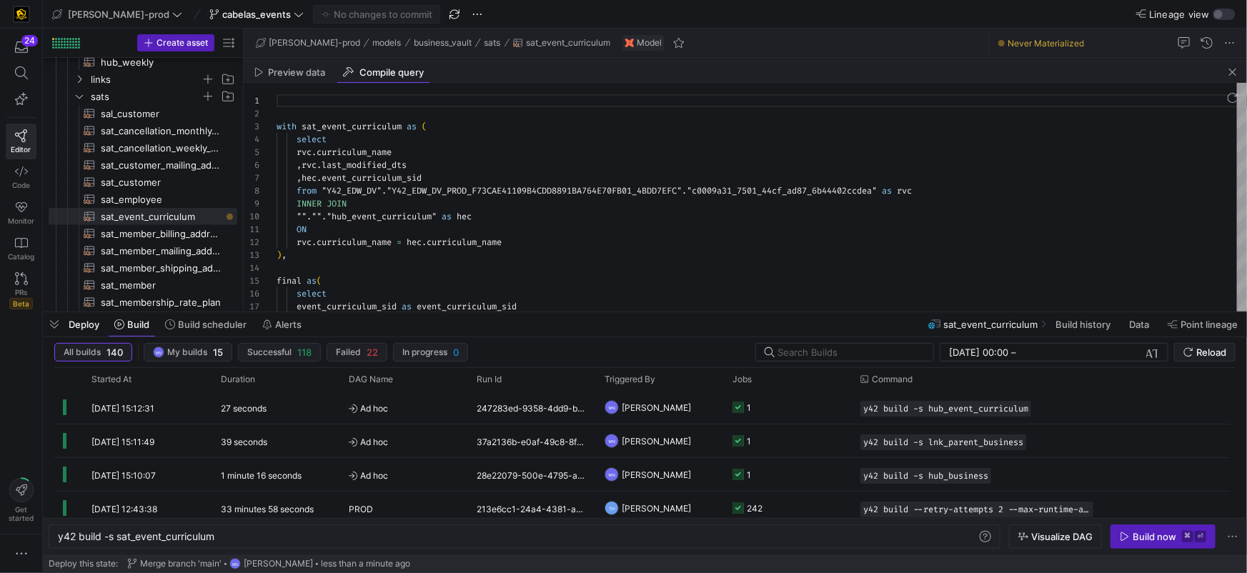
click at [1137, 540] on div "Build now" at bounding box center [1155, 536] width 44 height 11
click at [138, 182] on span "sat_customer​​​​​​​​​​" at bounding box center [161, 182] width 120 height 16
type textarea "y42 build -s sat_customer"
type textarea "{{ config( materialized='incremental' ) }} with latest_membership as ( select *…"
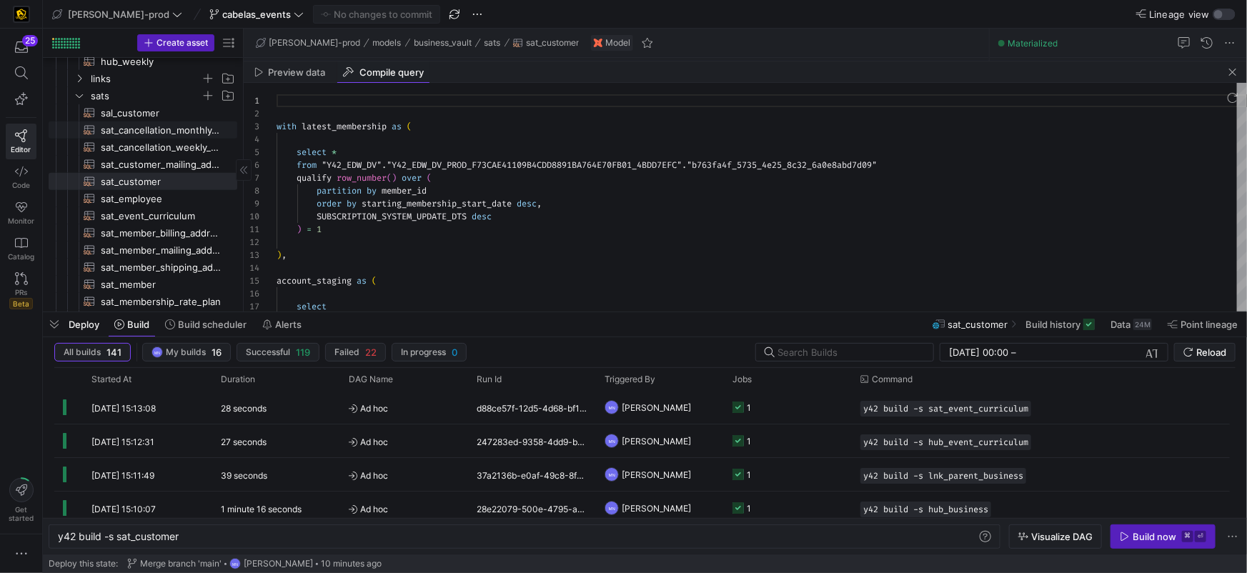
scroll to position [129, 0]
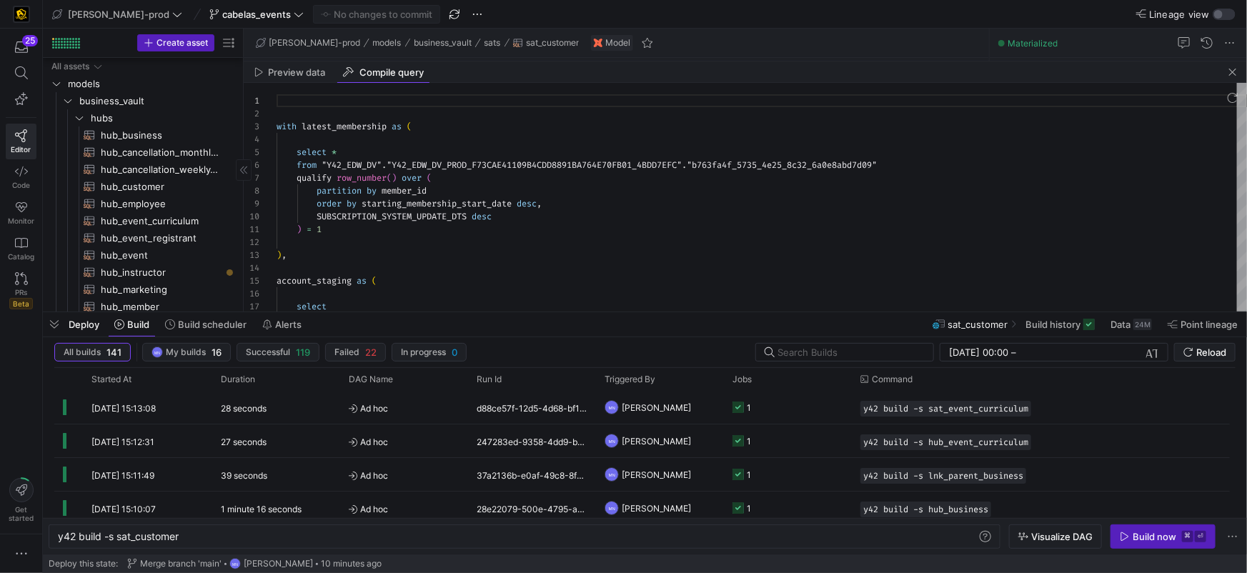
scroll to position [129, 0]
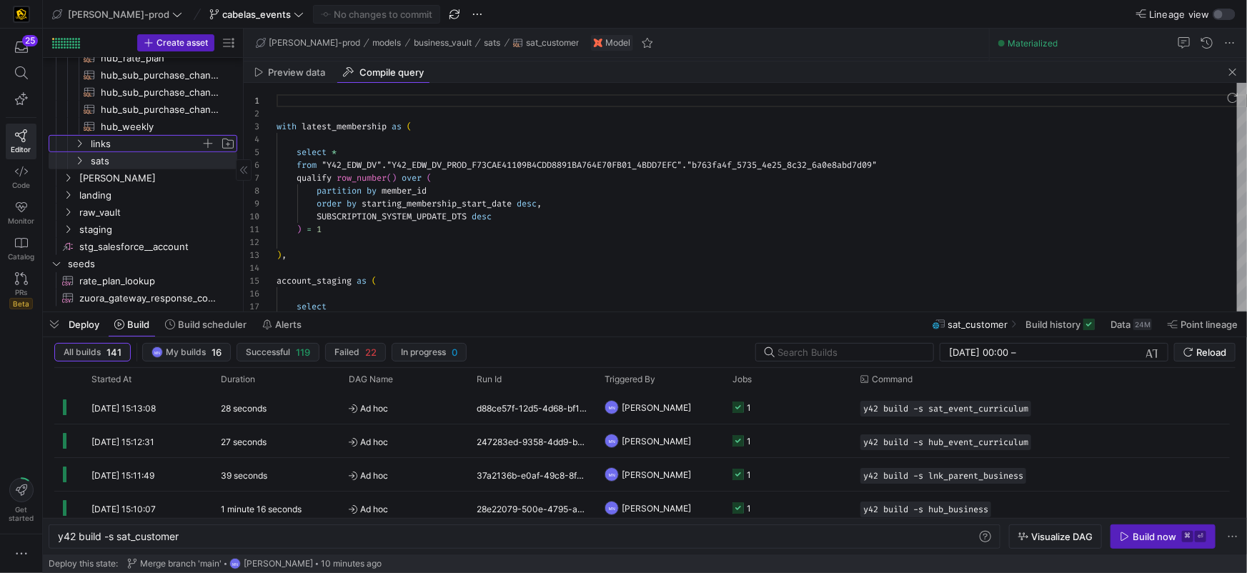
click at [84, 144] on icon "Press SPACE to select this row." at bounding box center [79, 143] width 10 height 9
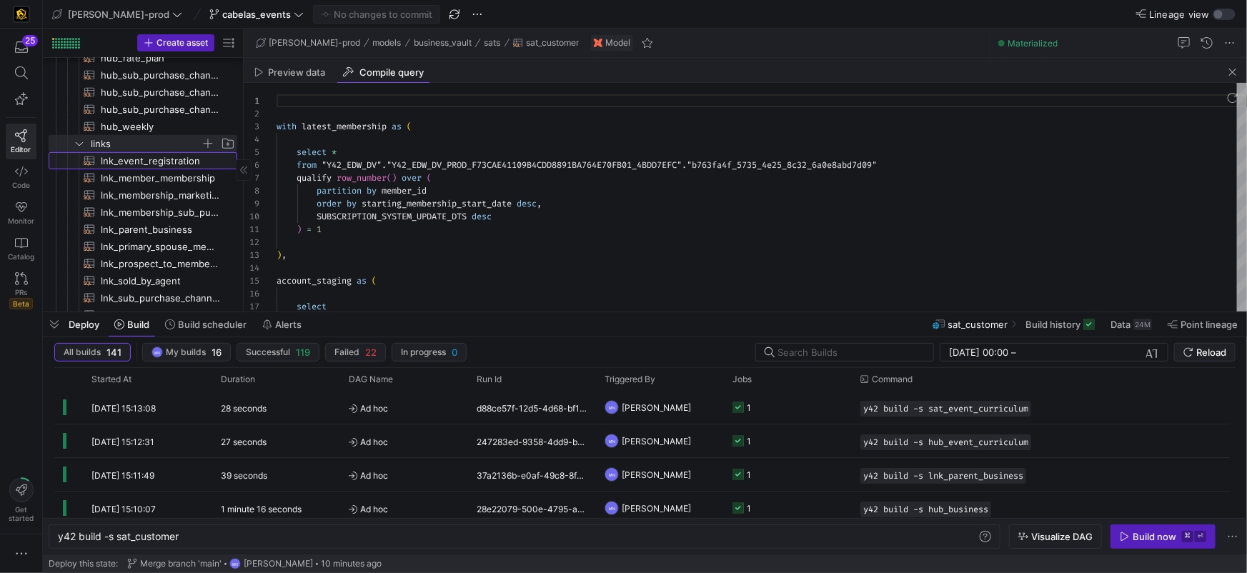
click at [142, 158] on span "lnk_event_registration​​​​​​​​​​" at bounding box center [161, 161] width 120 height 16
type textarea "{{ config( materialized = 'incremental' ) }} with registrants as ( select * fro…"
type textarea "y42 build -s lnk_event_registration"
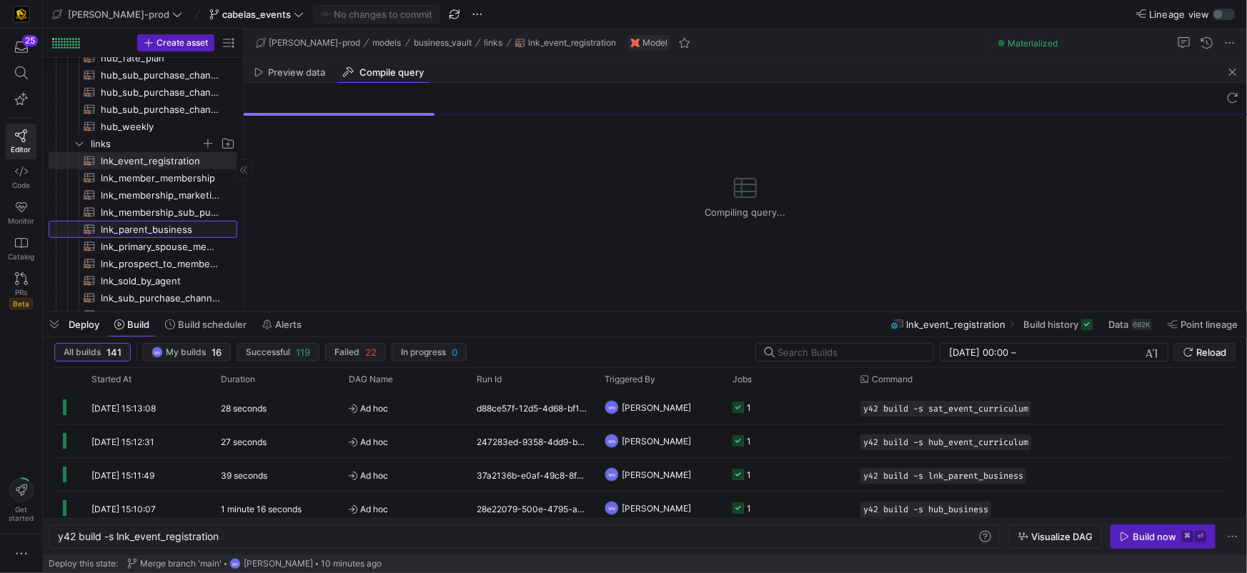
click at [152, 235] on span "lnk_parent_business​​​​​​​​​​" at bounding box center [161, 230] width 120 height 16
type textarea "{{ config( materialized = 'incremental' ) }} with parent_account as ( select di…"
type textarea "y42 build -s lnk_parent_business"
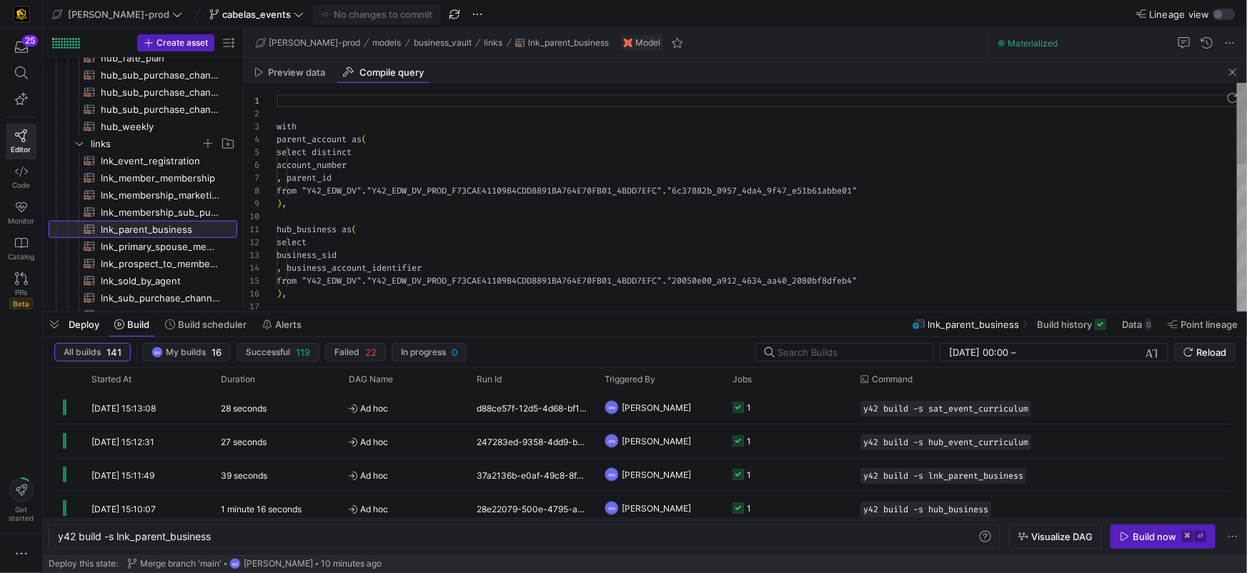
scroll to position [129, 0]
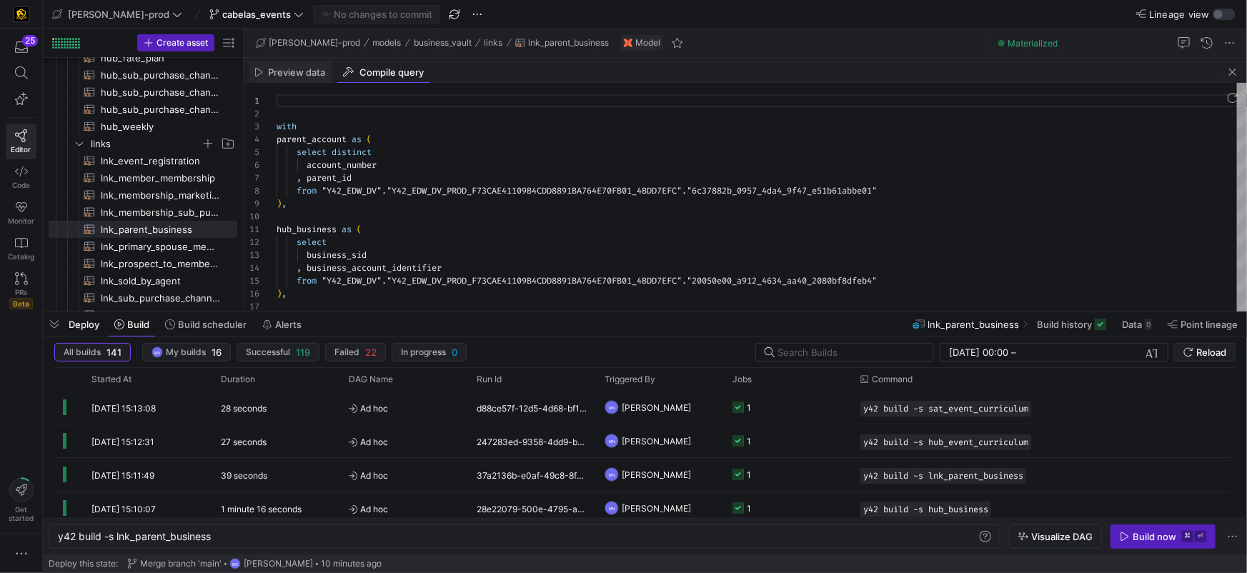
click at [295, 76] on span "Preview data" at bounding box center [297, 72] width 57 height 9
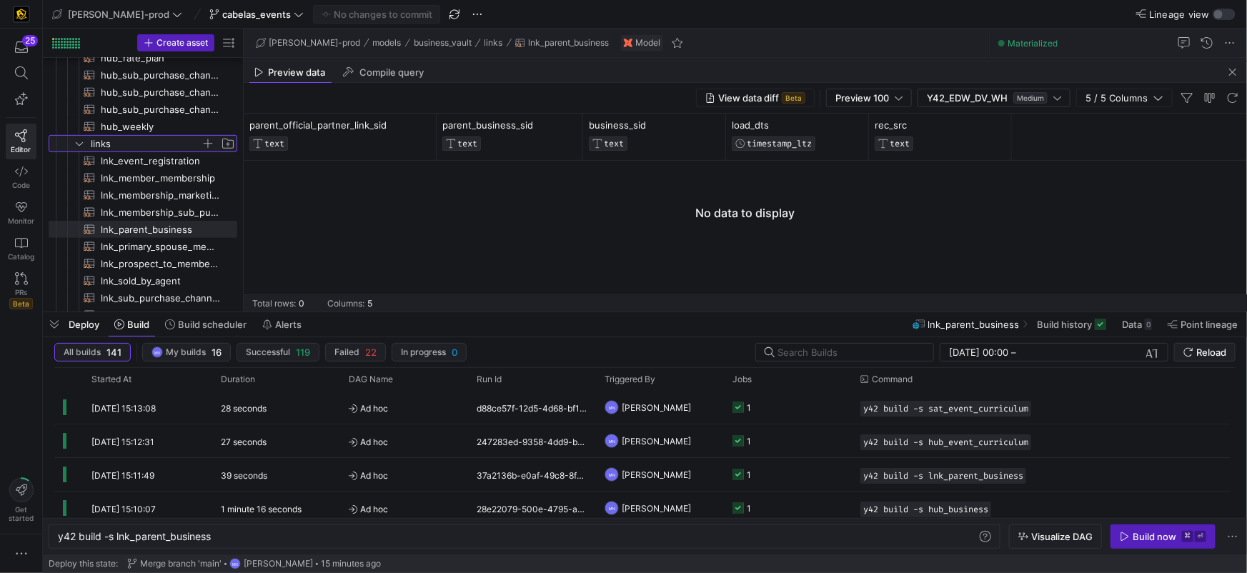
drag, startPoint x: 84, startPoint y: 144, endPoint x: 123, endPoint y: 141, distance: 39.4
click at [84, 144] on icon "Press SPACE to select this row." at bounding box center [79, 143] width 10 height 9
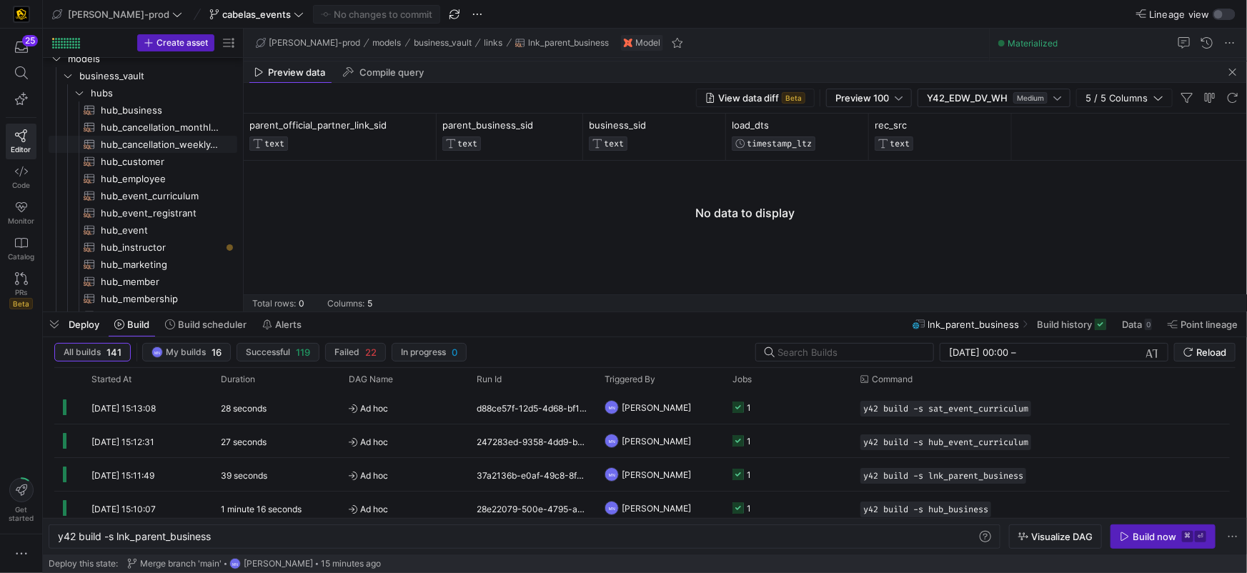
scroll to position [6, 0]
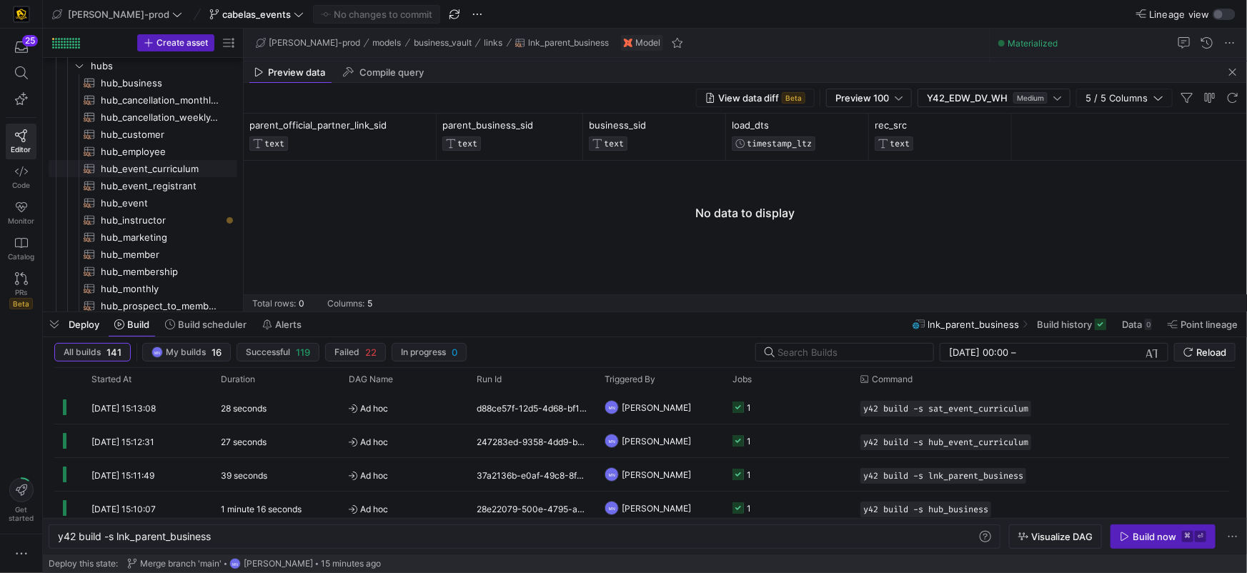
click at [132, 167] on span "hub_event_curriculum​​​​​​​​​​" at bounding box center [161, 169] width 120 height 16
type textarea "{{ config( materialized='incremental' ) }} with hub_event_curriculum as ( selec…"
type textarea "y42 build -s hub_event_curriculum"
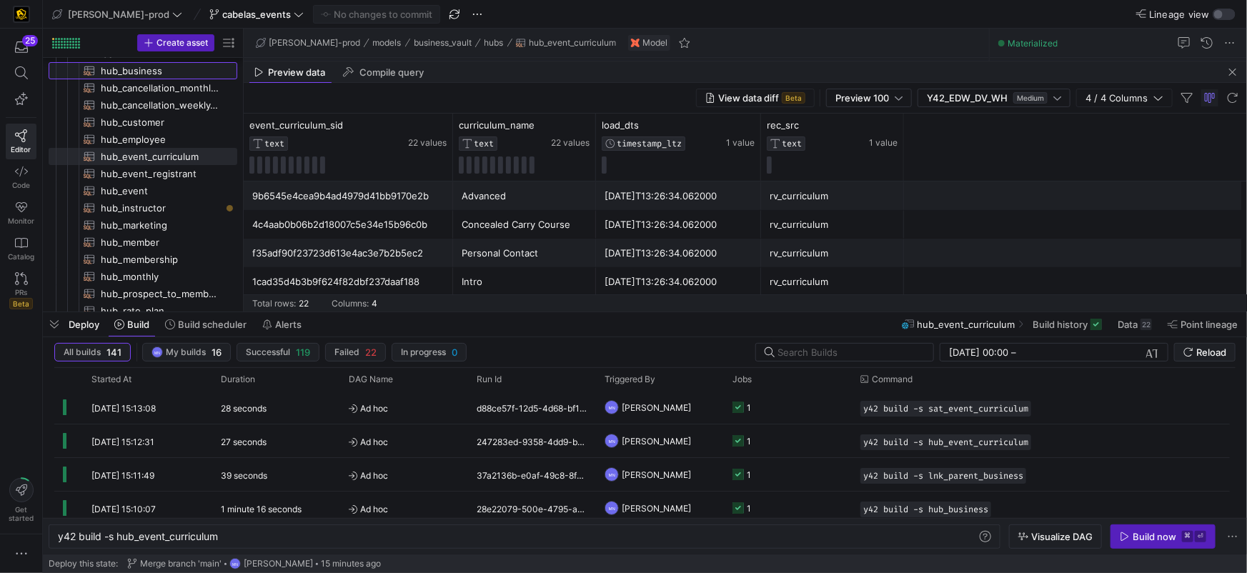
click at [141, 68] on span "hub_business​​​​​​​​​​" at bounding box center [161, 71] width 120 height 16
type textarea "{{ config( materialized='incremental' ) }} with business_account as ( select di…"
type textarea "y42 build -s hub_business"
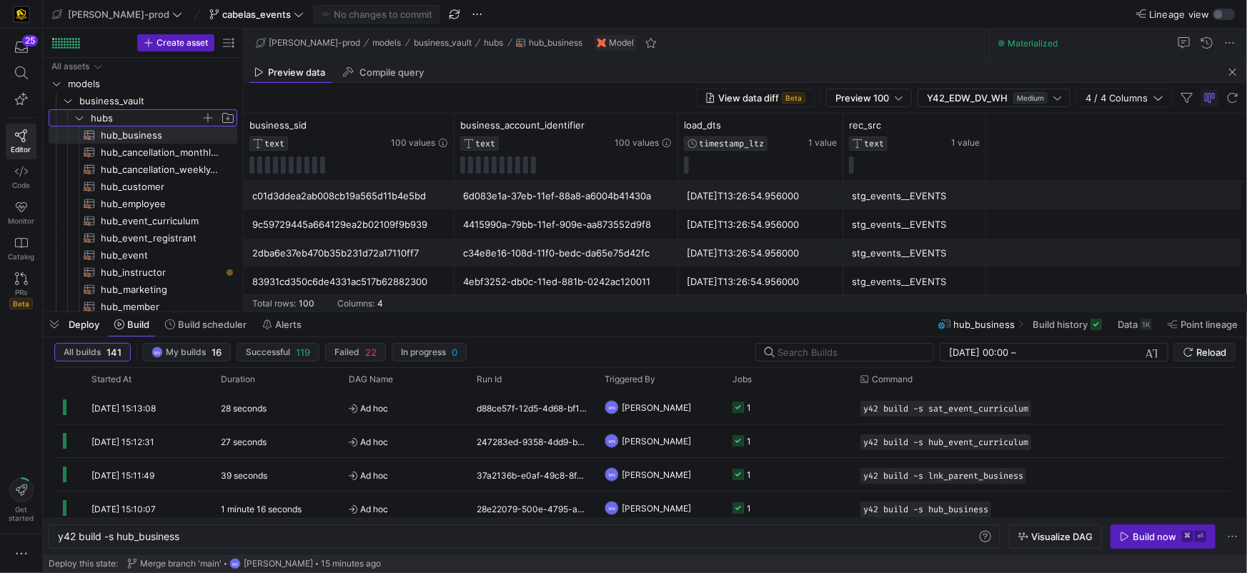
click at [80, 116] on icon "Press SPACE to select this row." at bounding box center [79, 118] width 10 height 9
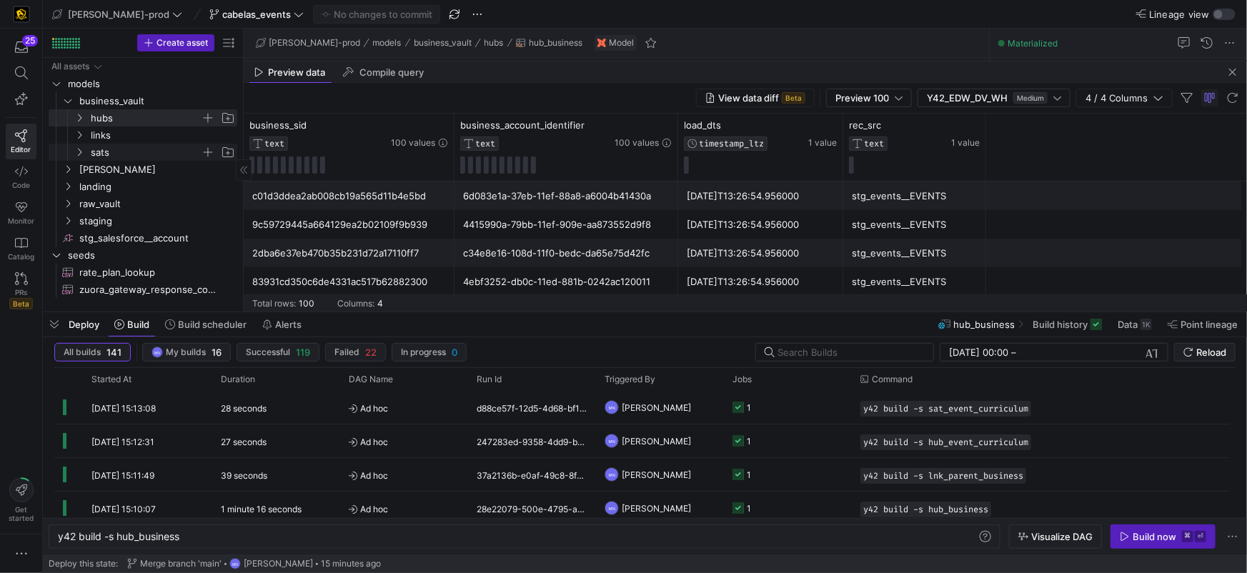
click at [81, 148] on icon "Press SPACE to select this row." at bounding box center [79, 152] width 10 height 9
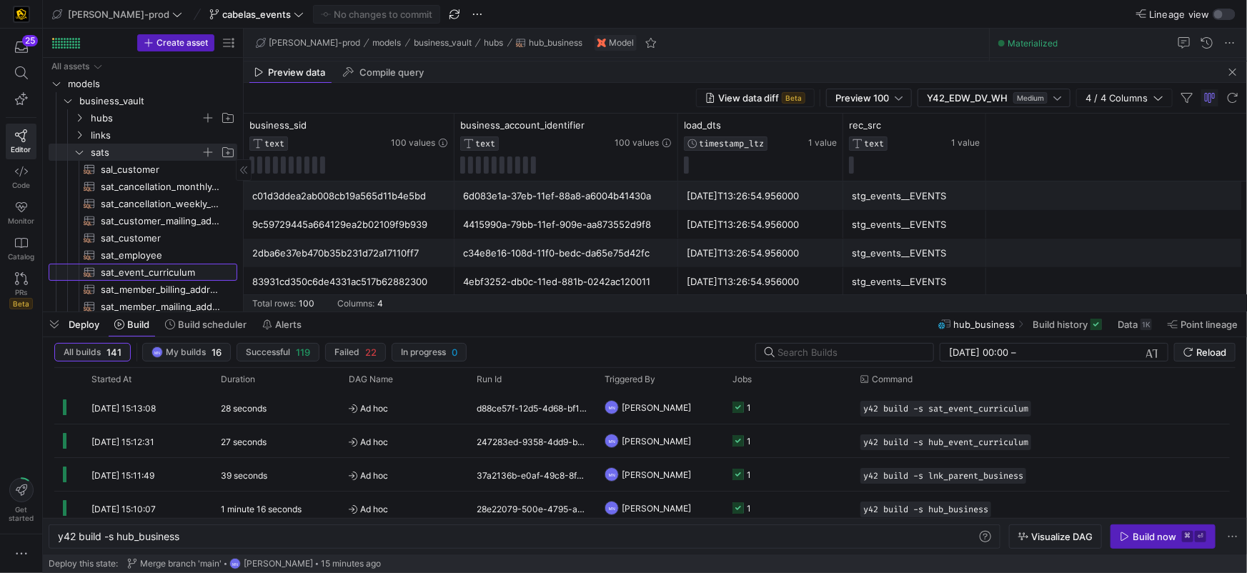
click at [154, 279] on span "sat_event_curriculum​​​​​​​​​​" at bounding box center [161, 272] width 120 height 16
type textarea "{{ config( materialized='incremental' ) }} with sat_event_curriculum as ( selec…"
type textarea "y42 build -s sat_event_curriculum"
